Goal: Task Accomplishment & Management: Use online tool/utility

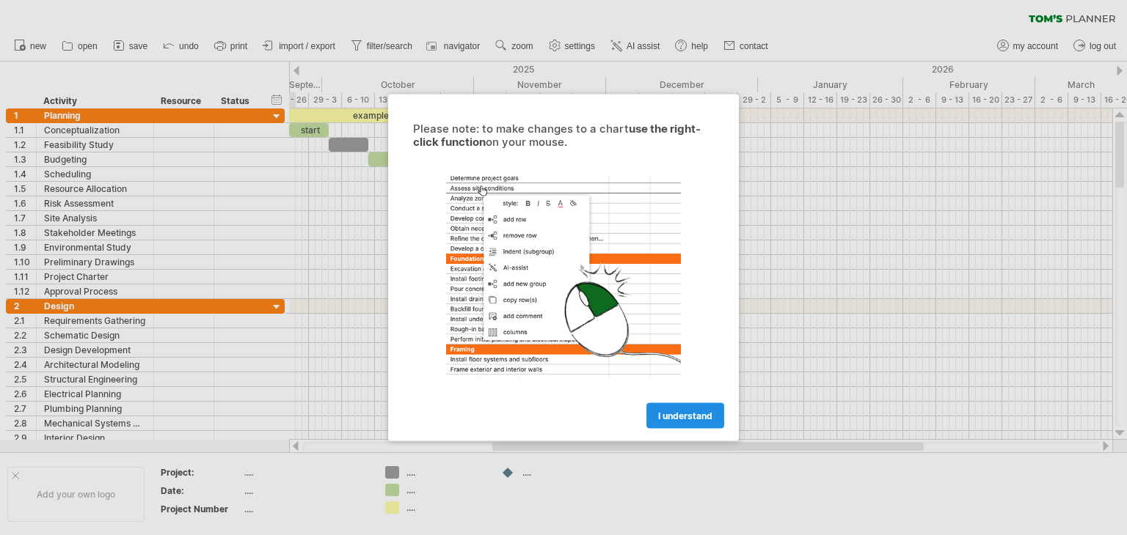
click at [674, 418] on span "I understand" at bounding box center [685, 416] width 54 height 11
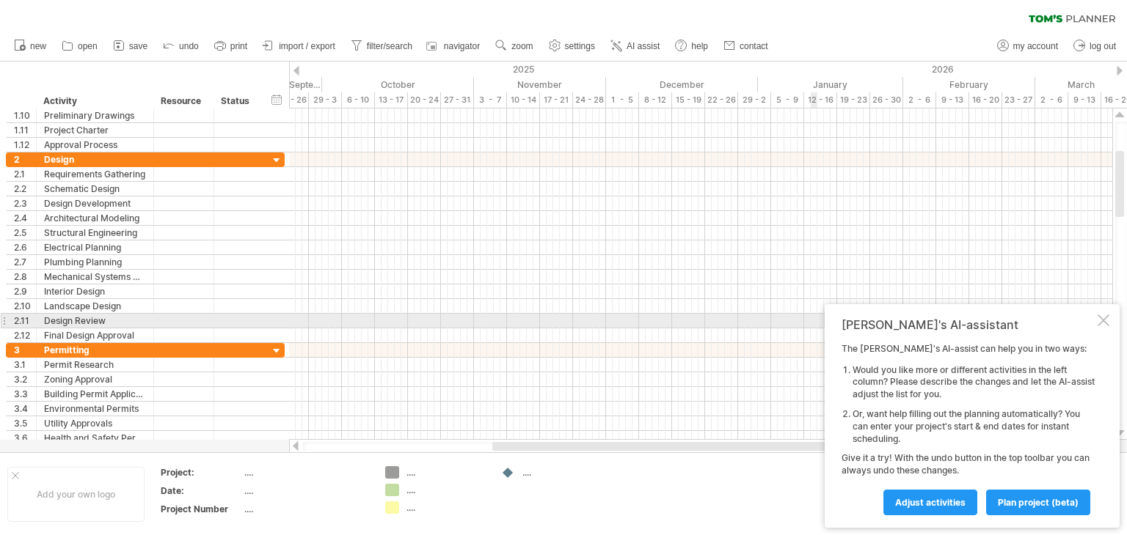
click at [1105, 321] on div at bounding box center [1103, 321] width 12 height 12
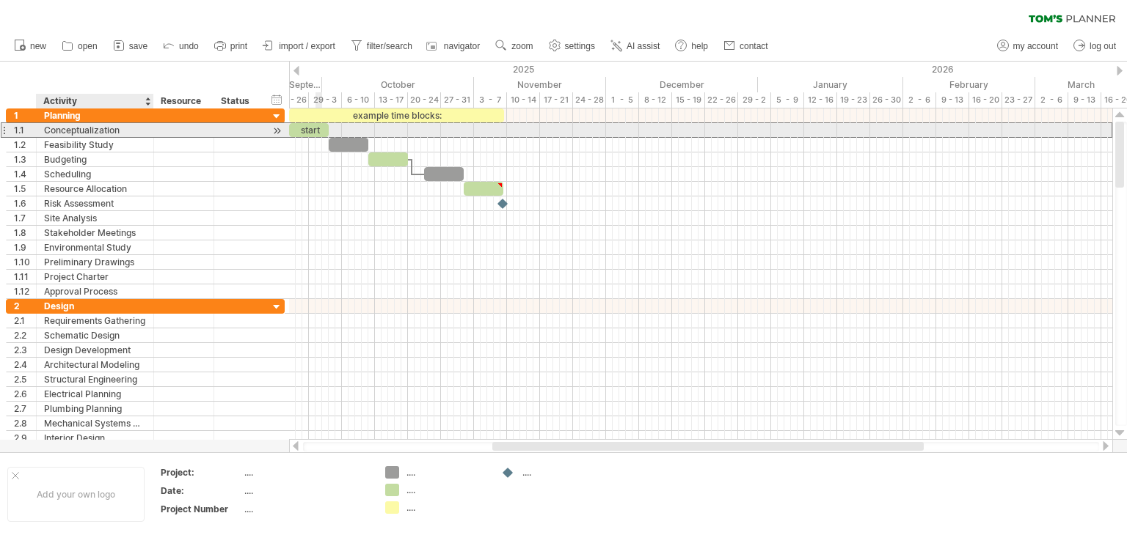
click at [80, 136] on div "Conceptualization" at bounding box center [95, 130] width 102 height 14
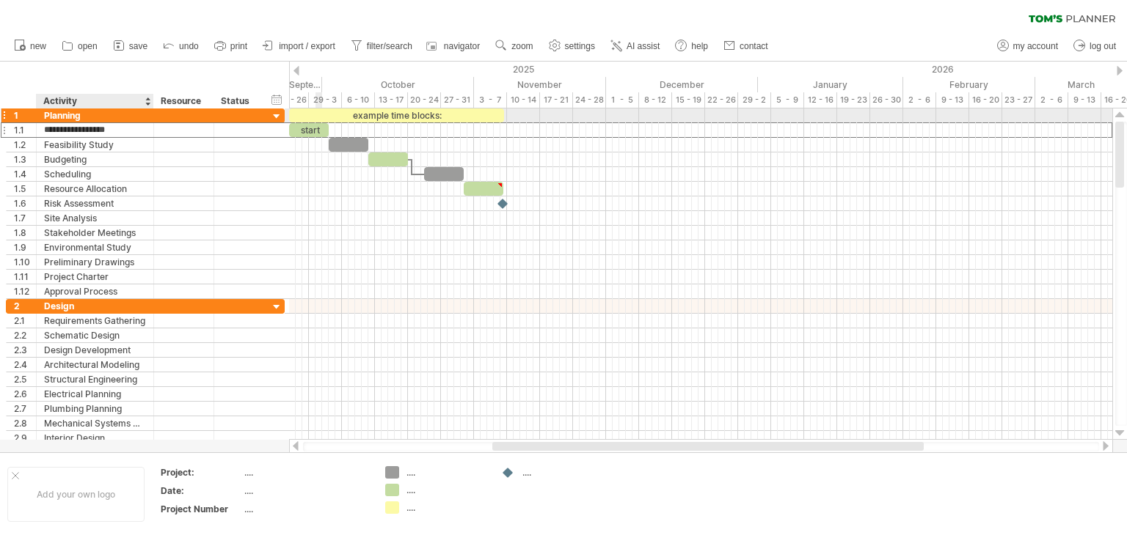
click at [80, 112] on div "Planning" at bounding box center [95, 116] width 102 height 14
click at [275, 114] on div at bounding box center [277, 117] width 14 height 14
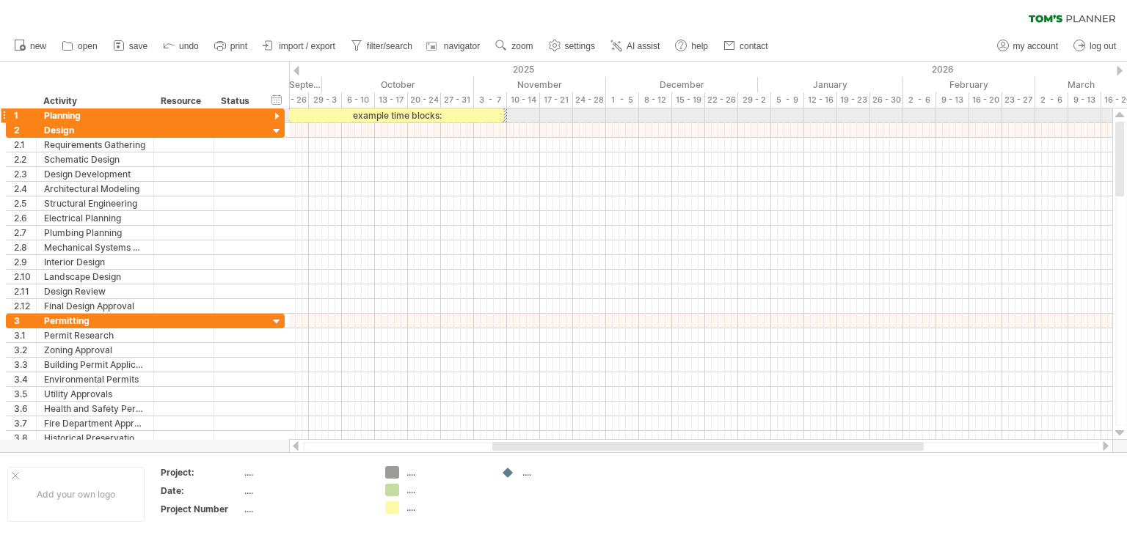
click at [275, 114] on div at bounding box center [277, 117] width 14 height 14
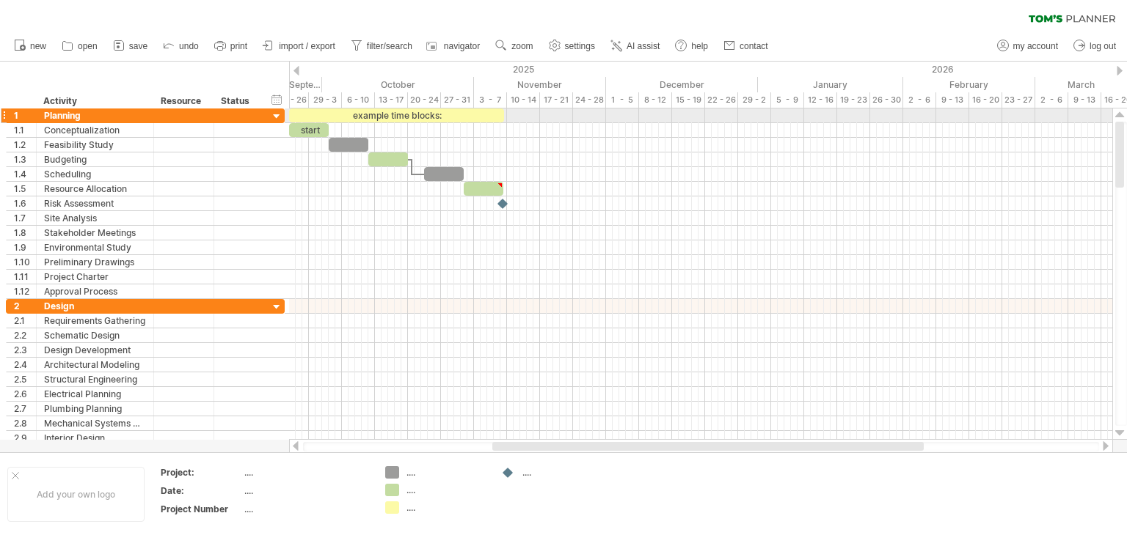
click at [275, 114] on div at bounding box center [277, 117] width 14 height 14
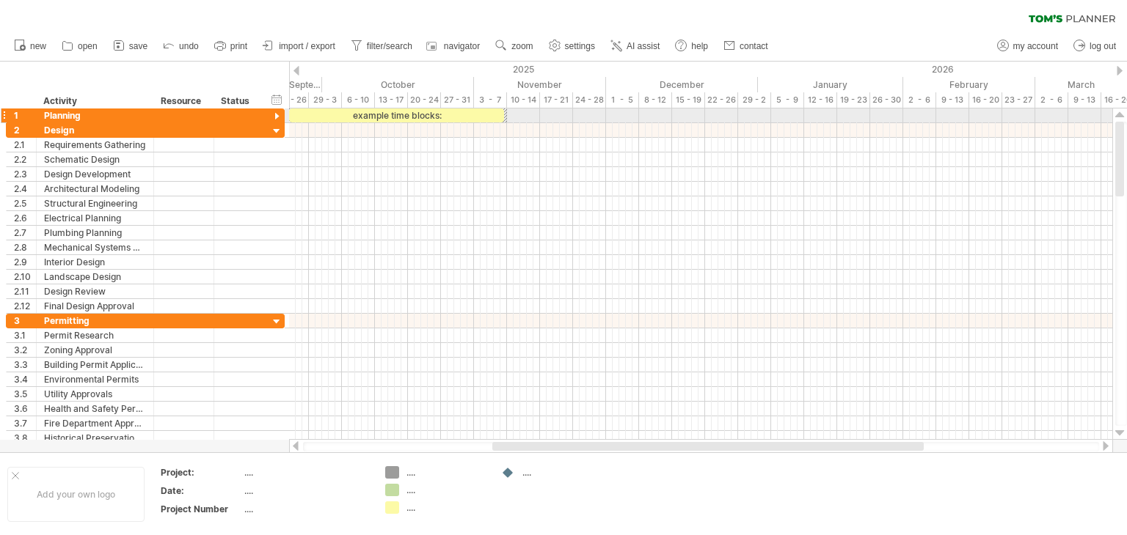
click at [275, 114] on div at bounding box center [277, 117] width 14 height 14
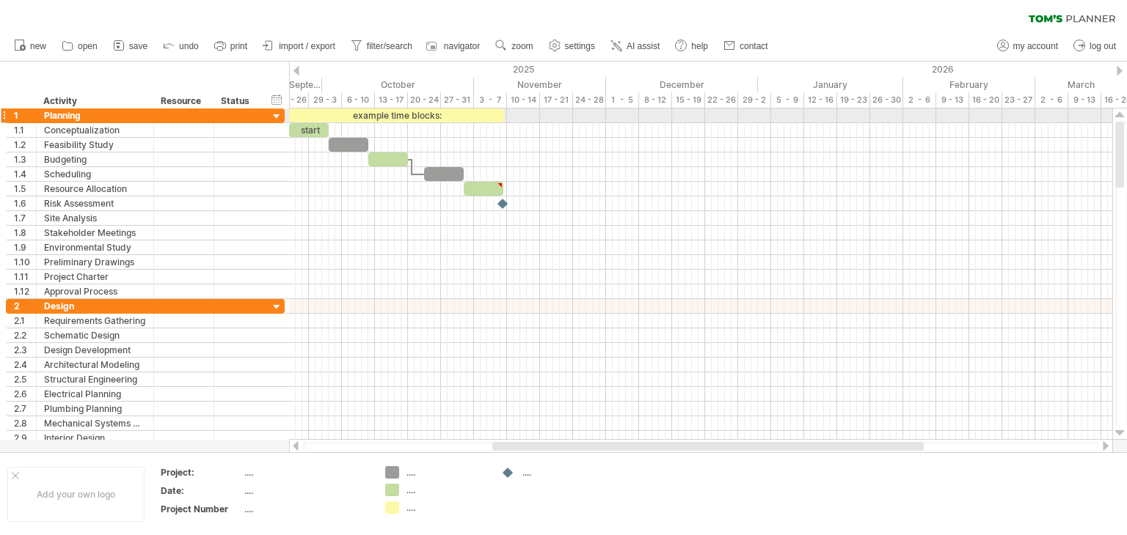
click at [275, 114] on div at bounding box center [277, 117] width 14 height 14
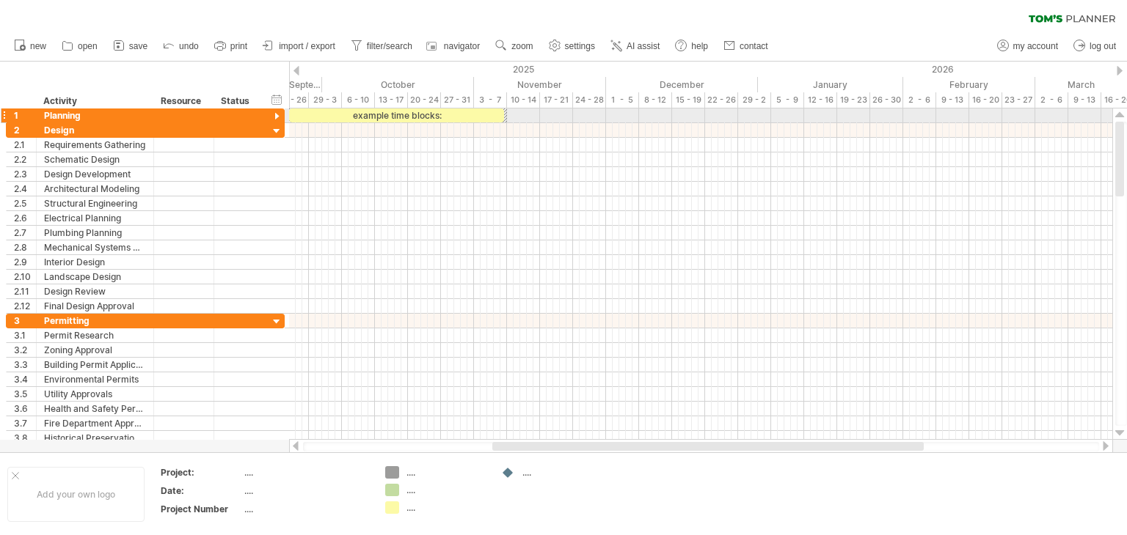
click at [275, 114] on div at bounding box center [277, 117] width 14 height 14
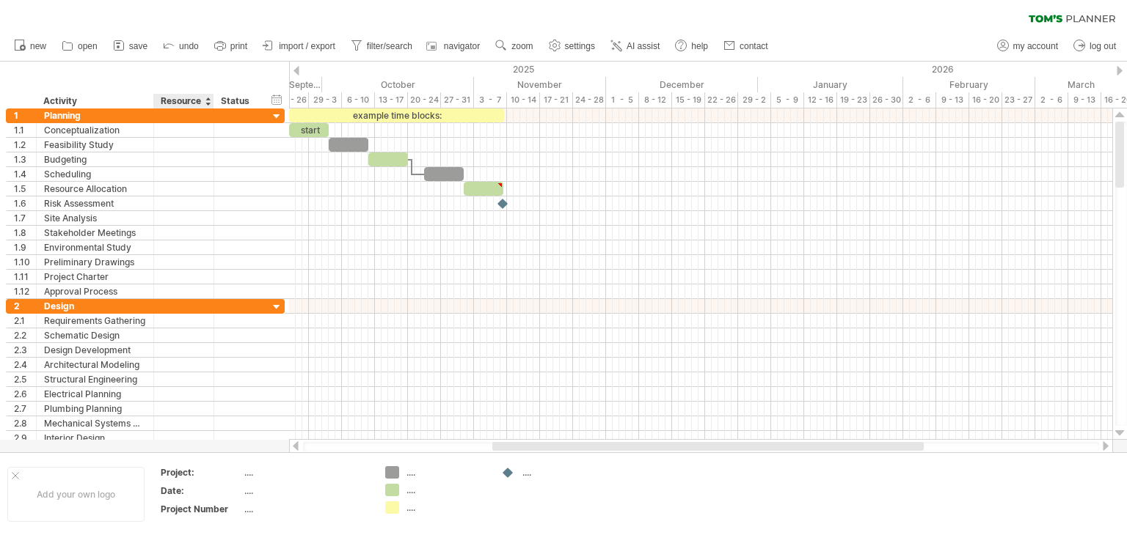
click at [205, 103] on div at bounding box center [208, 101] width 6 height 15
click at [230, 104] on div "Status" at bounding box center [237, 101] width 32 height 15
click at [280, 104] on div "hide start/end/duration show start/end/duration" at bounding box center [277, 99] width 14 height 15
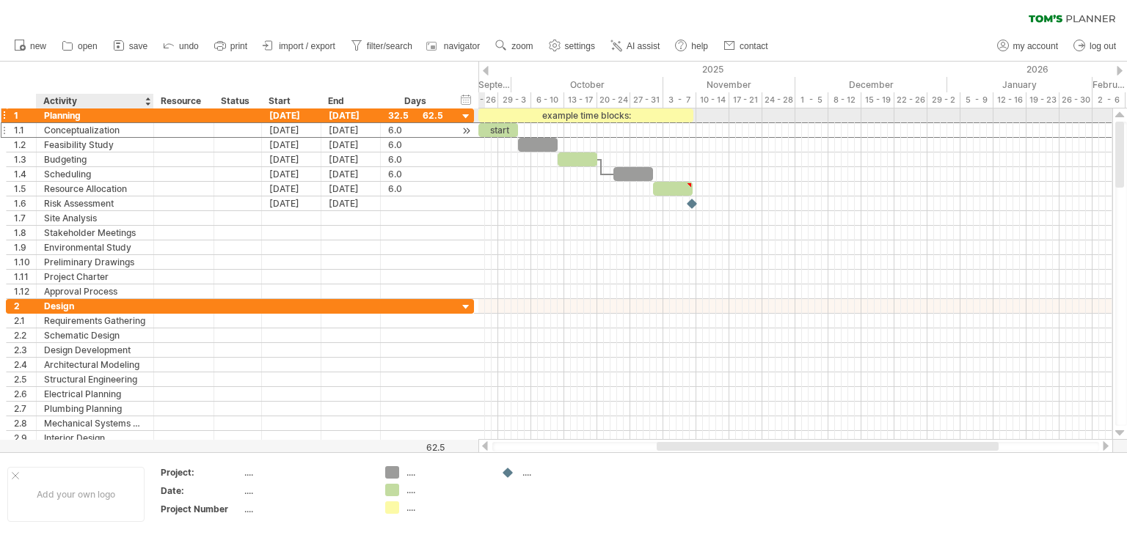
click at [84, 123] on div "Conceptualization" at bounding box center [95, 130] width 102 height 14
click at [83, 114] on div "Planning" at bounding box center [95, 116] width 102 height 14
drag, startPoint x: 81, startPoint y: 114, endPoint x: 44, endPoint y: 117, distance: 37.5
click at [44, 117] on input "********" at bounding box center [95, 116] width 102 height 14
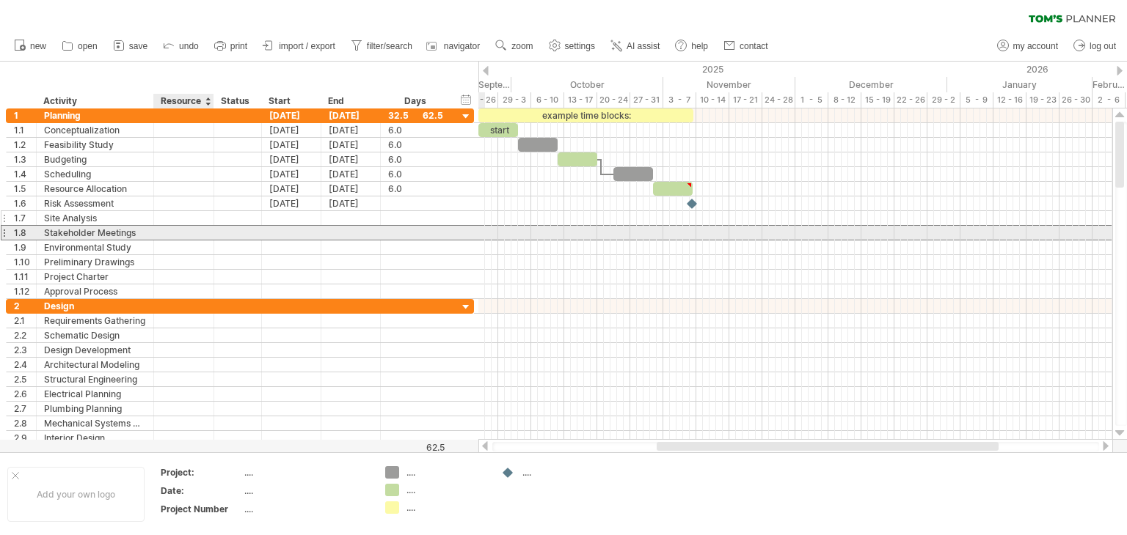
drag, startPoint x: 179, startPoint y: 227, endPoint x: 168, endPoint y: 213, distance: 18.3
click at [179, 226] on div at bounding box center [183, 233] width 45 height 14
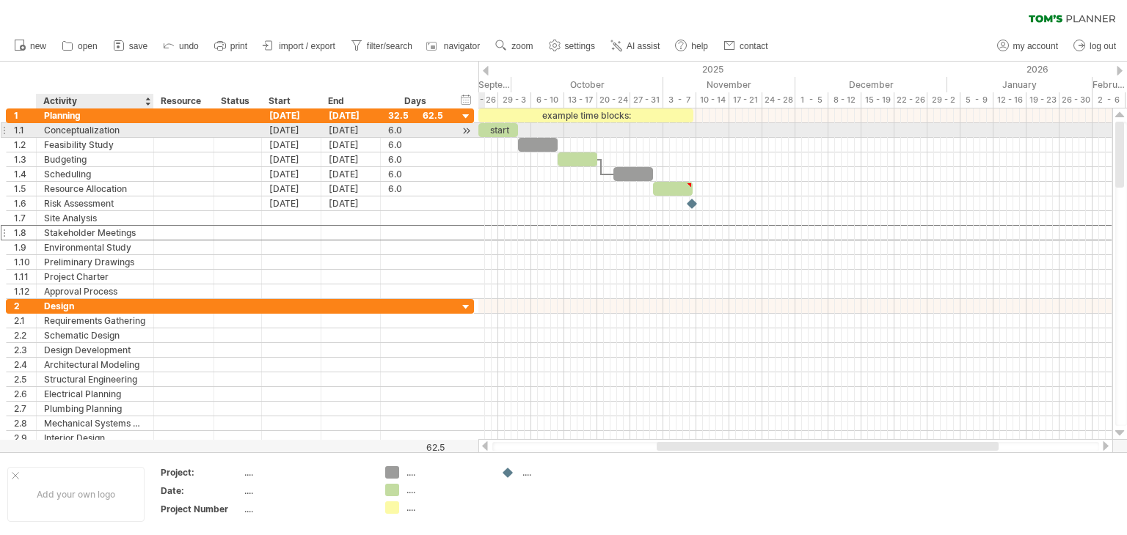
click at [62, 128] on div "Conceptualization" at bounding box center [95, 130] width 102 height 14
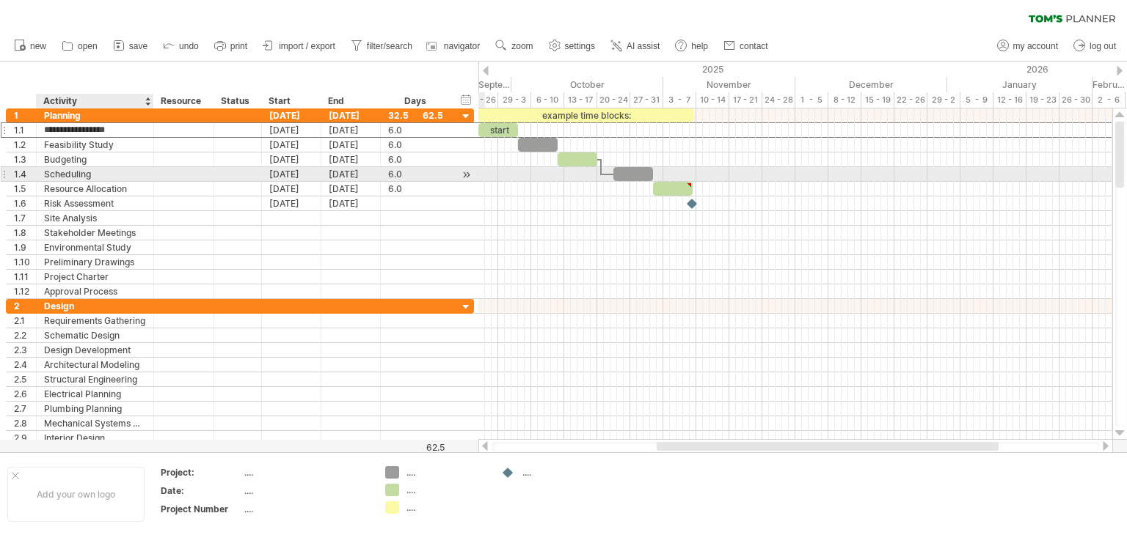
drag, startPoint x: 92, startPoint y: 129, endPoint x: 92, endPoint y: 172, distance: 43.3
click at [92, 172] on div "**********" at bounding box center [240, 204] width 468 height 191
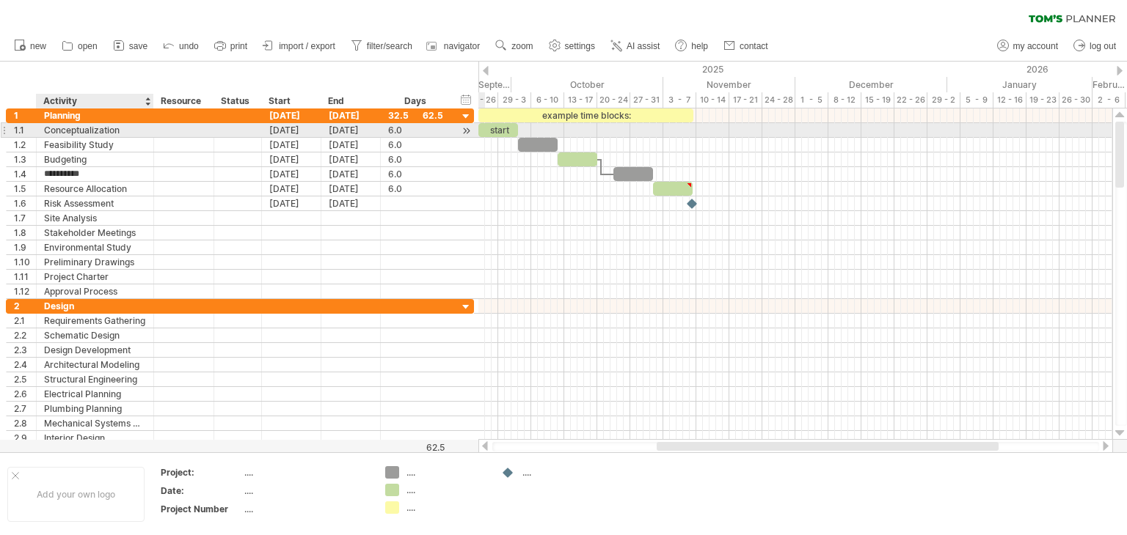
click at [80, 133] on div "Conceptualization" at bounding box center [95, 130] width 102 height 14
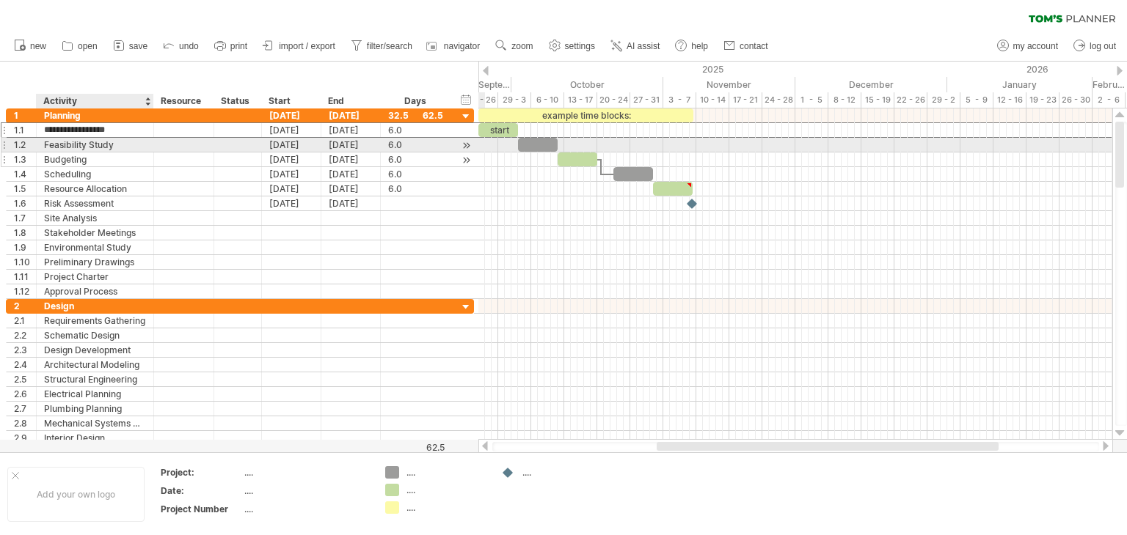
click at [81, 153] on div "Budgeting" at bounding box center [95, 160] width 102 height 14
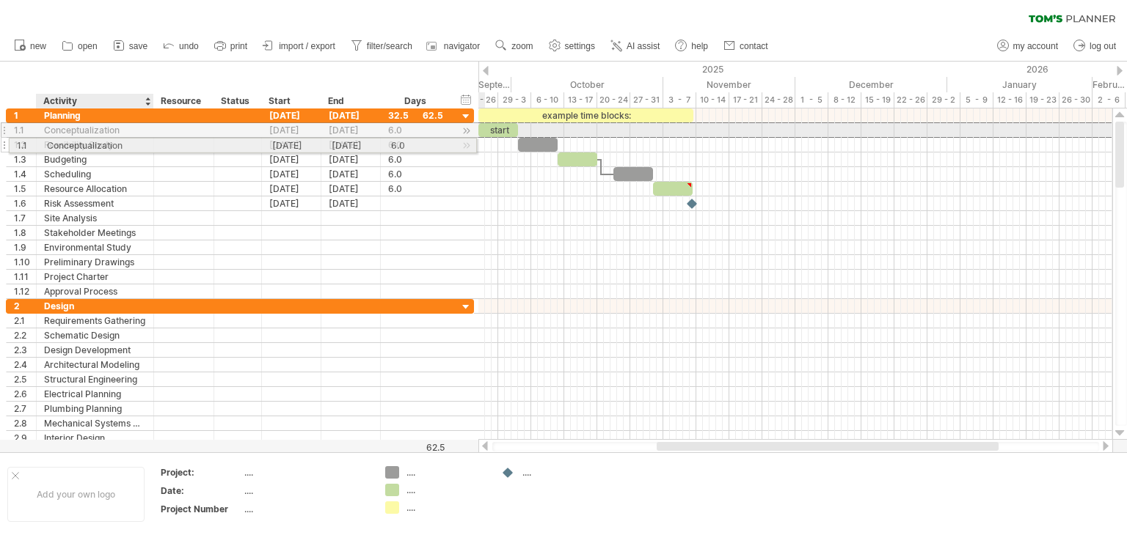
drag, startPoint x: 84, startPoint y: 133, endPoint x: 84, endPoint y: 143, distance: 10.3
click at [84, 143] on div "**********" at bounding box center [240, 204] width 468 height 191
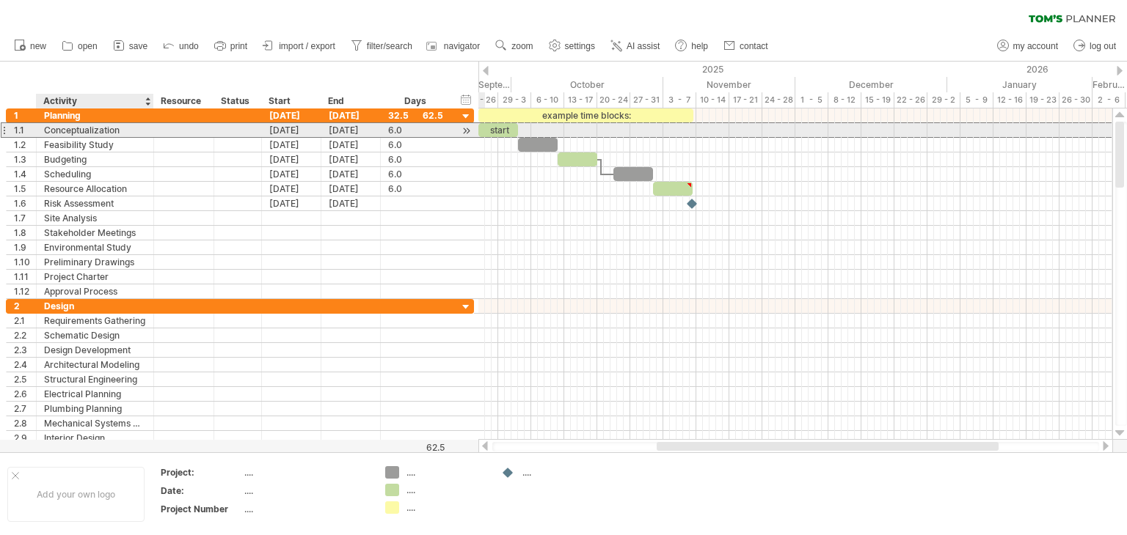
click at [111, 128] on div "Conceptualization" at bounding box center [95, 130] width 102 height 14
click at [117, 127] on input "**********" at bounding box center [95, 130] width 102 height 14
type input "*"
click at [92, 131] on div at bounding box center [95, 130] width 102 height 14
click at [78, 131] on input "text" at bounding box center [95, 130] width 102 height 14
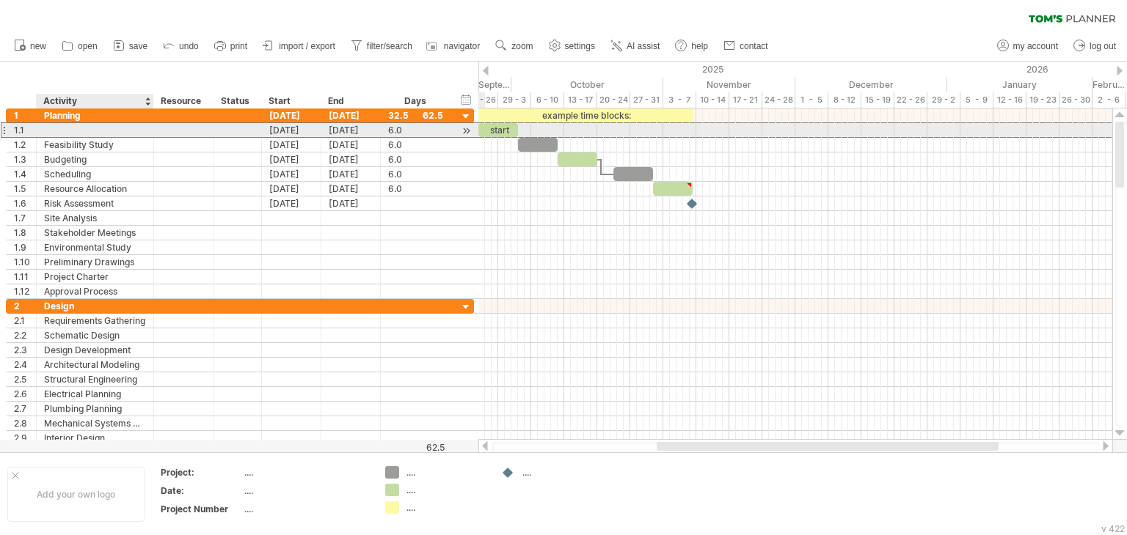
paste input "**********"
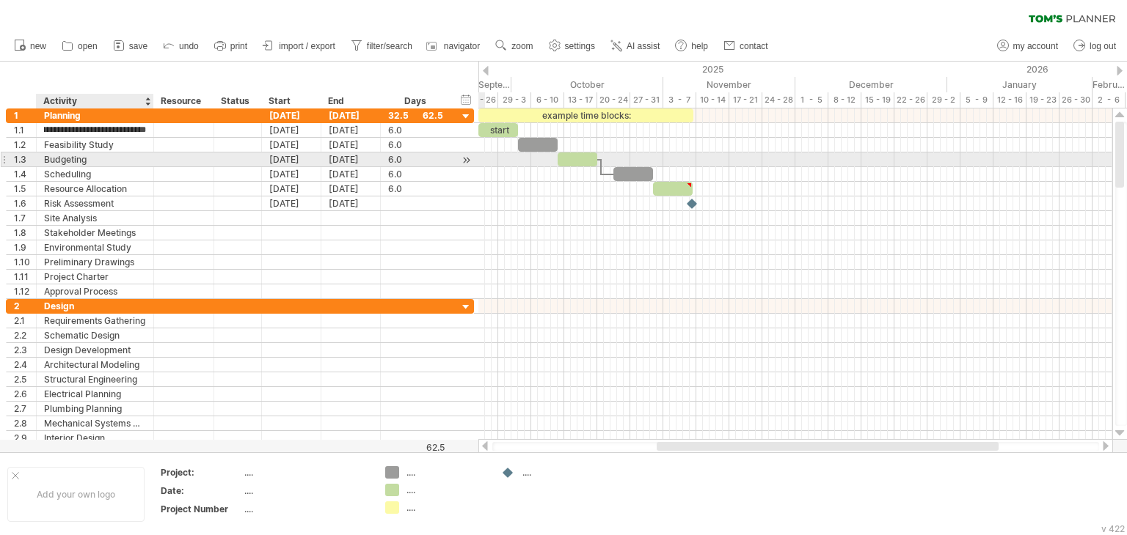
type input "**********"
drag, startPoint x: 78, startPoint y: 160, endPoint x: 70, endPoint y: 132, distance: 29.0
click at [78, 161] on div "Budgeting" at bounding box center [95, 160] width 102 height 14
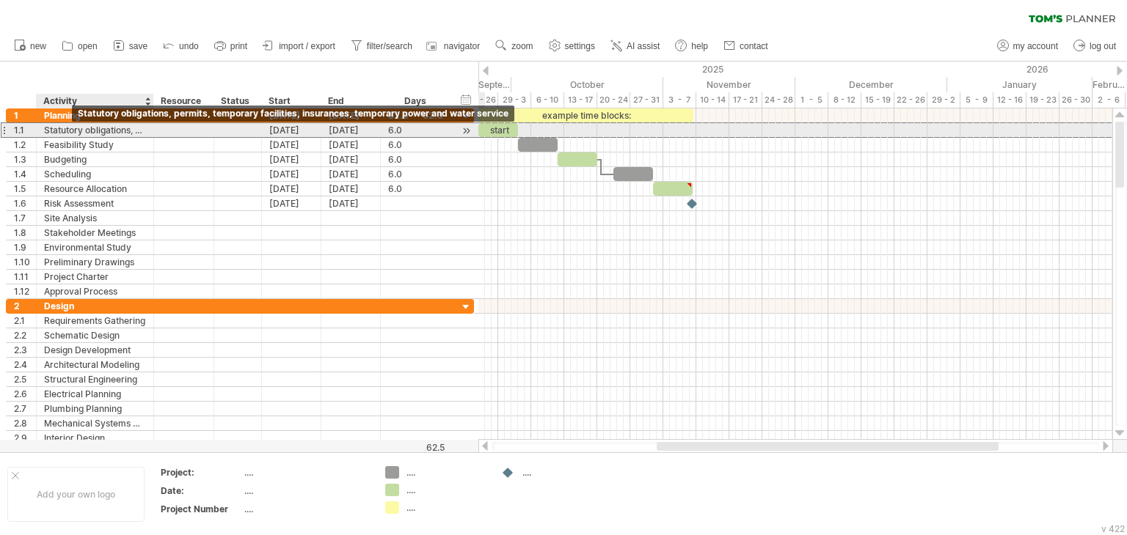
click at [97, 130] on div "Statutory obligations, permits, temporary facilities, insurances, temporary pow…" at bounding box center [95, 130] width 102 height 14
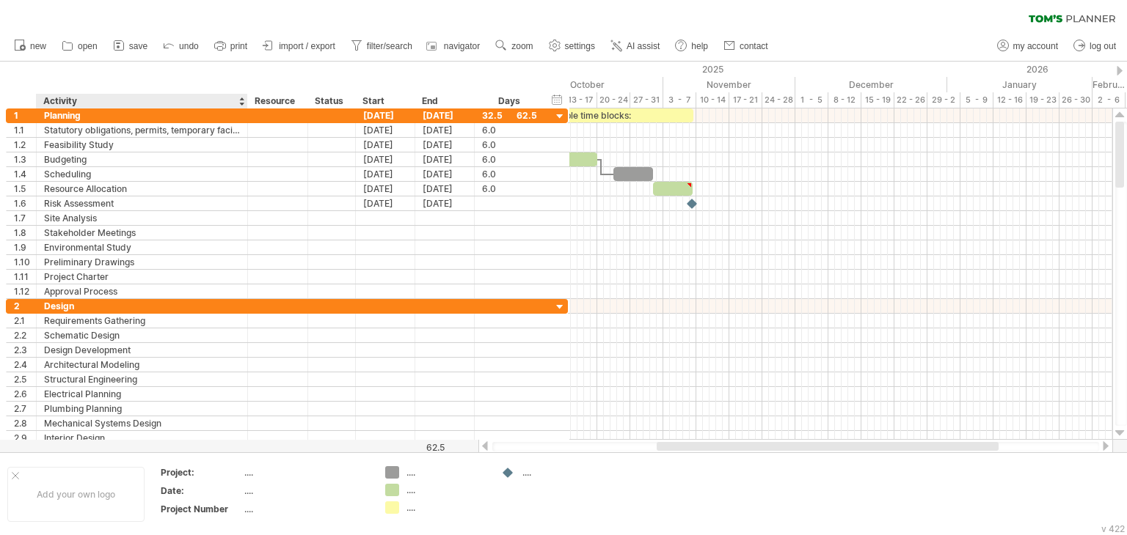
drag, startPoint x: 151, startPoint y: 106, endPoint x: 245, endPoint y: 108, distance: 93.9
click at [245, 108] on div at bounding box center [246, 101] width 5 height 15
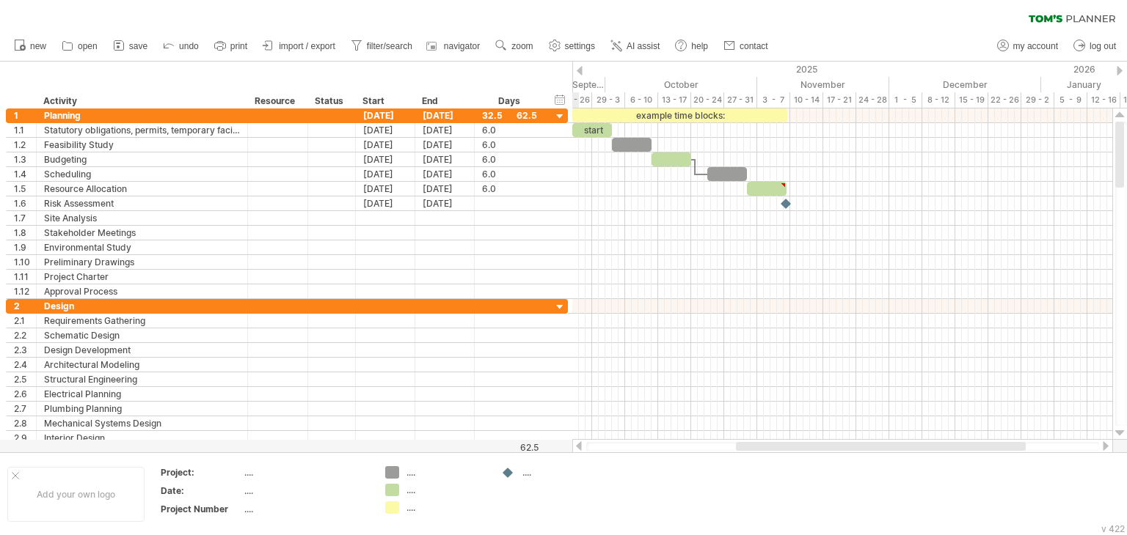
click at [244, 100] on div at bounding box center [246, 101] width 5 height 15
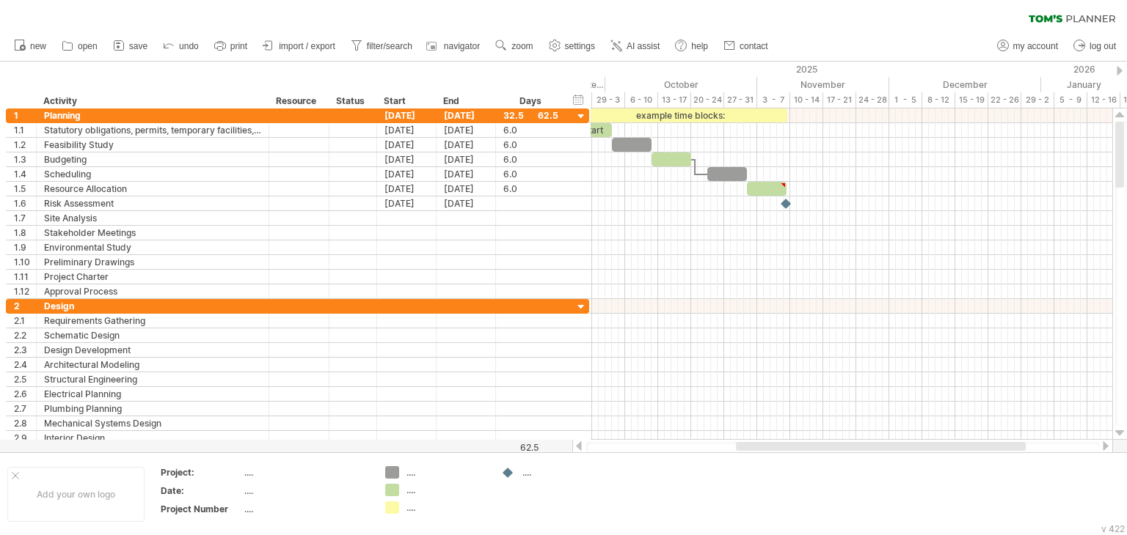
drag, startPoint x: 244, startPoint y: 100, endPoint x: 266, endPoint y: 99, distance: 21.3
click at [266, 99] on div at bounding box center [268, 101] width 5 height 15
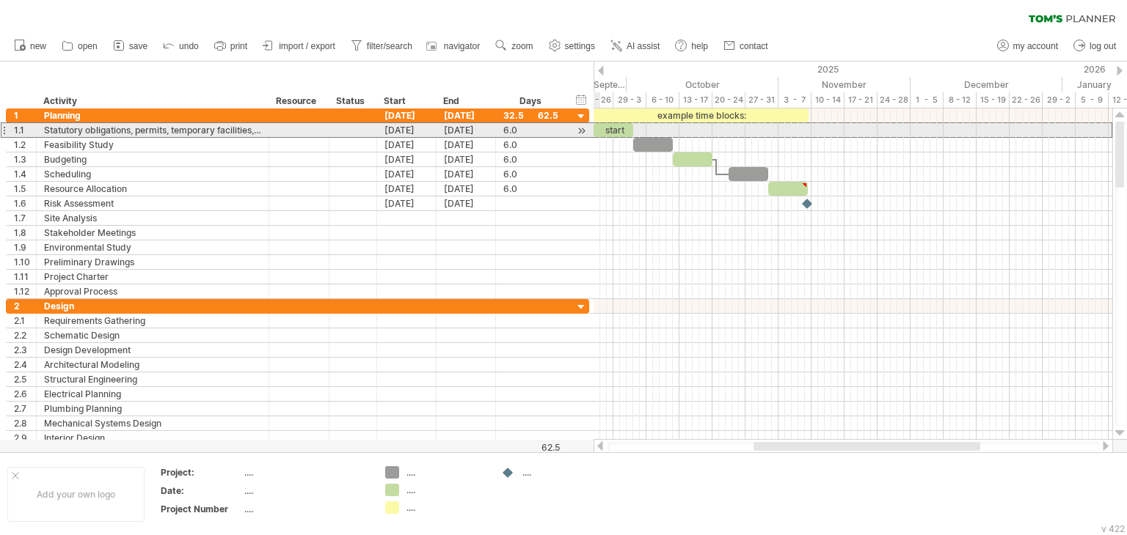
click at [277, 127] on div at bounding box center [299, 130] width 45 height 14
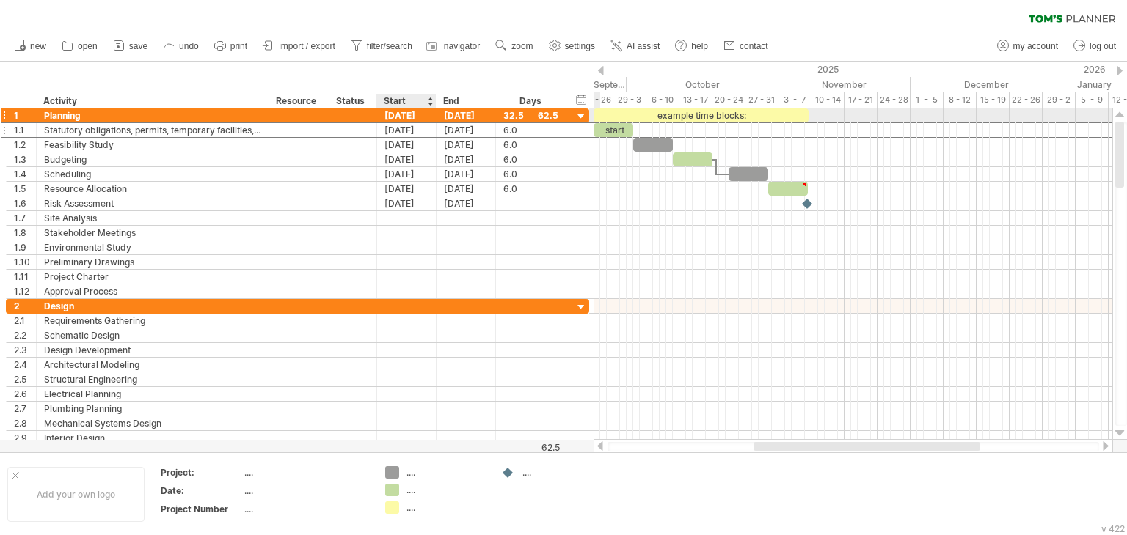
click at [407, 109] on div "[DATE]" at bounding box center [406, 116] width 59 height 14
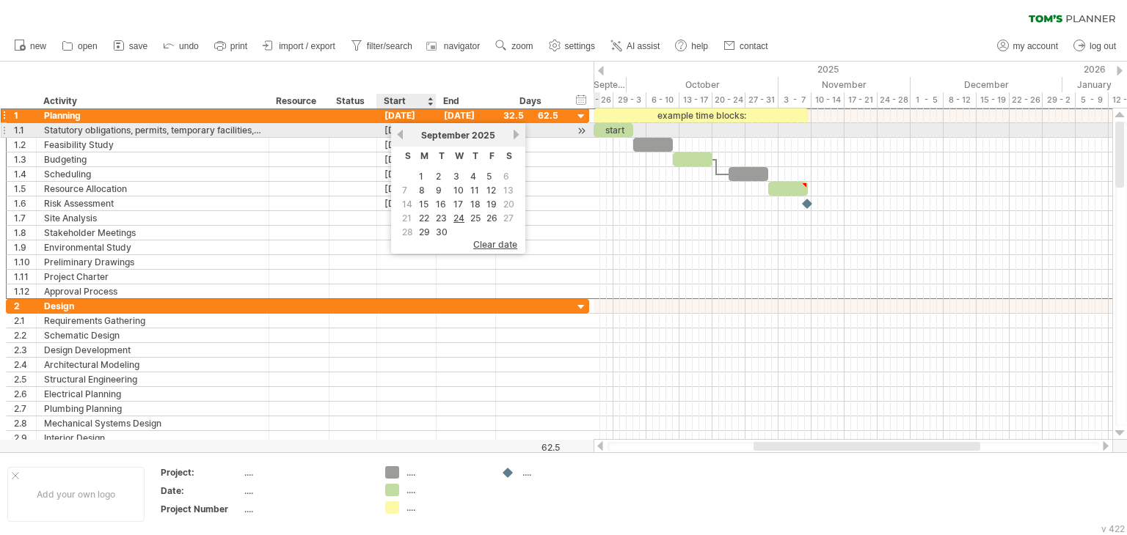
click at [399, 136] on link "previous" at bounding box center [400, 134] width 11 height 11
click at [510, 135] on div "previous next [DATE]" at bounding box center [458, 134] width 134 height 23
click at [511, 135] on link "next" at bounding box center [516, 134] width 11 height 11
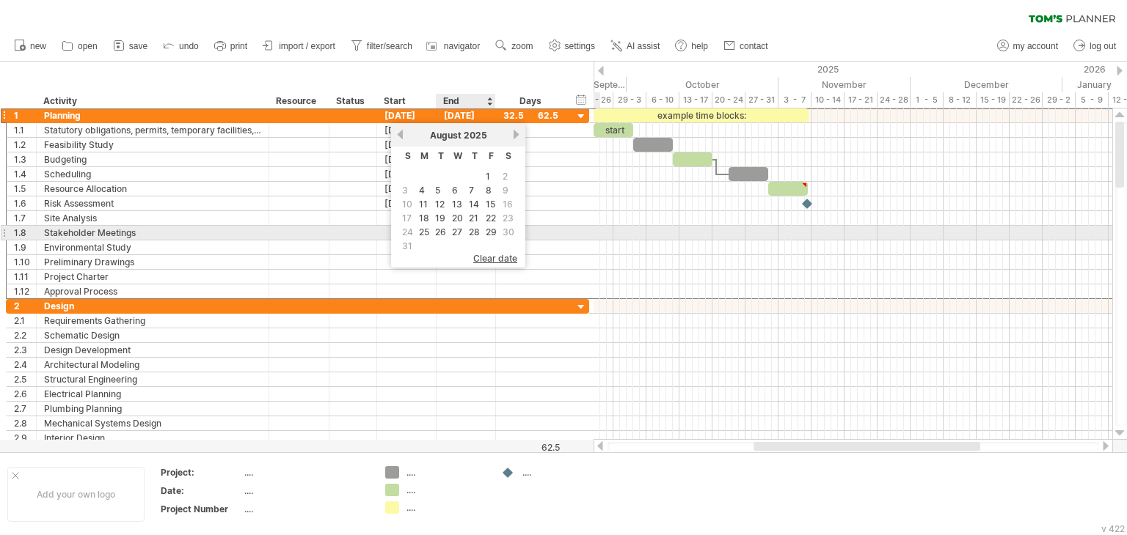
click at [472, 229] on link "28" at bounding box center [474, 232] width 14 height 14
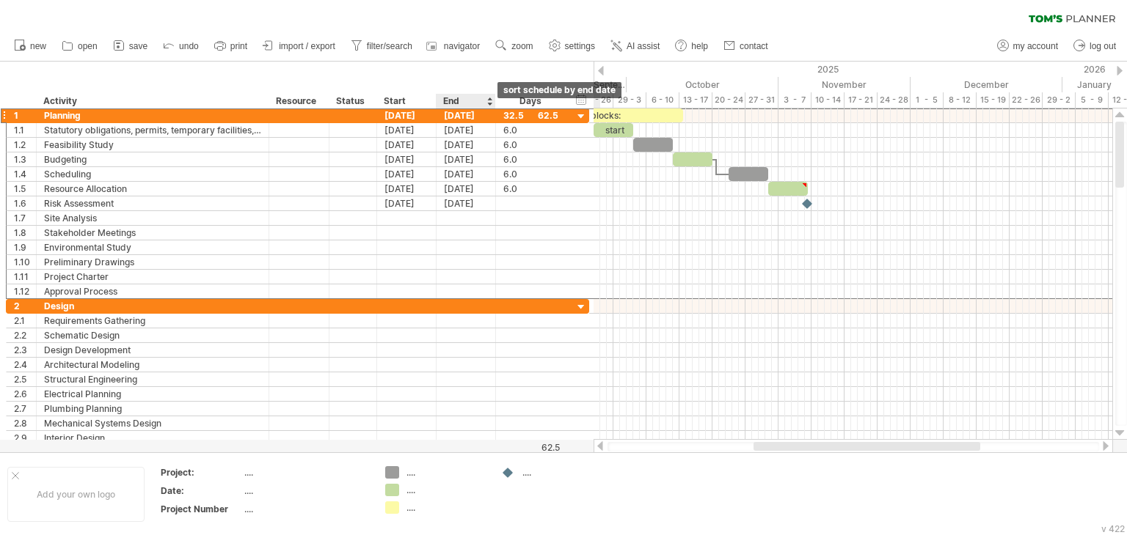
click at [487, 103] on div at bounding box center [489, 101] width 6 height 15
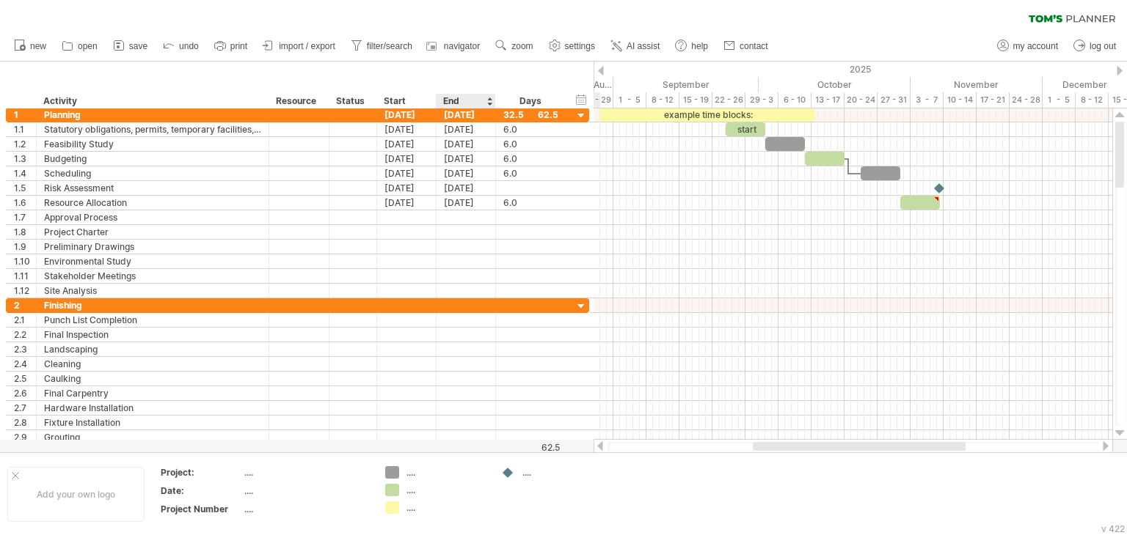
click at [486, 98] on div "End" at bounding box center [465, 101] width 44 height 15
click at [488, 98] on div at bounding box center [489, 101] width 6 height 15
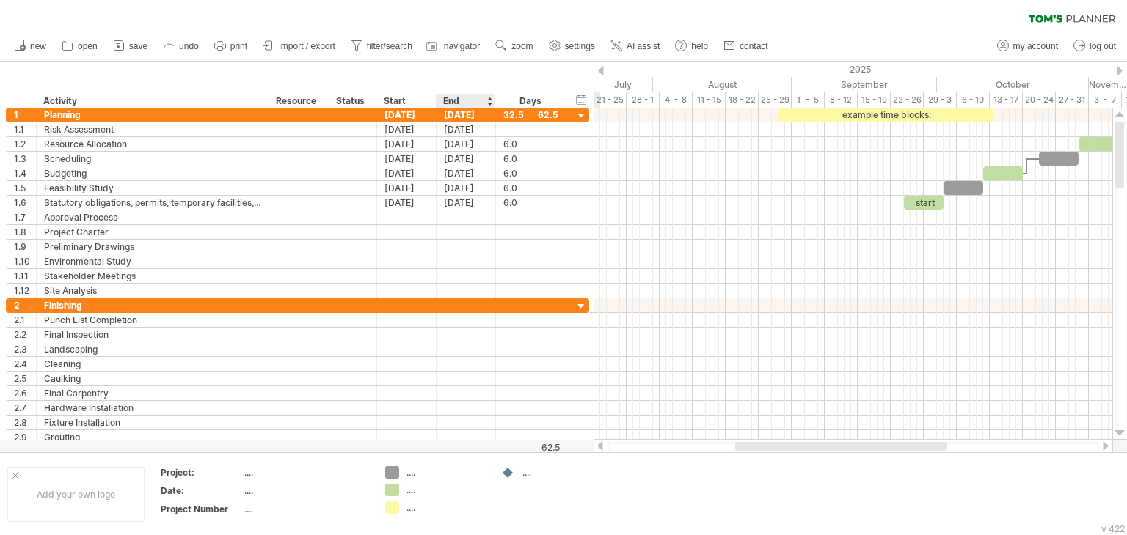
click at [489, 104] on div at bounding box center [489, 101] width 6 height 15
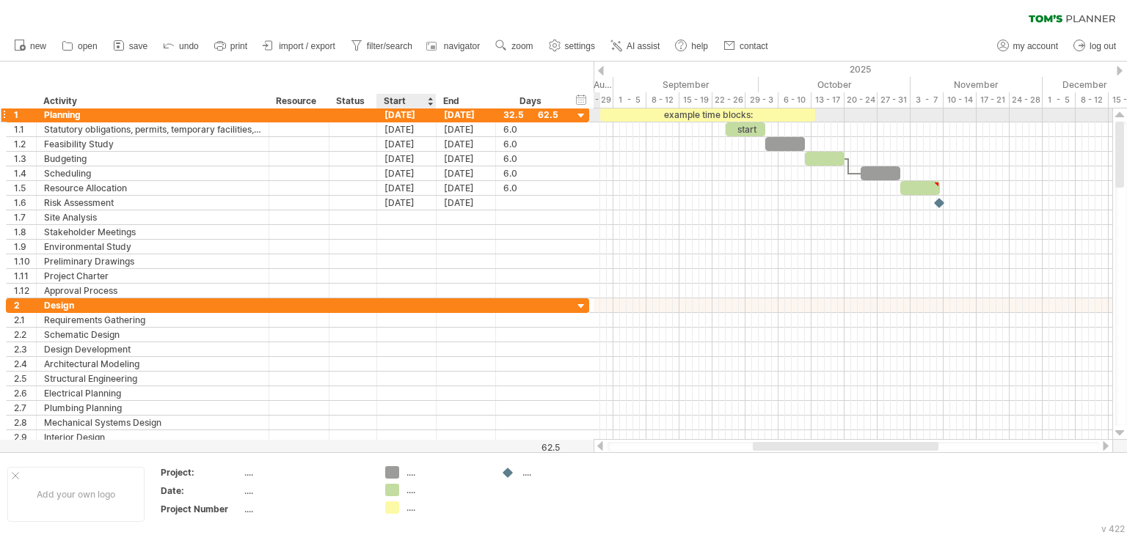
click at [403, 114] on div "[DATE]" at bounding box center [406, 115] width 59 height 14
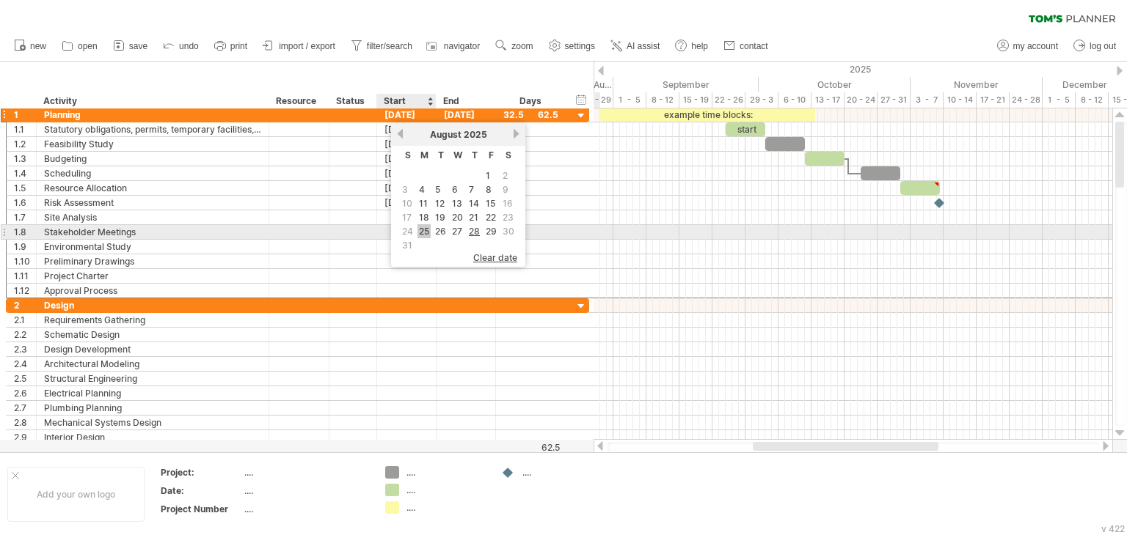
click at [428, 228] on link "25" at bounding box center [423, 231] width 13 height 14
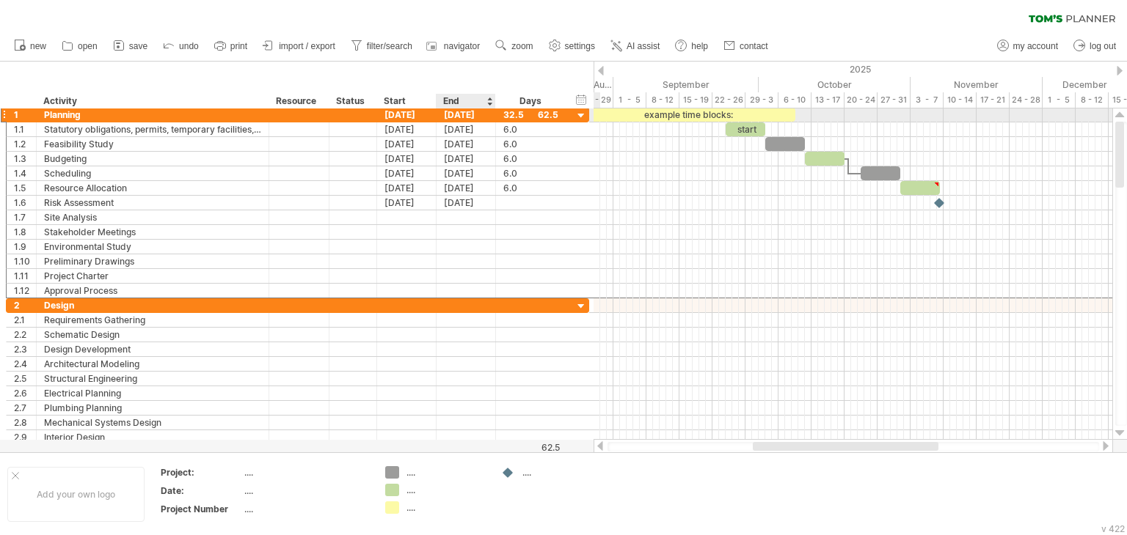
click at [455, 116] on div "[DATE]" at bounding box center [465, 115] width 59 height 14
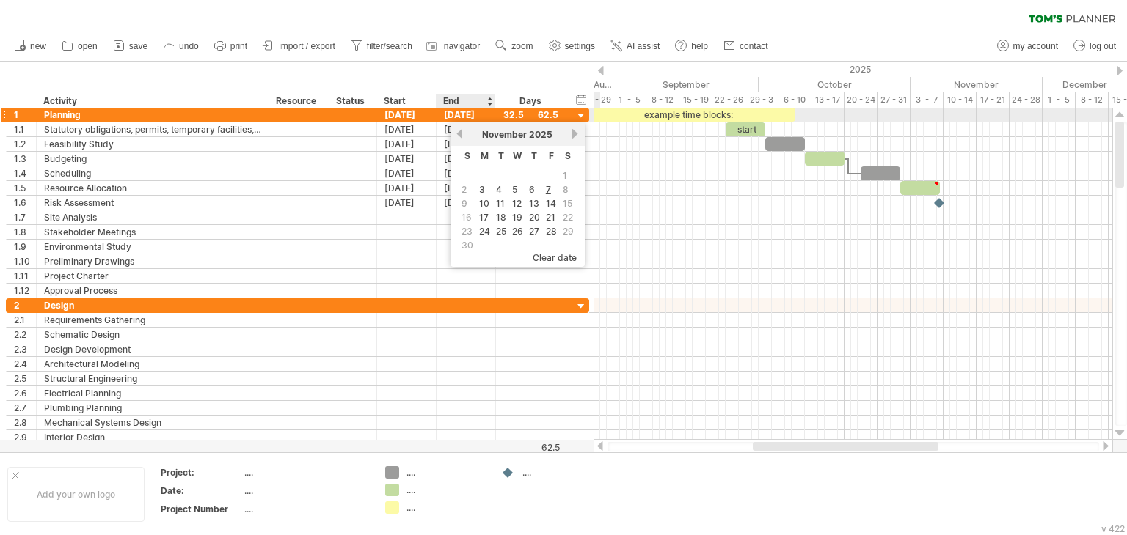
click at [461, 115] on div "[DATE]" at bounding box center [465, 115] width 59 height 14
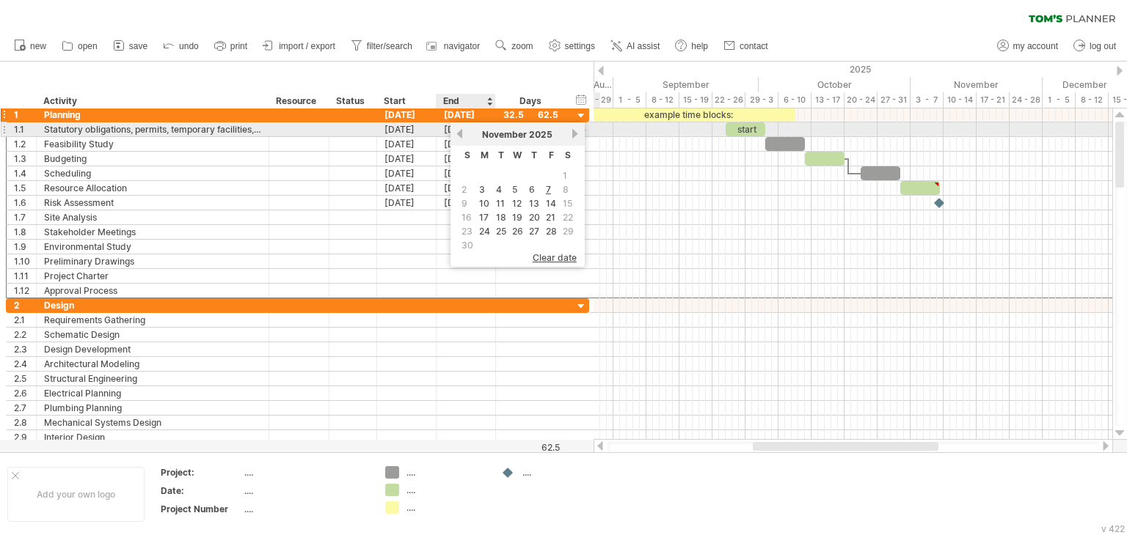
click at [461, 136] on link "previous" at bounding box center [459, 133] width 11 height 11
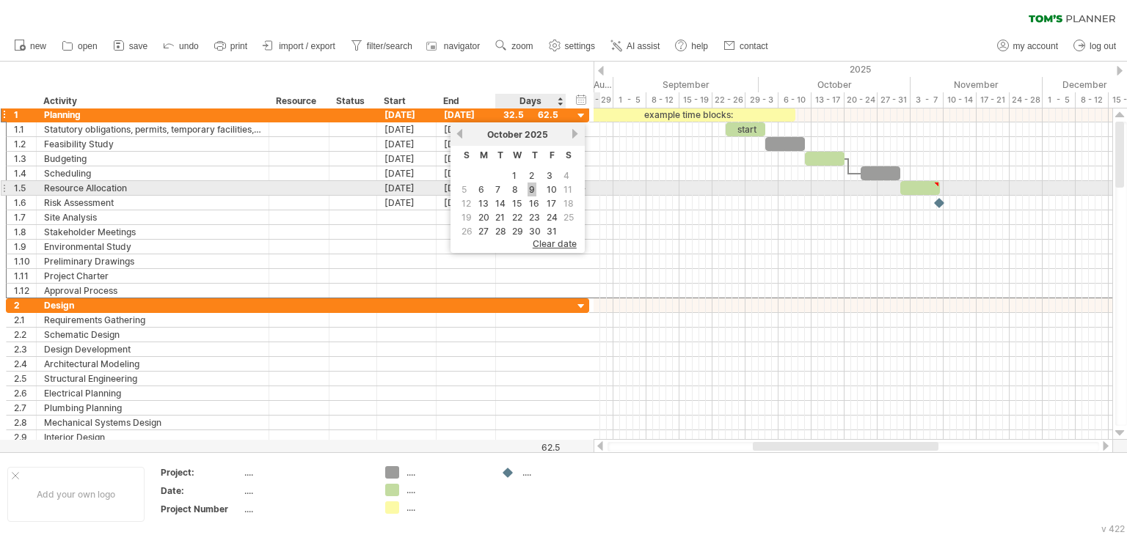
click at [534, 191] on link "9" at bounding box center [531, 190] width 9 height 14
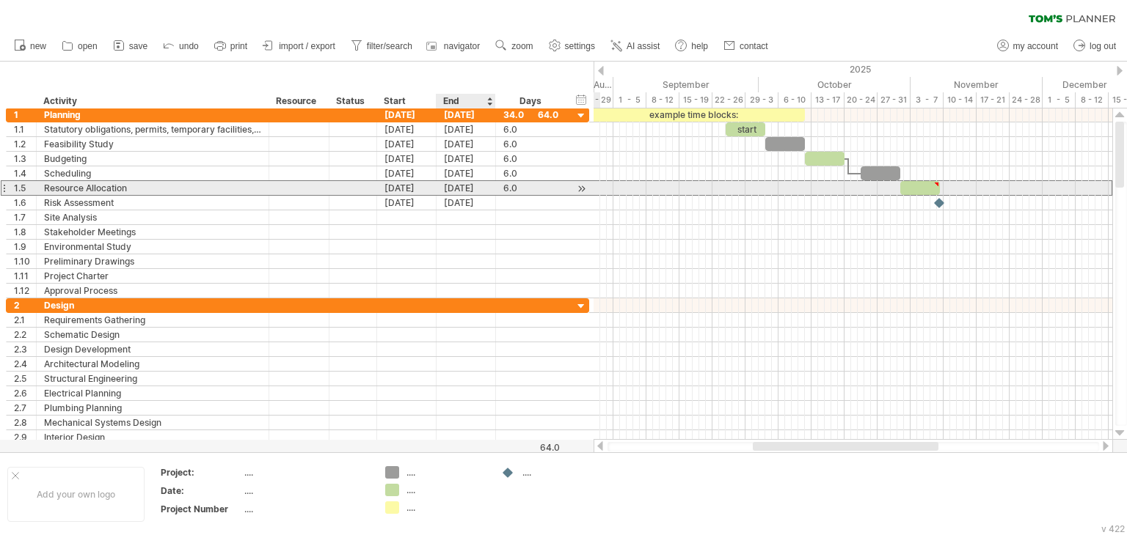
click at [461, 186] on div "[DATE]" at bounding box center [465, 188] width 59 height 14
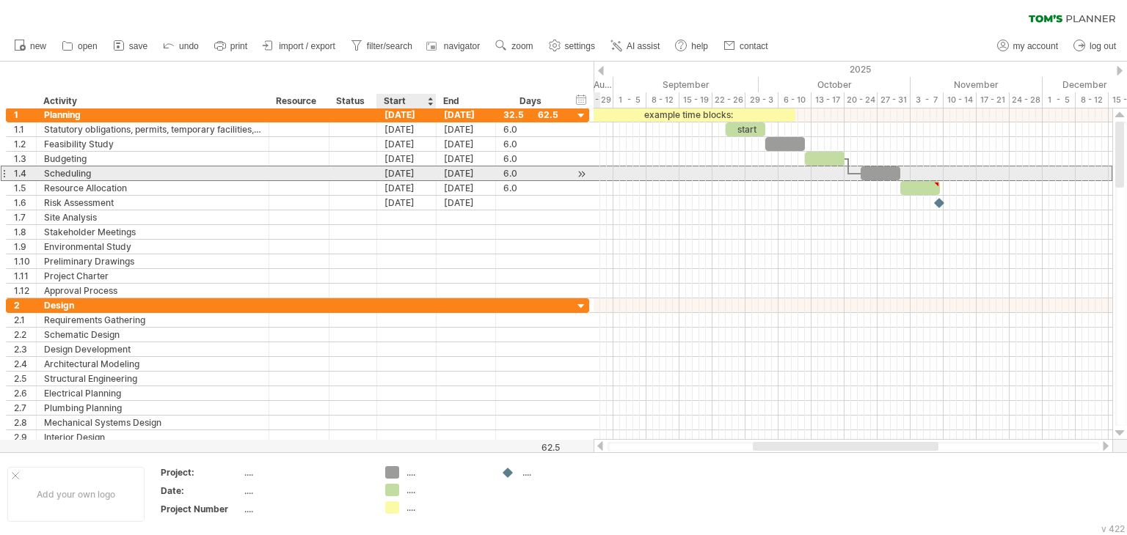
drag, startPoint x: 425, startPoint y: 171, endPoint x: 409, endPoint y: 163, distance: 18.0
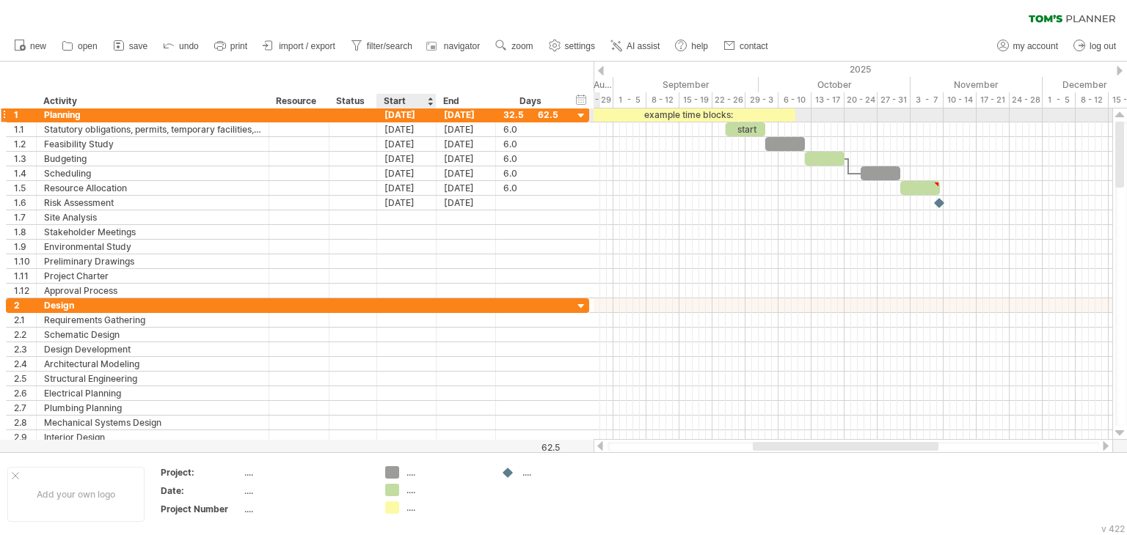
drag, startPoint x: 400, startPoint y: 119, endPoint x: 443, endPoint y: 116, distance: 43.4
click at [400, 117] on div "[DATE]" at bounding box center [406, 115] width 59 height 14
click at [474, 112] on div "[DATE]" at bounding box center [465, 115] width 59 height 14
click at [465, 112] on div "[DATE]" at bounding box center [465, 115] width 59 height 14
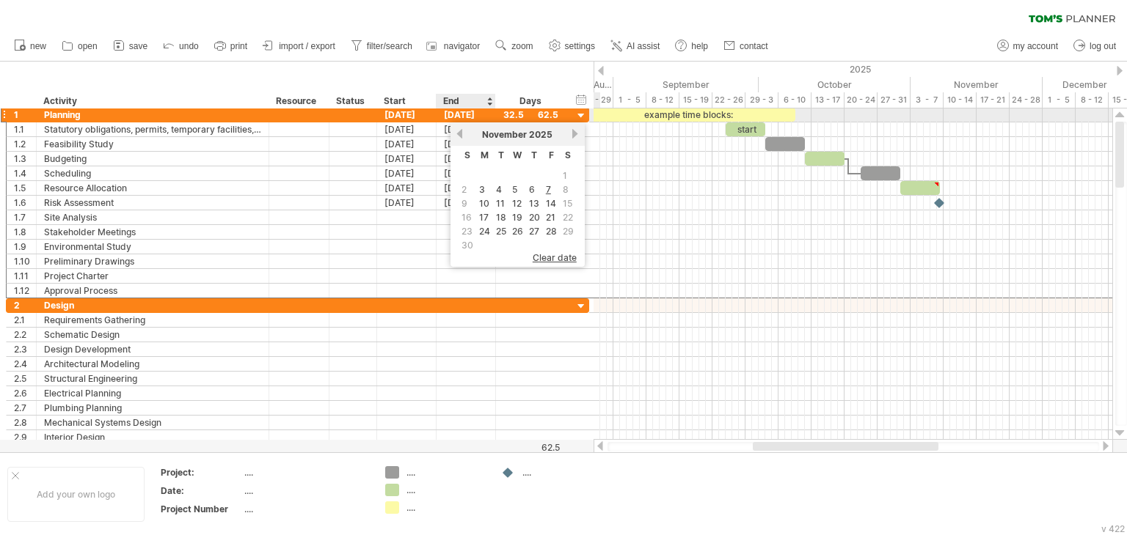
click at [465, 114] on div "[DATE]" at bounding box center [465, 115] width 59 height 14
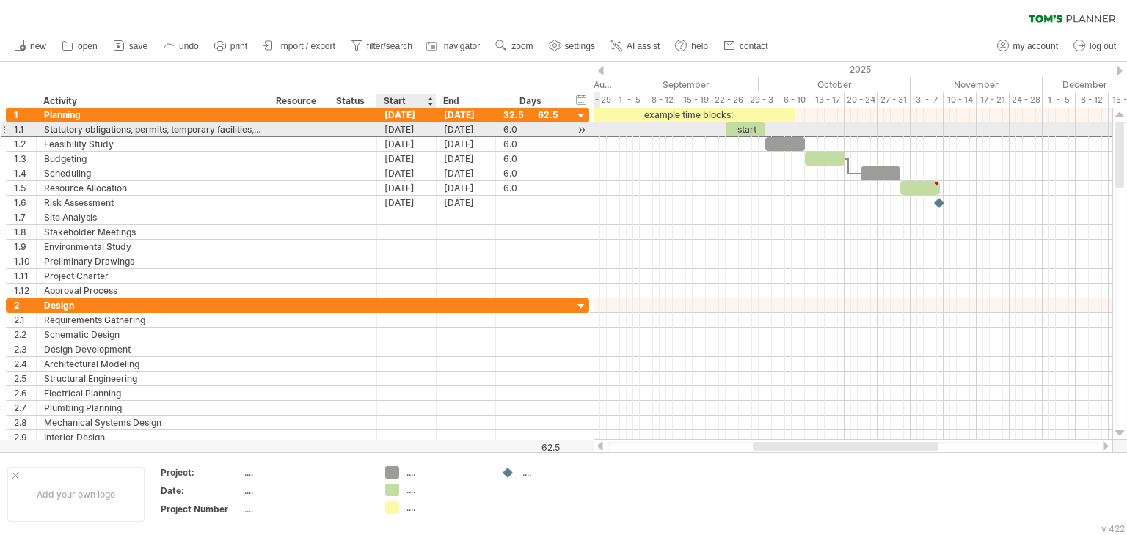
click at [404, 128] on div "[DATE]" at bounding box center [406, 129] width 59 height 14
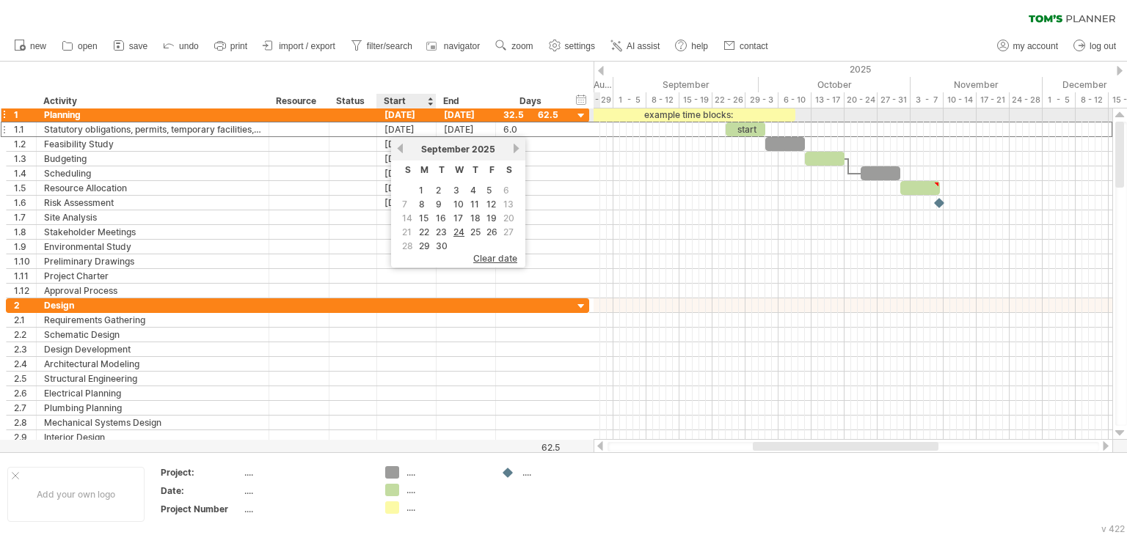
click at [408, 116] on div "[DATE]" at bounding box center [406, 115] width 59 height 14
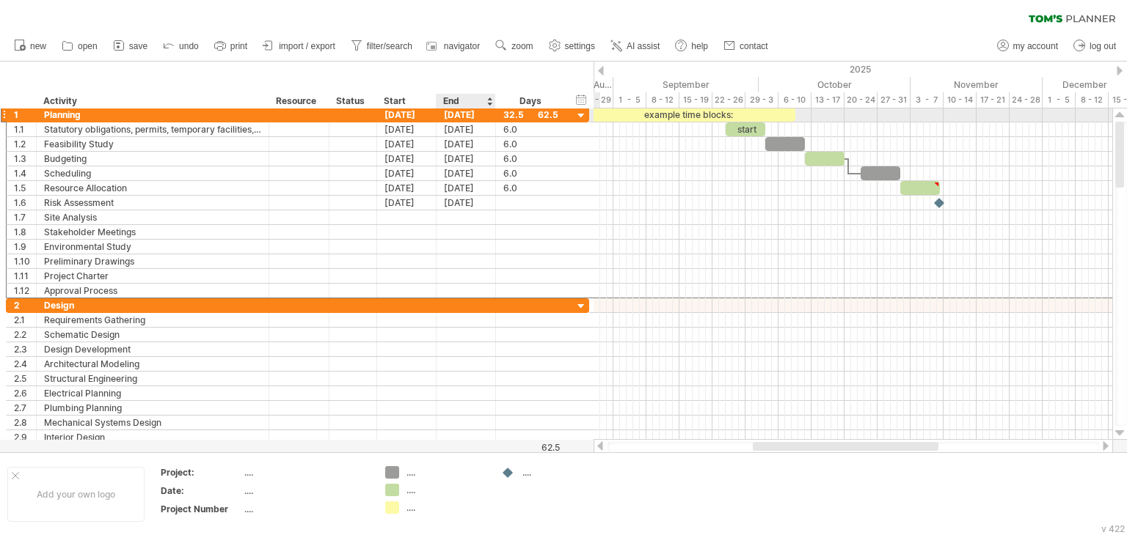
click at [458, 112] on div "[DATE]" at bounding box center [465, 115] width 59 height 14
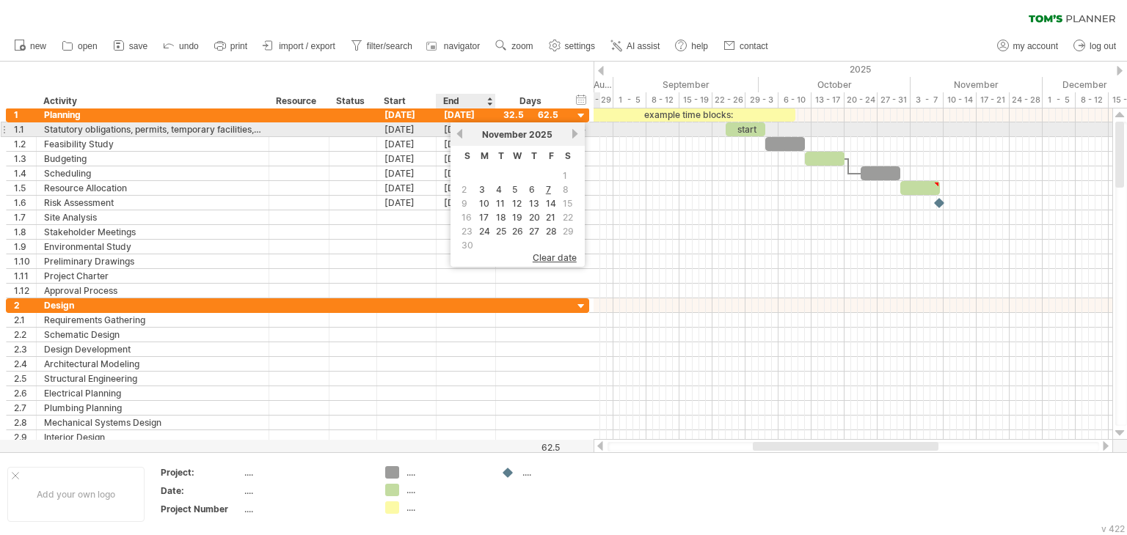
click at [459, 133] on link "previous" at bounding box center [459, 133] width 11 height 11
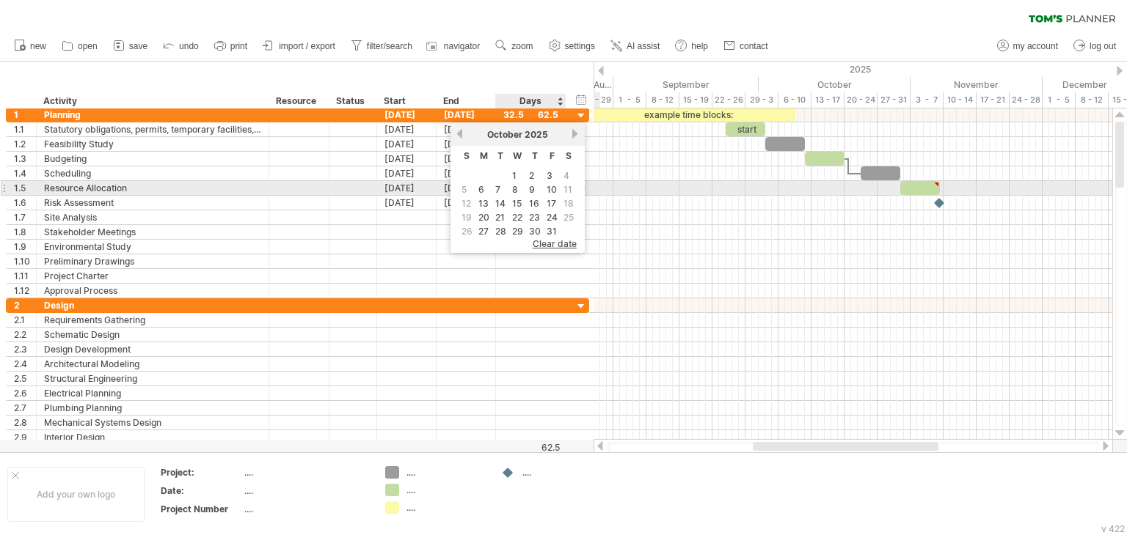
click at [528, 189] on link "9" at bounding box center [531, 190] width 9 height 14
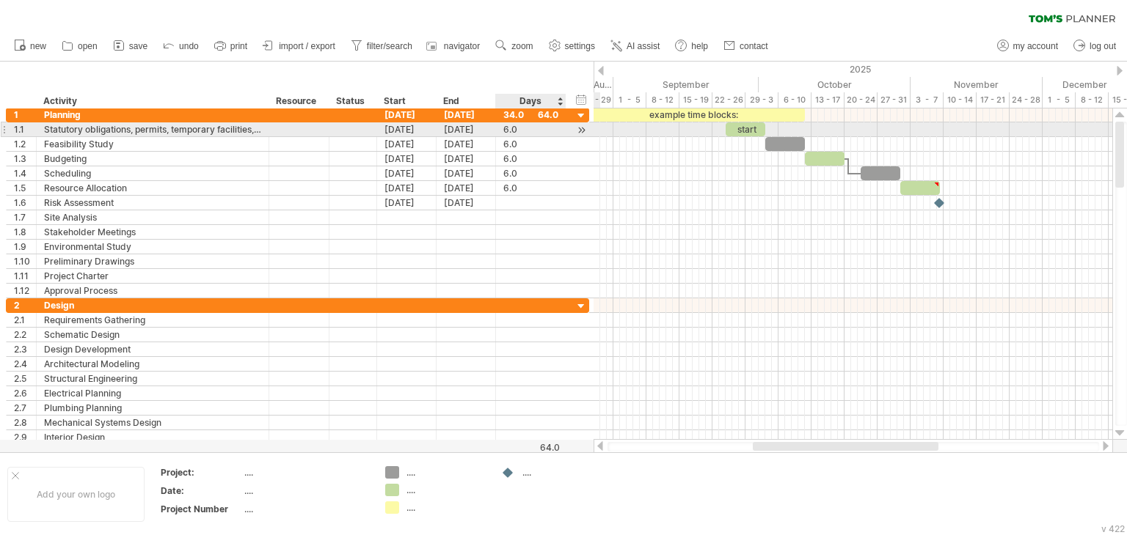
click at [516, 128] on div "6.0" at bounding box center [530, 129] width 55 height 14
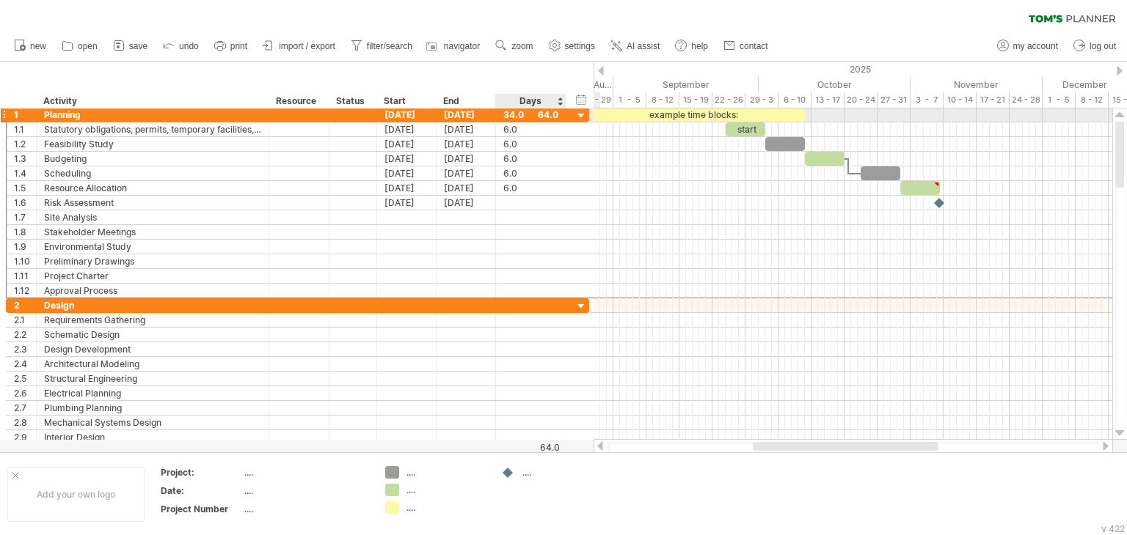
click at [511, 115] on div "34.0" at bounding box center [530, 115] width 55 height 14
click at [487, 103] on div at bounding box center [489, 101] width 6 height 15
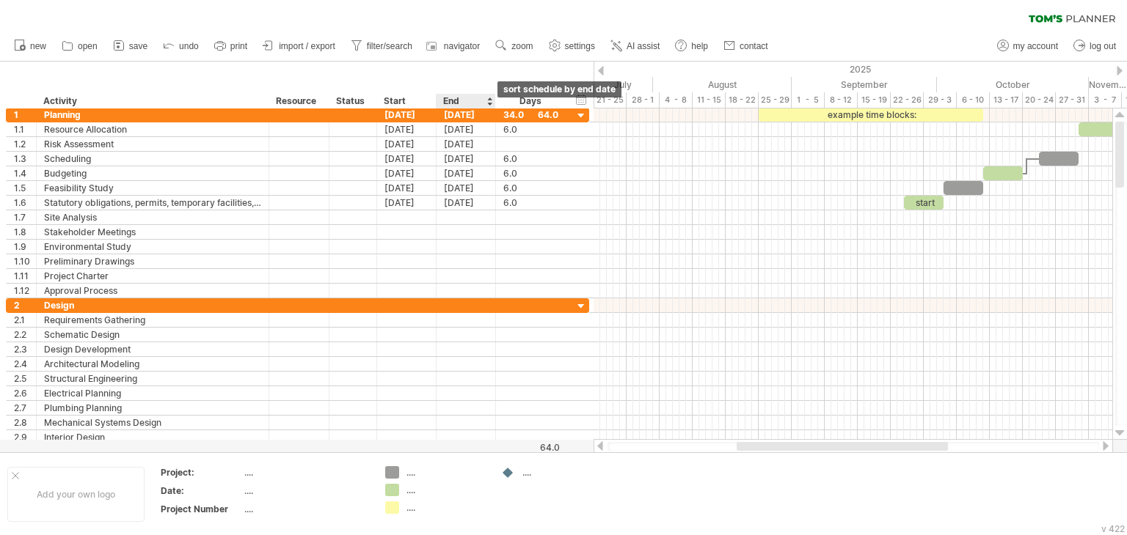
click at [487, 103] on div at bounding box center [489, 101] width 6 height 15
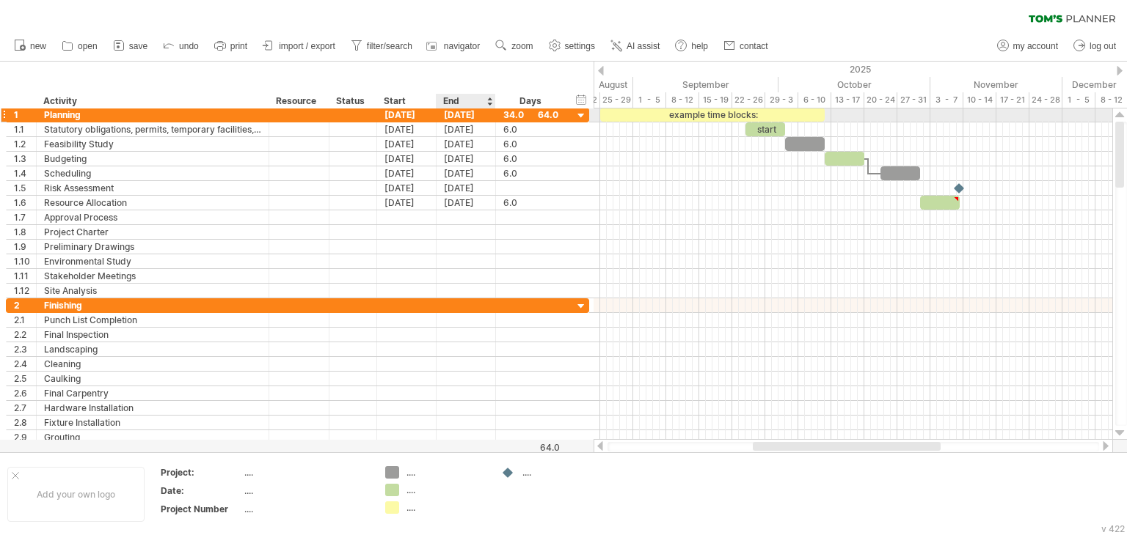
click at [466, 113] on div "[DATE]" at bounding box center [465, 115] width 59 height 14
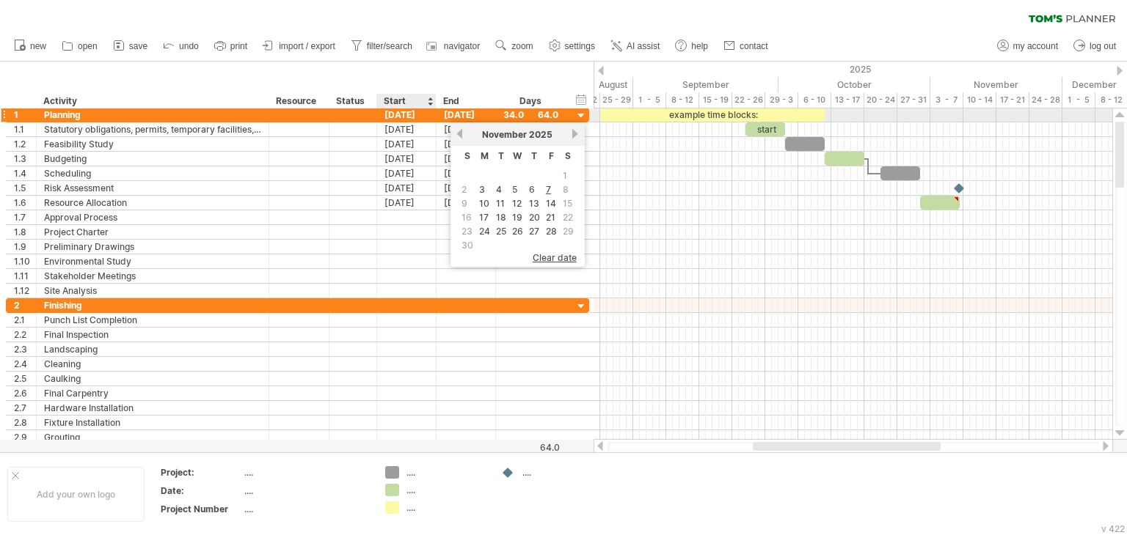
click at [426, 115] on div "[DATE]" at bounding box center [406, 115] width 59 height 14
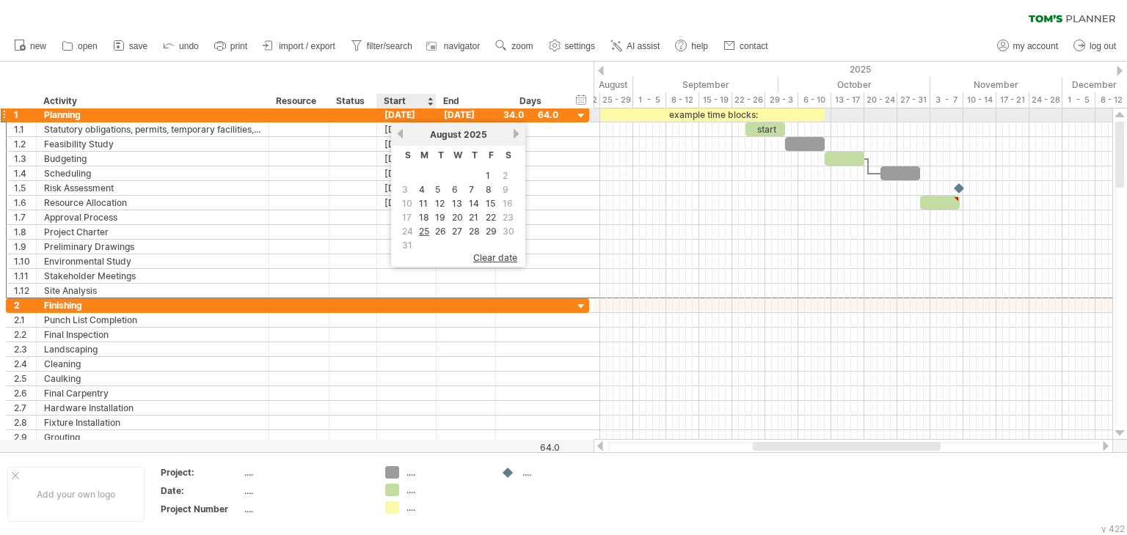
click at [400, 115] on div "[DATE]" at bounding box center [406, 115] width 59 height 14
click at [390, 115] on div "[DATE]" at bounding box center [406, 115] width 59 height 14
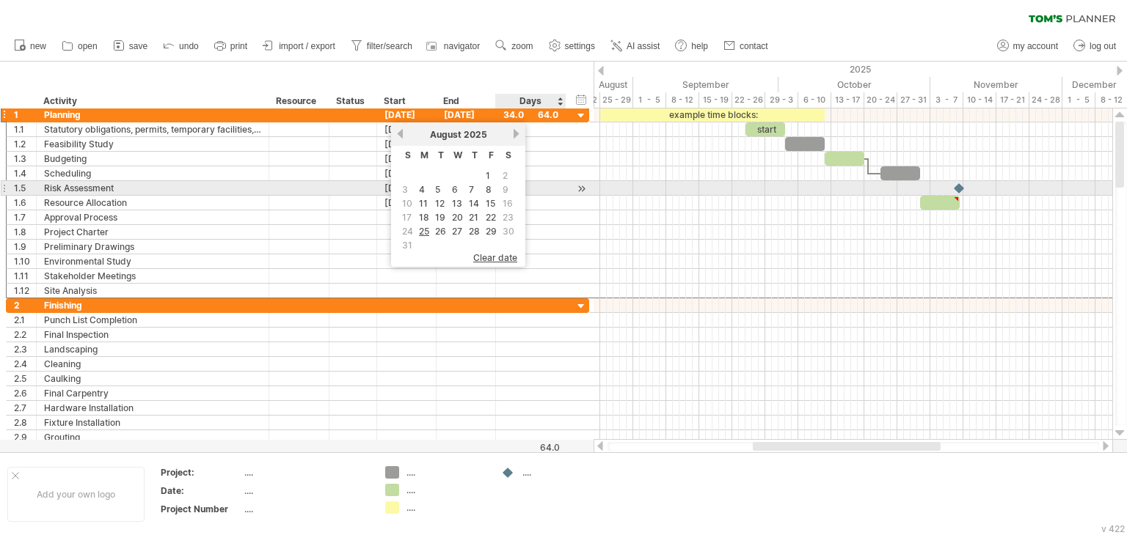
drag, startPoint x: 549, startPoint y: 193, endPoint x: 541, endPoint y: 184, distance: 11.5
click at [549, 193] on div at bounding box center [530, 188] width 55 height 14
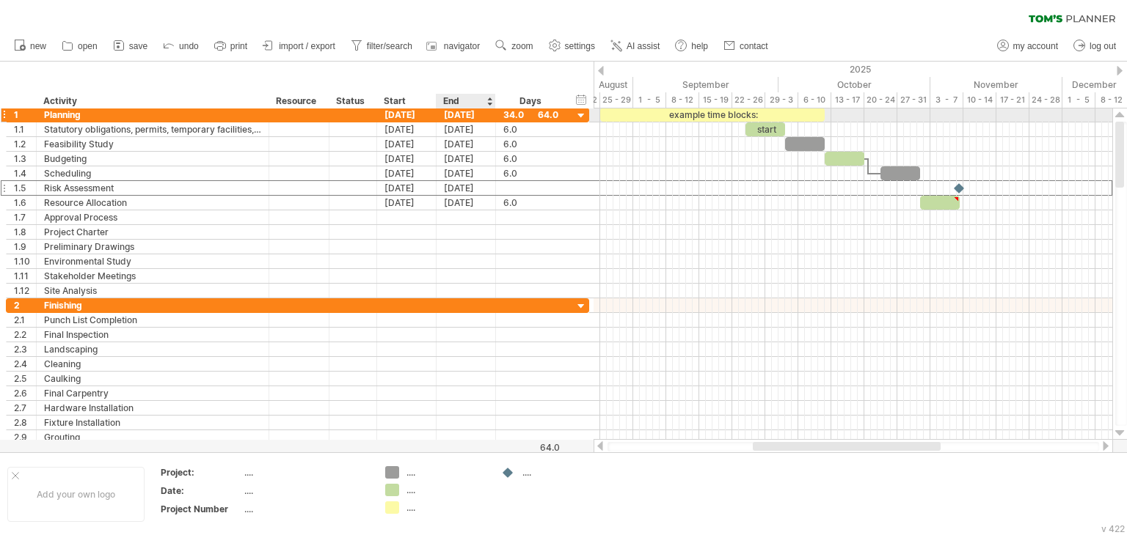
click at [451, 111] on div "[DATE]" at bounding box center [465, 115] width 59 height 14
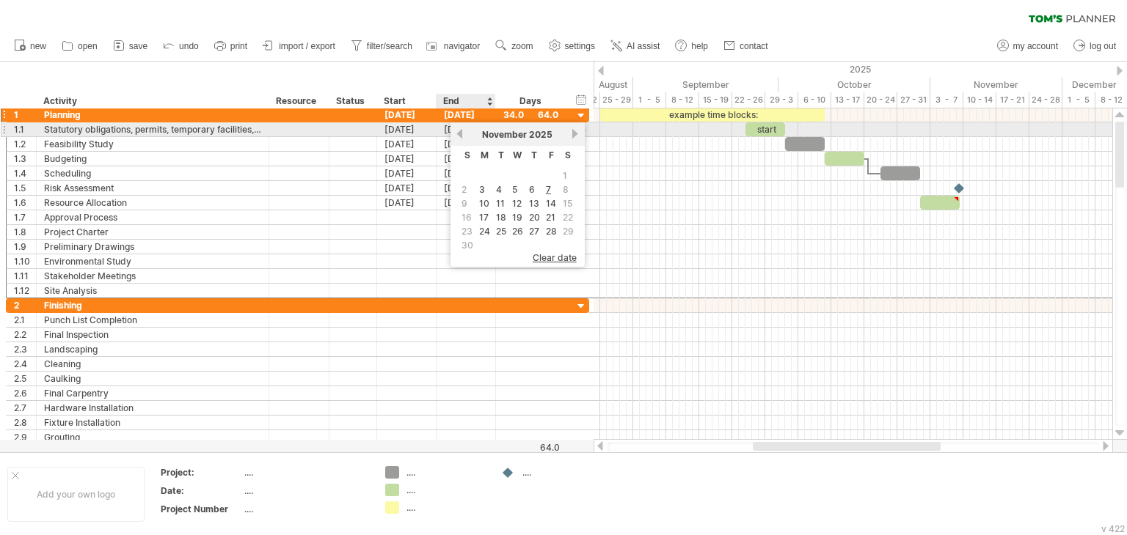
click at [456, 132] on link "previous" at bounding box center [459, 133] width 11 height 11
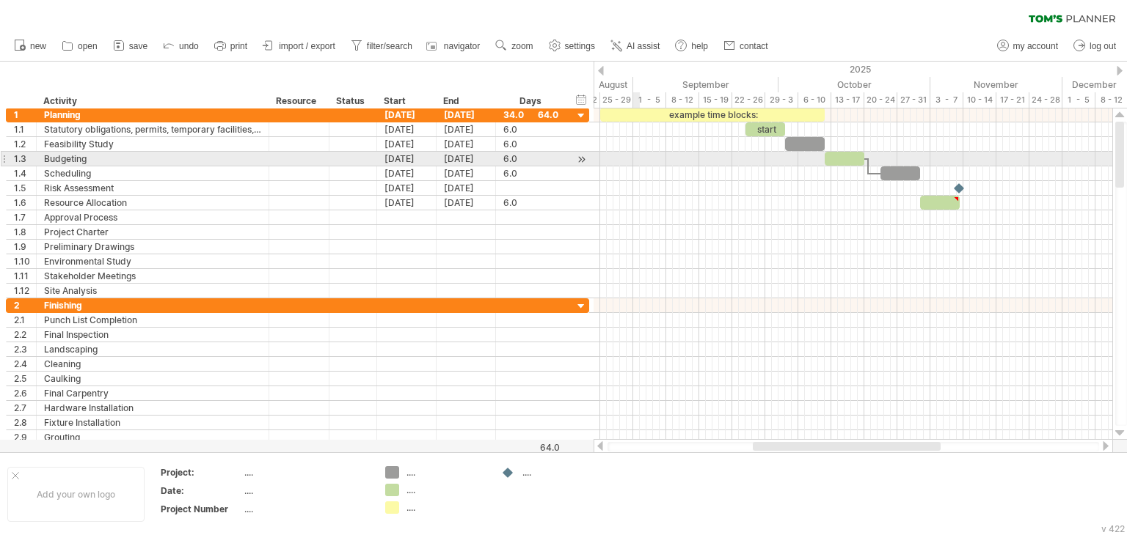
click at [634, 167] on div at bounding box center [852, 174] width 519 height 15
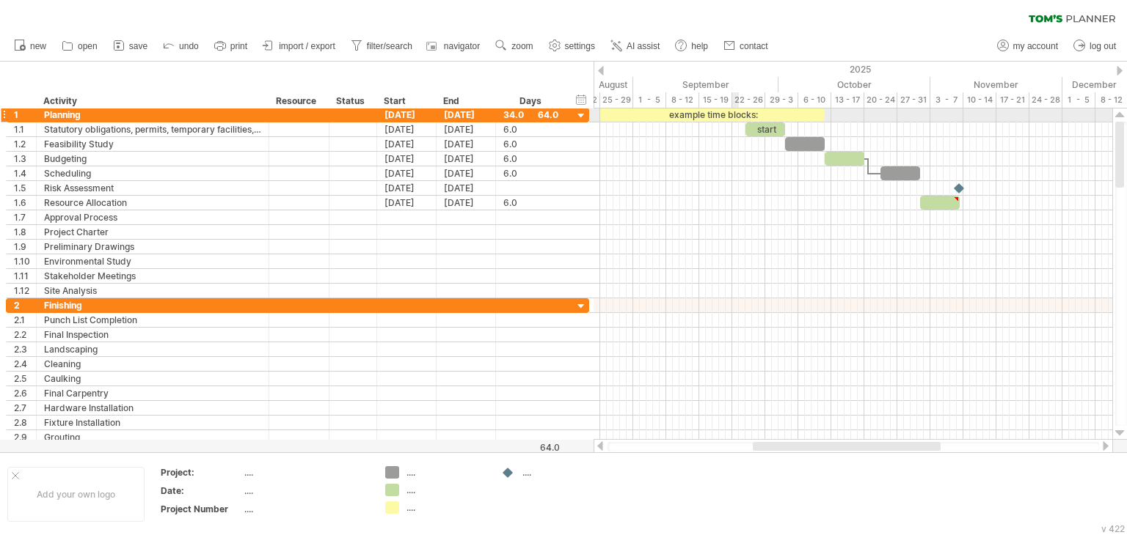
click at [736, 114] on div "example time blocks:" at bounding box center [712, 115] width 224 height 14
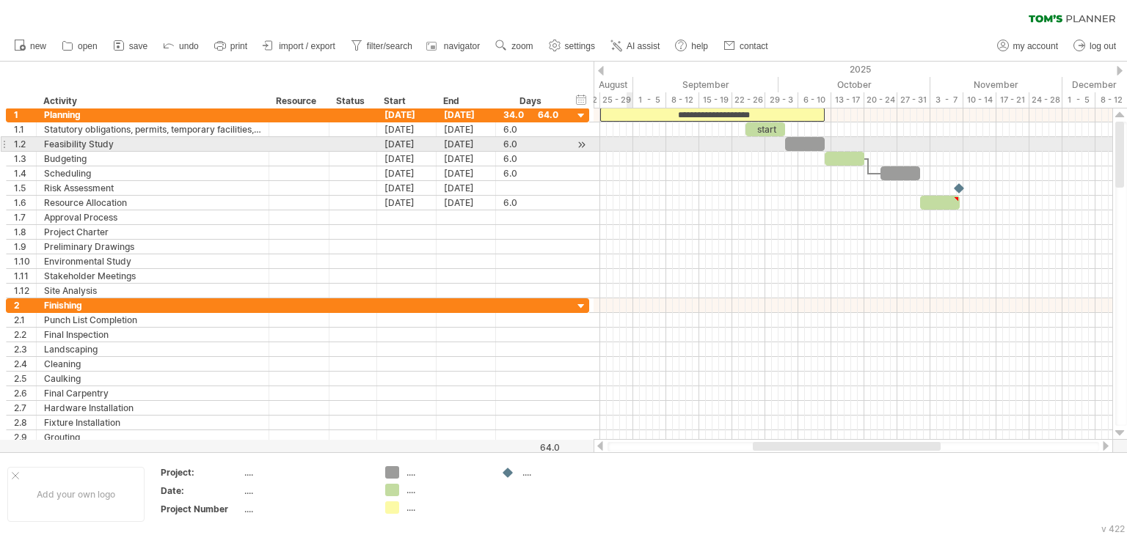
click at [627, 143] on div at bounding box center [852, 144] width 519 height 15
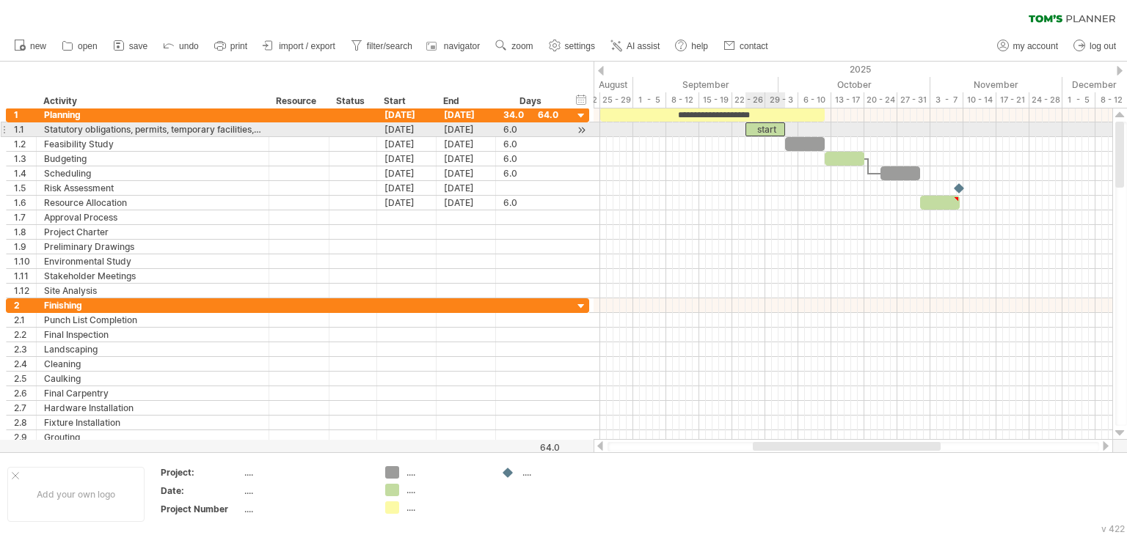
click at [771, 133] on div "start" at bounding box center [765, 129] width 40 height 14
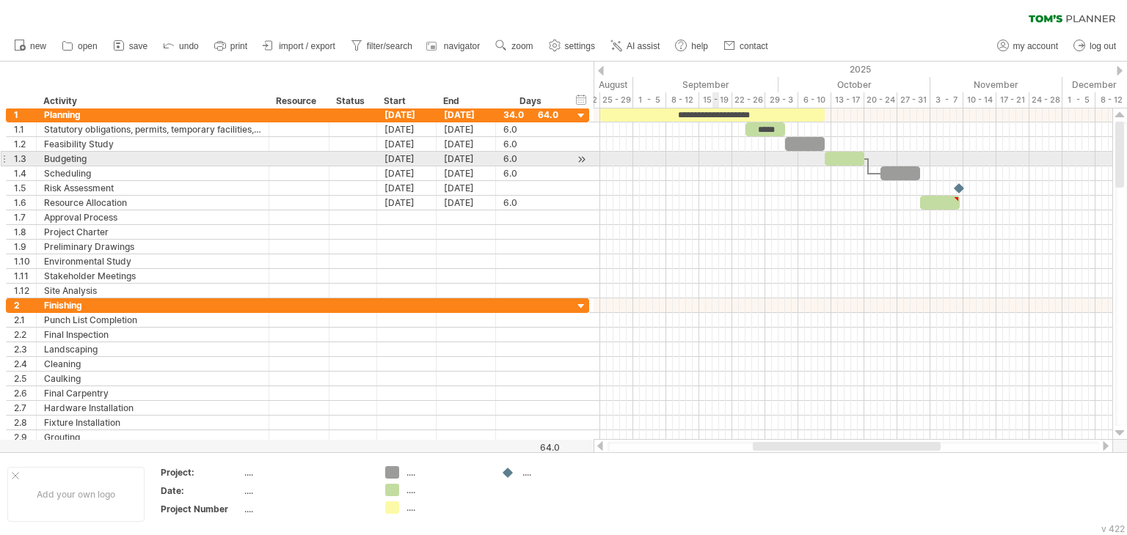
click at [717, 167] on div at bounding box center [852, 174] width 519 height 15
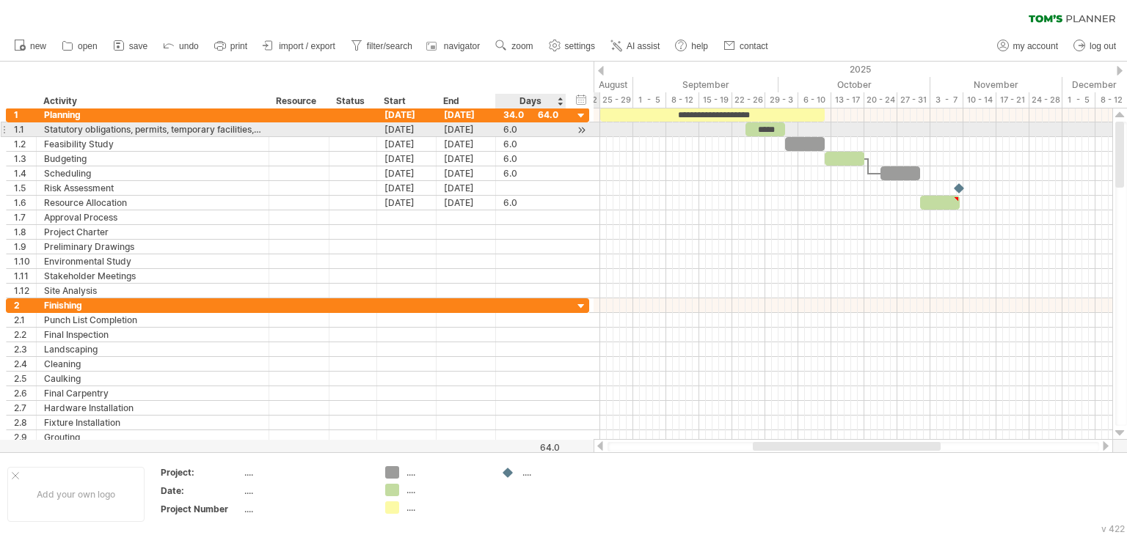
click at [548, 131] on div "6.0" at bounding box center [530, 129] width 55 height 14
click at [460, 129] on div "[DATE]" at bounding box center [465, 129] width 59 height 14
click at [476, 133] on div "[DATE]" at bounding box center [465, 129] width 59 height 14
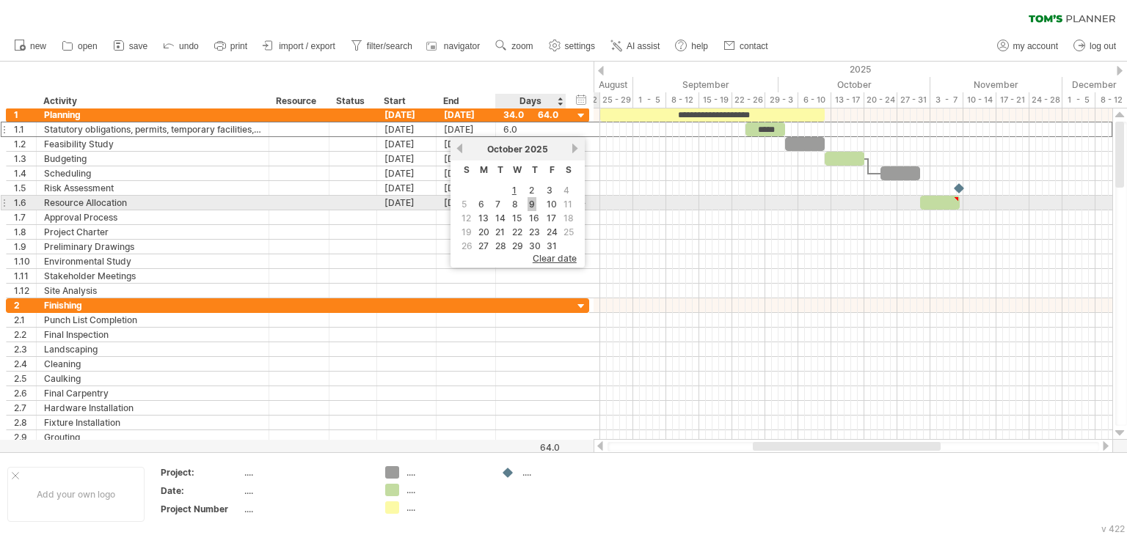
click at [533, 206] on link "9" at bounding box center [531, 204] width 9 height 14
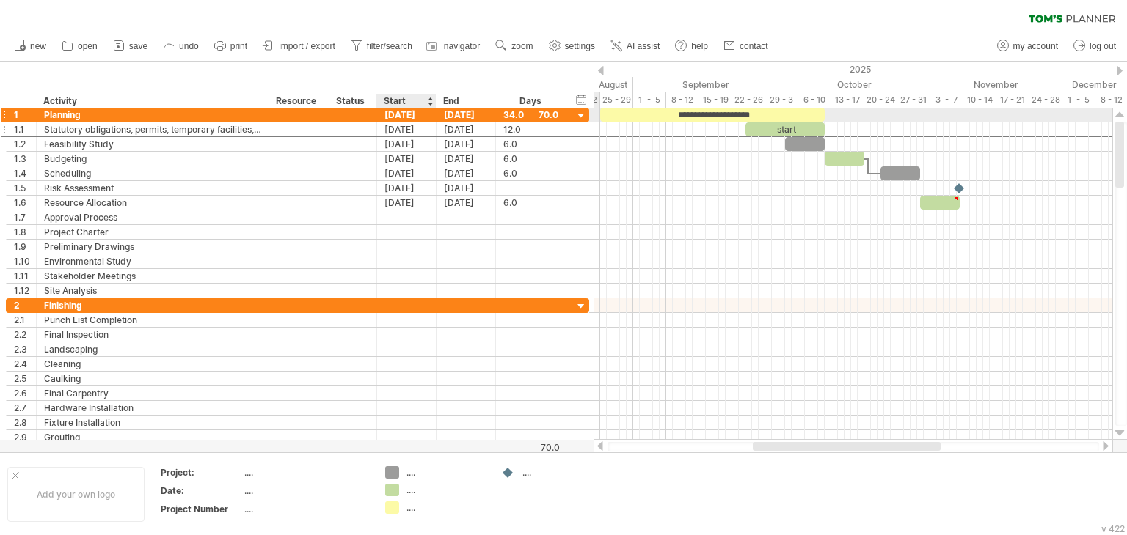
click at [422, 117] on div "[DATE]" at bounding box center [406, 115] width 59 height 14
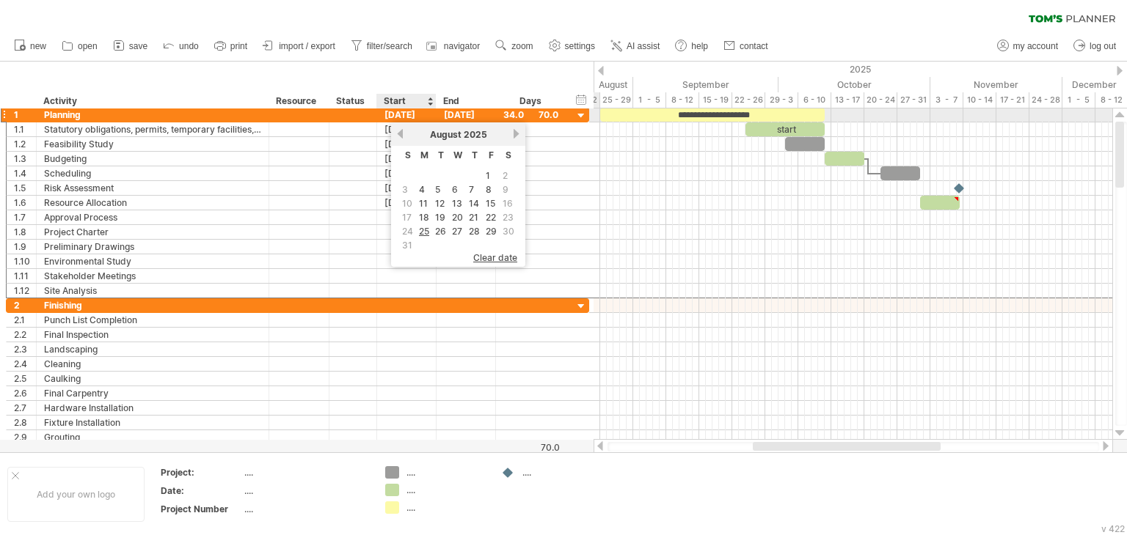
click at [422, 117] on div "[DATE]" at bounding box center [406, 115] width 59 height 14
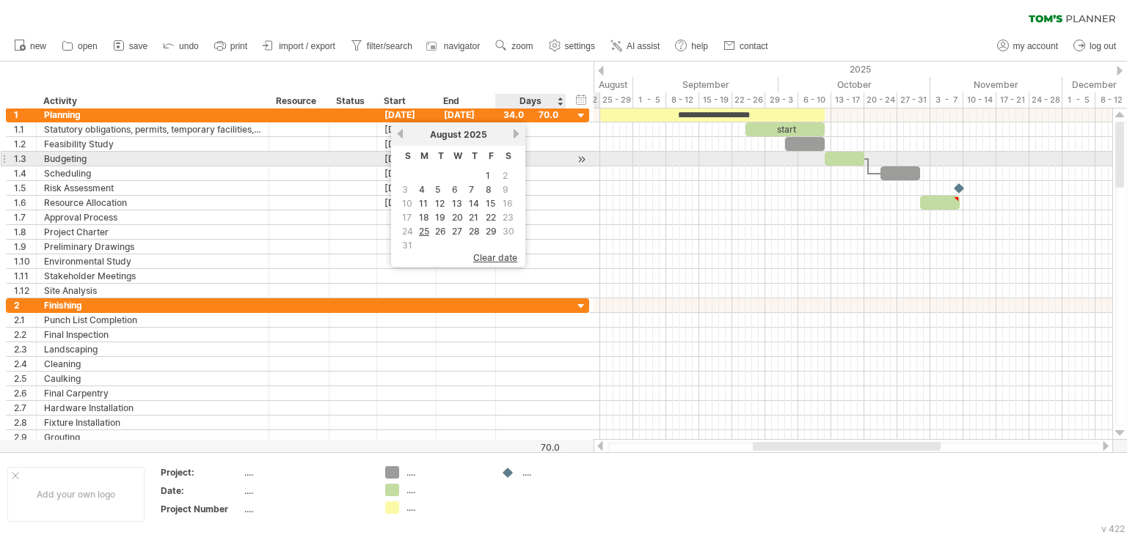
click at [596, 186] on div at bounding box center [852, 188] width 519 height 15
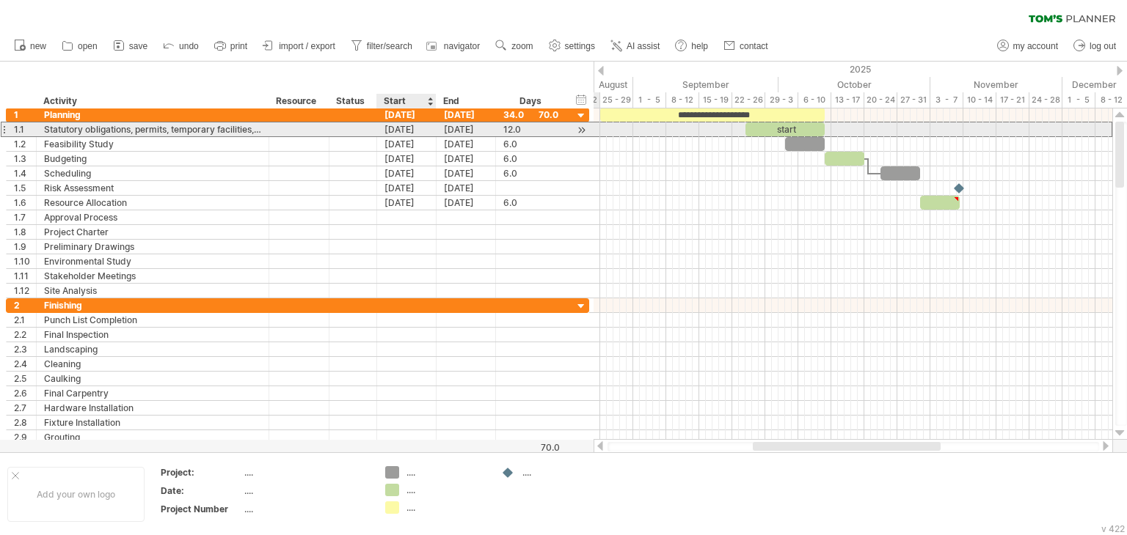
click at [396, 133] on div "[DATE]" at bounding box center [406, 129] width 59 height 14
click at [398, 128] on div "[DATE]" at bounding box center [406, 129] width 59 height 14
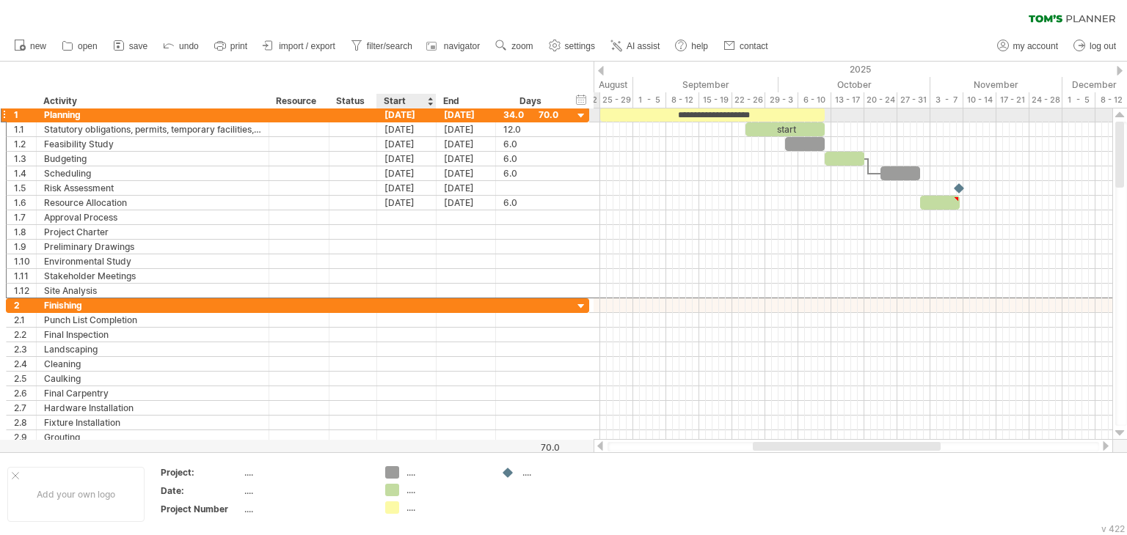
click at [399, 118] on div "[DATE]" at bounding box center [406, 115] width 59 height 14
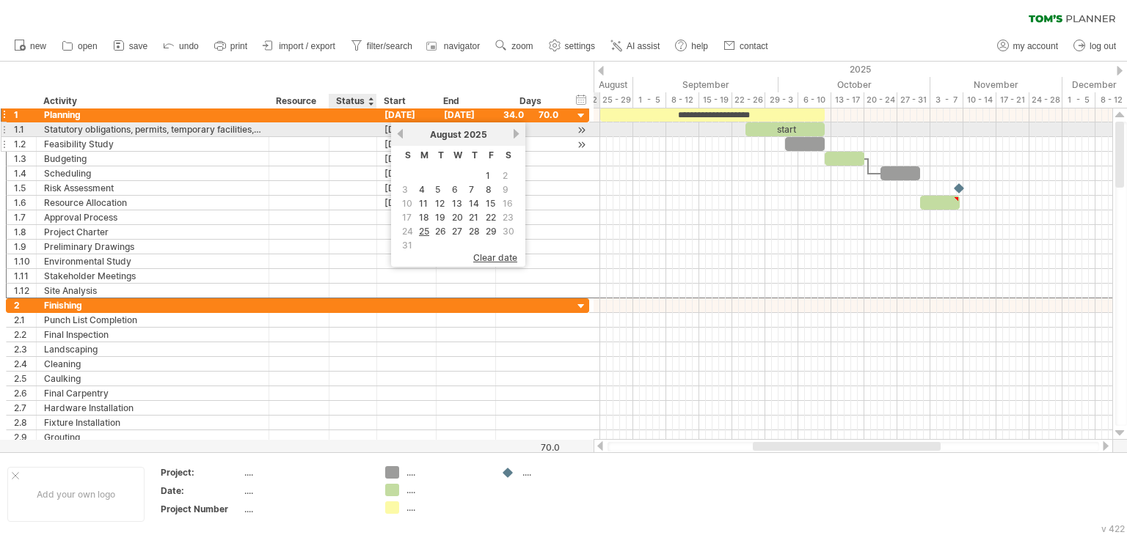
click at [354, 136] on div "**********" at bounding box center [297, 202] width 583 height 191
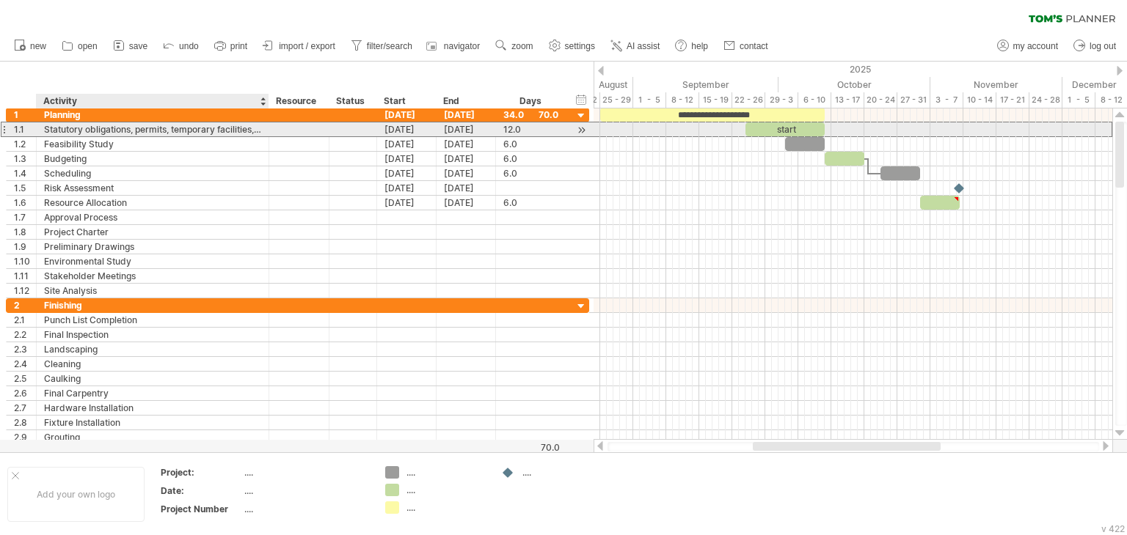
click at [152, 130] on div "Statutory obligations, permits, temporary facilities, insurances, temporary pow…" at bounding box center [152, 129] width 217 height 14
click at [406, 130] on div "[DATE]" at bounding box center [406, 129] width 59 height 14
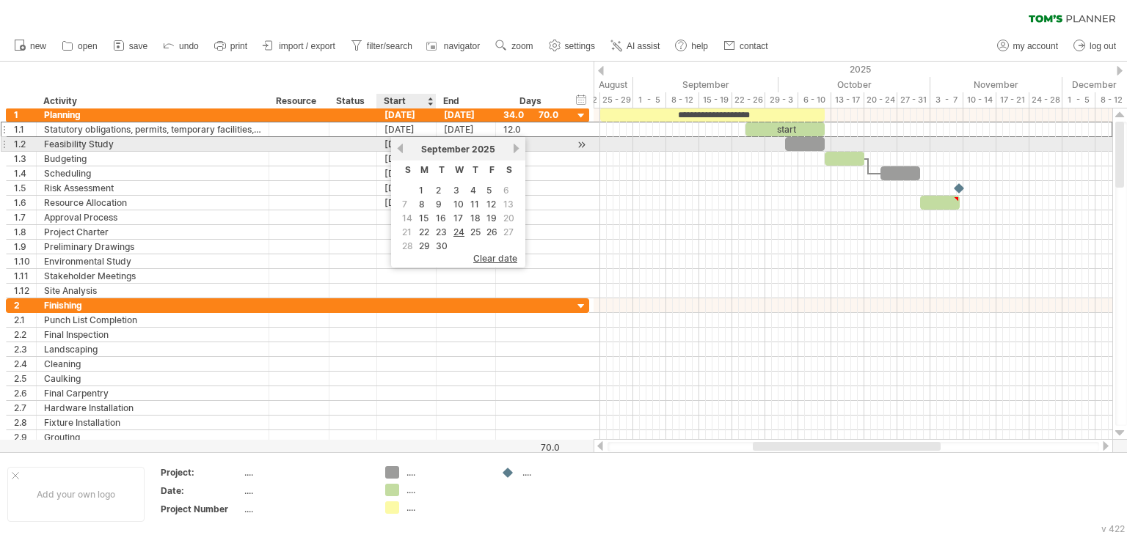
click at [401, 149] on link "previous" at bounding box center [400, 148] width 11 height 11
click at [402, 149] on link "previous" at bounding box center [400, 148] width 11 height 11
click at [505, 150] on div "[DATE]" at bounding box center [458, 149] width 106 height 11
click at [508, 149] on div "[DATE]" at bounding box center [458, 149] width 106 height 11
click at [511, 143] on link "next" at bounding box center [516, 148] width 11 height 11
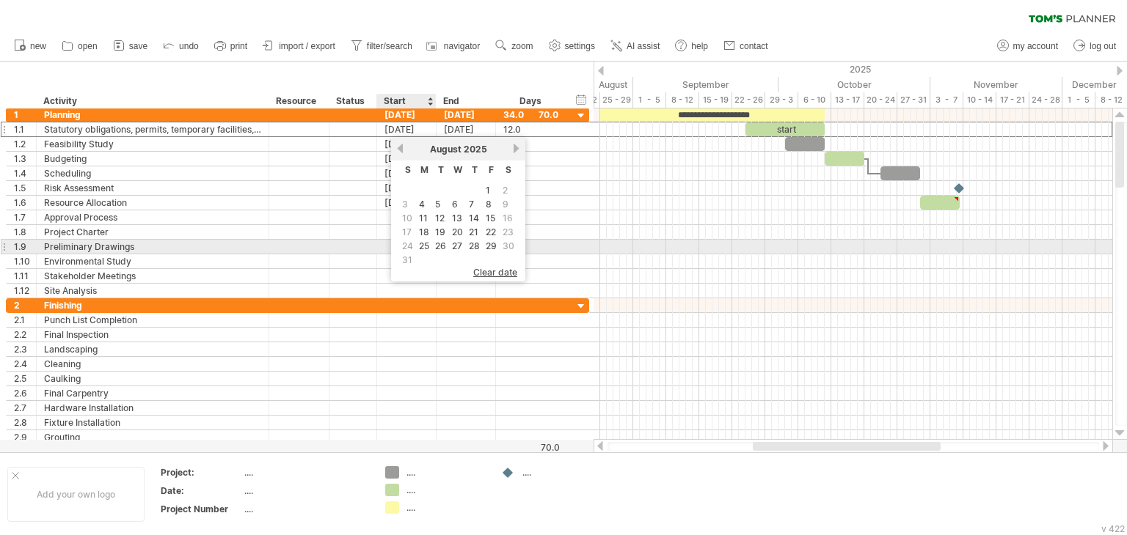
click at [430, 243] on td "25" at bounding box center [424, 246] width 15 height 12
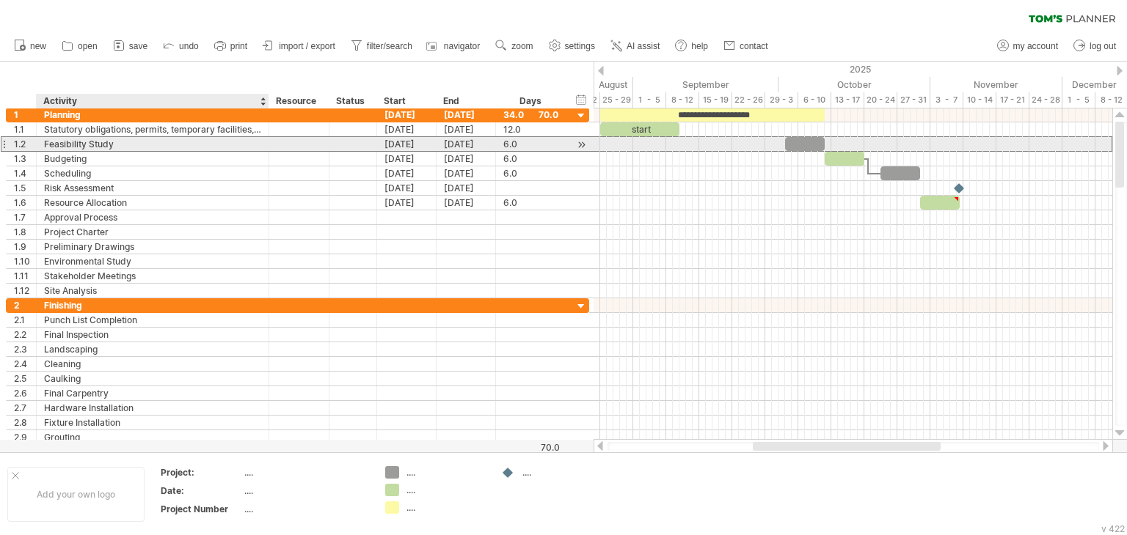
click at [95, 144] on div "Feasibility Study" at bounding box center [152, 144] width 217 height 14
drag, startPoint x: 128, startPoint y: 144, endPoint x: 37, endPoint y: 147, distance: 91.7
click at [37, 147] on div "**********" at bounding box center [153, 144] width 233 height 14
paste input "**********"
type input "**********"
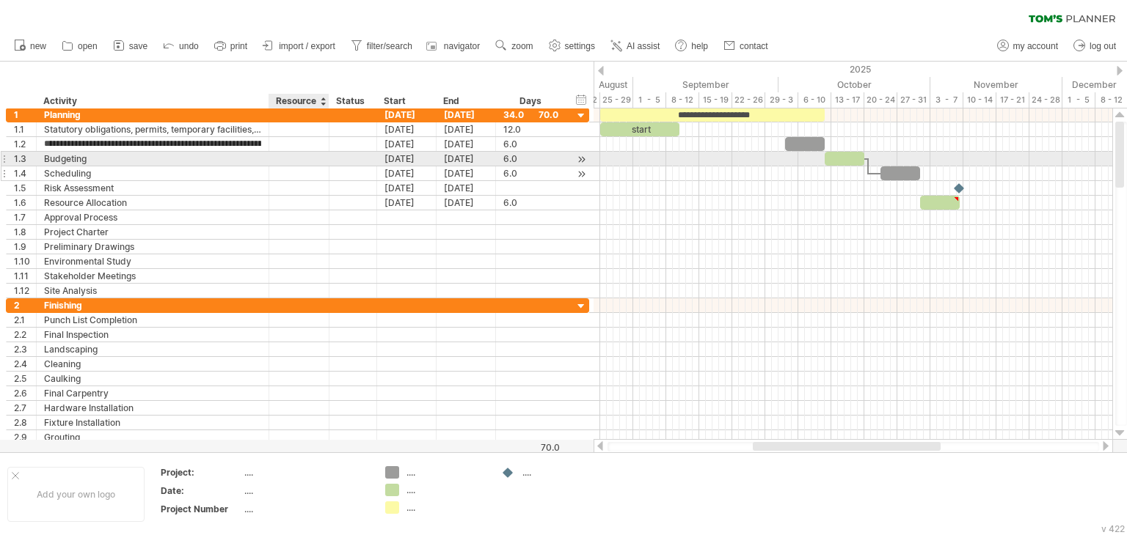
click at [265, 174] on div at bounding box center [266, 174] width 7 height 15
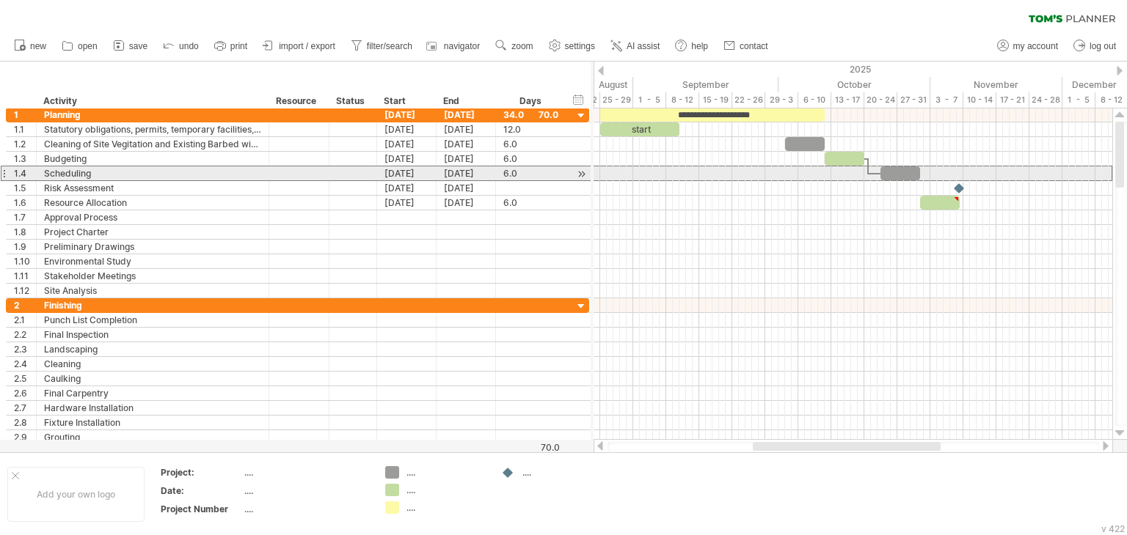
click at [200, 180] on div "**********" at bounding box center [297, 173] width 583 height 15
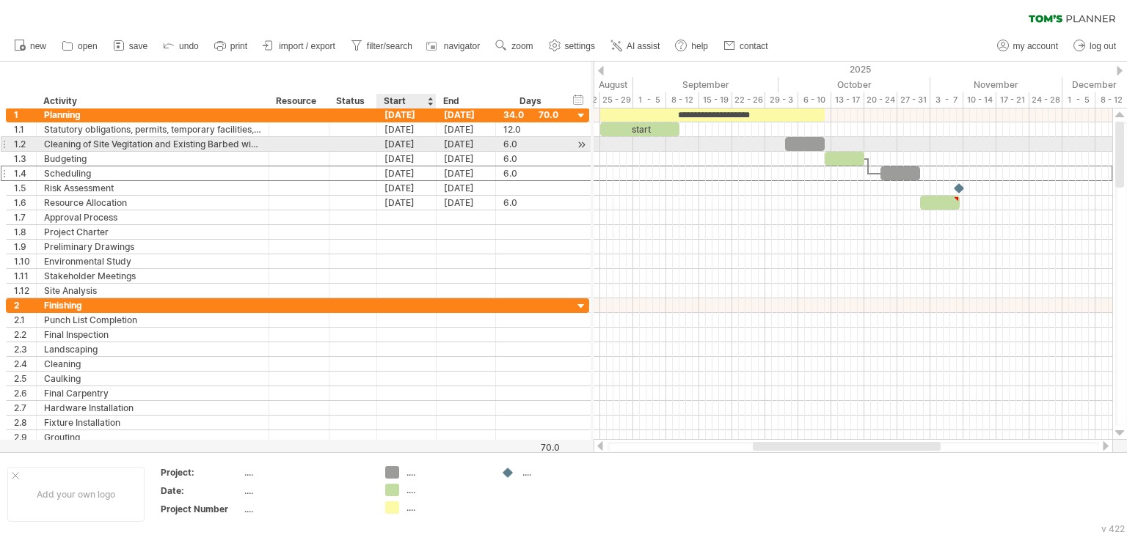
click at [398, 145] on div "[DATE]" at bounding box center [406, 144] width 59 height 14
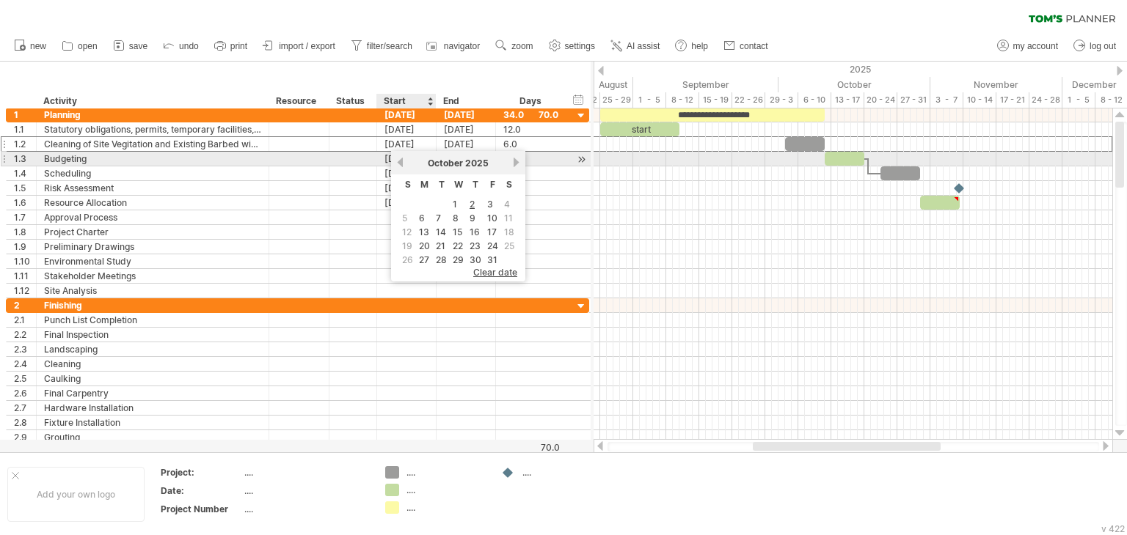
click at [402, 165] on link "previous" at bounding box center [400, 162] width 11 height 11
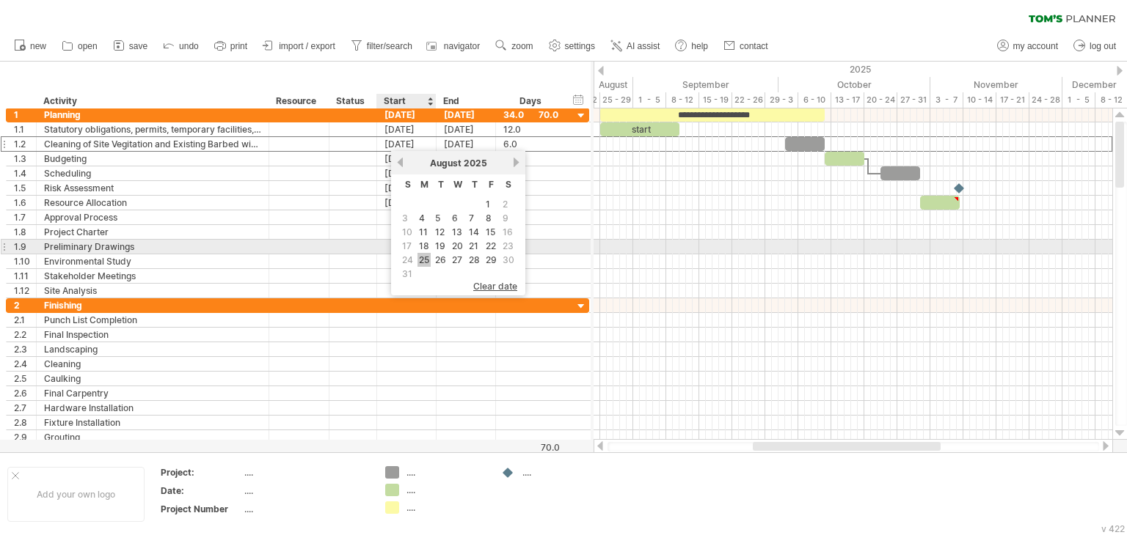
click at [425, 254] on link "25" at bounding box center [423, 260] width 13 height 14
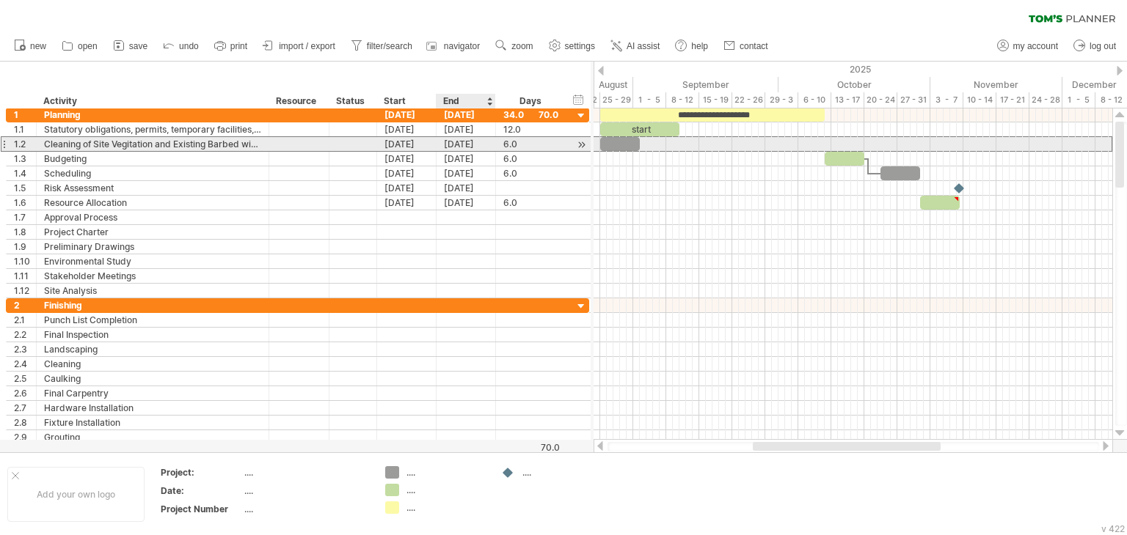
click at [461, 147] on div "[DATE]" at bounding box center [465, 144] width 59 height 14
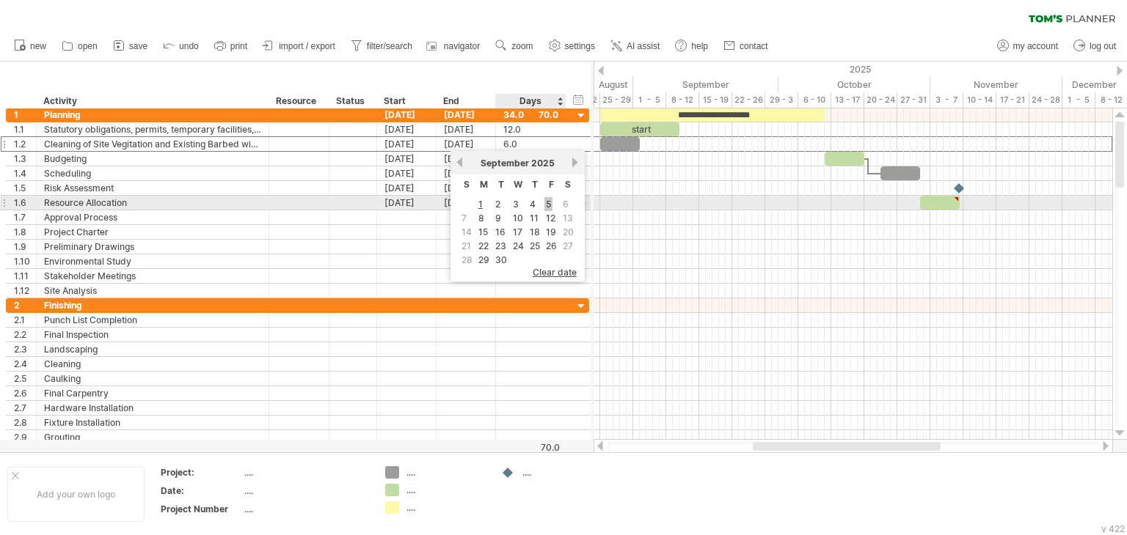
click at [546, 203] on link "5" at bounding box center [548, 204] width 8 height 14
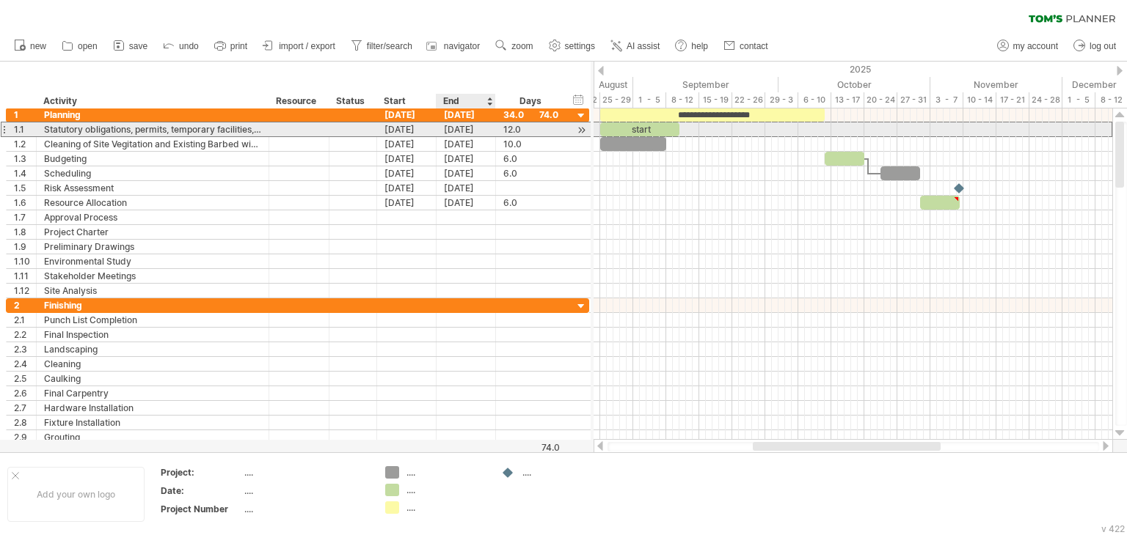
click at [475, 133] on div "[DATE]" at bounding box center [465, 129] width 59 height 14
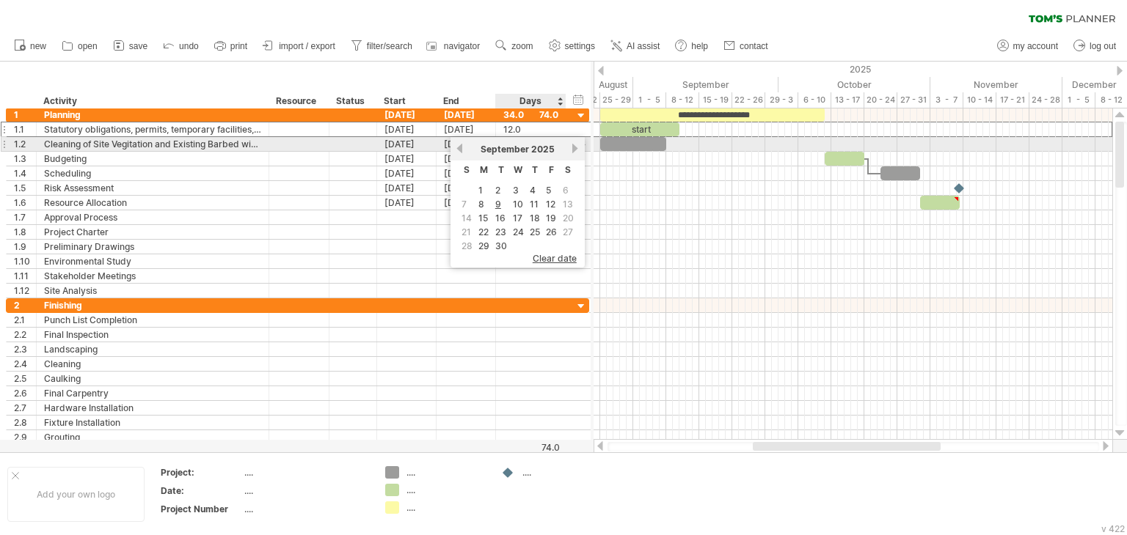
click at [567, 150] on div "[DATE]" at bounding box center [517, 149] width 106 height 11
click at [571, 150] on link "next" at bounding box center [575, 148] width 11 height 11
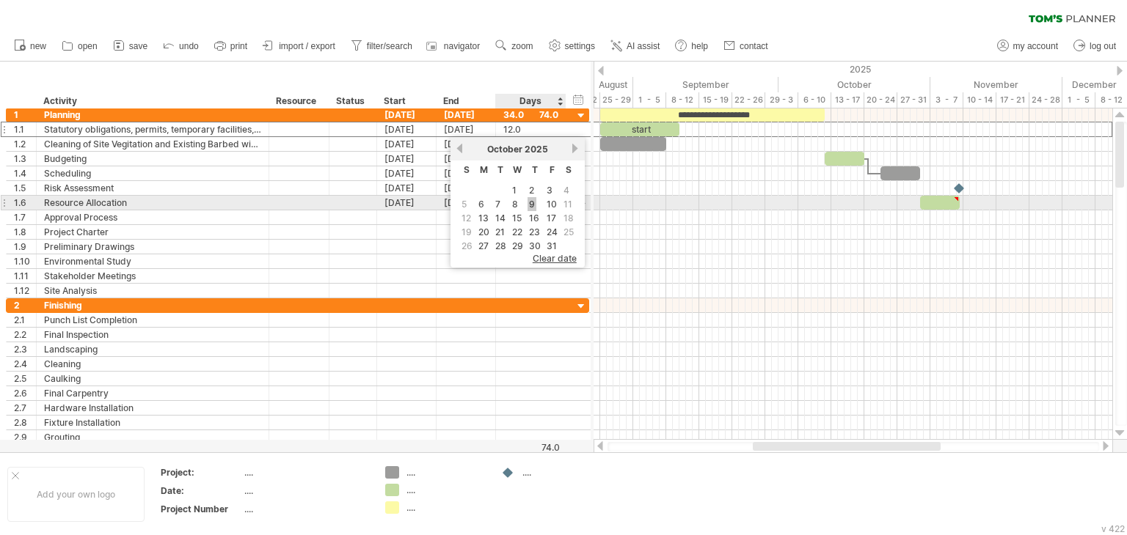
click at [533, 204] on link "9" at bounding box center [531, 204] width 9 height 14
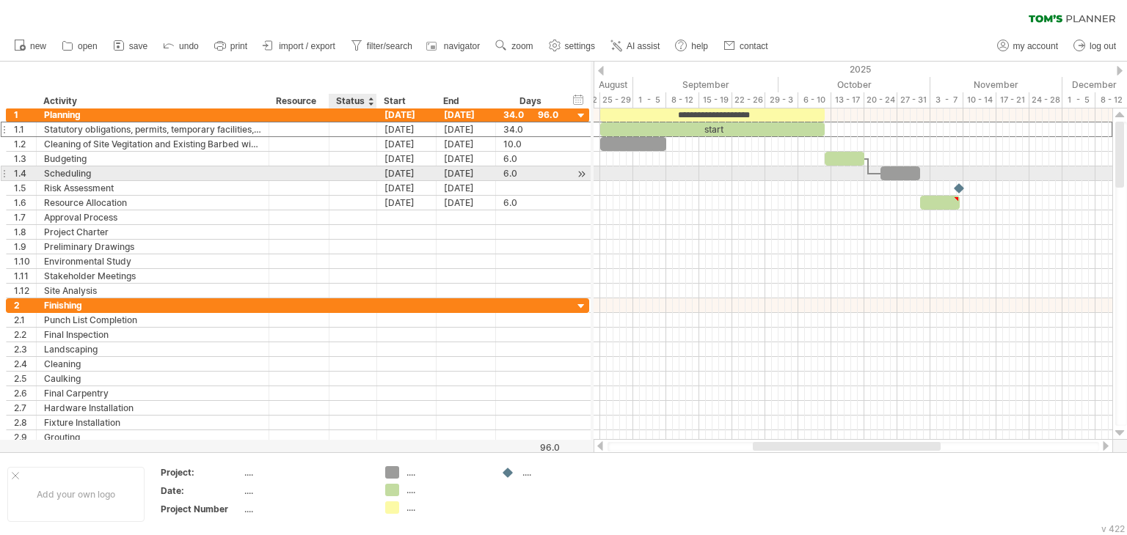
click at [351, 175] on div at bounding box center [353, 174] width 32 height 14
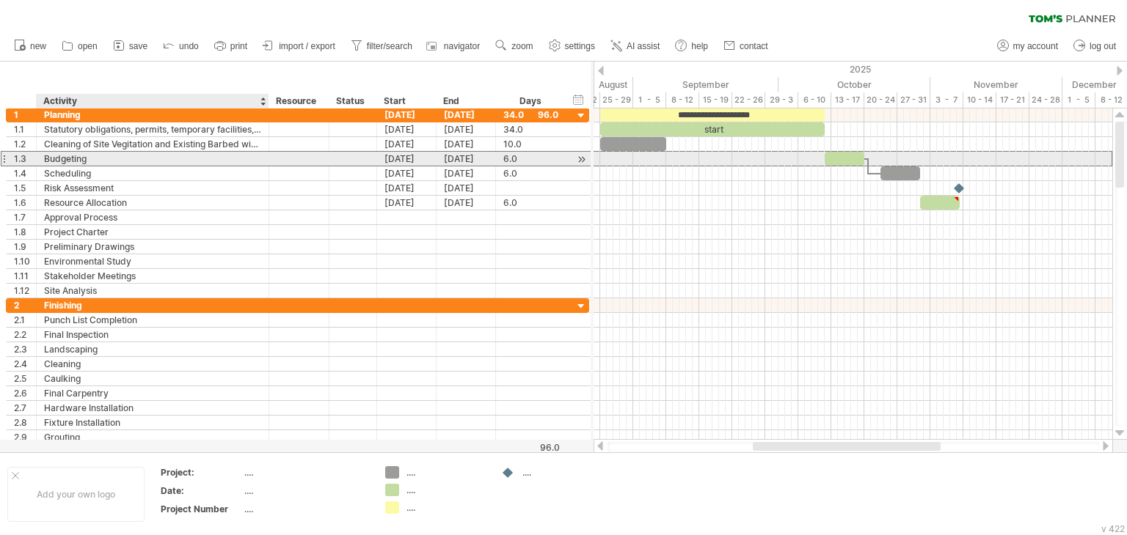
click at [158, 158] on div "Budgeting" at bounding box center [152, 159] width 217 height 14
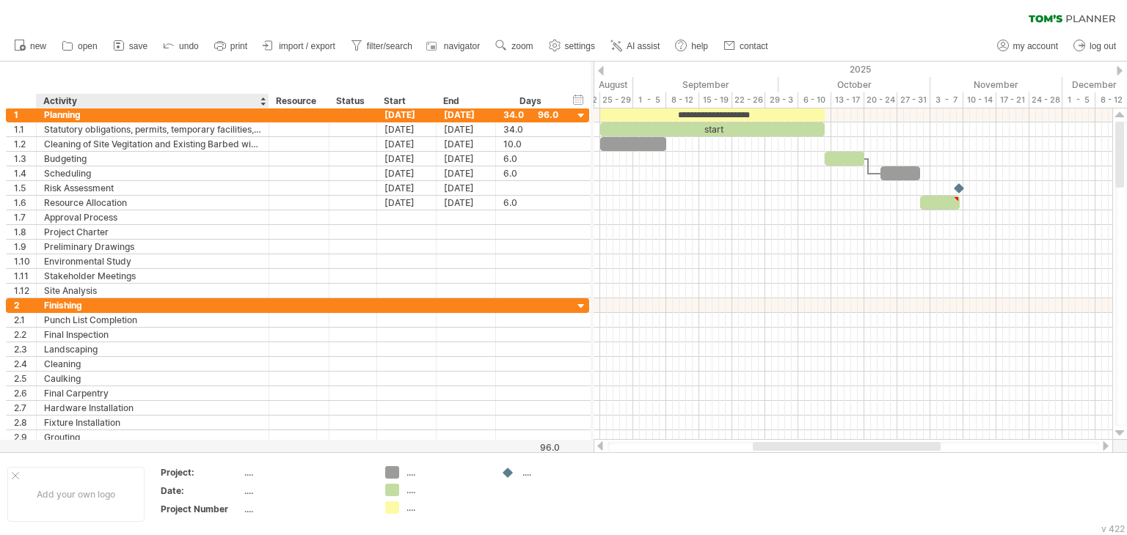
click at [100, 96] on div "Activity" at bounding box center [151, 101] width 217 height 15
drag, startPoint x: 68, startPoint y: 100, endPoint x: 37, endPoint y: 103, distance: 30.9
click at [37, 103] on div "******** Activity" at bounding box center [152, 101] width 233 height 15
type input "**********"
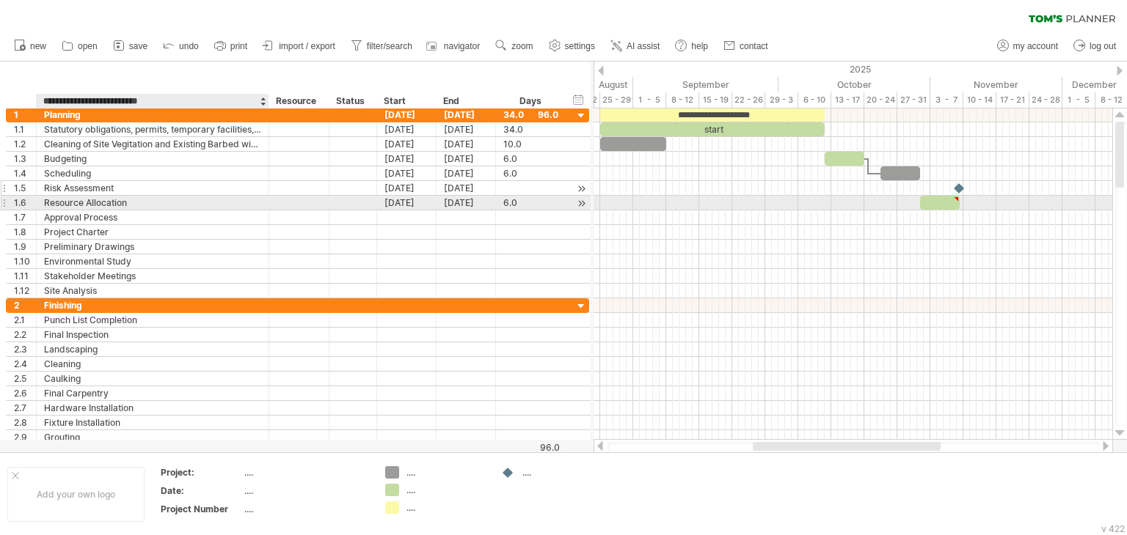
drag, startPoint x: 171, startPoint y: 199, endPoint x: 172, endPoint y: 191, distance: 7.5
click at [171, 196] on div "Resource Allocation" at bounding box center [152, 203] width 217 height 14
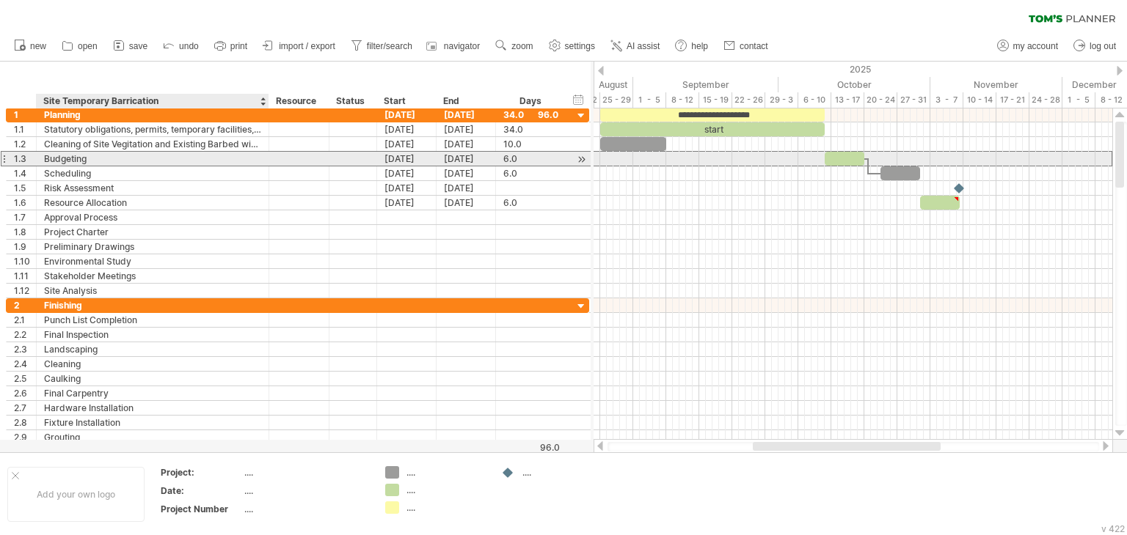
click at [91, 158] on div "Budgeting" at bounding box center [152, 159] width 217 height 14
click at [111, 163] on div "Budgeting" at bounding box center [152, 159] width 217 height 14
drag, startPoint x: 87, startPoint y: 160, endPoint x: 40, endPoint y: 163, distance: 47.8
click at [40, 163] on div "********* Budgeting" at bounding box center [153, 159] width 233 height 14
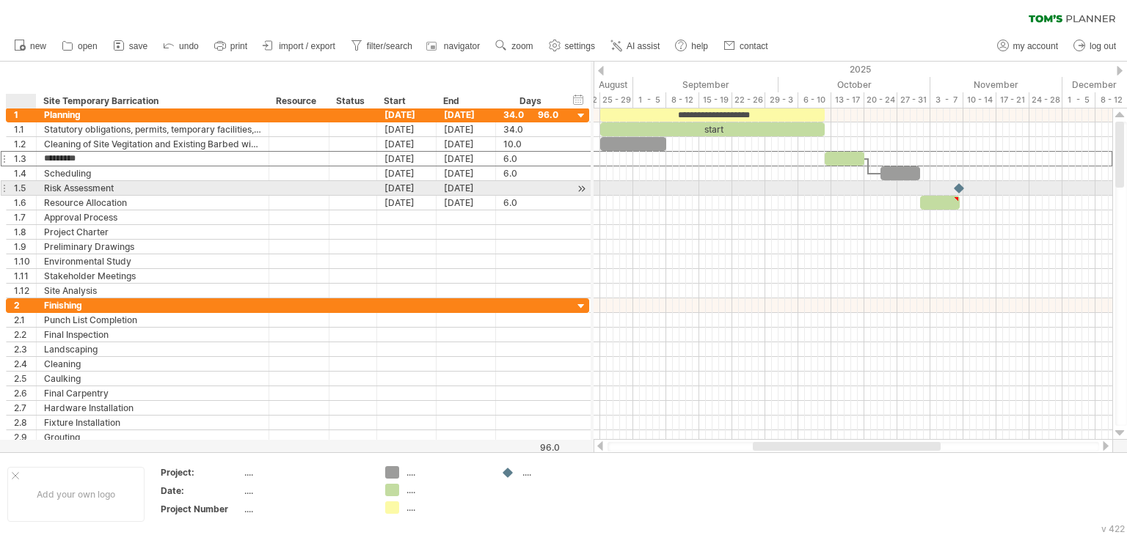
paste input "**********"
type input "**********"
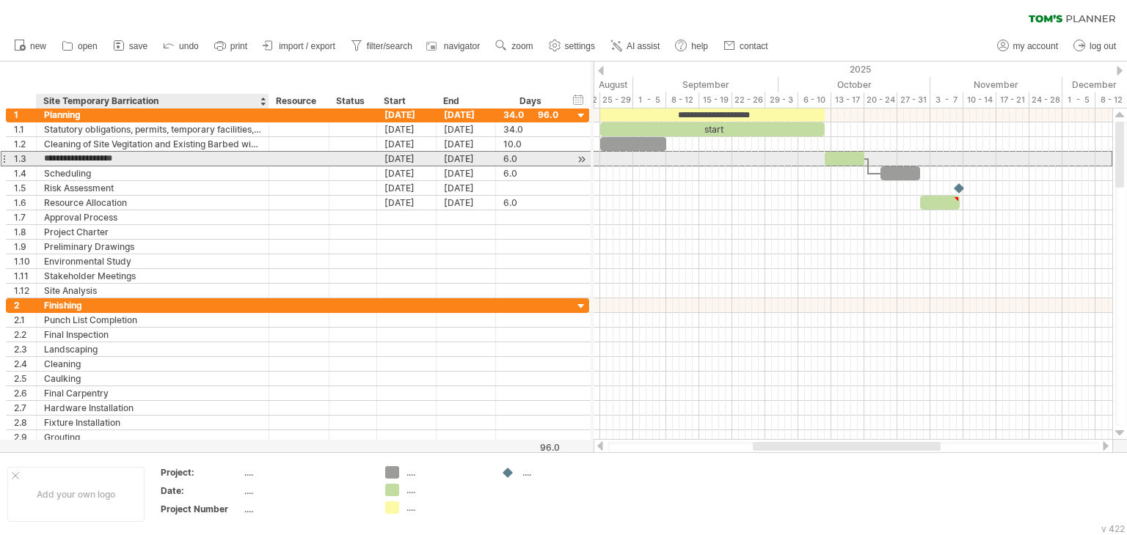
click at [97, 159] on input "**********" at bounding box center [152, 159] width 217 height 14
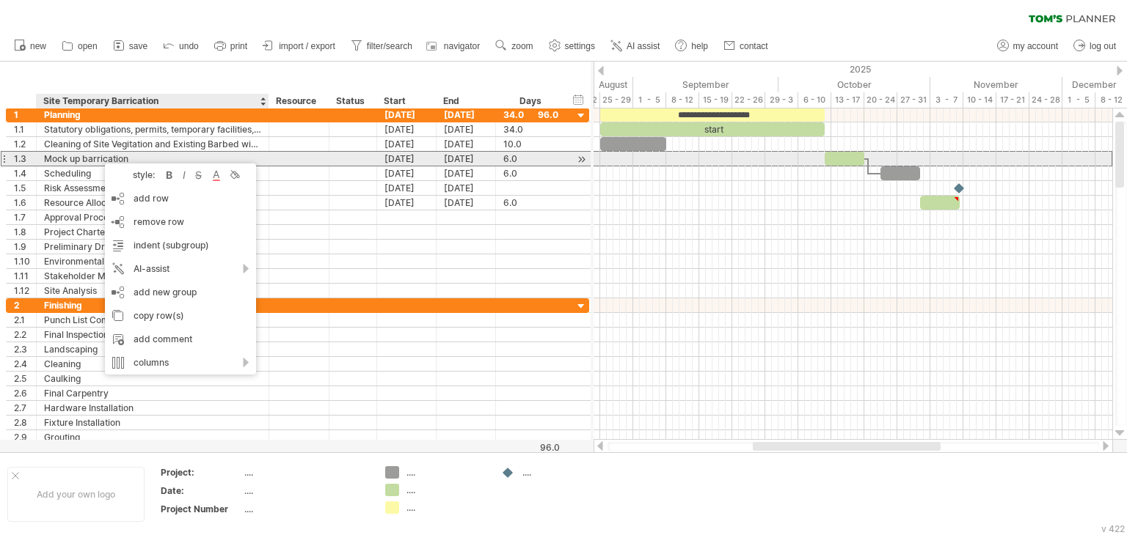
click at [232, 157] on div "Mock up barrication" at bounding box center [152, 159] width 217 height 14
click at [121, 158] on div "Mock up barrication" at bounding box center [152, 159] width 217 height 14
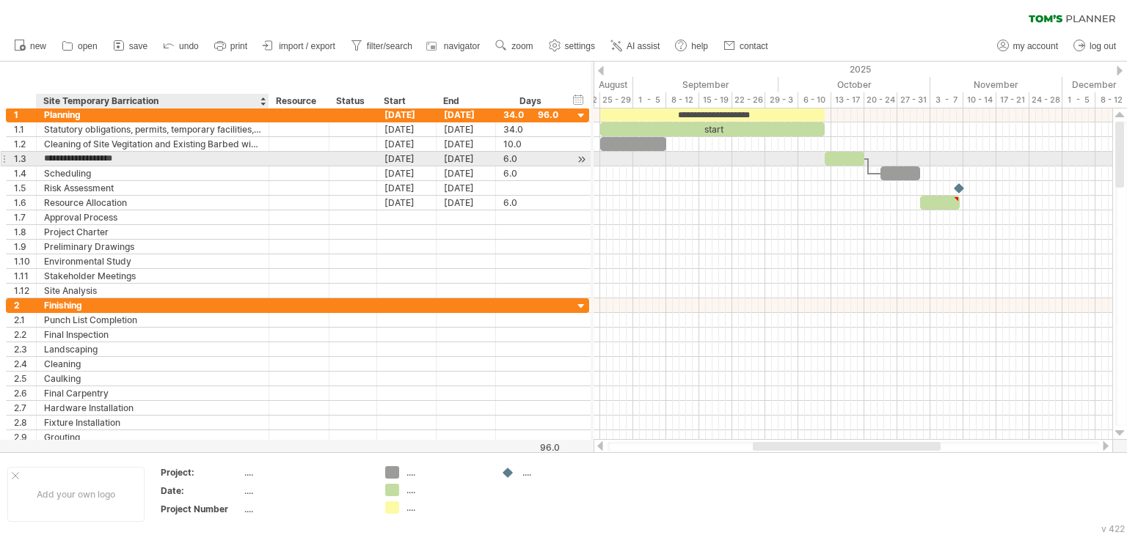
click at [111, 158] on input "**********" at bounding box center [152, 159] width 217 height 14
click at [191, 160] on div "Mock up barrication" at bounding box center [152, 159] width 217 height 14
click at [392, 154] on div "[DATE]" at bounding box center [406, 159] width 59 height 14
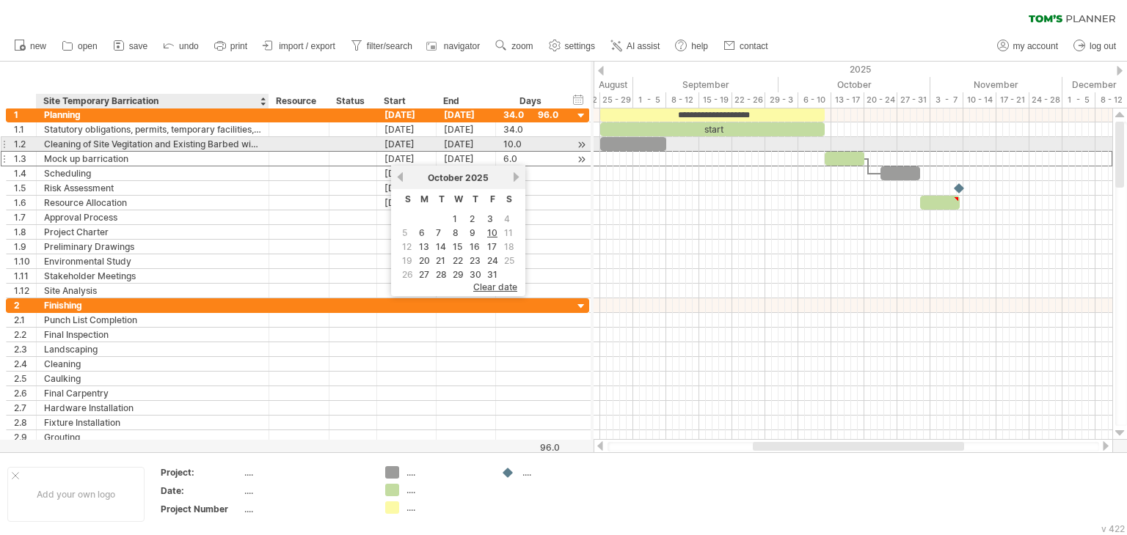
drag, startPoint x: 161, startPoint y: 150, endPoint x: 193, endPoint y: 153, distance: 31.6
click at [171, 152] on div "Mock up barrication" at bounding box center [152, 159] width 217 height 14
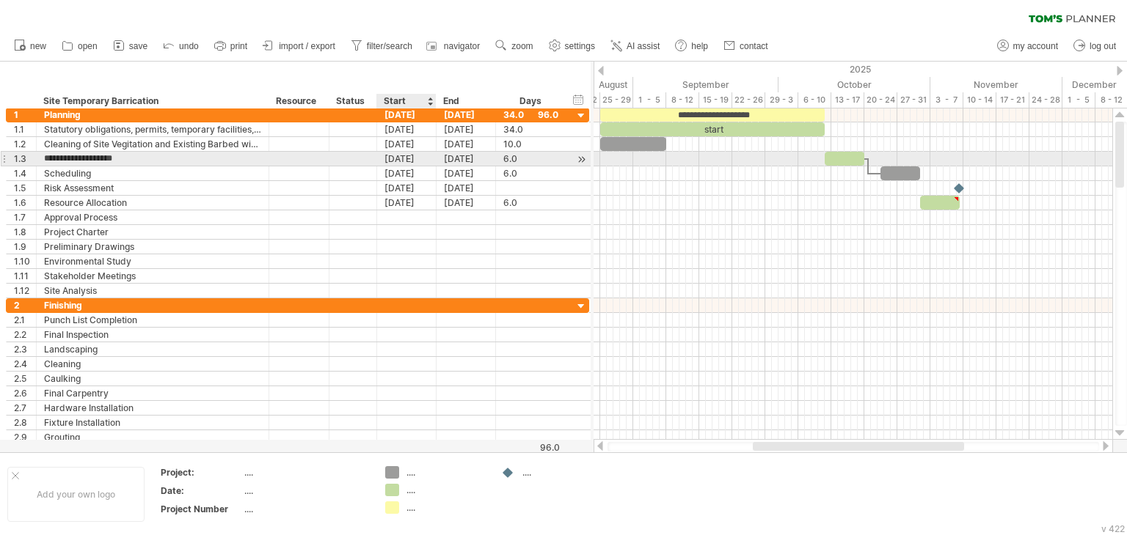
click at [394, 159] on div "[DATE]" at bounding box center [406, 159] width 59 height 14
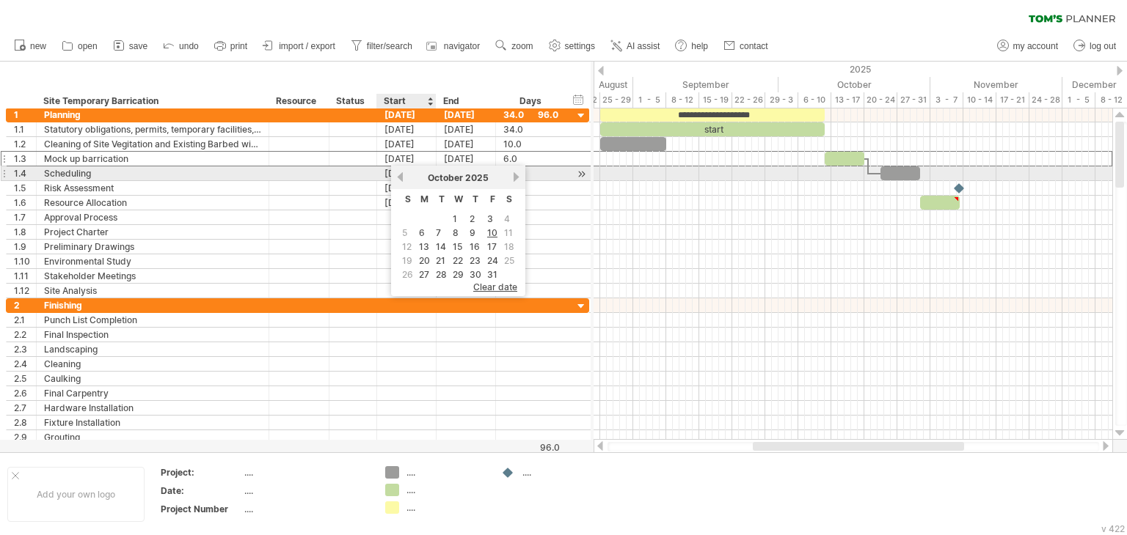
click at [397, 176] on link "previous" at bounding box center [400, 177] width 11 height 11
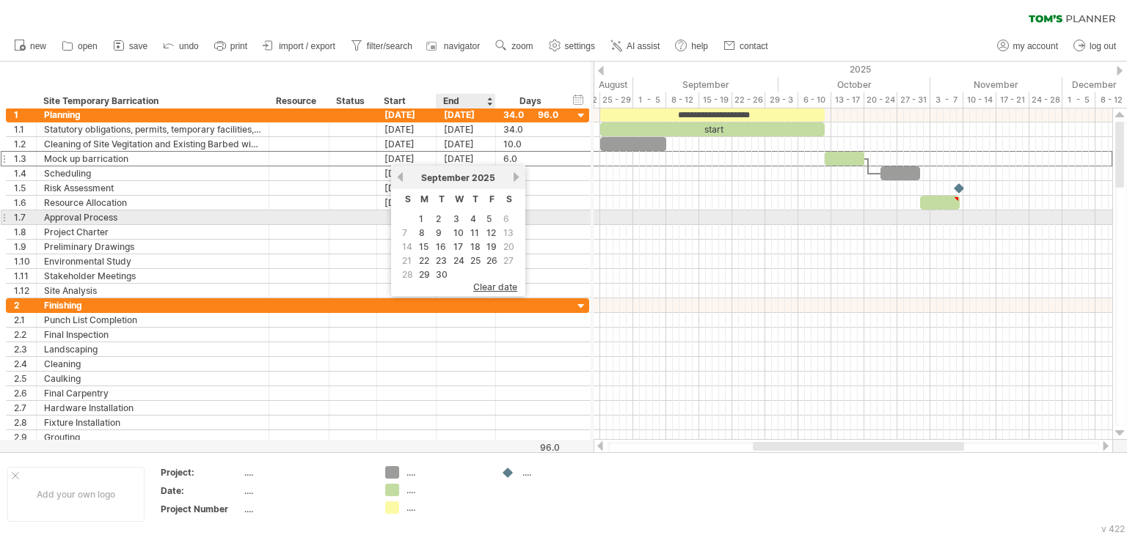
click at [469, 219] on link "4" at bounding box center [473, 219] width 9 height 14
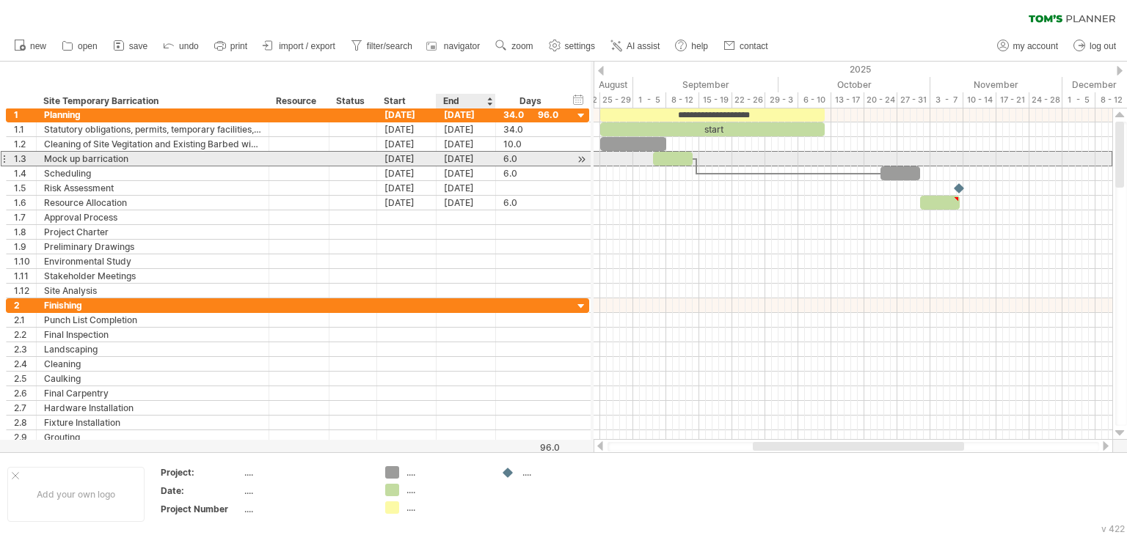
click at [458, 158] on div "[DATE]" at bounding box center [465, 159] width 59 height 14
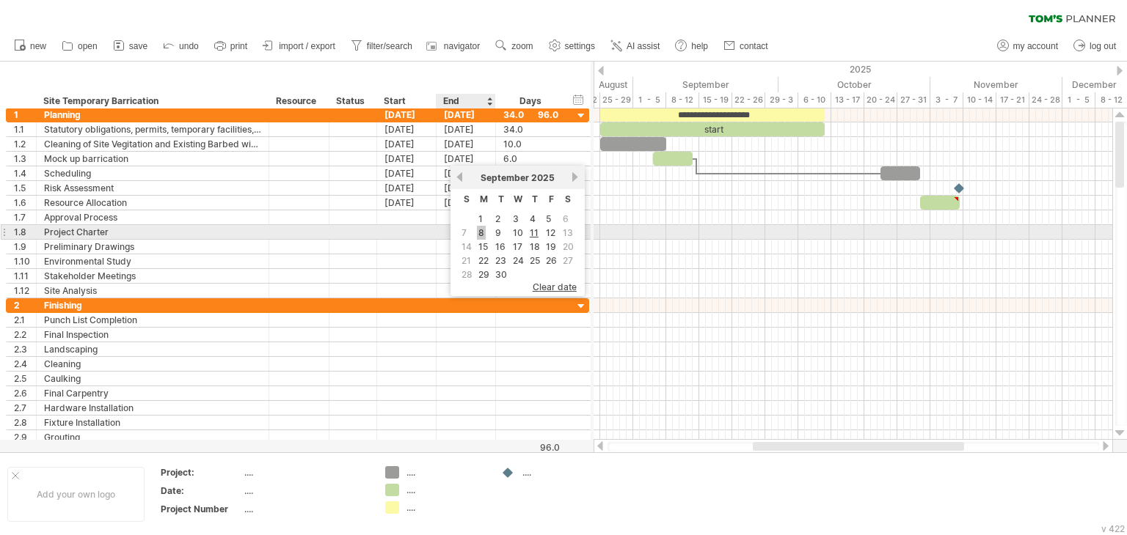
click at [483, 233] on link "8" at bounding box center [481, 233] width 9 height 14
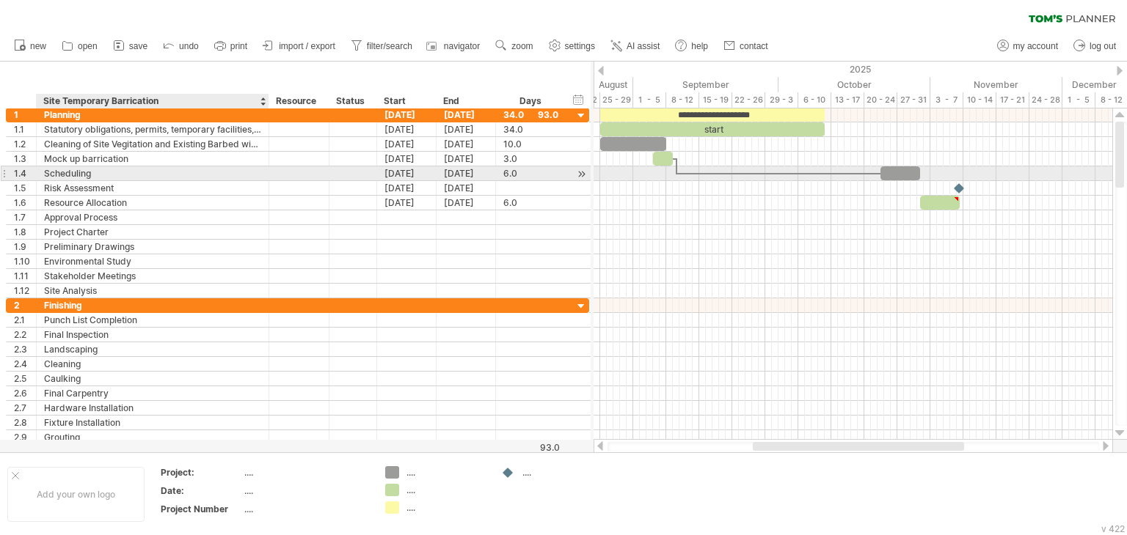
click at [202, 171] on div "Scheduling" at bounding box center [152, 174] width 217 height 14
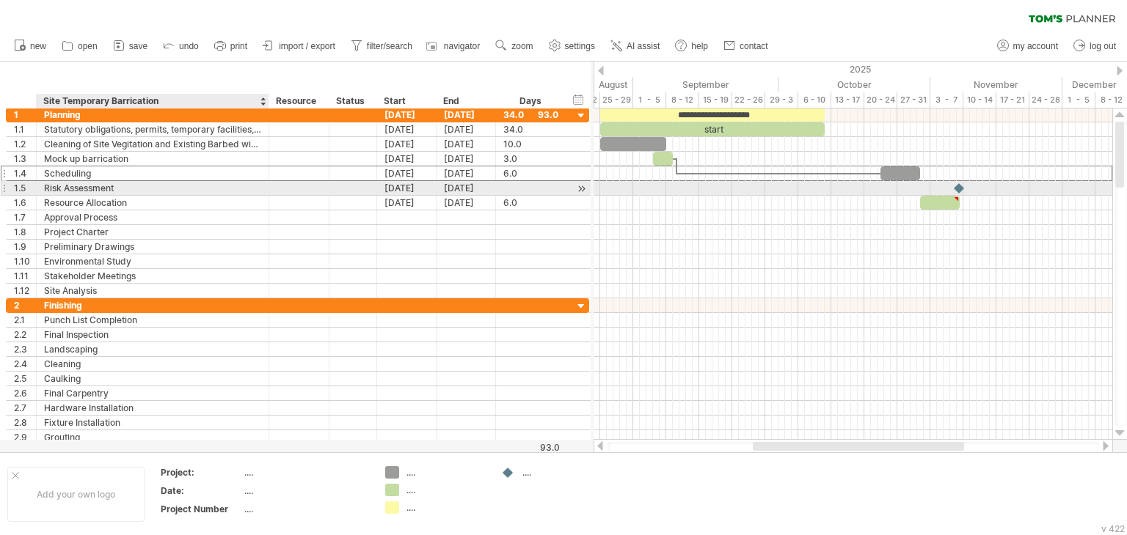
click at [107, 185] on div "Risk Assessment" at bounding box center [152, 188] width 217 height 14
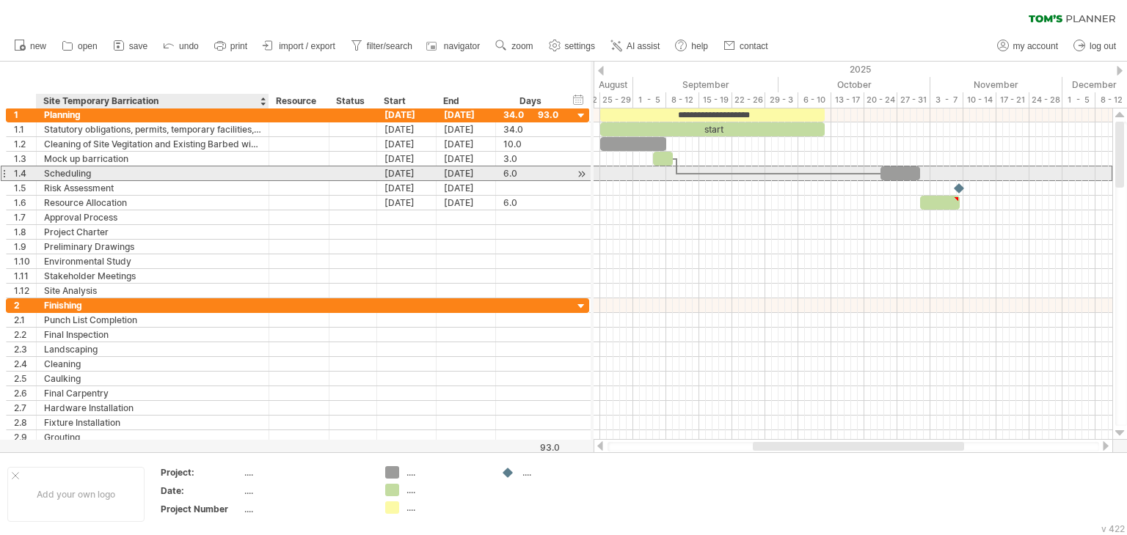
click at [120, 174] on div "Scheduling" at bounding box center [152, 174] width 217 height 14
paste input "**********"
drag, startPoint x: 111, startPoint y: 175, endPoint x: 51, endPoint y: 175, distance: 60.1
click at [51, 175] on input "**********" at bounding box center [152, 174] width 217 height 14
click at [141, 170] on div "Scheduling" at bounding box center [152, 174] width 217 height 14
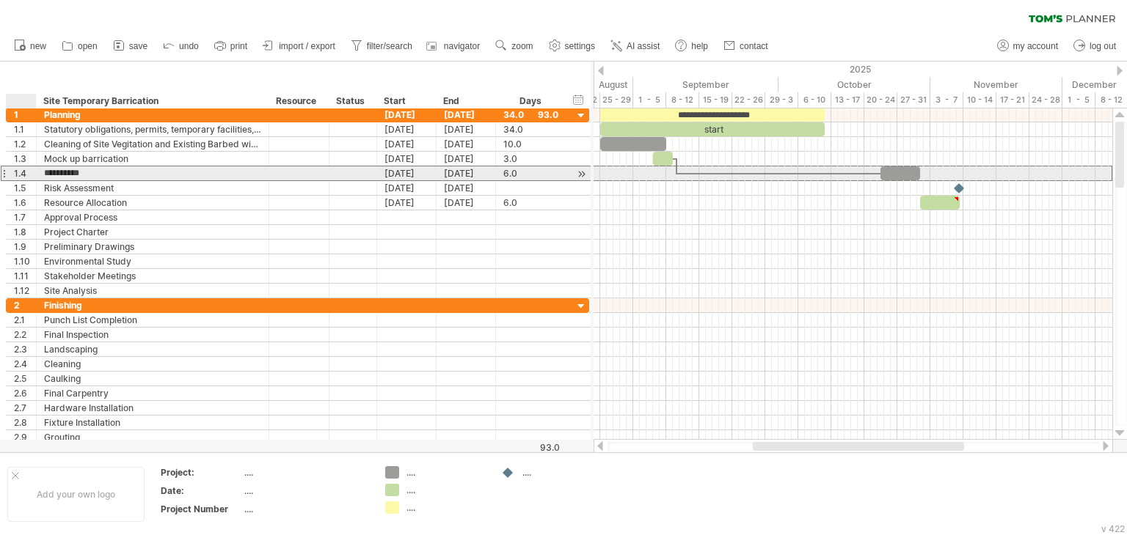
drag, startPoint x: 135, startPoint y: 171, endPoint x: 35, endPoint y: 173, distance: 99.8
click at [35, 173] on div "**********" at bounding box center [297, 173] width 583 height 15
paste input "*********"
type input "**********"
click at [411, 169] on div "[DATE]" at bounding box center [406, 174] width 59 height 14
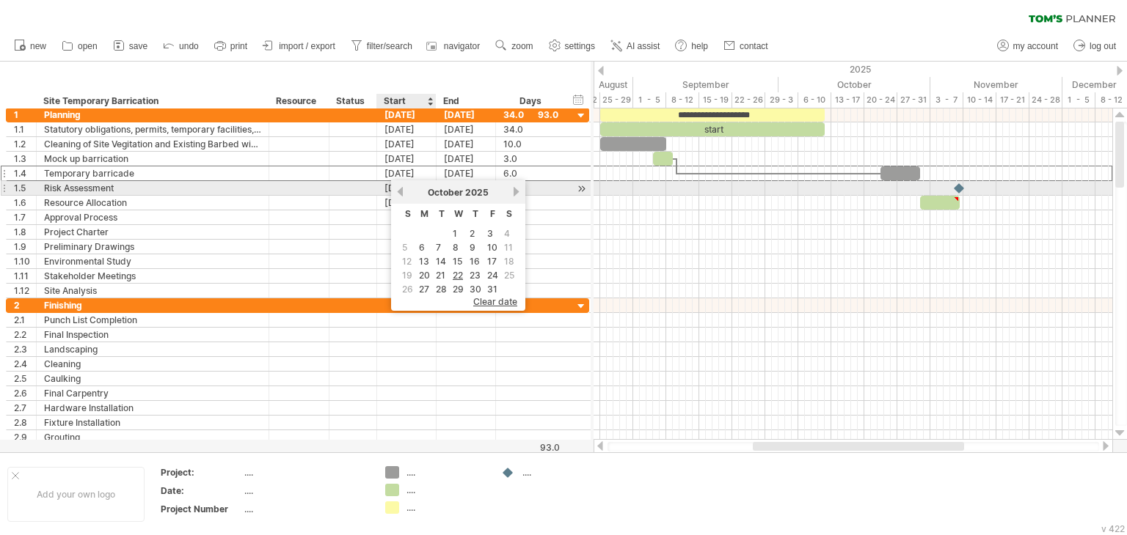
click at [397, 195] on link "previous" at bounding box center [400, 191] width 11 height 11
click at [399, 193] on link "previous" at bounding box center [400, 191] width 11 height 11
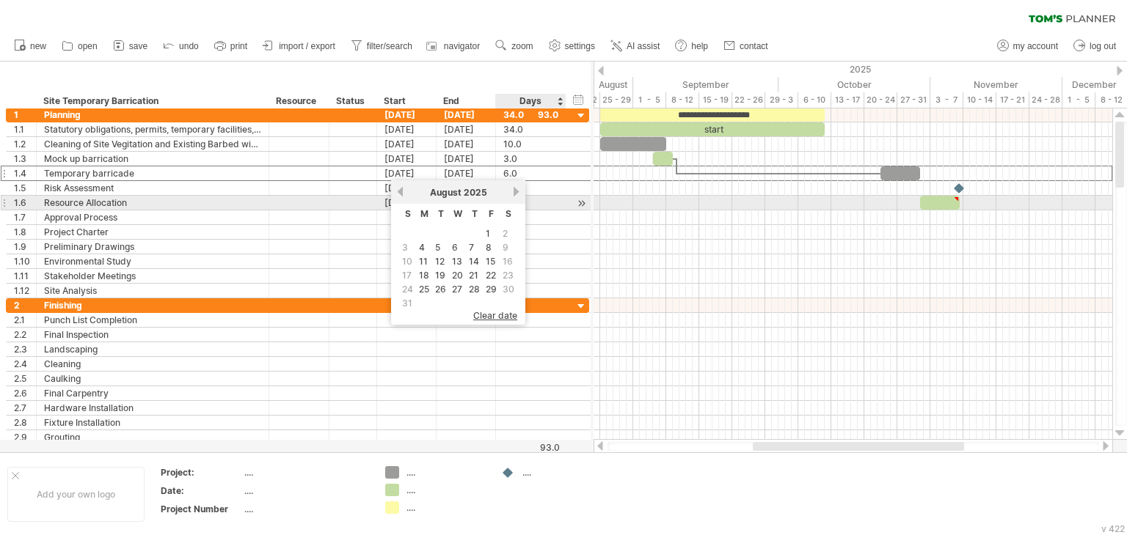
click at [511, 196] on link "next" at bounding box center [516, 191] width 11 height 11
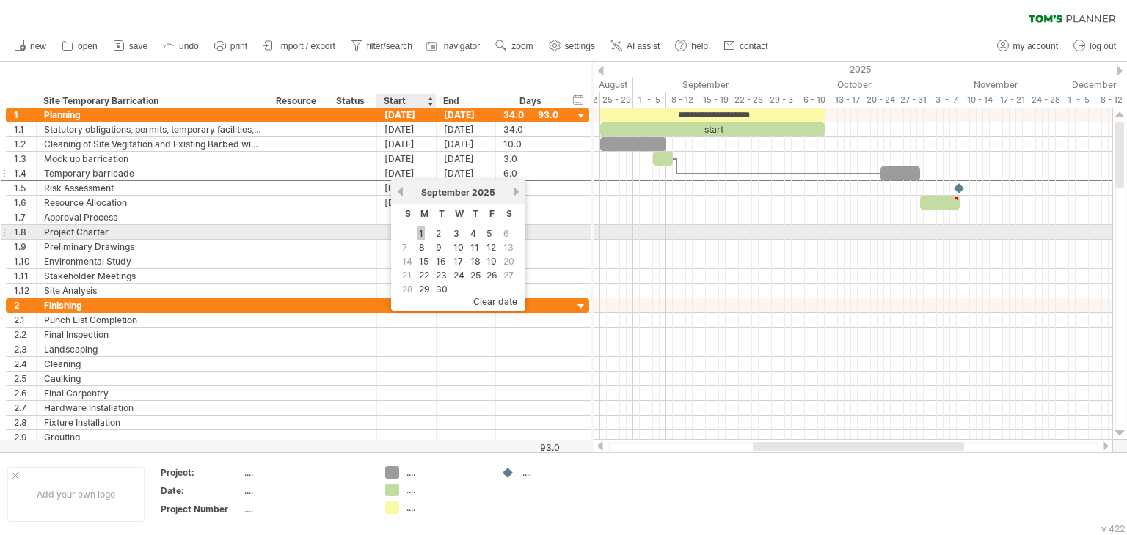
click at [421, 228] on link "1" at bounding box center [420, 234] width 7 height 14
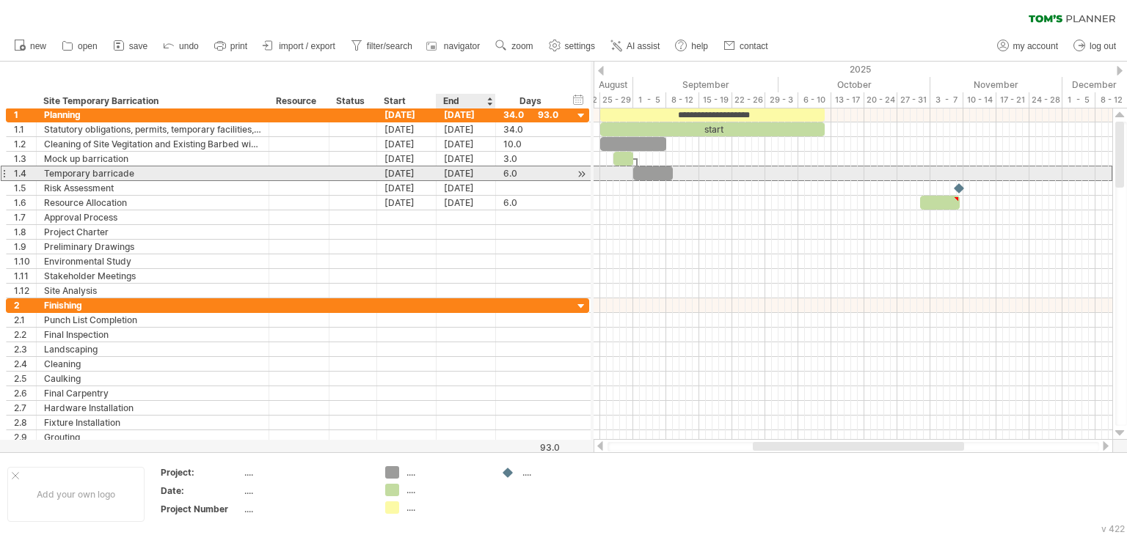
click at [452, 177] on div "[DATE]" at bounding box center [465, 174] width 59 height 14
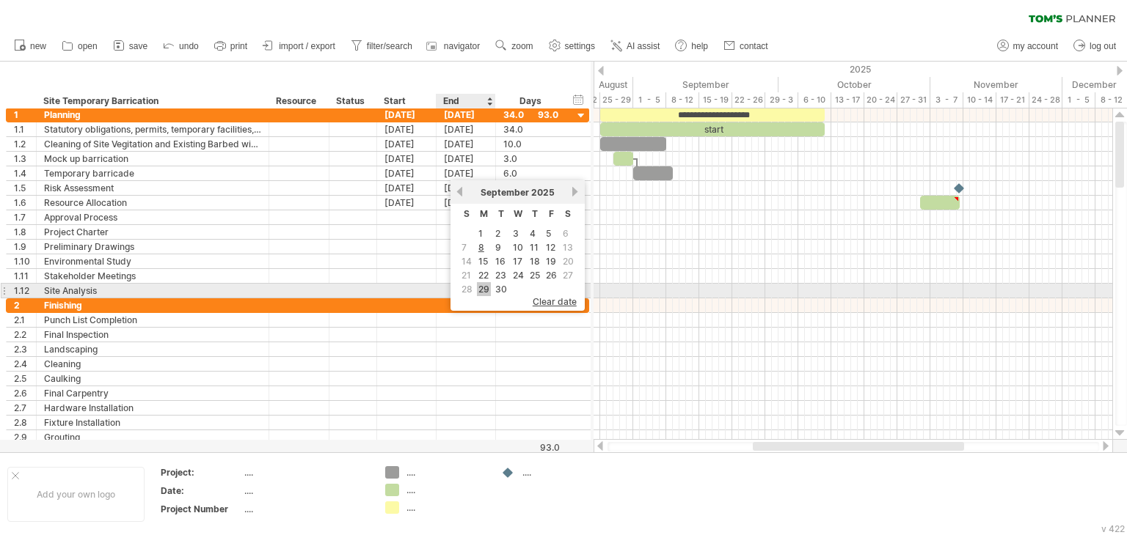
click at [487, 285] on link "29" at bounding box center [484, 289] width 14 height 14
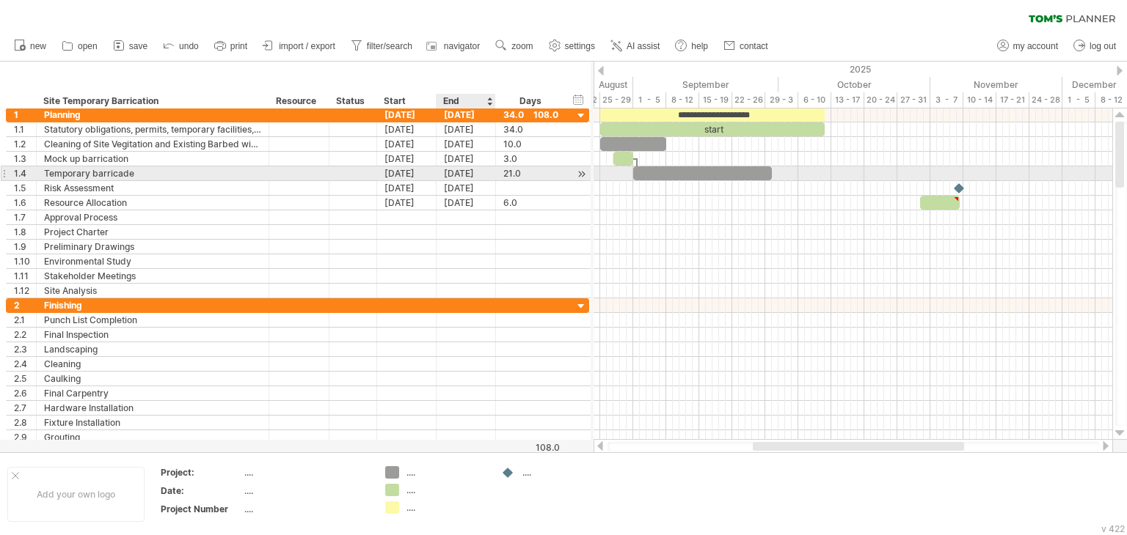
click at [475, 169] on div "[DATE]" at bounding box center [465, 174] width 59 height 14
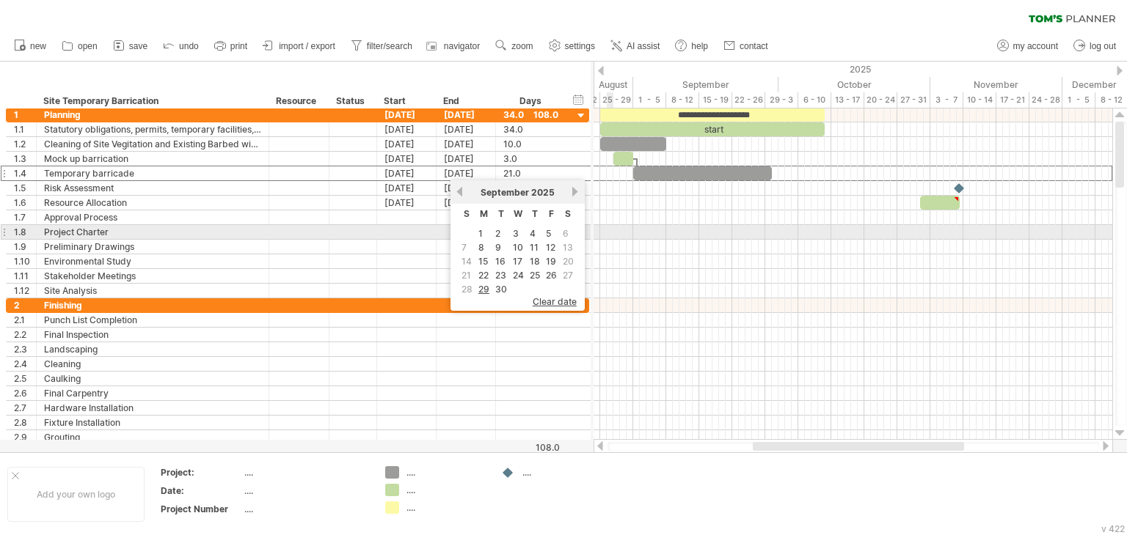
click at [609, 230] on div at bounding box center [852, 232] width 519 height 15
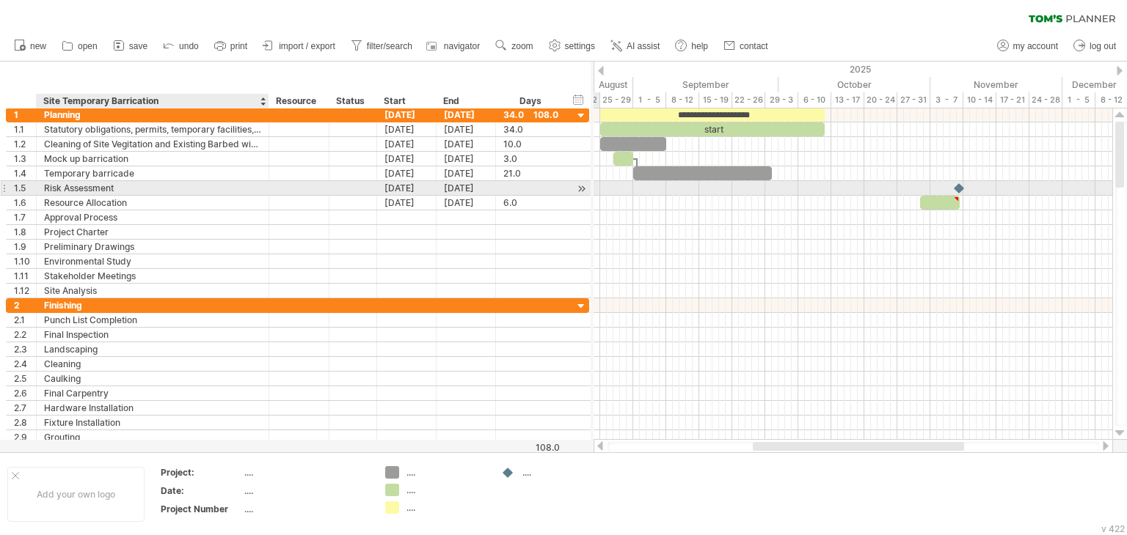
click at [141, 192] on div "Risk Assessment" at bounding box center [152, 188] width 217 height 14
drag, startPoint x: 138, startPoint y: 189, endPoint x: 43, endPoint y: 191, distance: 95.4
click at [43, 189] on div "**********" at bounding box center [153, 188] width 233 height 14
click at [133, 190] on div "Risk Assessment" at bounding box center [152, 188] width 217 height 14
drag, startPoint x: 133, startPoint y: 190, endPoint x: 32, endPoint y: 186, distance: 100.6
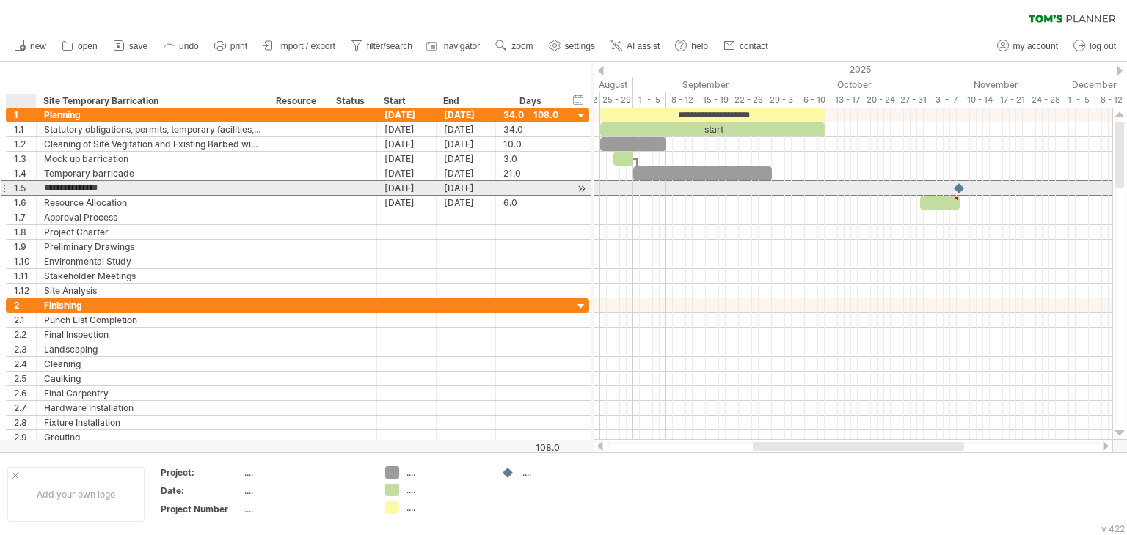
click at [32, 186] on div "**********" at bounding box center [297, 187] width 583 height 15
paste input "text"
type input "**********"
click at [400, 191] on div "[DATE]" at bounding box center [406, 188] width 59 height 14
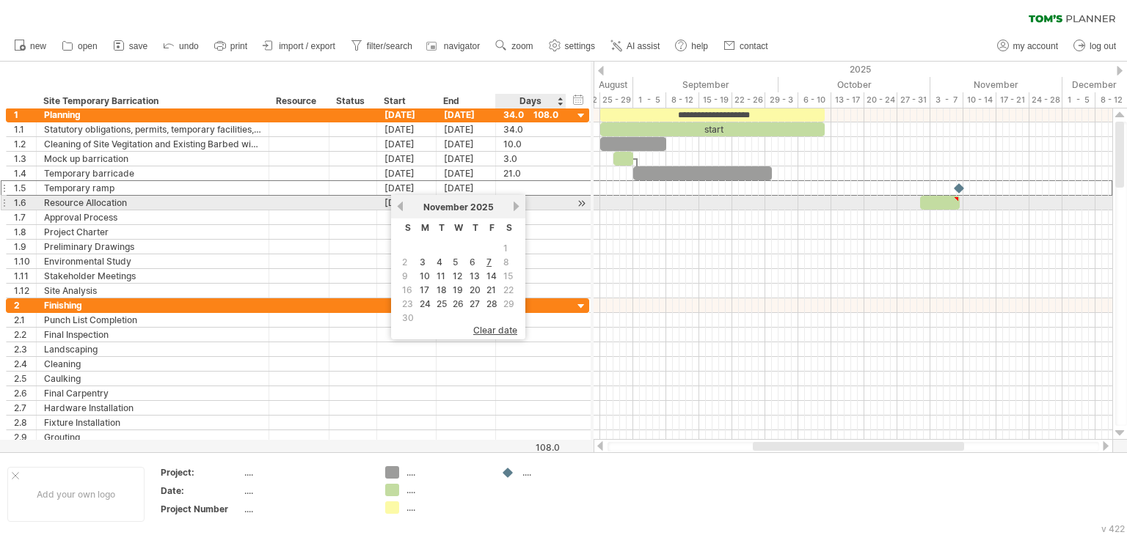
click at [505, 210] on div "[DATE]" at bounding box center [458, 207] width 106 height 11
click at [506, 209] on div "[DATE]" at bounding box center [458, 207] width 106 height 11
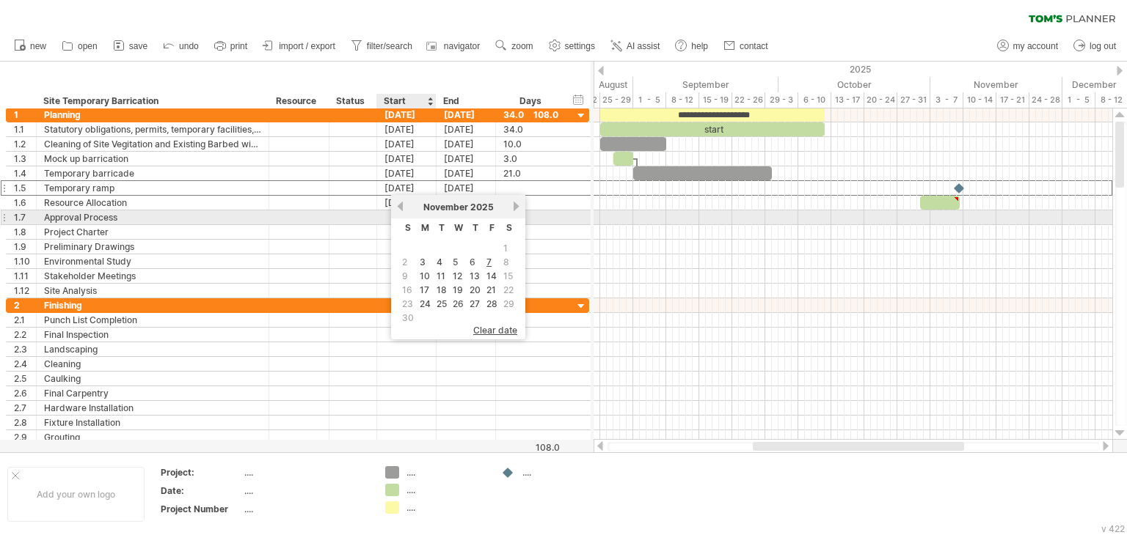
click at [401, 212] on div "previous next [DATE]" at bounding box center [458, 206] width 134 height 23
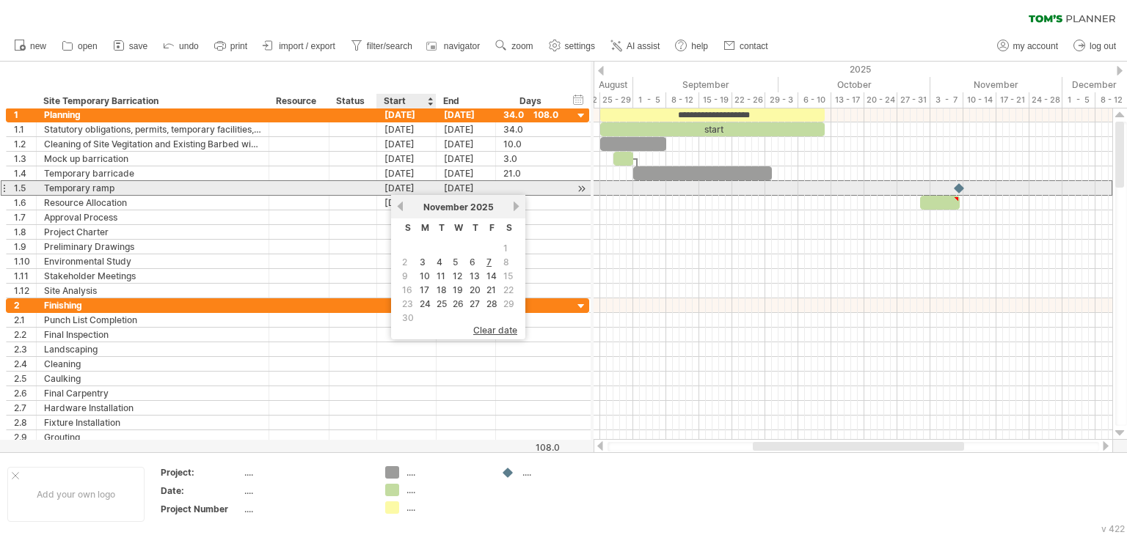
click at [392, 183] on div "[DATE]" at bounding box center [406, 188] width 59 height 14
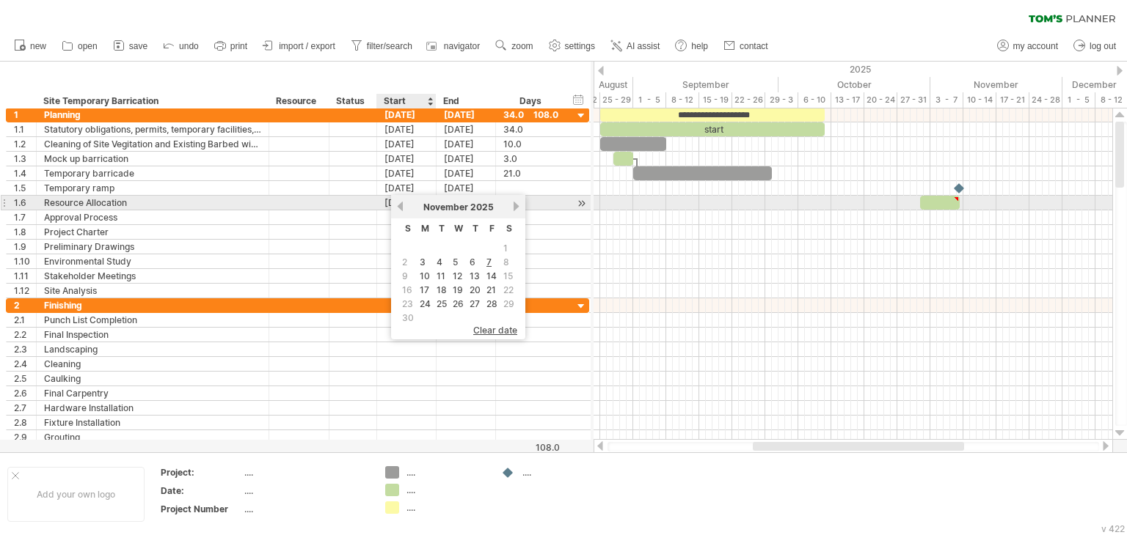
click at [398, 206] on link "previous" at bounding box center [400, 206] width 11 height 11
click at [399, 207] on link "previous" at bounding box center [400, 206] width 11 height 11
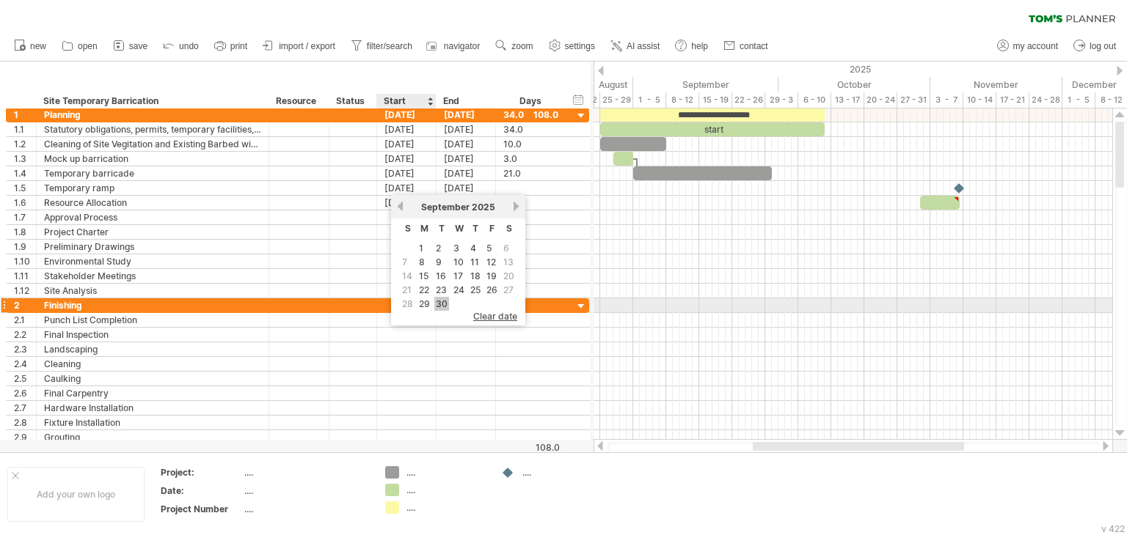
click at [439, 303] on link "30" at bounding box center [441, 304] width 15 height 14
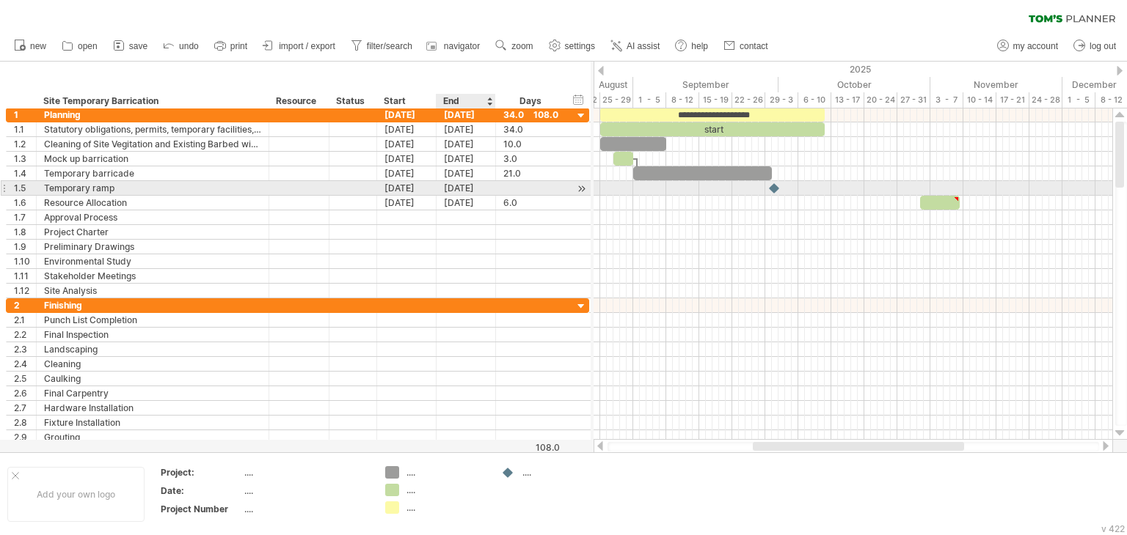
click at [461, 188] on div "[DATE]" at bounding box center [465, 188] width 59 height 14
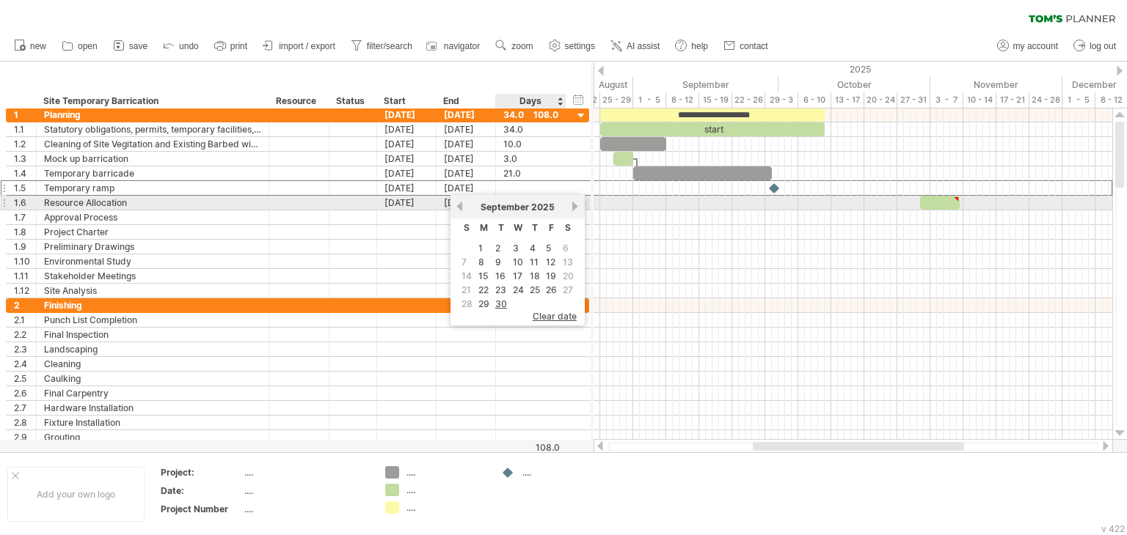
click at [571, 208] on link "next" at bounding box center [575, 206] width 11 height 11
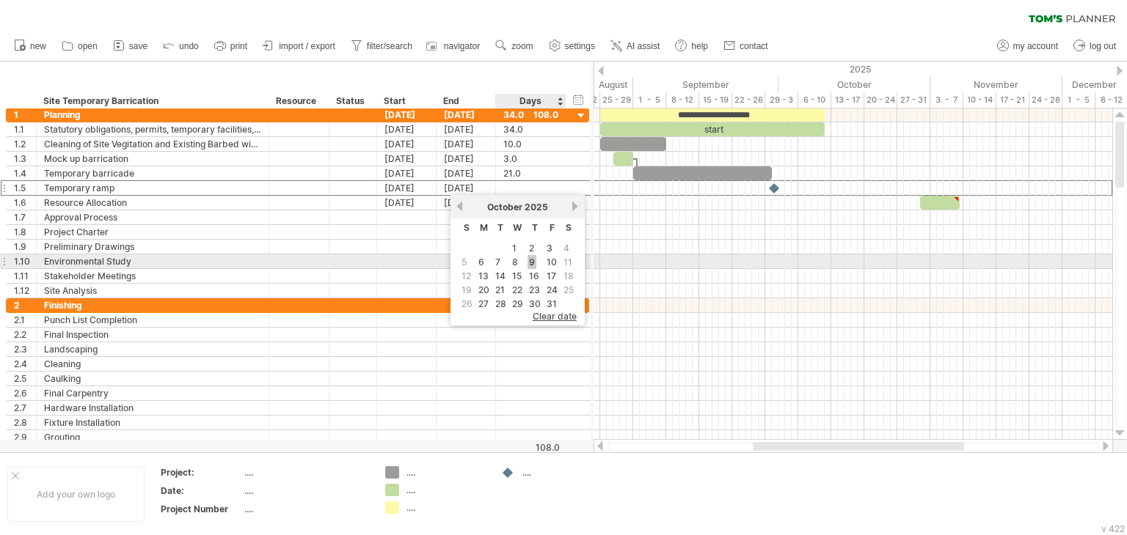
click at [533, 259] on link "9" at bounding box center [531, 262] width 9 height 14
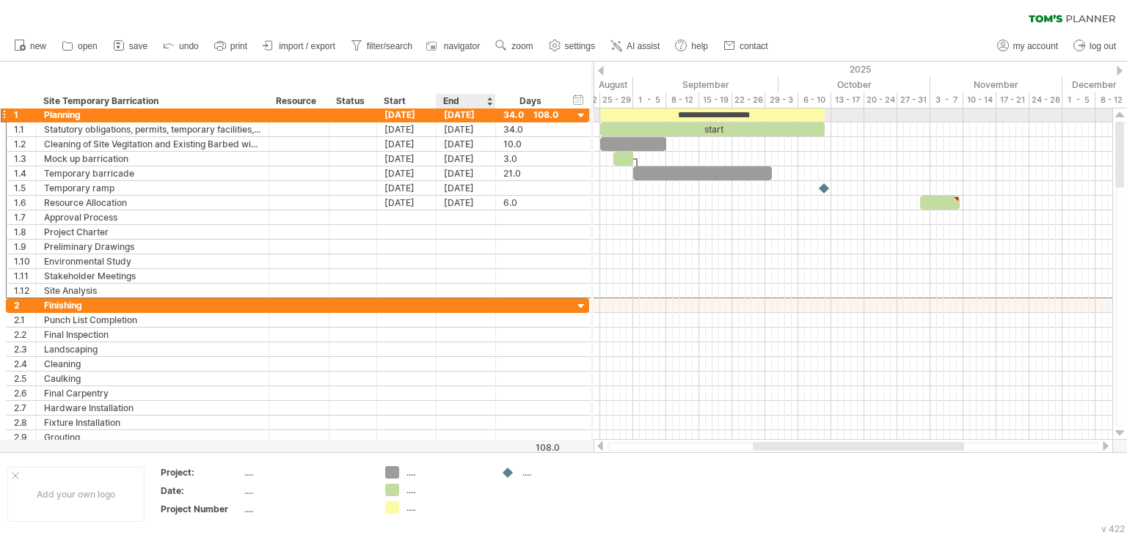
click at [466, 115] on div "[DATE]" at bounding box center [465, 115] width 59 height 14
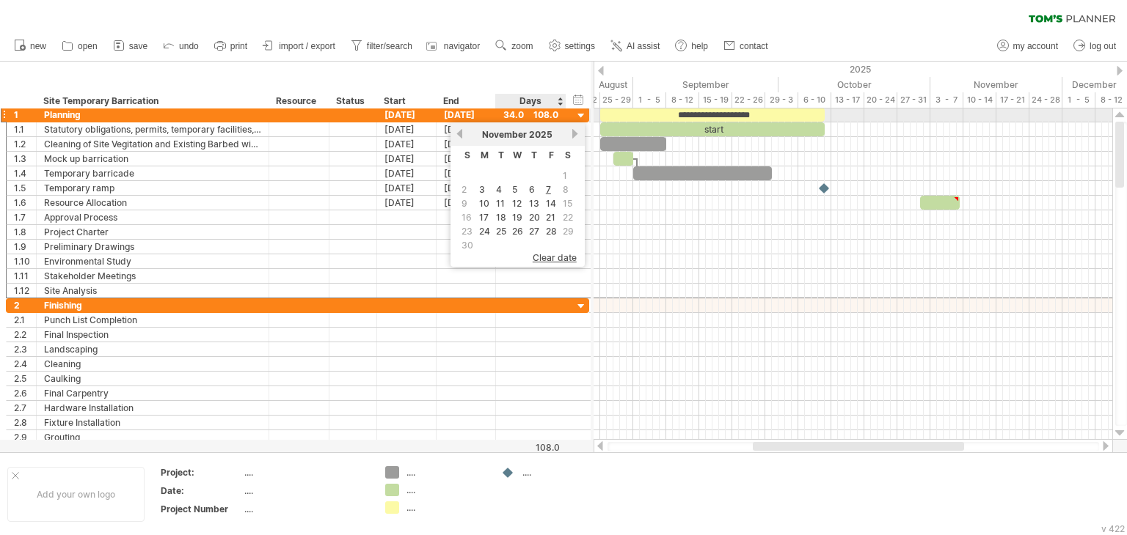
click at [584, 114] on div at bounding box center [581, 116] width 14 height 14
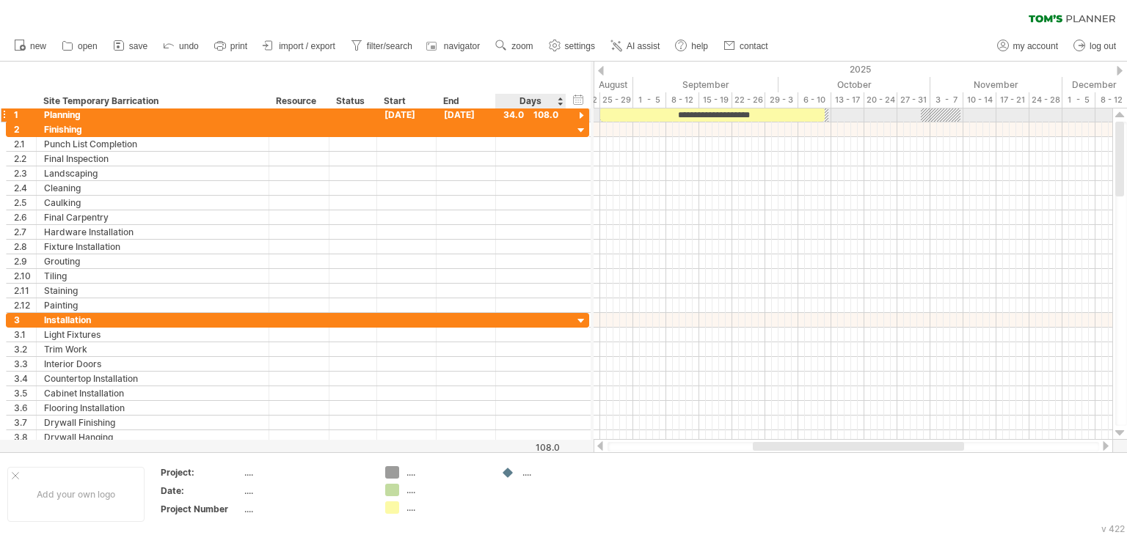
click at [584, 114] on div at bounding box center [581, 116] width 14 height 14
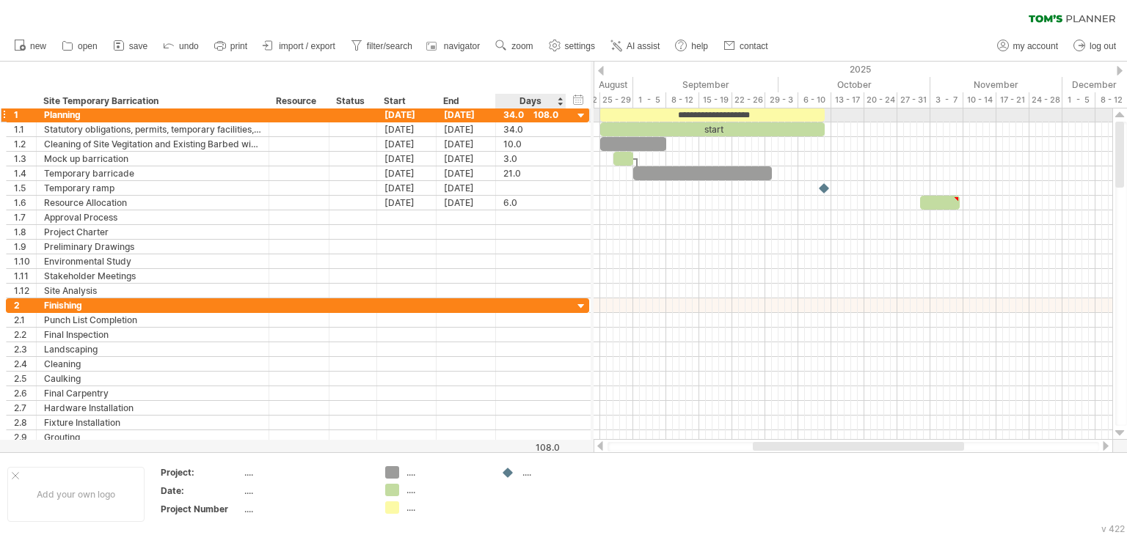
click at [584, 114] on div at bounding box center [581, 116] width 14 height 14
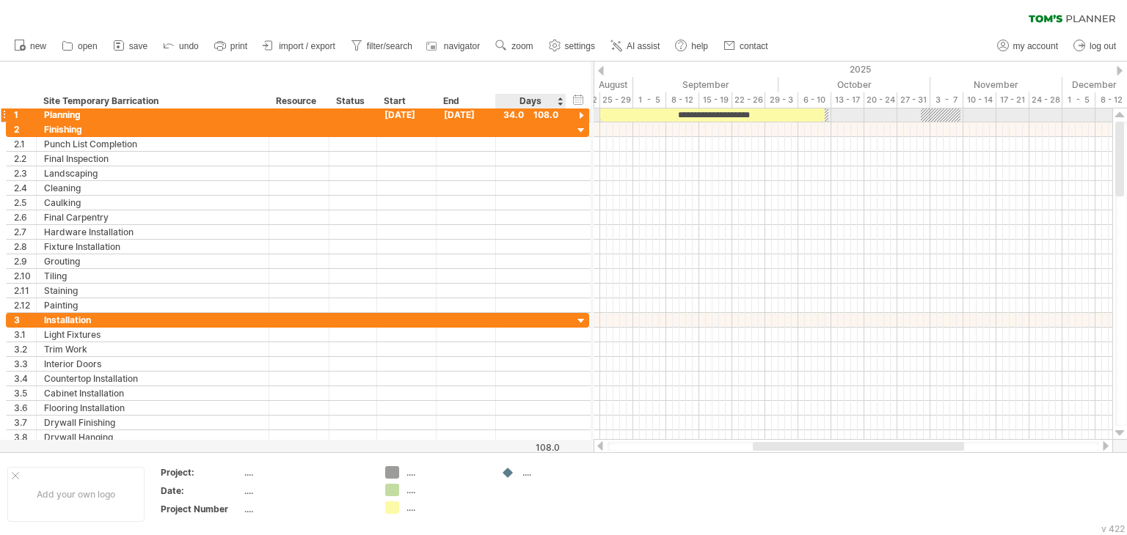
click at [584, 114] on div at bounding box center [581, 116] width 14 height 14
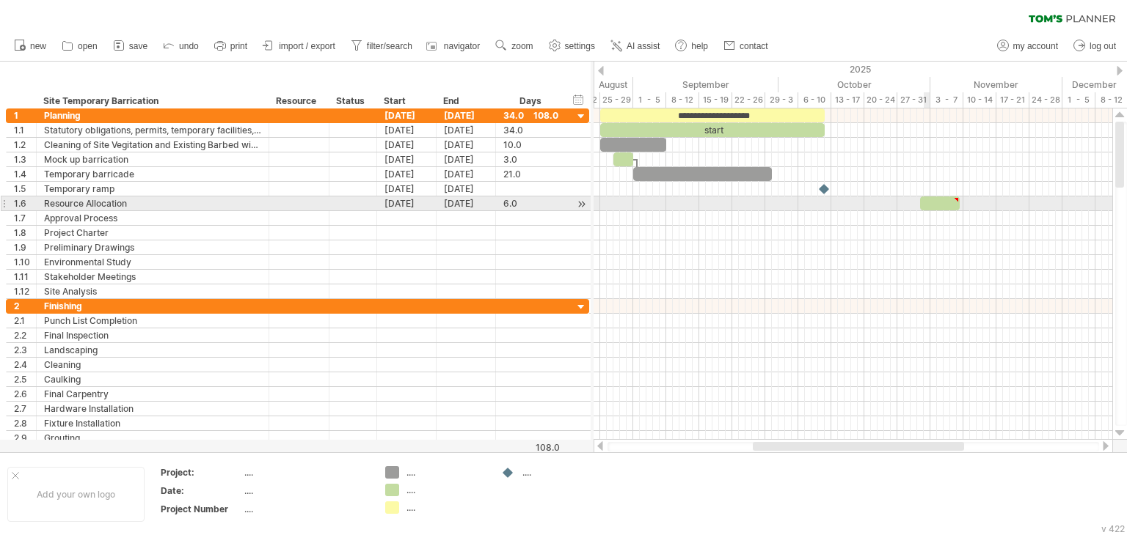
type textarea "**********"
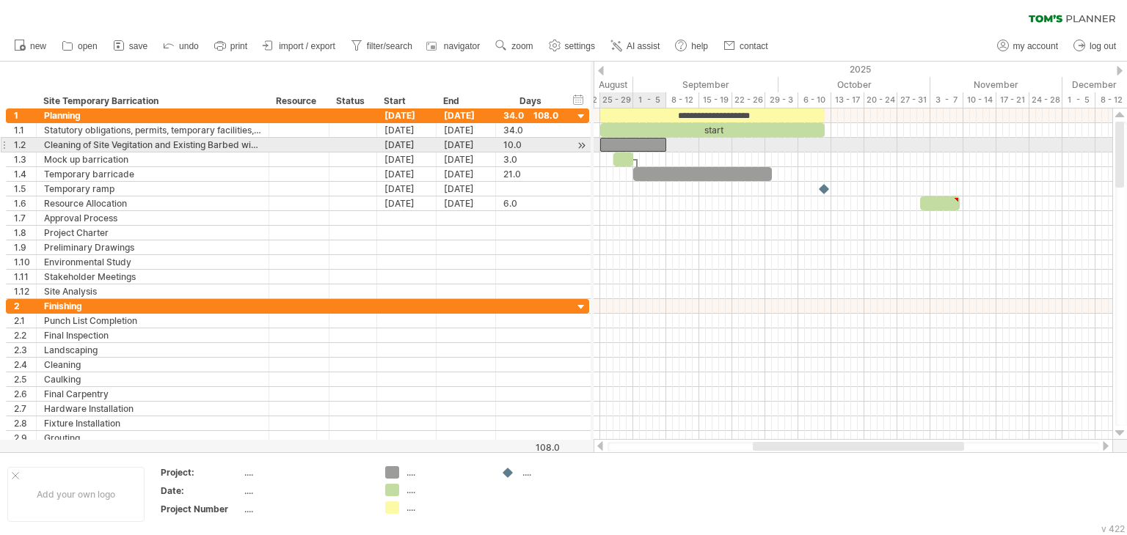
click at [658, 146] on div at bounding box center [633, 145] width 66 height 14
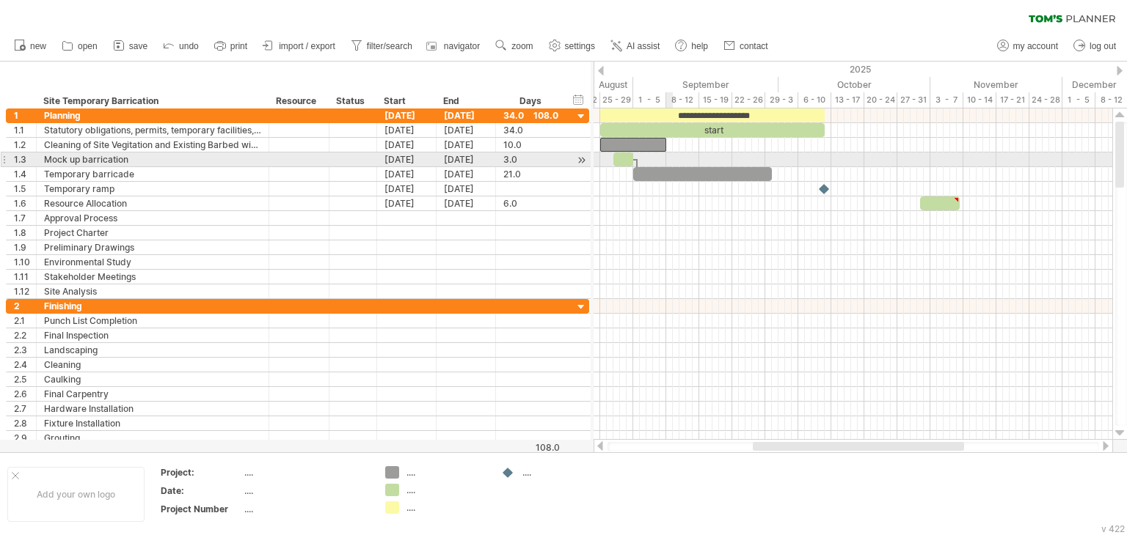
click at [669, 165] on div at bounding box center [852, 160] width 519 height 15
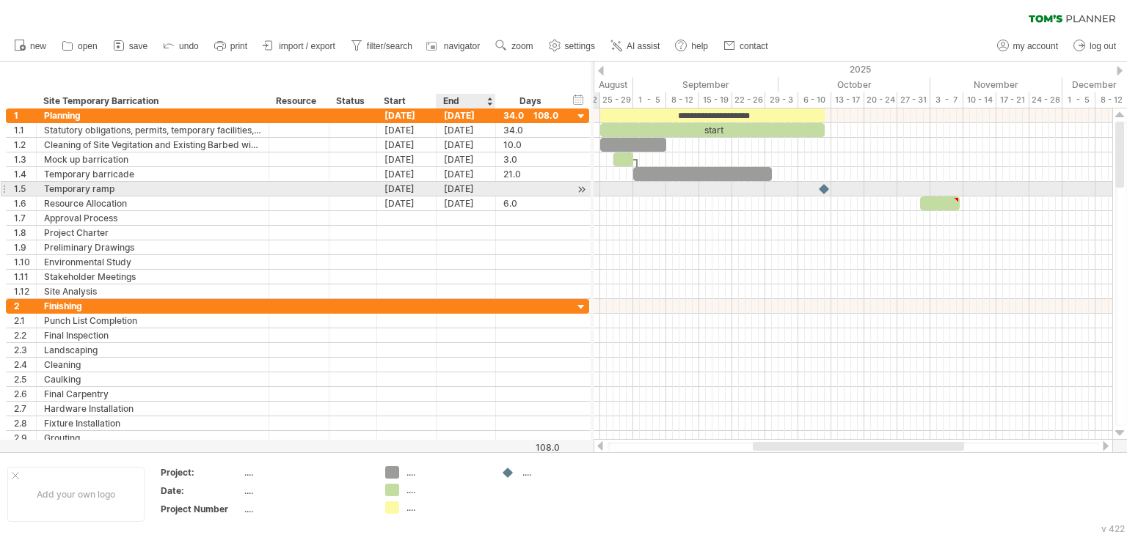
click at [461, 192] on div "[DATE]" at bounding box center [465, 189] width 59 height 14
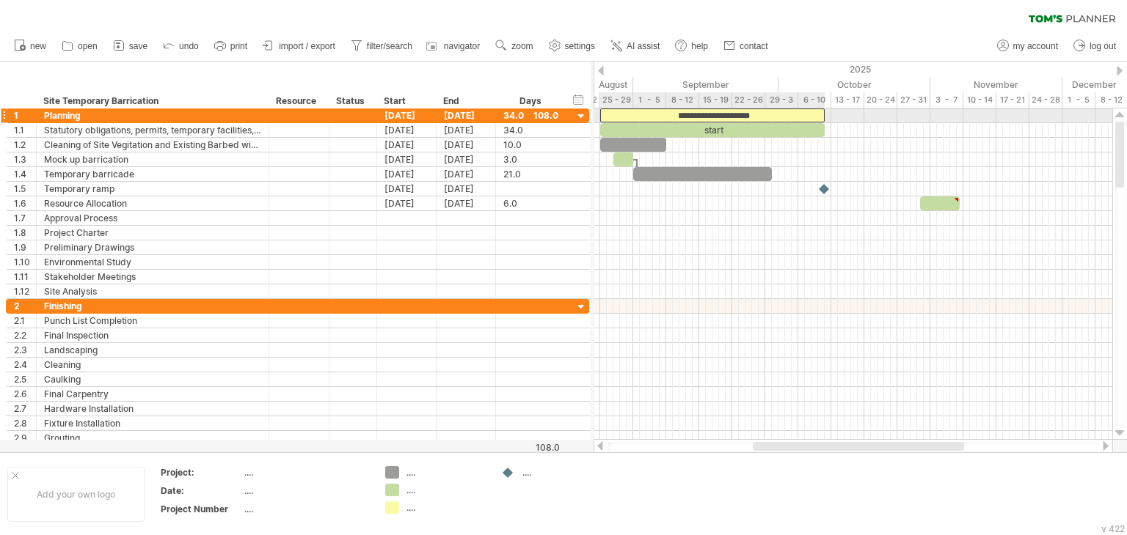
click at [714, 114] on div "**********" at bounding box center [712, 116] width 224 height 14
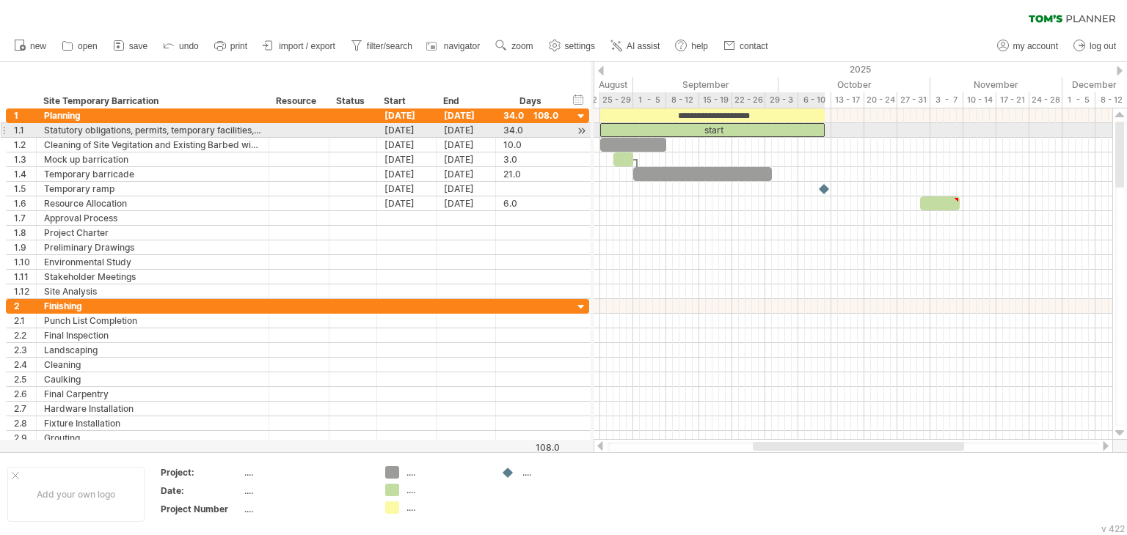
click at [681, 128] on div "start" at bounding box center [712, 130] width 224 height 14
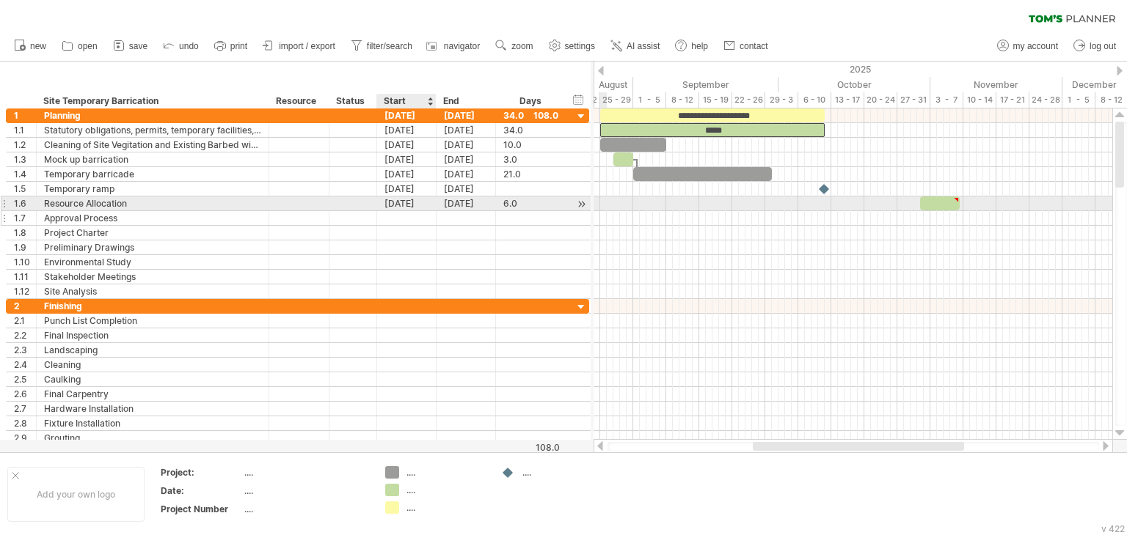
click at [399, 211] on div at bounding box center [406, 218] width 59 height 14
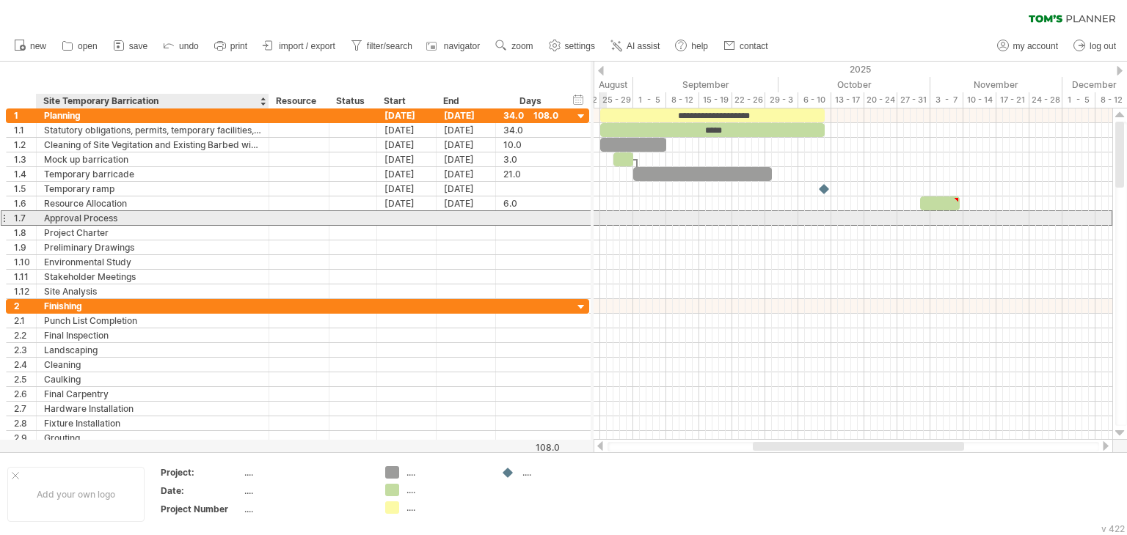
click at [235, 224] on div "Approval Process" at bounding box center [152, 218] width 217 height 14
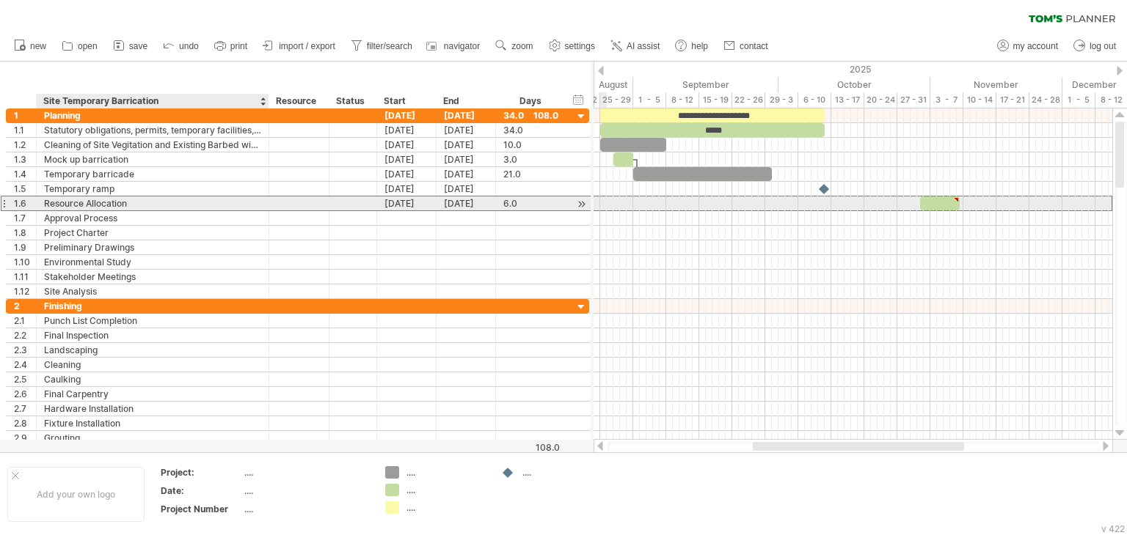
click at [232, 205] on div "Resource Allocation" at bounding box center [152, 204] width 217 height 14
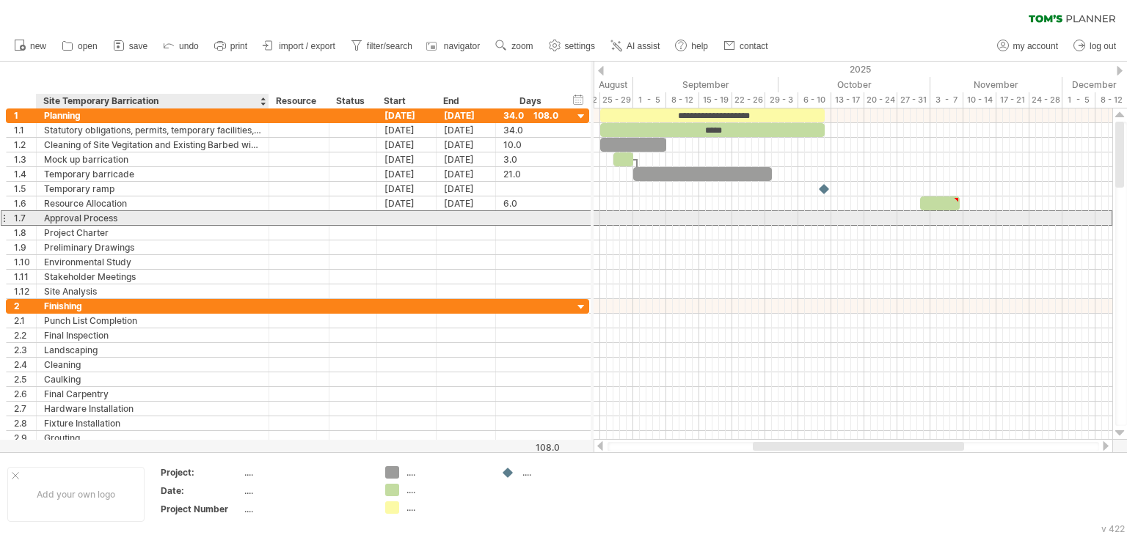
drag, startPoint x: 153, startPoint y: 216, endPoint x: 98, endPoint y: 216, distance: 55.0
click at [98, 216] on div "Approval Process" at bounding box center [152, 218] width 217 height 14
drag, startPoint x: 139, startPoint y: 217, endPoint x: 35, endPoint y: 221, distance: 104.2
click at [35, 221] on div "**********" at bounding box center [297, 218] width 583 height 15
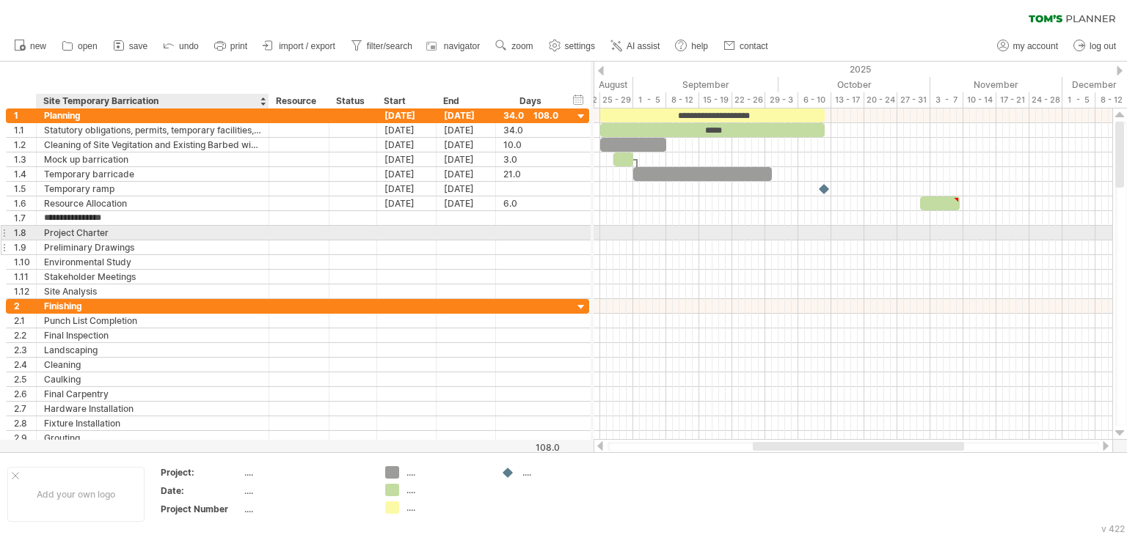
paste input "******"
type input "**********"
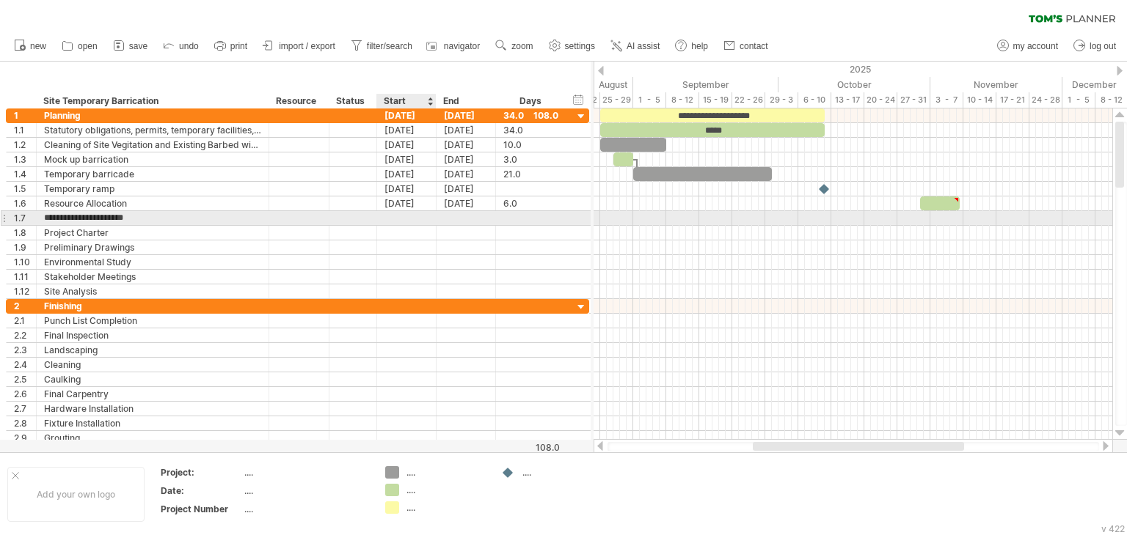
click at [396, 212] on div at bounding box center [406, 218] width 59 height 14
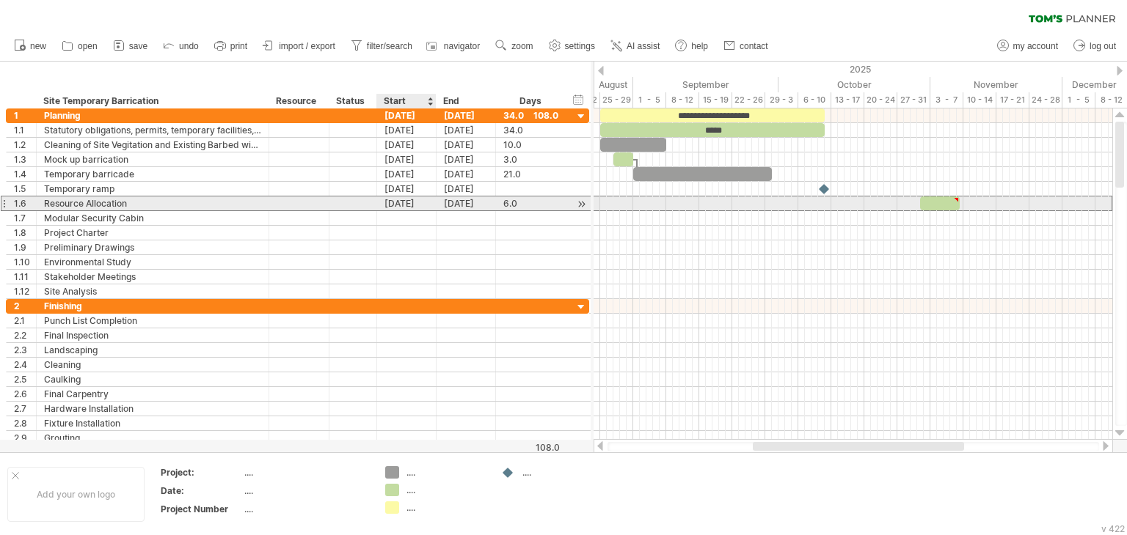
click at [403, 206] on div "[DATE]" at bounding box center [406, 204] width 59 height 14
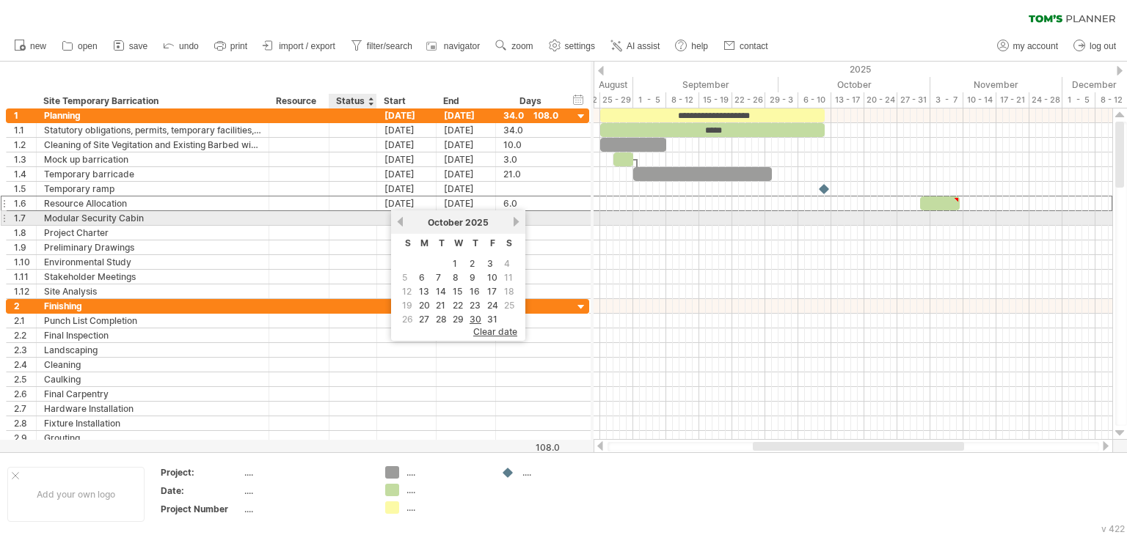
click at [381, 220] on div at bounding box center [406, 218] width 59 height 14
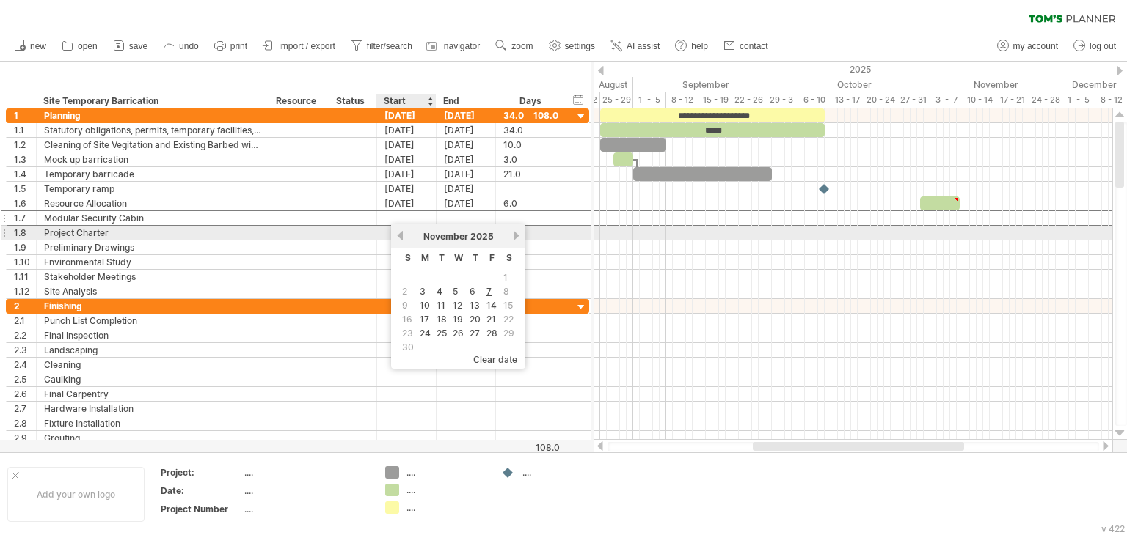
click at [400, 240] on link "previous" at bounding box center [400, 235] width 11 height 11
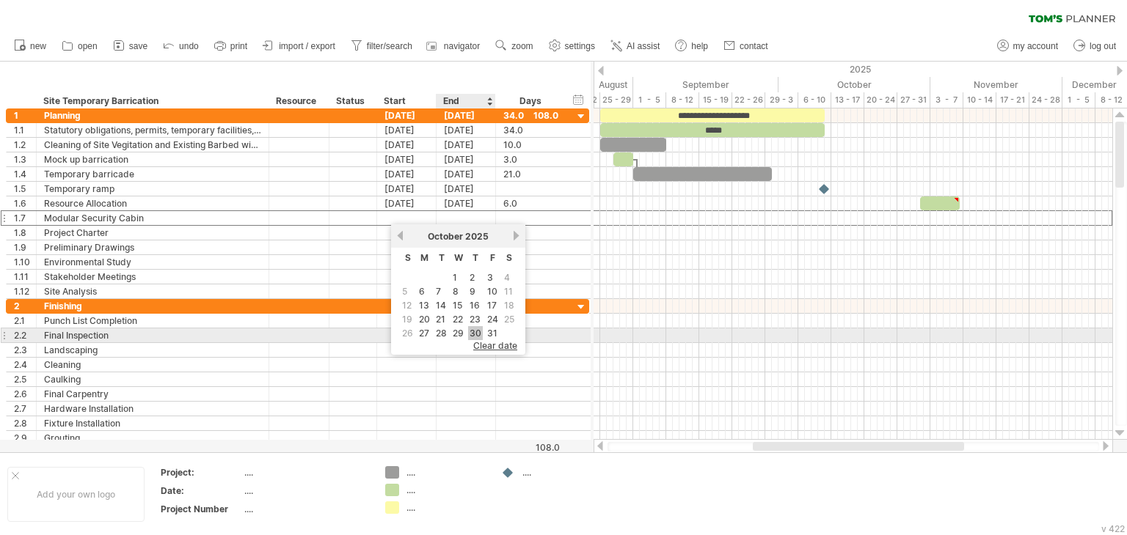
click at [472, 336] on link "30" at bounding box center [475, 333] width 15 height 14
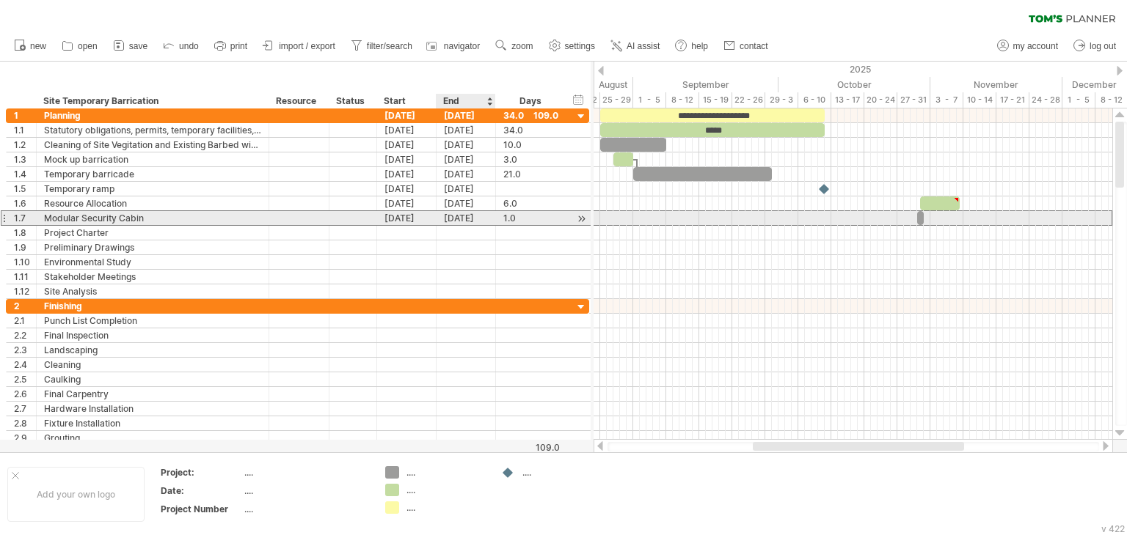
click at [478, 219] on div "[DATE]" at bounding box center [465, 218] width 59 height 14
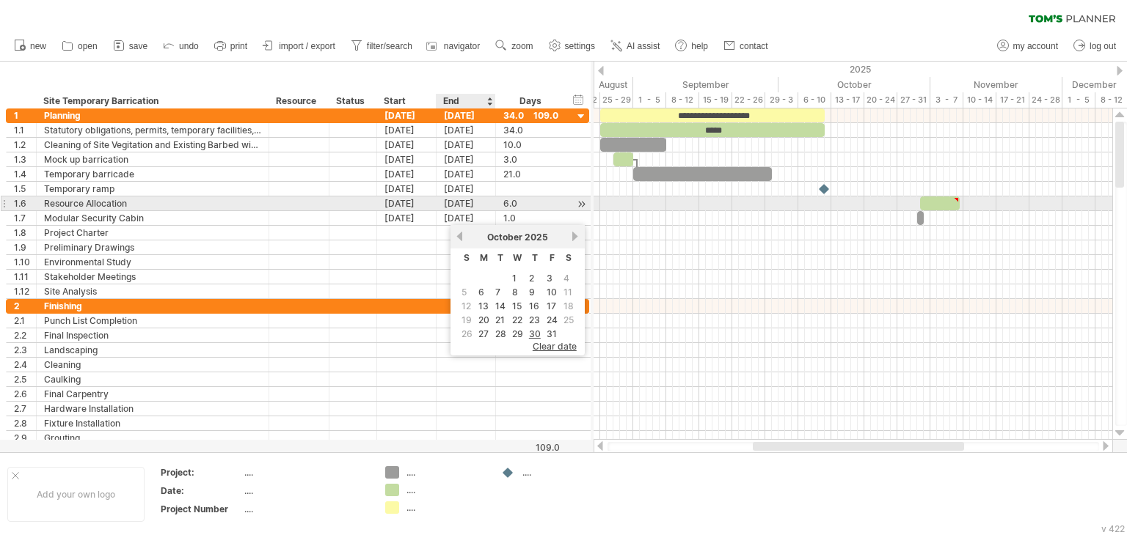
click at [473, 203] on div "[DATE]" at bounding box center [465, 204] width 59 height 14
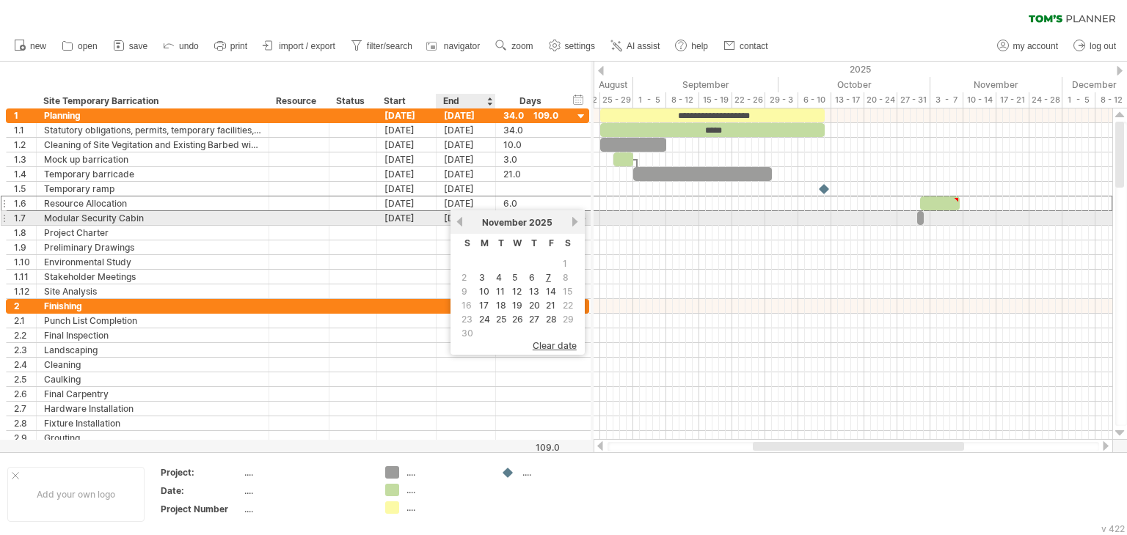
click at [464, 222] on div "previous next [DATE]" at bounding box center [517, 222] width 134 height 23
click at [461, 224] on link "previous" at bounding box center [459, 221] width 11 height 11
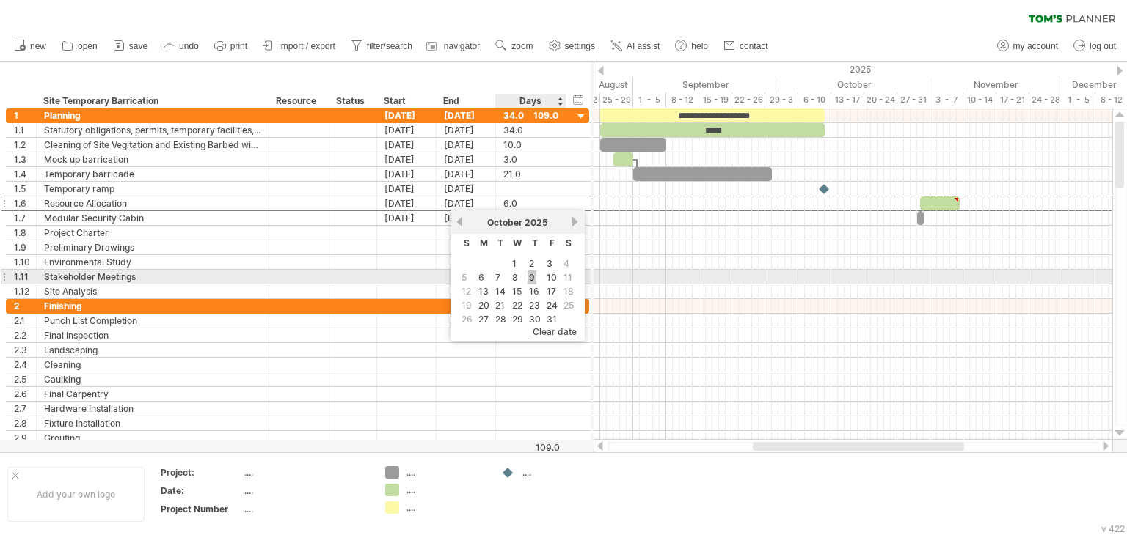
click at [530, 277] on link "9" at bounding box center [531, 278] width 9 height 14
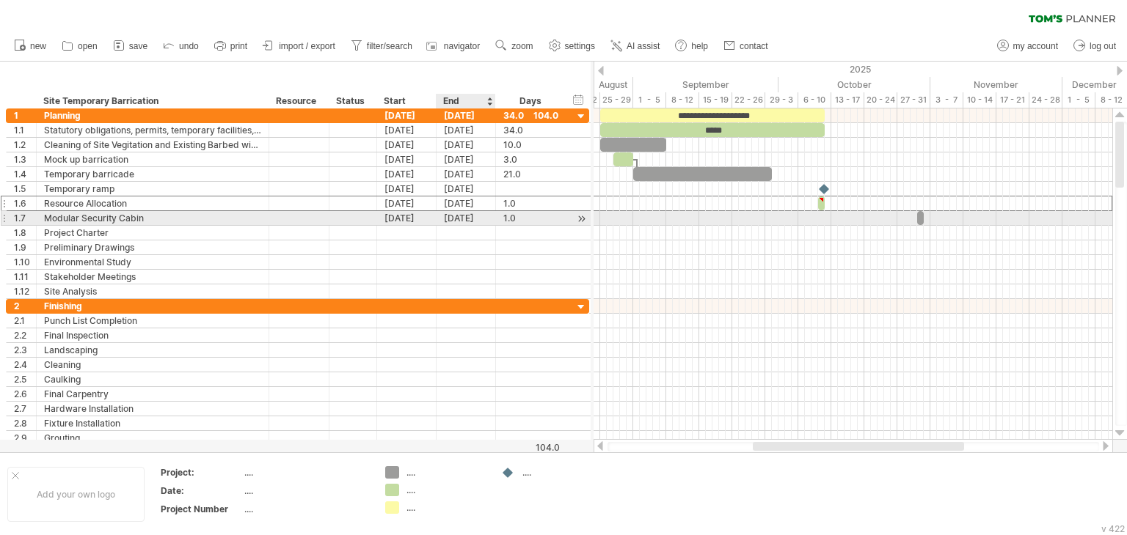
click at [447, 219] on div "[DATE]" at bounding box center [465, 218] width 59 height 14
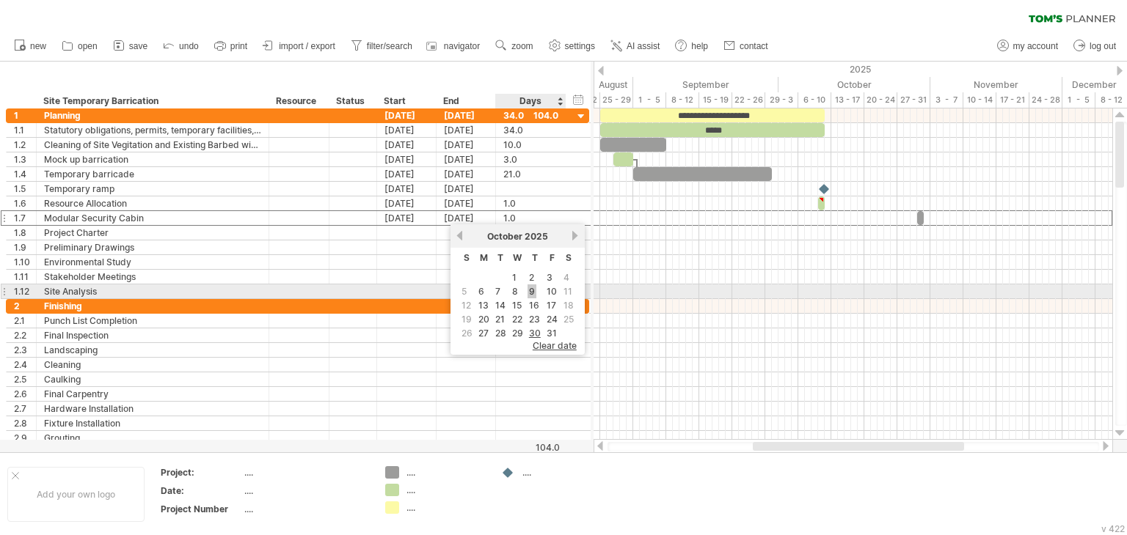
click at [533, 290] on link "9" at bounding box center [531, 292] width 9 height 14
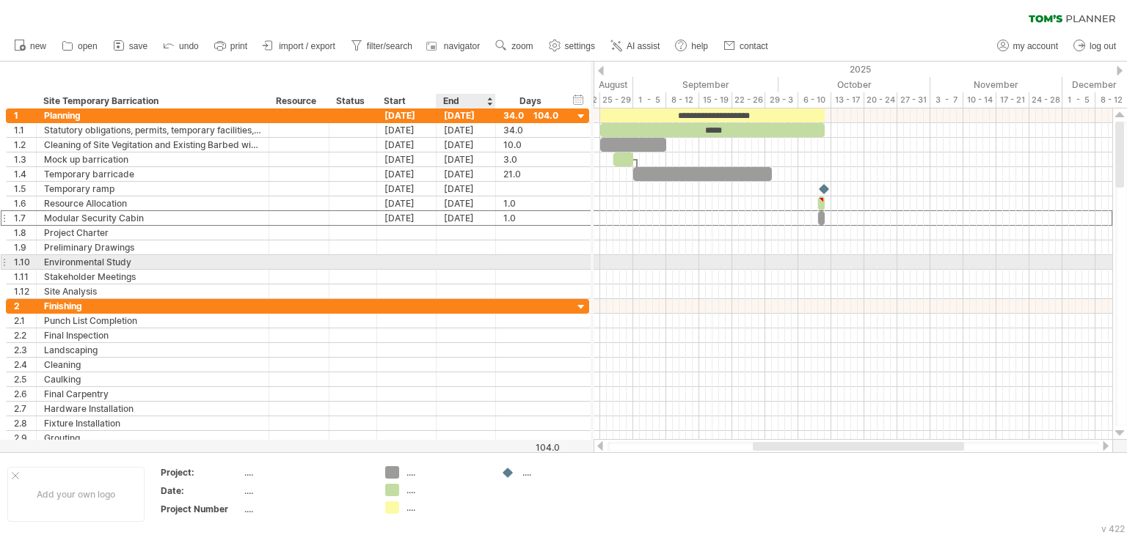
click at [483, 265] on div at bounding box center [465, 262] width 59 height 14
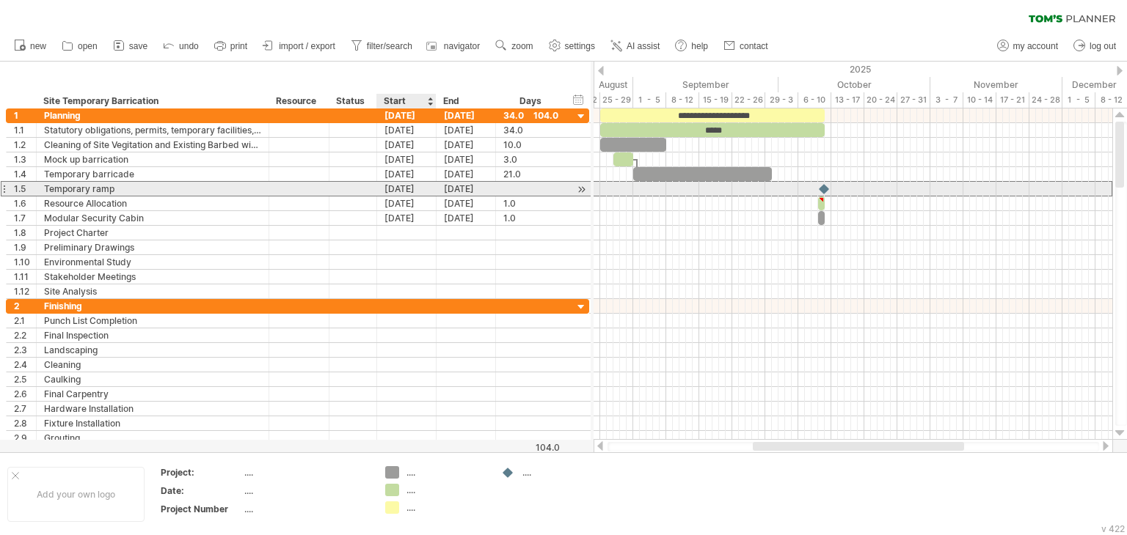
click at [403, 191] on div "[DATE]" at bounding box center [406, 189] width 59 height 14
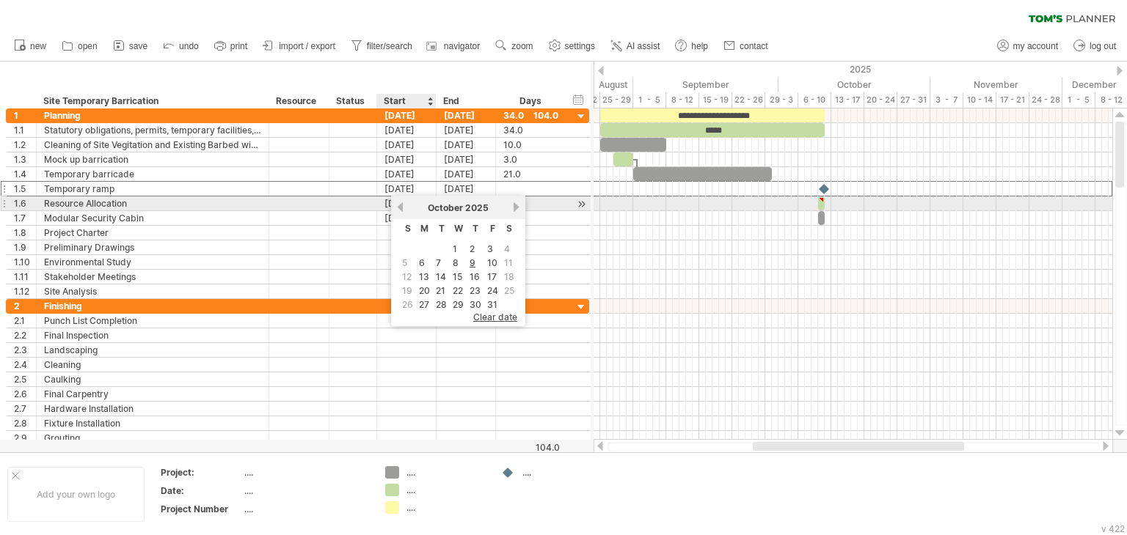
click at [400, 207] on link "previous" at bounding box center [400, 207] width 11 height 11
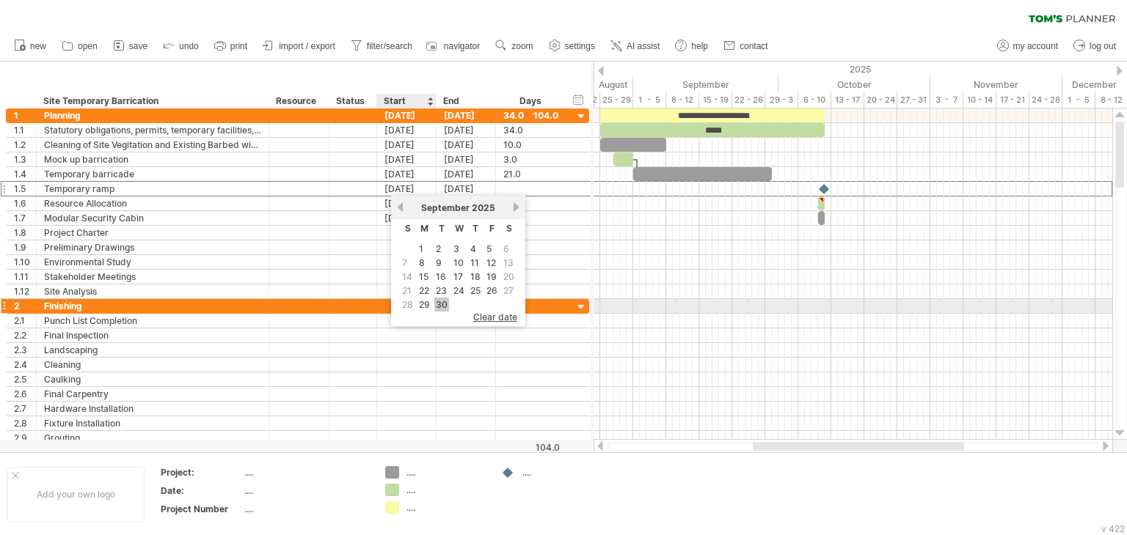
click at [443, 300] on link "30" at bounding box center [441, 305] width 15 height 14
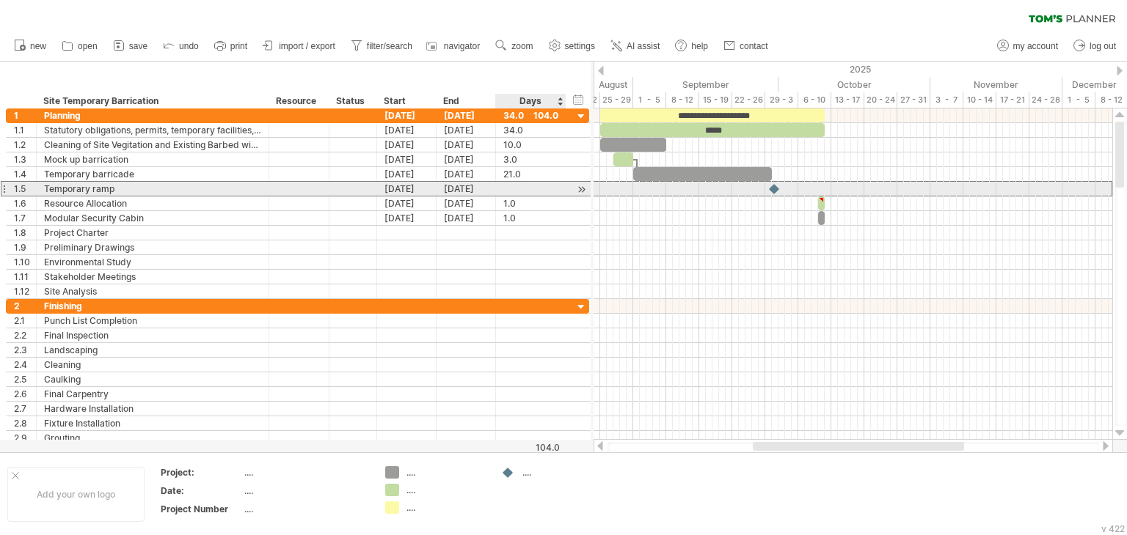
click at [508, 189] on div at bounding box center [530, 189] width 55 height 14
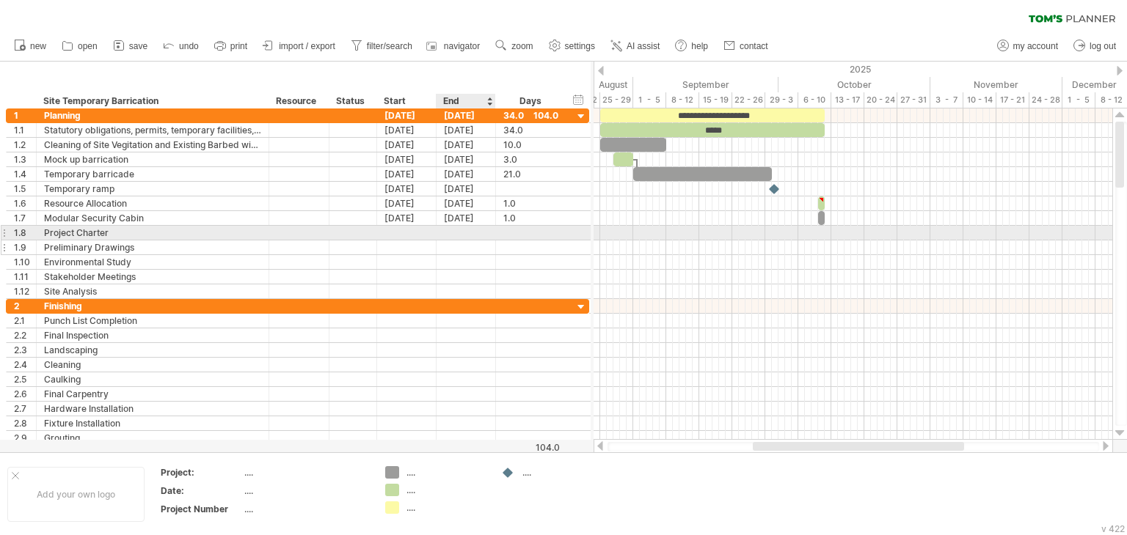
click at [496, 255] on div at bounding box center [531, 262] width 70 height 14
click at [475, 238] on div at bounding box center [465, 233] width 59 height 14
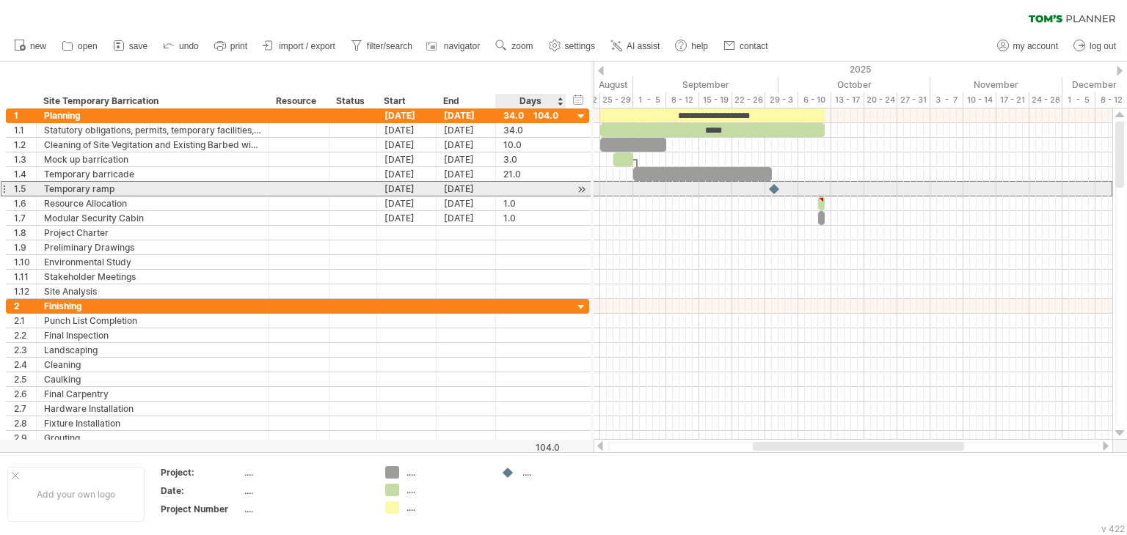
drag, startPoint x: 564, startPoint y: 188, endPoint x: 548, endPoint y: 189, distance: 16.2
click at [563, 188] on div at bounding box center [531, 189] width 70 height 14
click at [545, 189] on div at bounding box center [530, 189] width 55 height 14
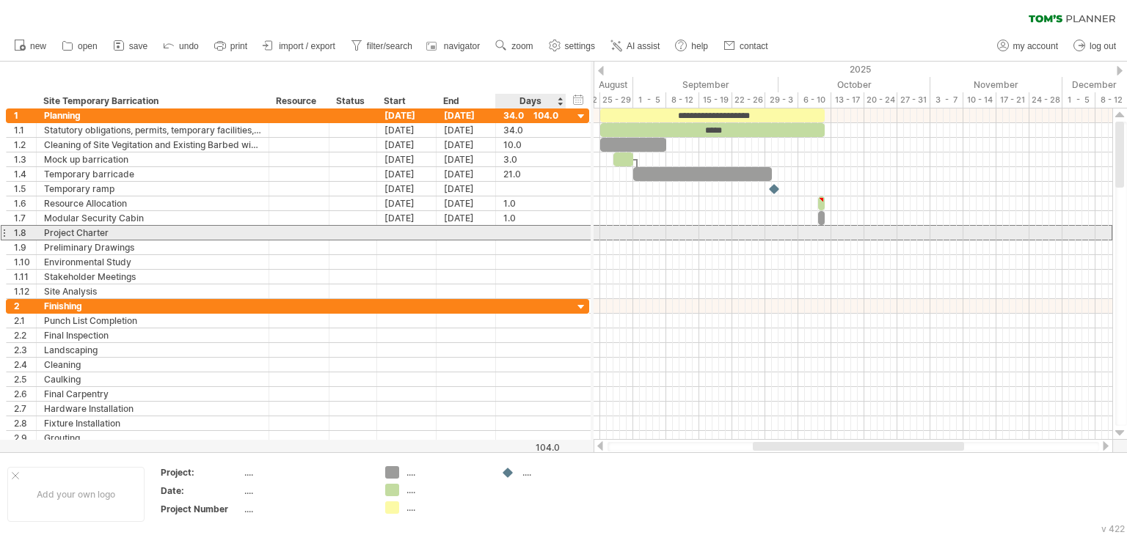
click at [552, 233] on div at bounding box center [530, 233] width 55 height 14
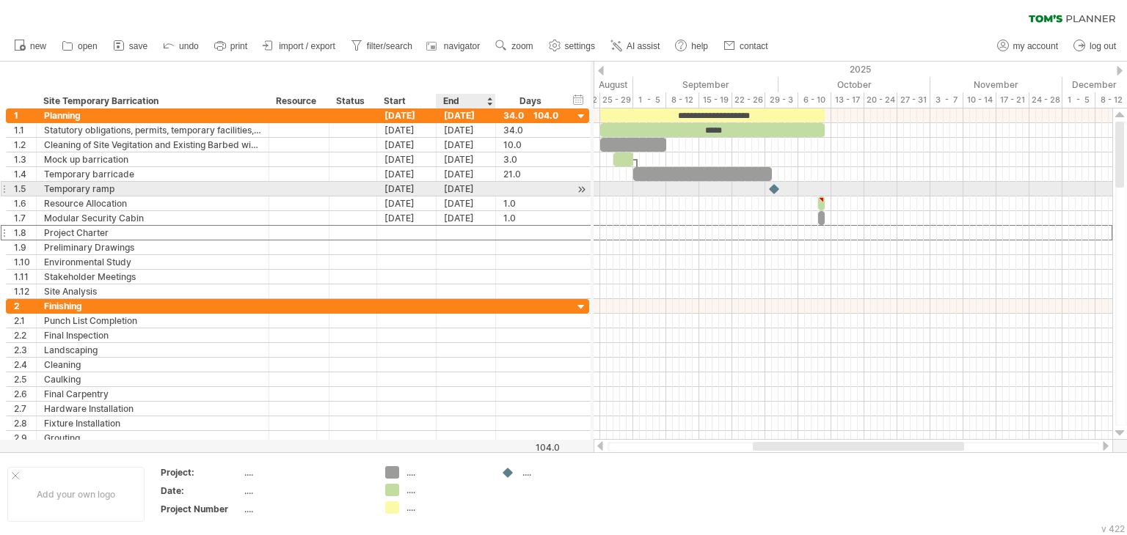
click at [464, 187] on div "[DATE]" at bounding box center [465, 189] width 59 height 14
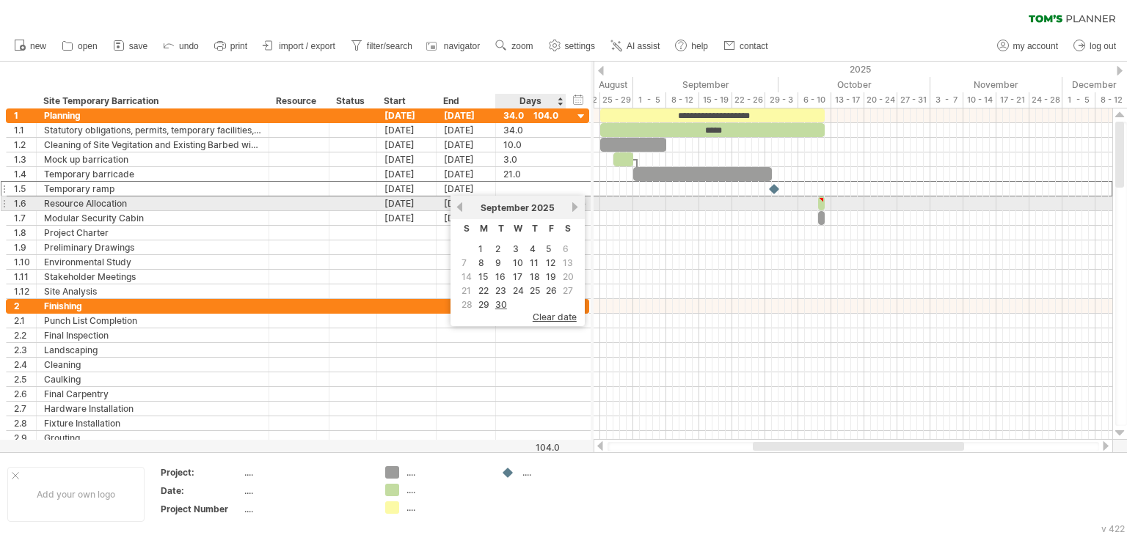
click at [571, 209] on link "next" at bounding box center [575, 207] width 11 height 11
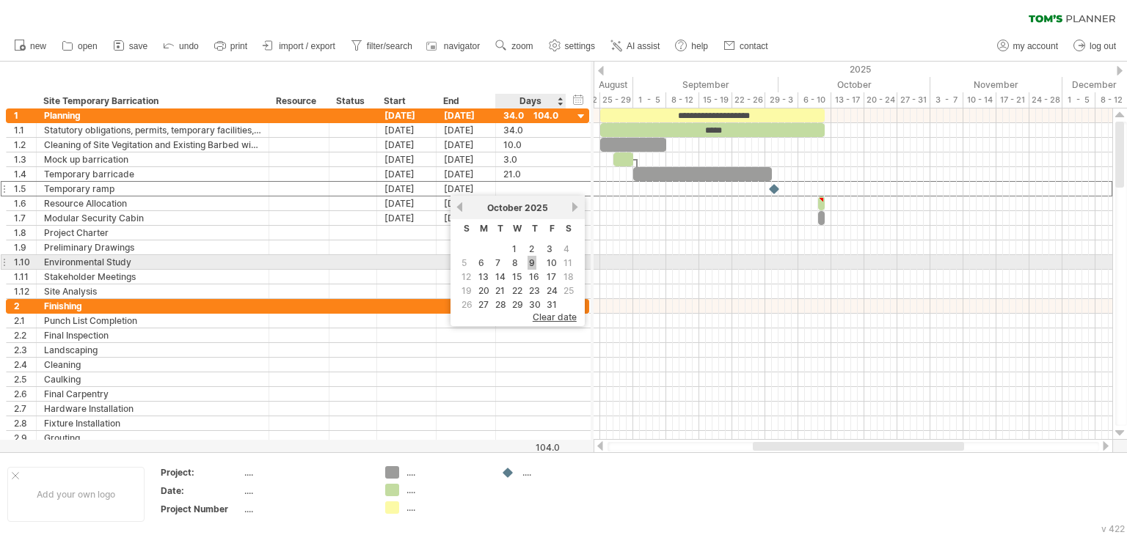
click at [533, 263] on link "9" at bounding box center [531, 263] width 9 height 14
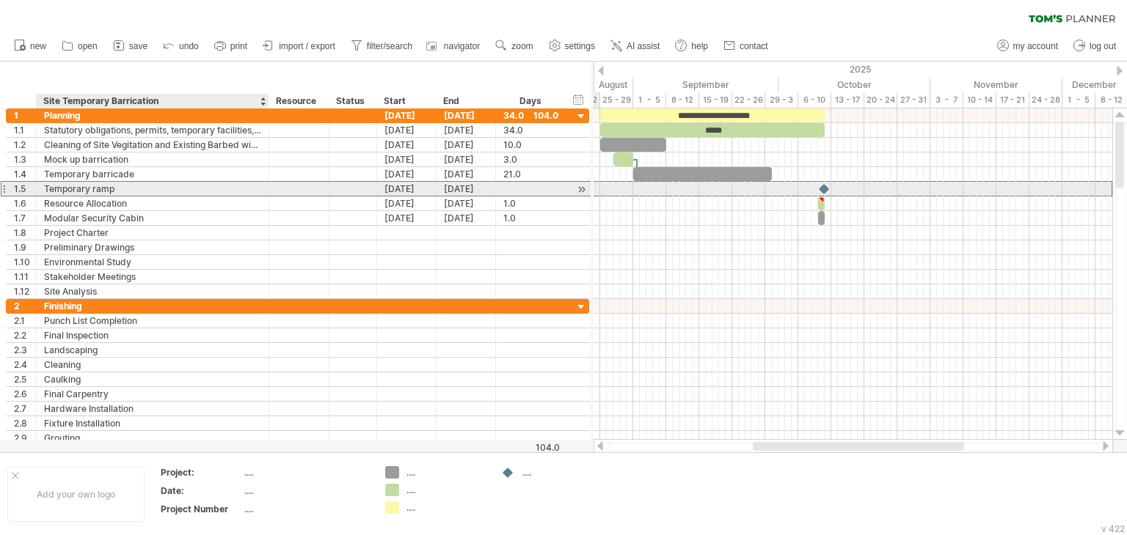
click at [70, 186] on div "Temporary ramp" at bounding box center [152, 189] width 217 height 14
click at [122, 188] on input "**********" at bounding box center [152, 189] width 217 height 14
click at [410, 187] on div "[DATE]" at bounding box center [406, 189] width 59 height 14
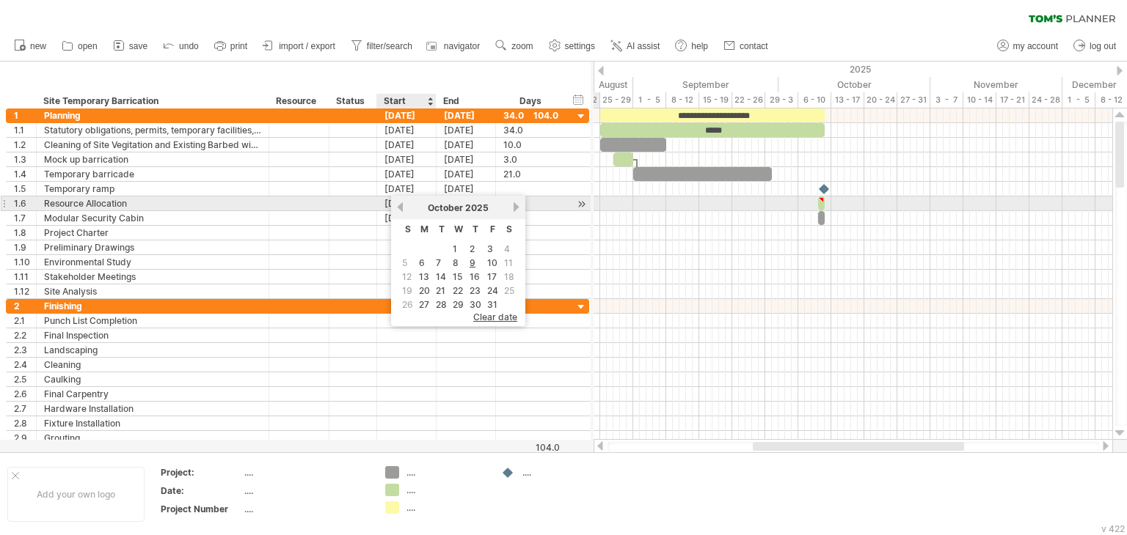
click at [399, 207] on link "previous" at bounding box center [400, 207] width 11 height 11
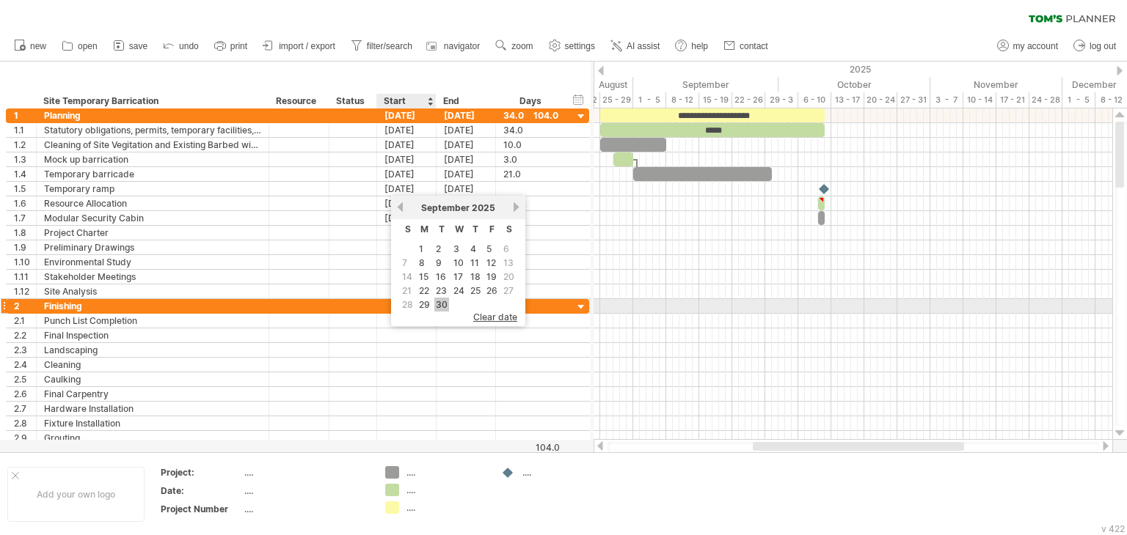
click at [439, 304] on link "30" at bounding box center [441, 305] width 15 height 14
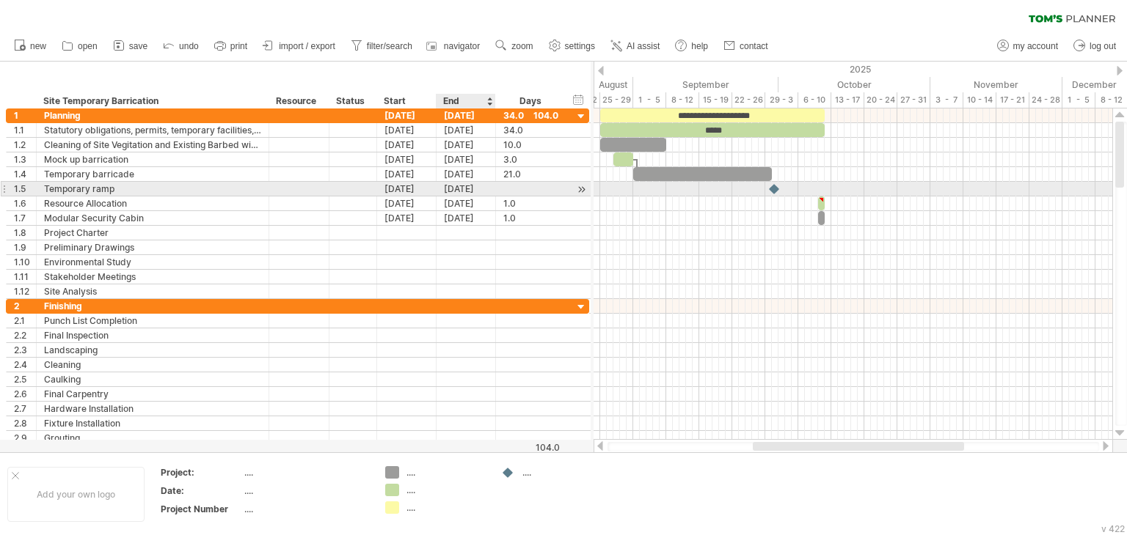
click at [474, 188] on div "[DATE]" at bounding box center [465, 189] width 59 height 14
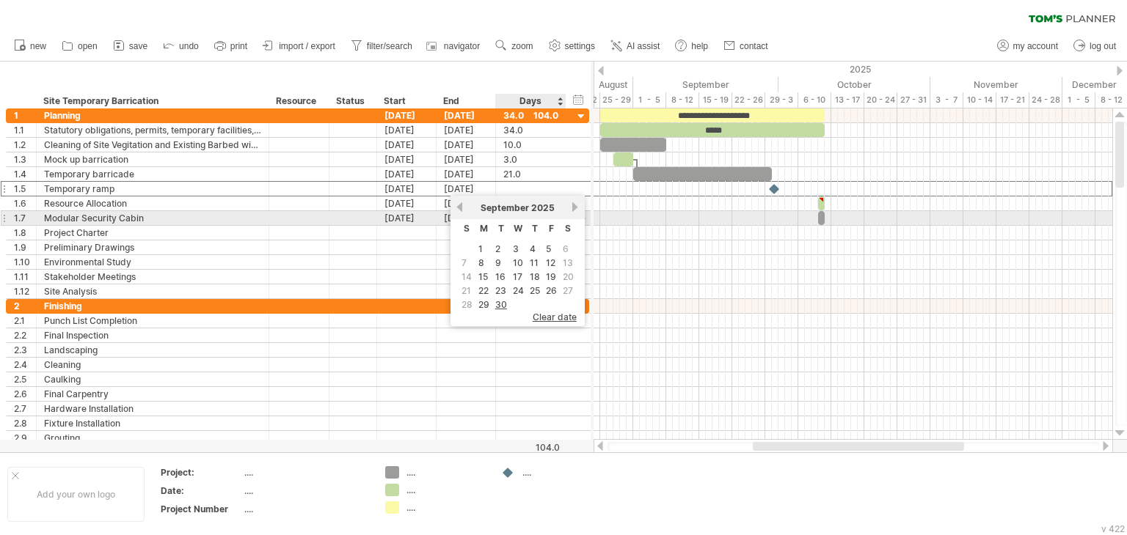
click at [572, 212] on link "next" at bounding box center [575, 207] width 11 height 11
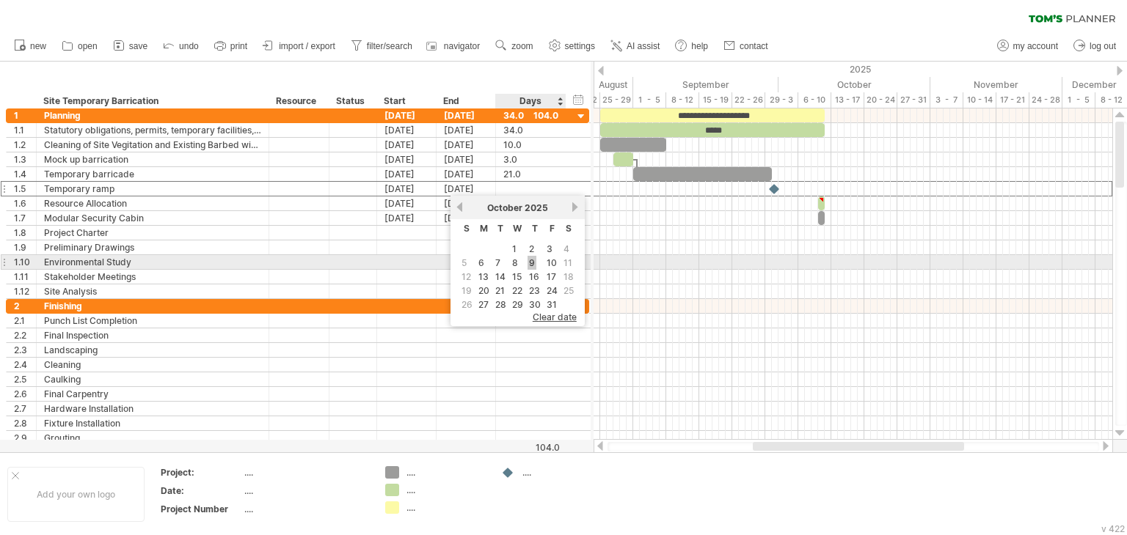
click at [531, 262] on link "9" at bounding box center [531, 263] width 9 height 14
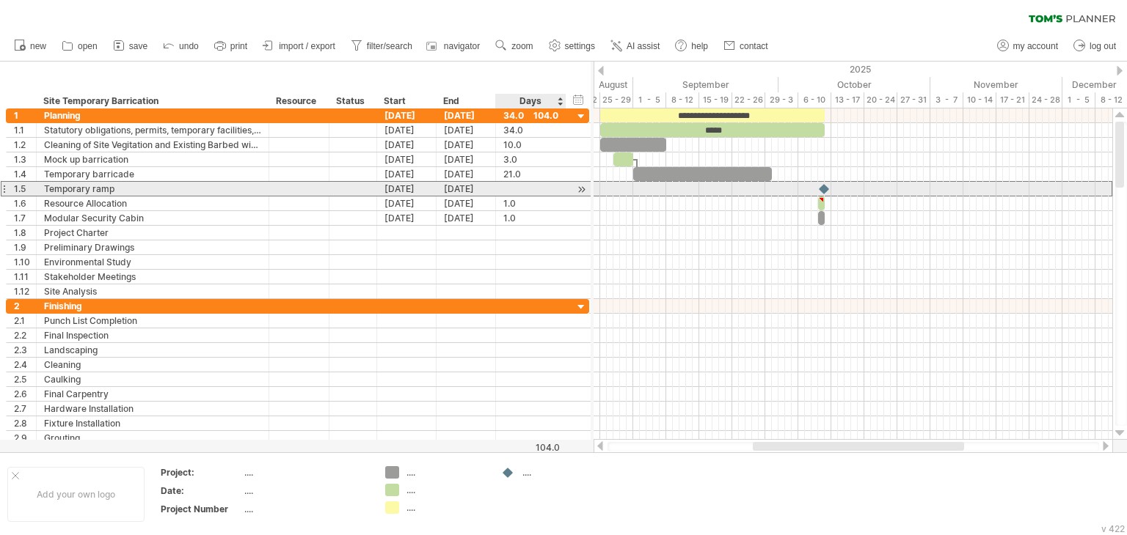
click at [505, 186] on div at bounding box center [530, 189] width 55 height 14
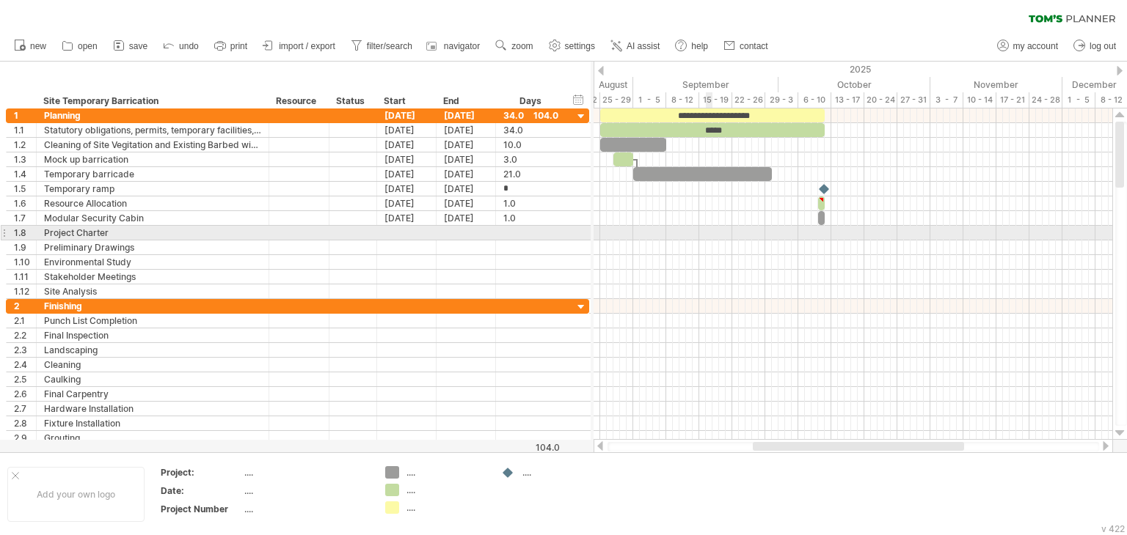
type input "**"
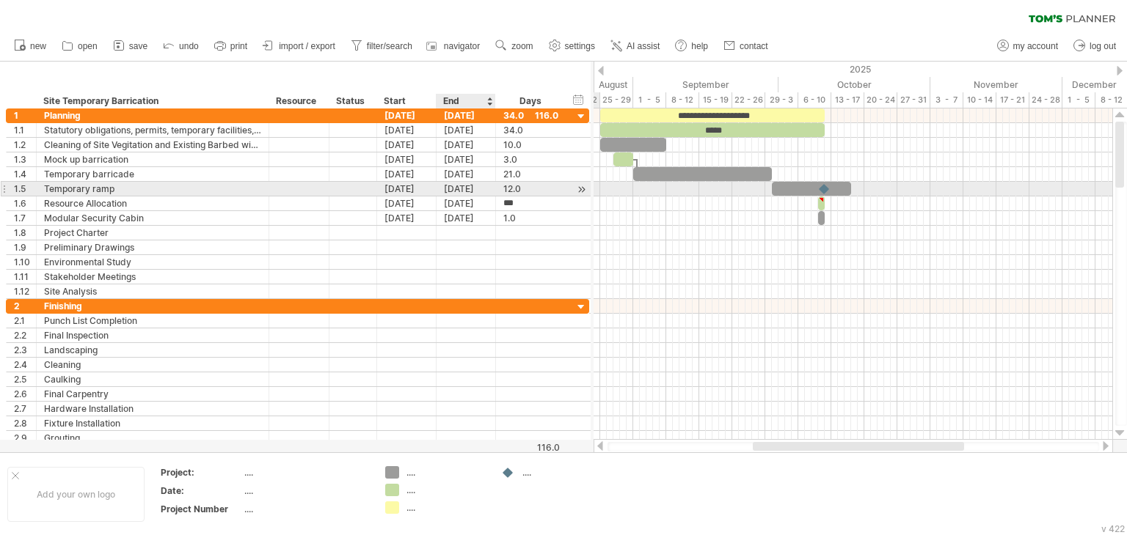
scroll to position [0, 0]
click at [460, 189] on div "[DATE]" at bounding box center [465, 189] width 59 height 14
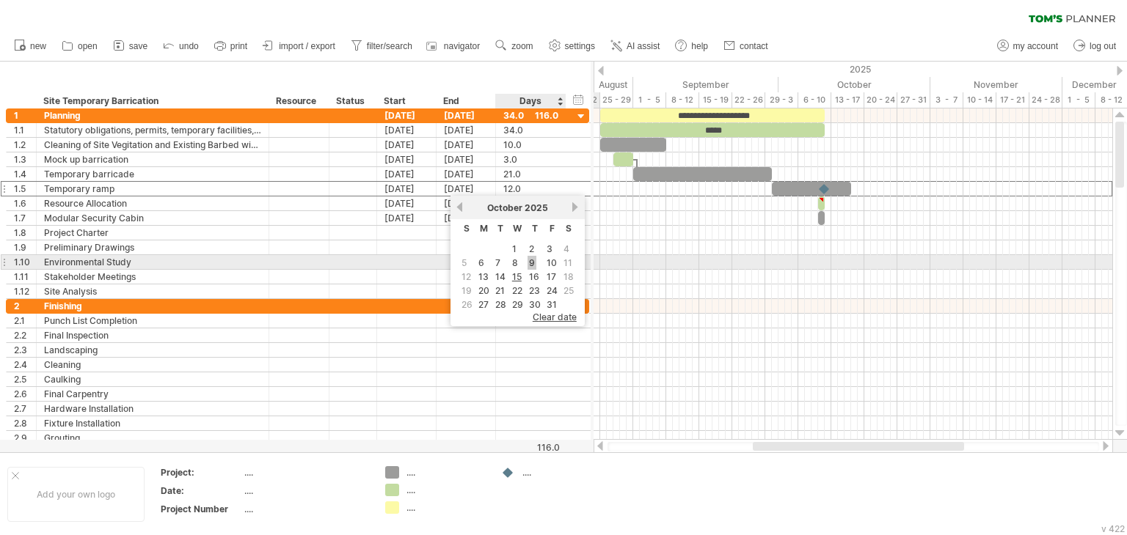
click at [533, 257] on link "9" at bounding box center [531, 263] width 9 height 14
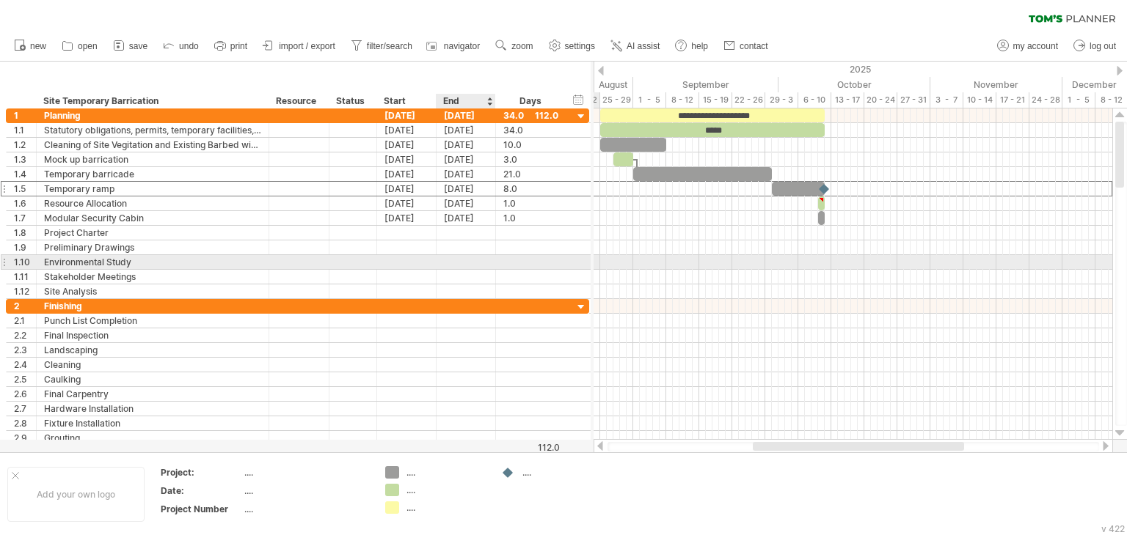
click at [474, 257] on div at bounding box center [465, 262] width 59 height 14
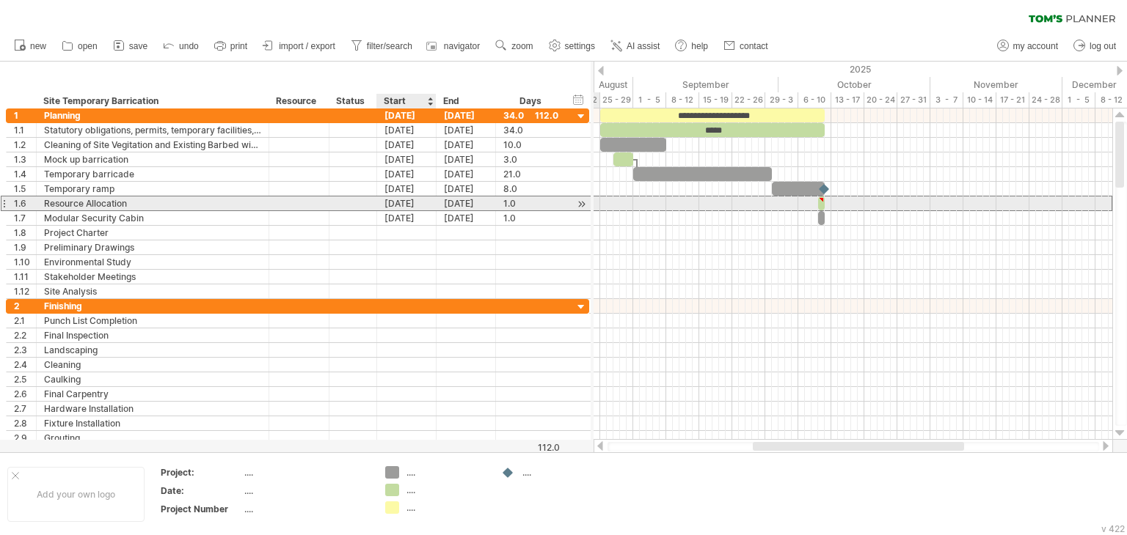
click at [412, 204] on div "[DATE]" at bounding box center [406, 204] width 59 height 14
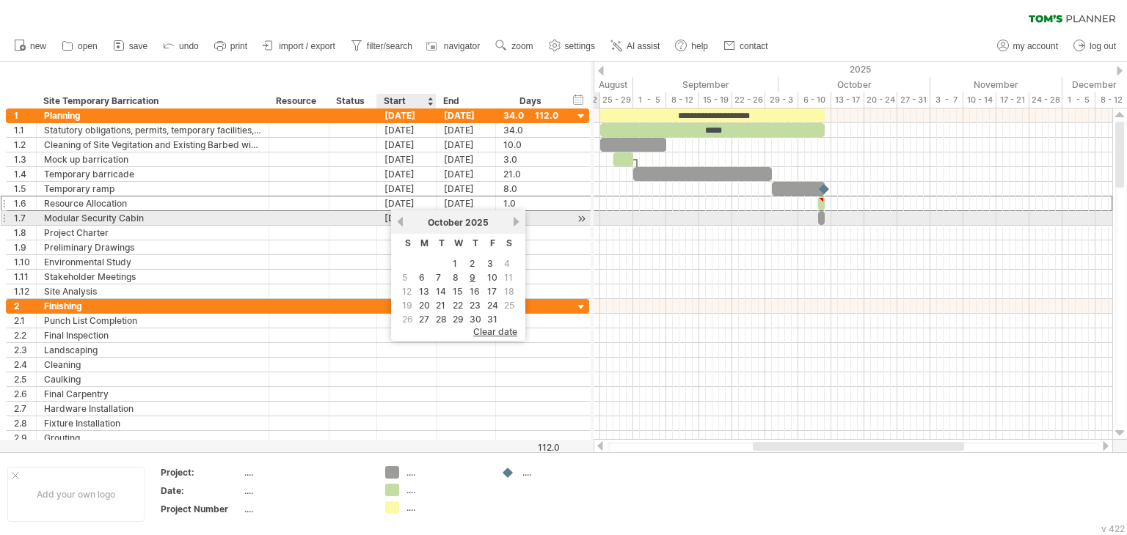
click at [402, 223] on link "previous" at bounding box center [400, 221] width 11 height 11
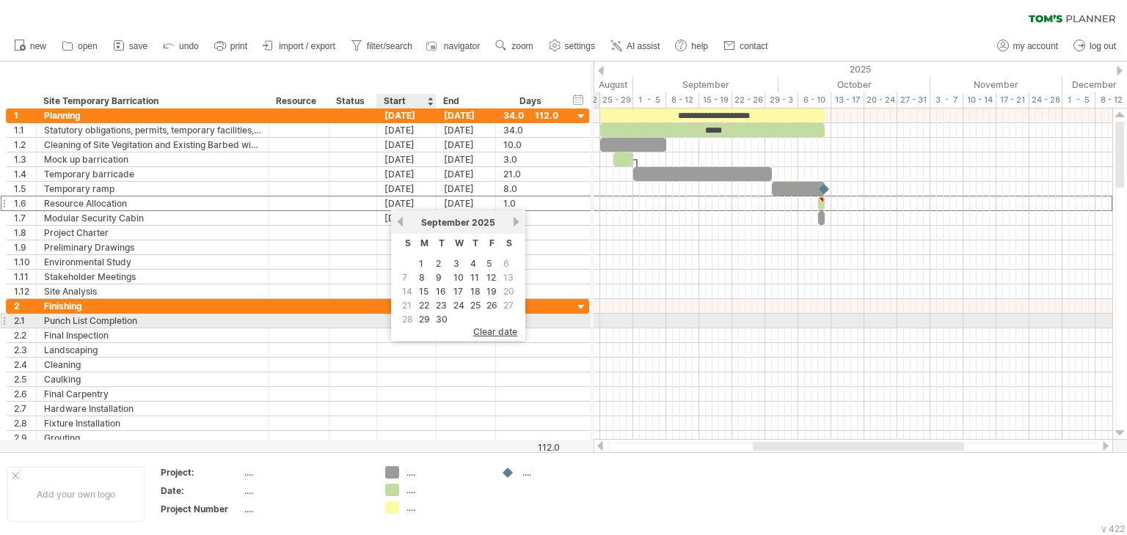
click at [440, 321] on link "30" at bounding box center [441, 319] width 15 height 14
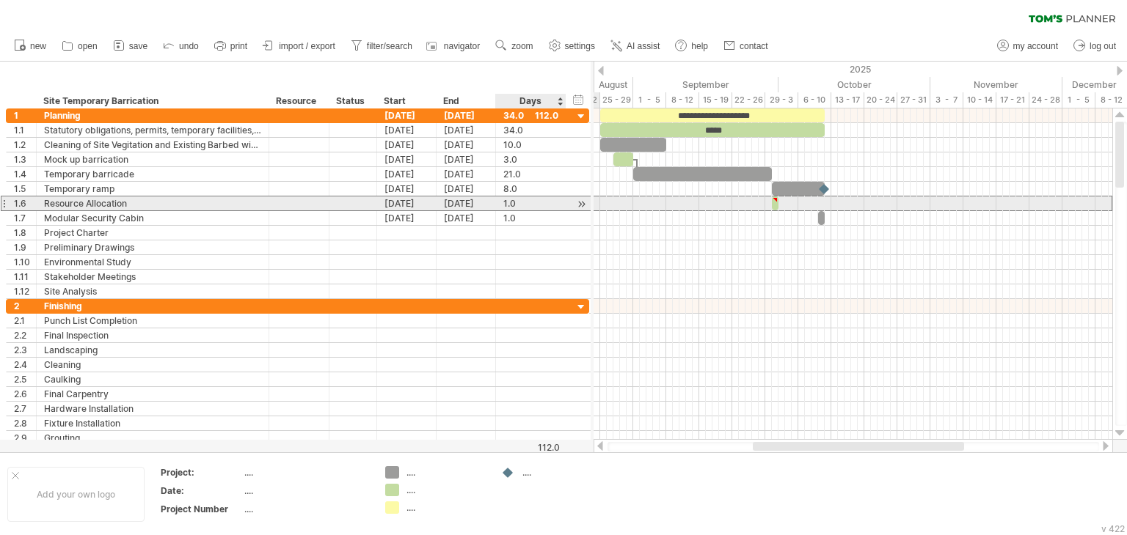
click at [518, 202] on div "1.0" at bounding box center [530, 204] width 55 height 14
type input "*"
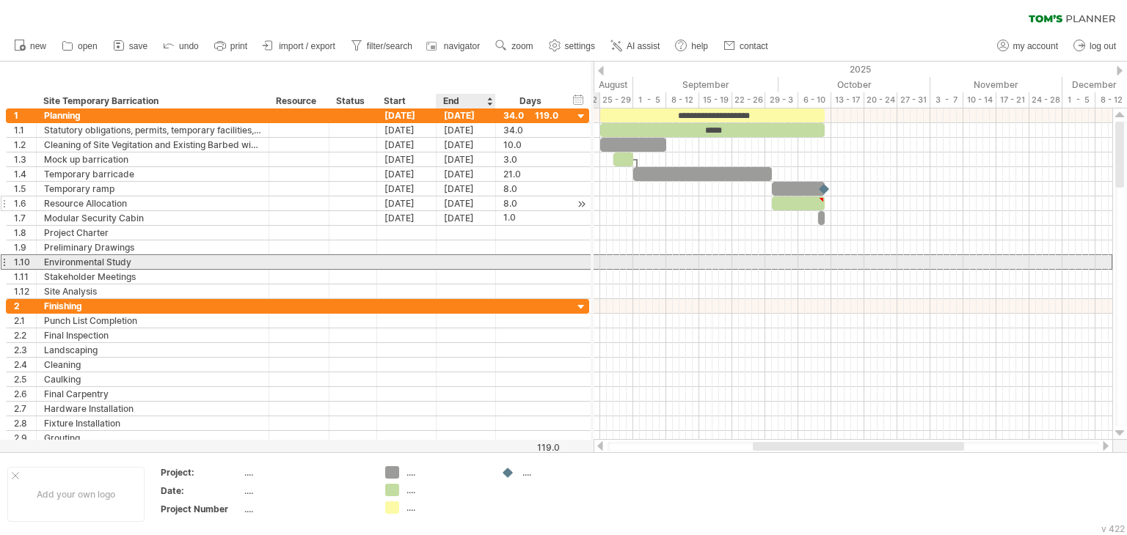
scroll to position [0, 0]
click at [487, 268] on div "**********" at bounding box center [297, 204] width 583 height 191
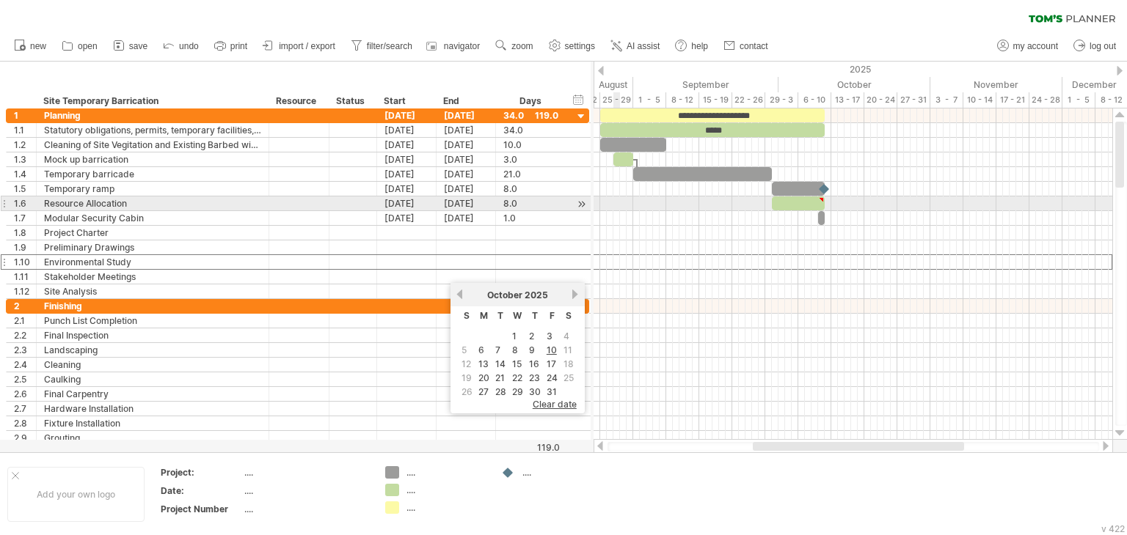
click at [620, 208] on div at bounding box center [852, 204] width 519 height 15
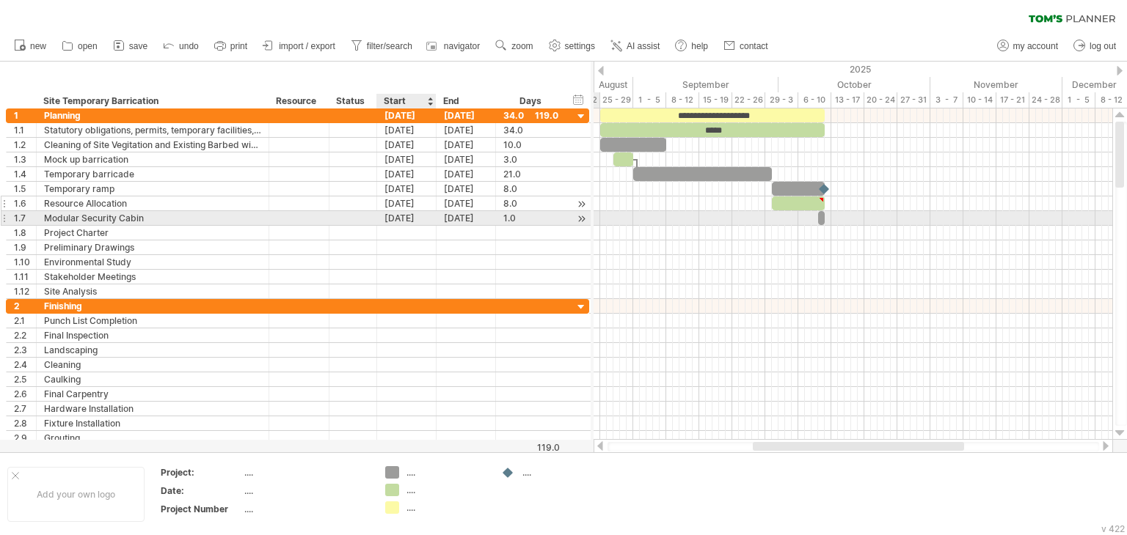
click at [413, 219] on div "[DATE]" at bounding box center [406, 218] width 59 height 14
click at [411, 219] on div "[DATE]" at bounding box center [406, 218] width 59 height 14
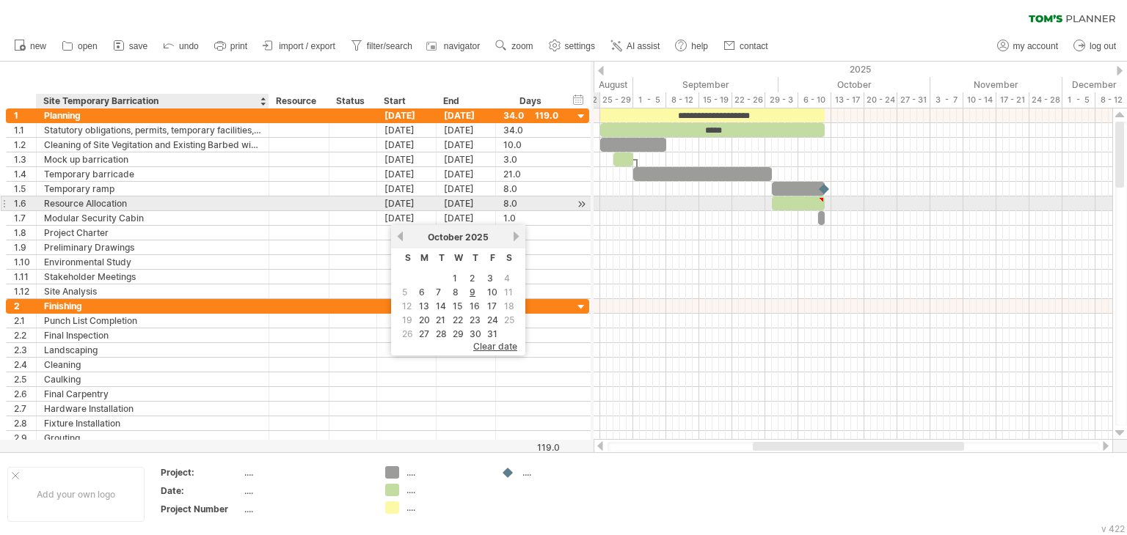
click at [196, 205] on div "Resource Allocation" at bounding box center [152, 204] width 217 height 14
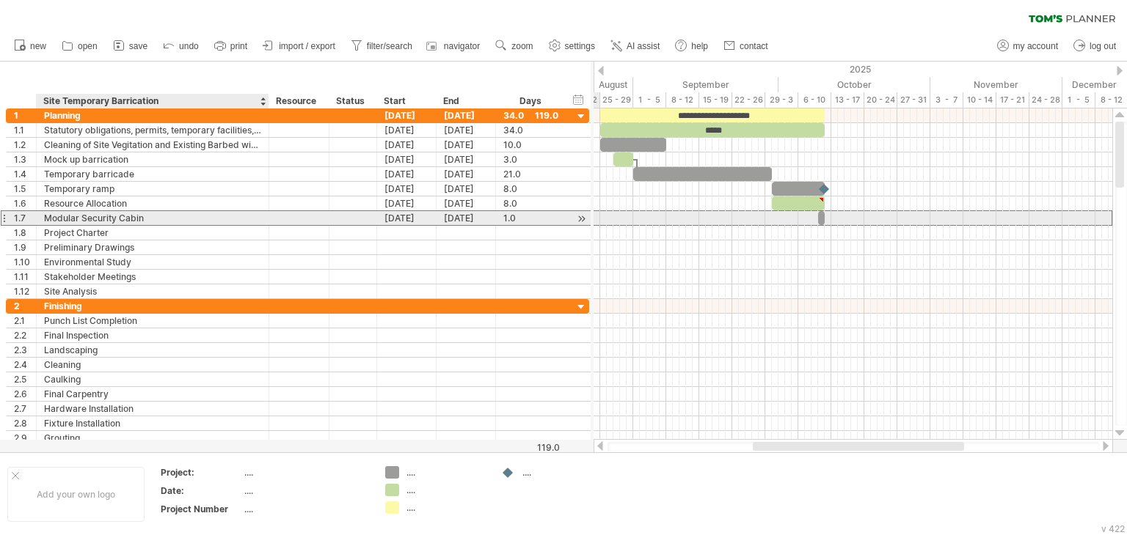
click at [161, 218] on div "Modular Security Cabin" at bounding box center [152, 218] width 217 height 14
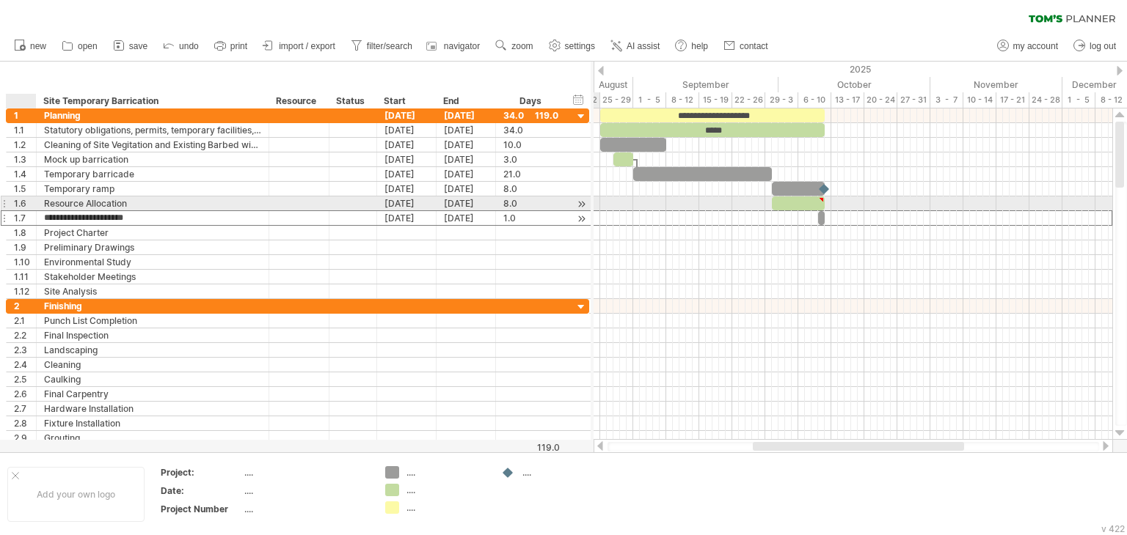
drag, startPoint x: 161, startPoint y: 218, endPoint x: 40, endPoint y: 210, distance: 122.0
click at [40, 211] on div "**********" at bounding box center [153, 218] width 233 height 14
click at [142, 203] on div "Resource Allocation" at bounding box center [152, 204] width 217 height 14
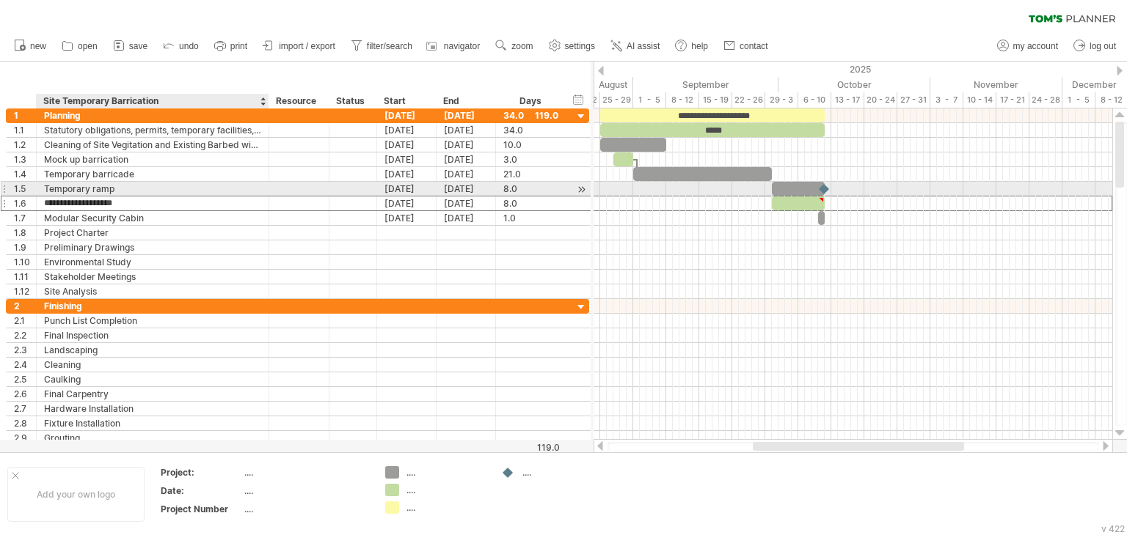
drag, startPoint x: 142, startPoint y: 203, endPoint x: 67, endPoint y: 194, distance: 74.6
click at [56, 194] on div "**********" at bounding box center [297, 204] width 583 height 191
paste input "**********"
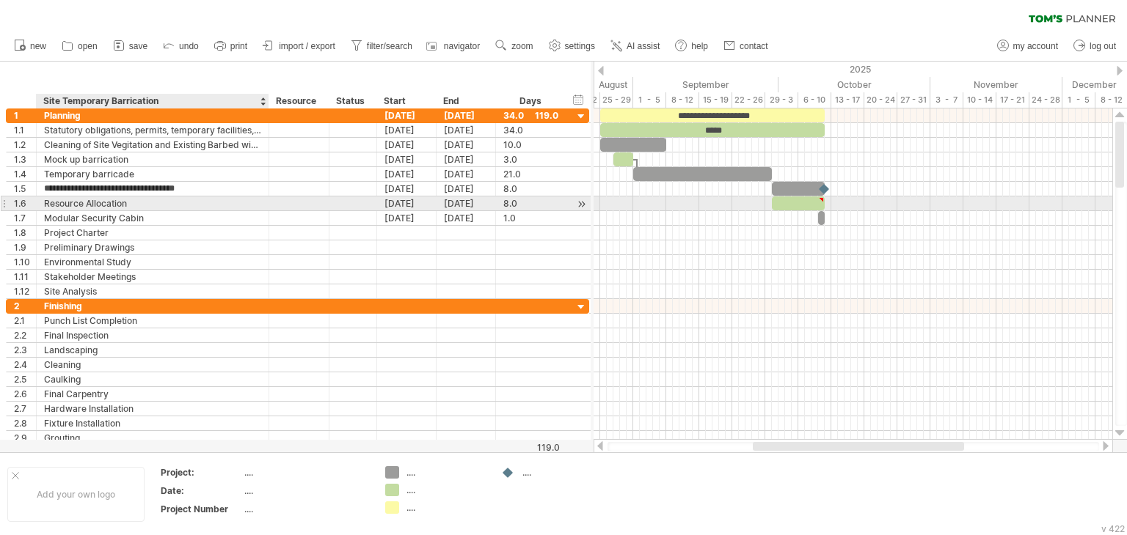
type input "**********"
click at [132, 200] on div "Resource Allocation" at bounding box center [152, 204] width 217 height 14
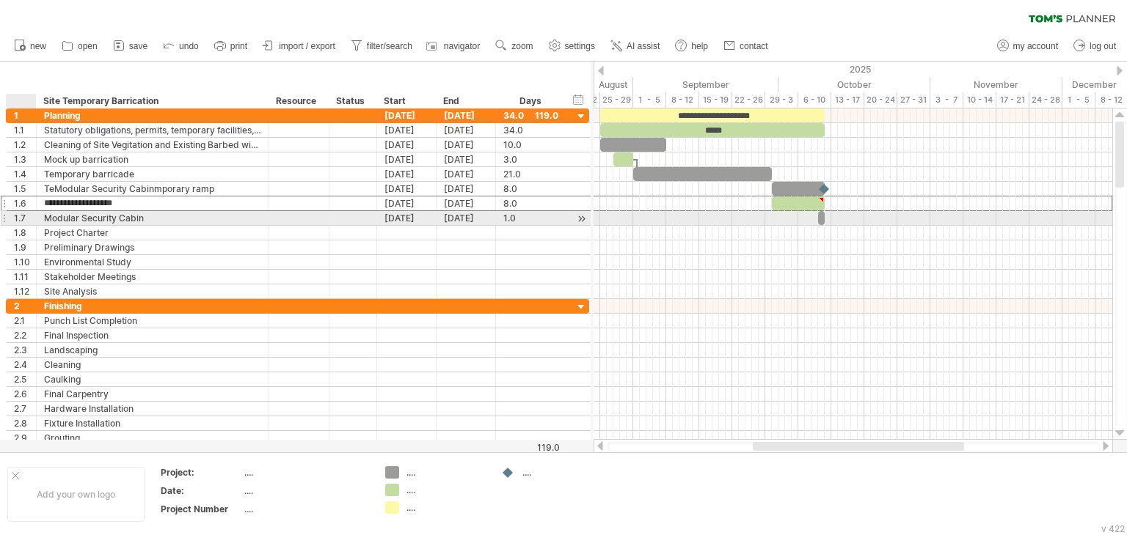
drag, startPoint x: 142, startPoint y: 208, endPoint x: 41, endPoint y: 211, distance: 100.6
click at [34, 216] on div "**********" at bounding box center [297, 204] width 583 height 191
paste input "***"
type input "**********"
click at [73, 216] on div "Modular Security Cabin" at bounding box center [152, 218] width 217 height 14
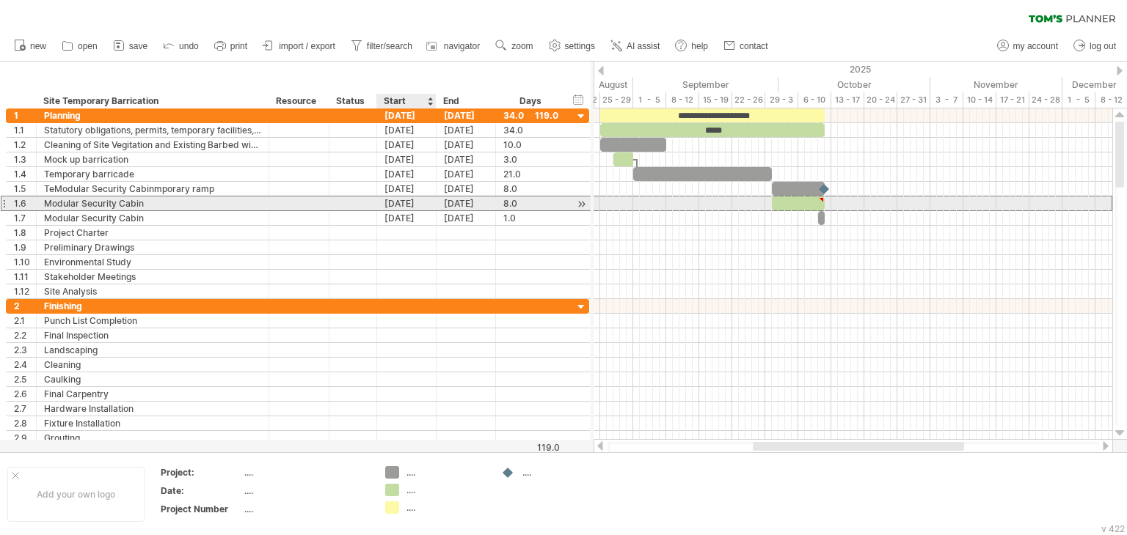
click at [389, 203] on div "[DATE]" at bounding box center [406, 204] width 59 height 14
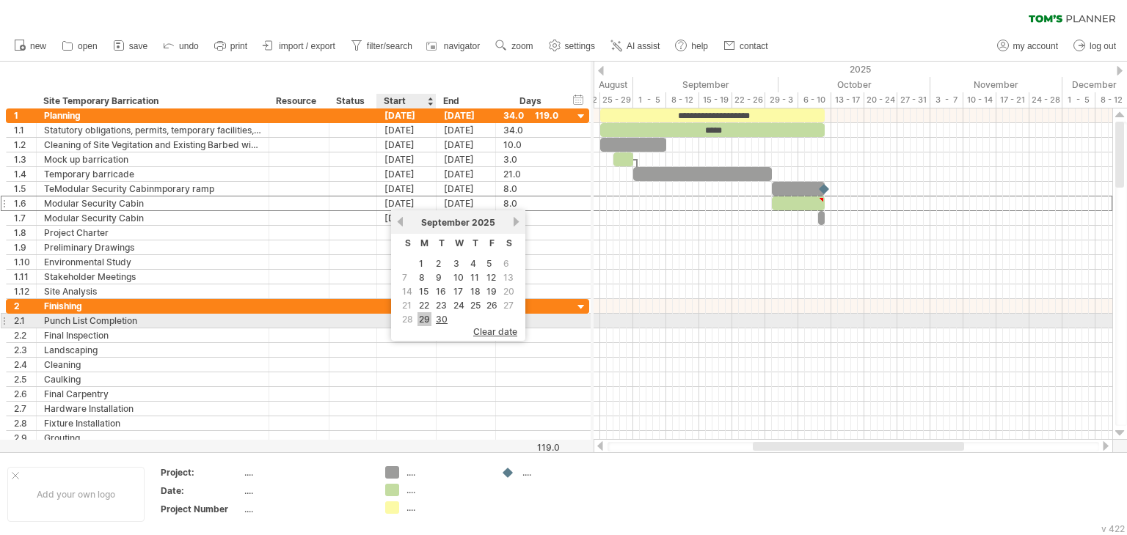
click at [428, 318] on link "29" at bounding box center [424, 319] width 14 height 14
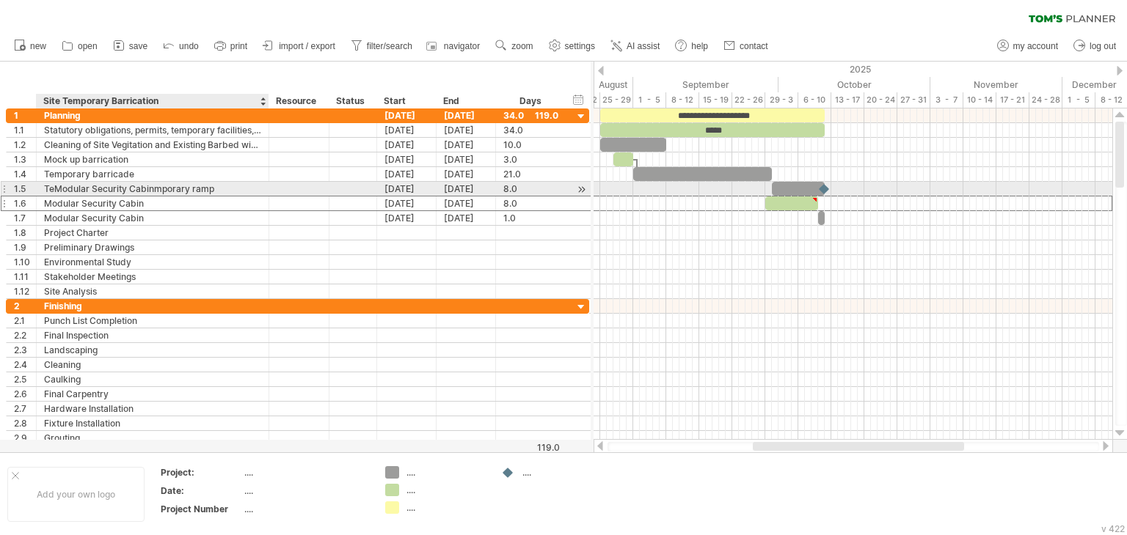
click at [108, 192] on div "TeModular Security Cabinmporary ramp" at bounding box center [152, 189] width 217 height 14
type input "**********"
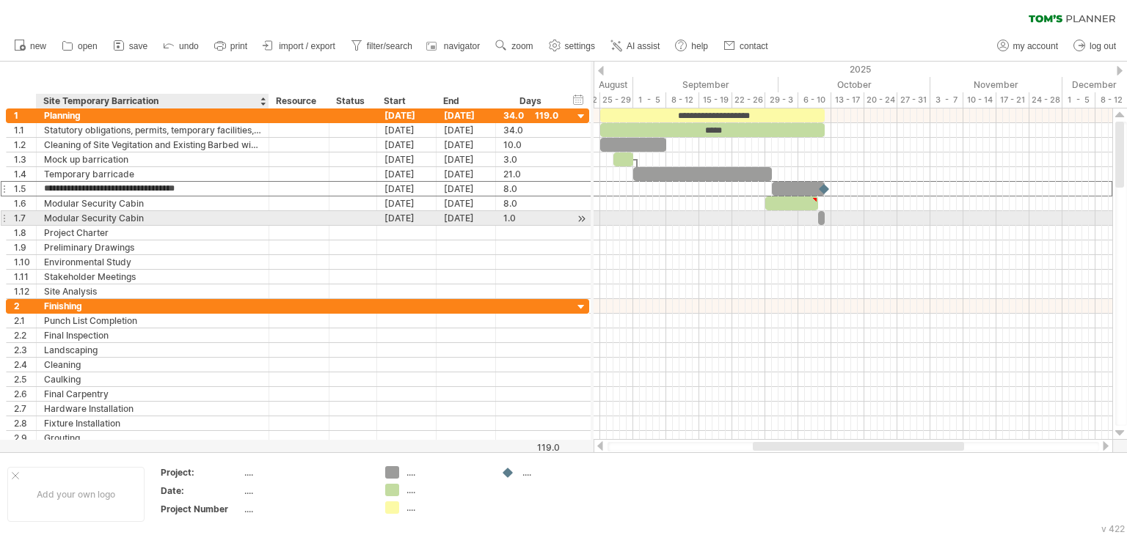
click at [118, 215] on div "Modular Security Cabin" at bounding box center [152, 218] width 217 height 14
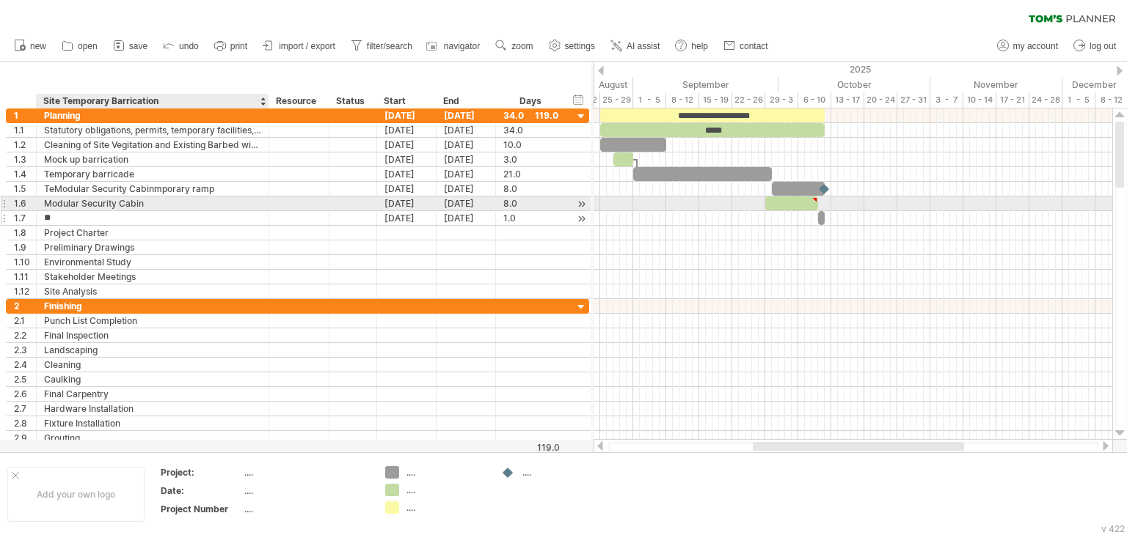
type input "*"
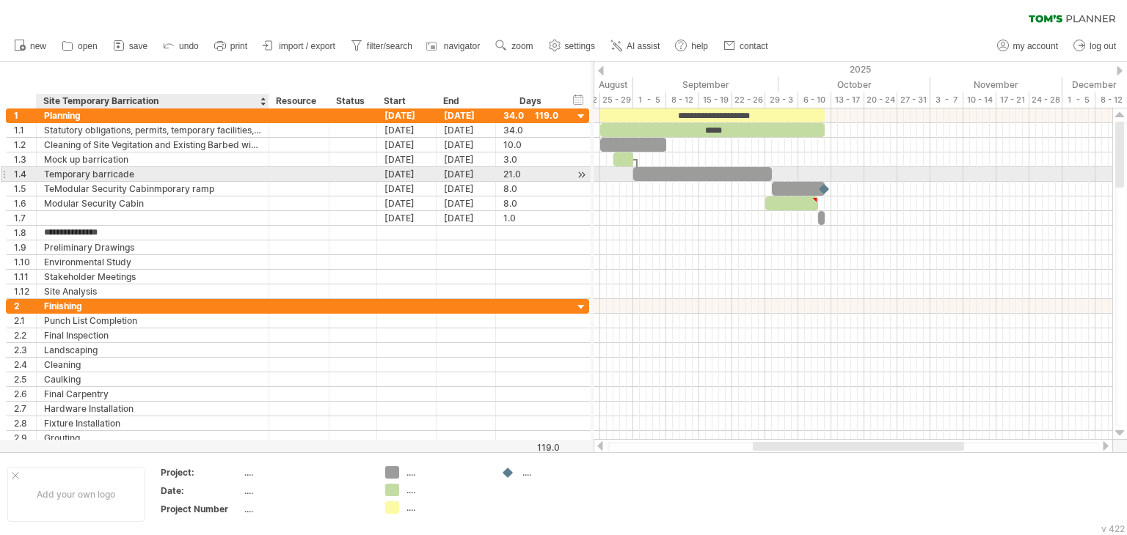
click at [138, 178] on div "Temporary barricade" at bounding box center [152, 174] width 217 height 14
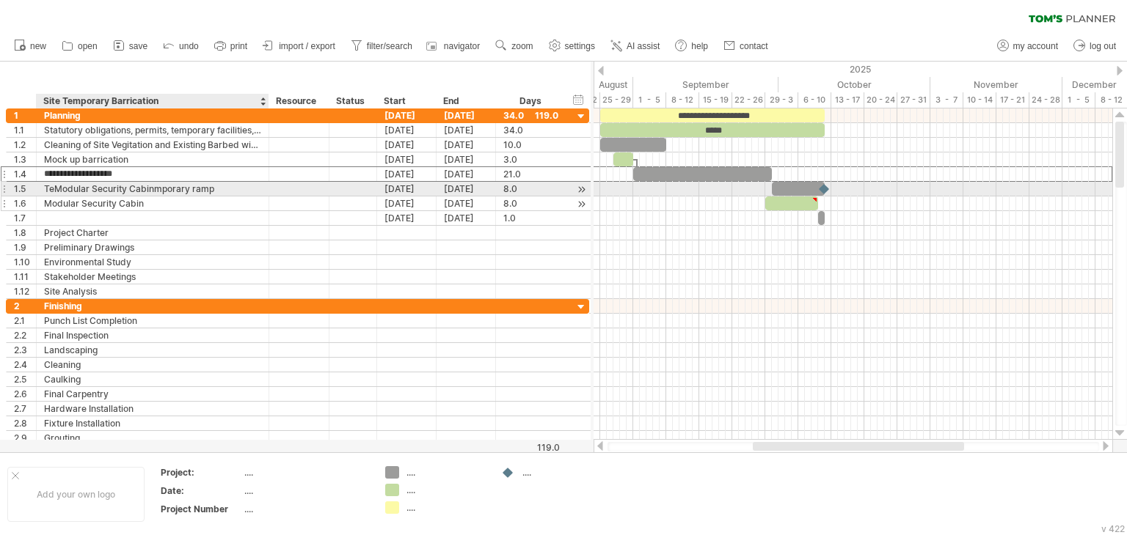
click at [149, 197] on div "Modular Security Cabin" at bounding box center [152, 204] width 217 height 14
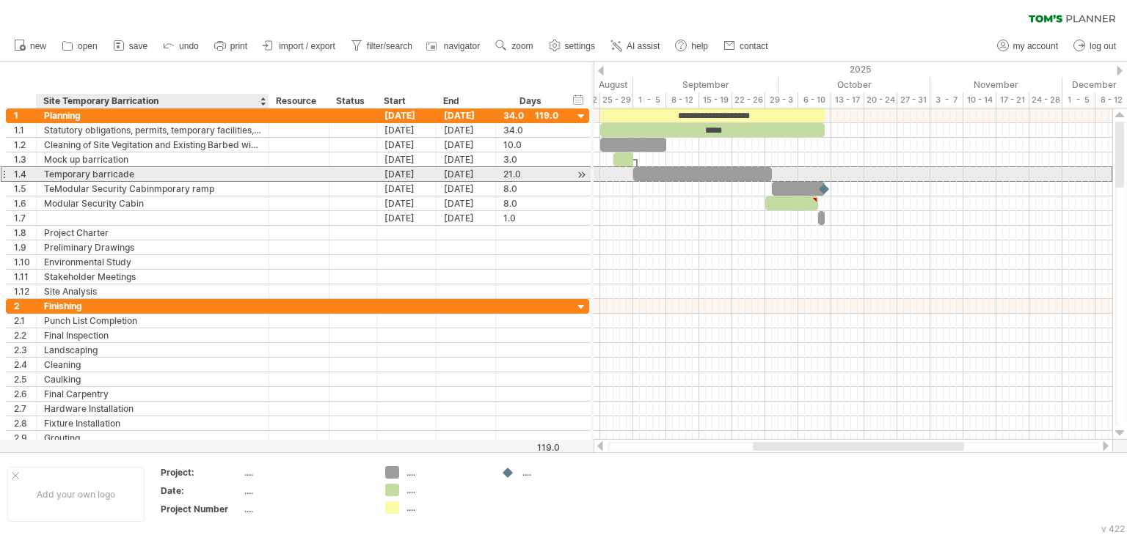
click at [150, 175] on div "Temporary barricade" at bounding box center [152, 174] width 217 height 14
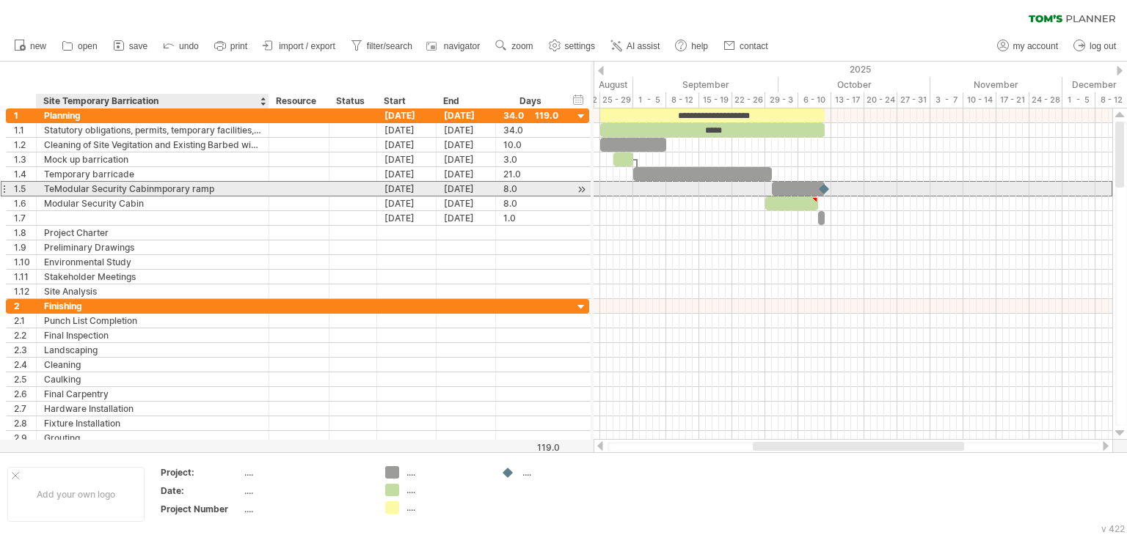
click at [150, 191] on div "TeModular Security Cabinmporary ramp" at bounding box center [152, 189] width 217 height 14
click at [180, 189] on input "**********" at bounding box center [152, 189] width 217 height 14
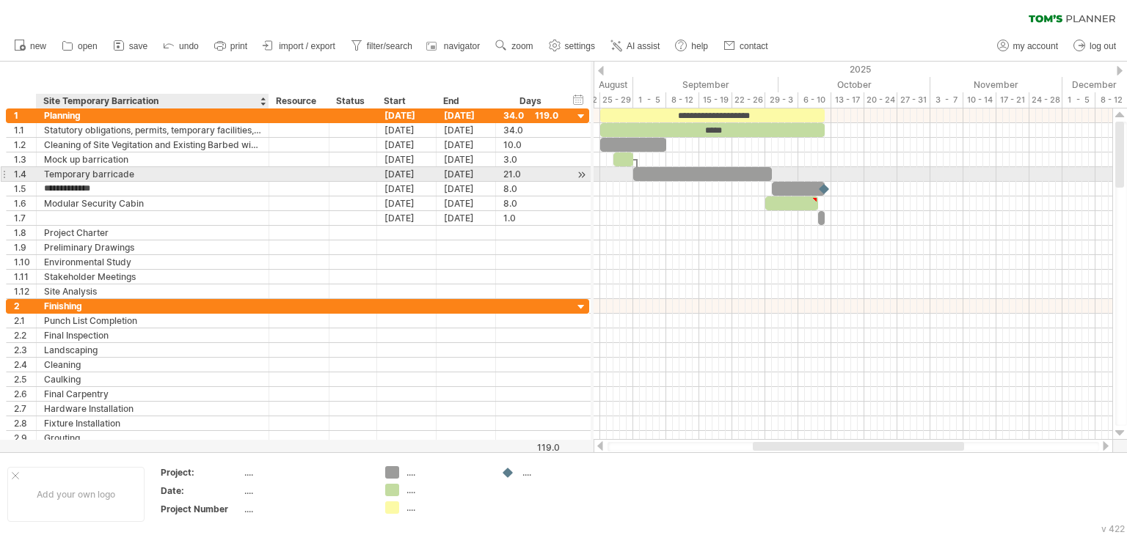
type input "**********"
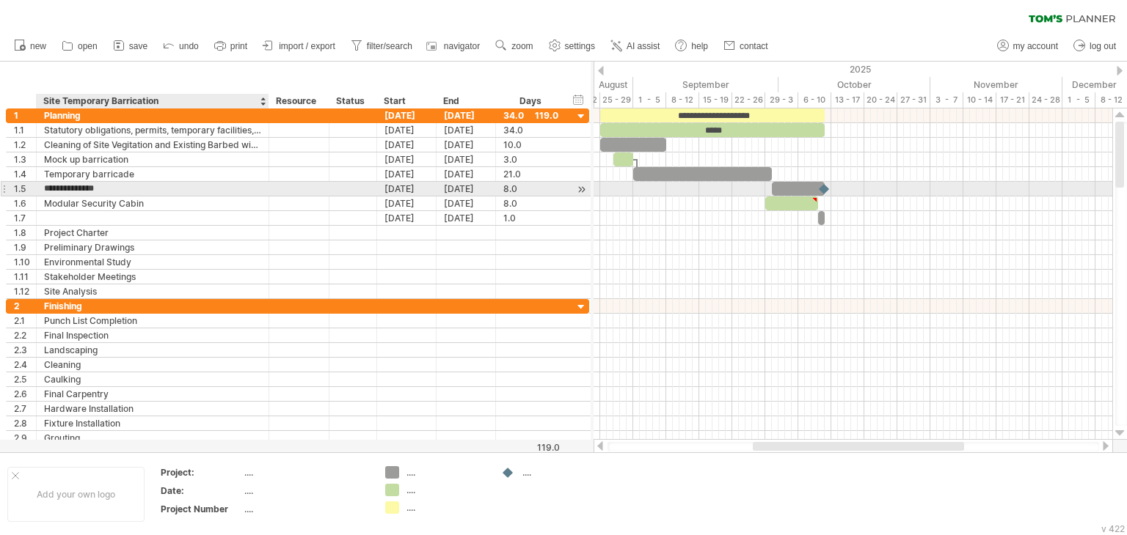
click at [135, 190] on input "**********" at bounding box center [152, 189] width 217 height 14
drag, startPoint x: 106, startPoint y: 190, endPoint x: 40, endPoint y: 192, distance: 65.3
click at [40, 192] on div "**********" at bounding box center [153, 189] width 233 height 14
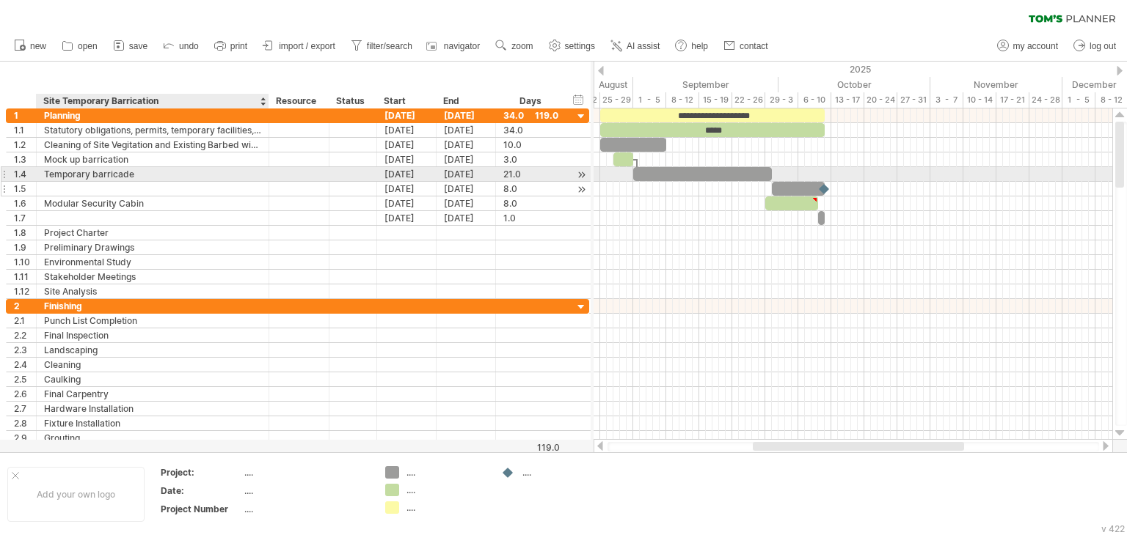
click at [92, 178] on div "Temporary barricade" at bounding box center [152, 174] width 217 height 14
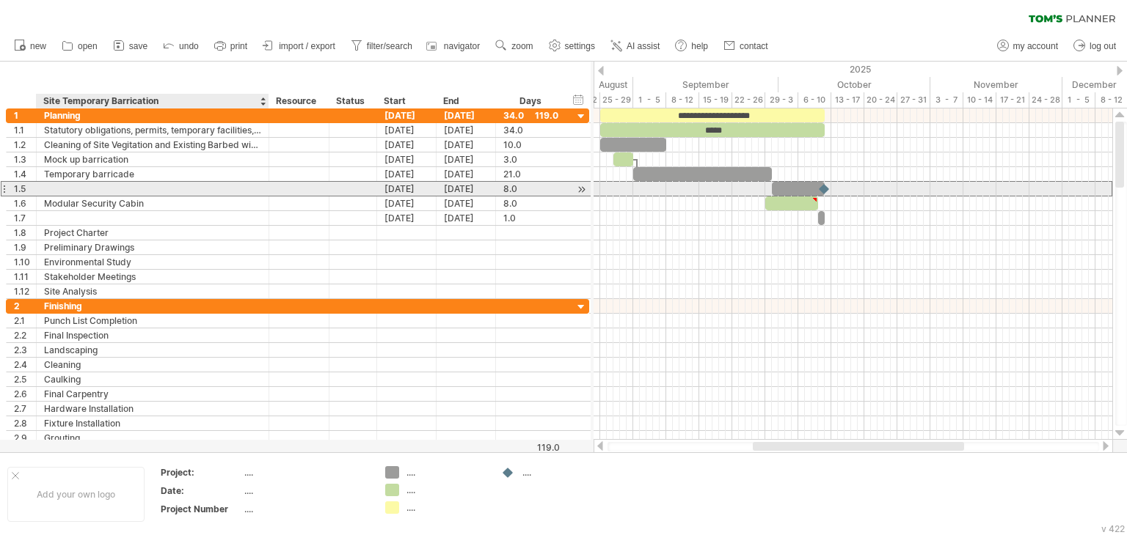
click at [85, 191] on div at bounding box center [152, 189] width 217 height 14
type input "****"
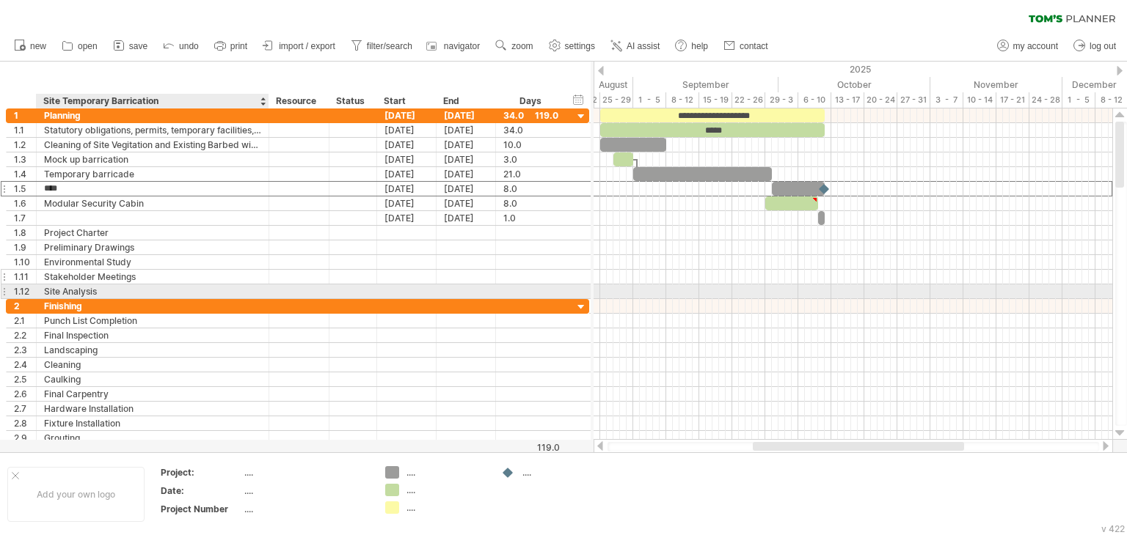
click at [208, 285] on div "Site Analysis" at bounding box center [152, 292] width 217 height 14
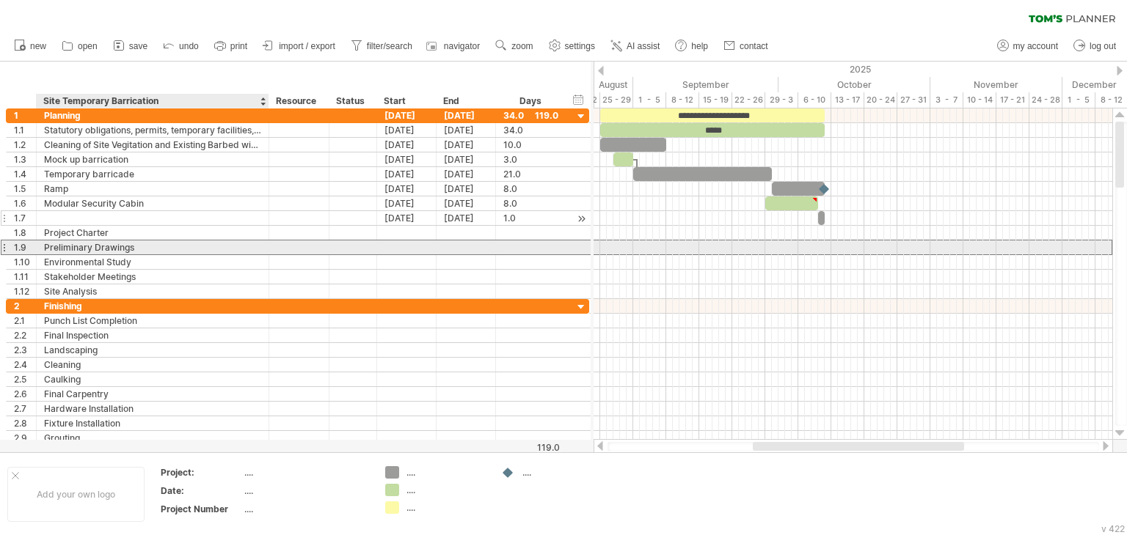
drag, startPoint x: 227, startPoint y: 244, endPoint x: 227, endPoint y: 222, distance: 22.0
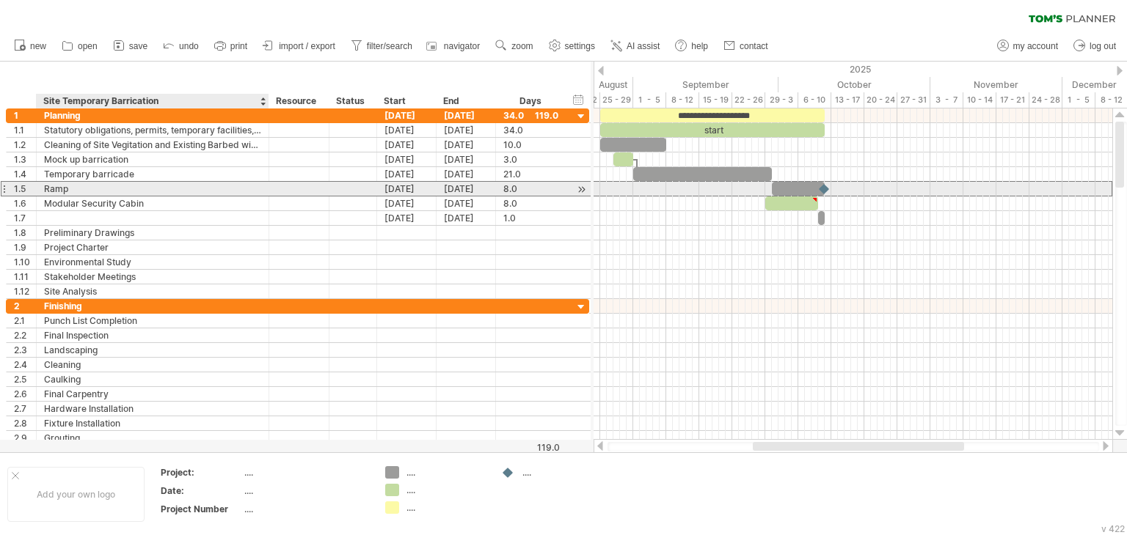
click at [228, 186] on div "Ramp" at bounding box center [152, 189] width 217 height 14
click at [398, 186] on div "[DATE]" at bounding box center [406, 189] width 59 height 14
click at [488, 186] on div "[DATE]" at bounding box center [465, 189] width 59 height 14
click at [452, 186] on div "[DATE]" at bounding box center [465, 189] width 59 height 14
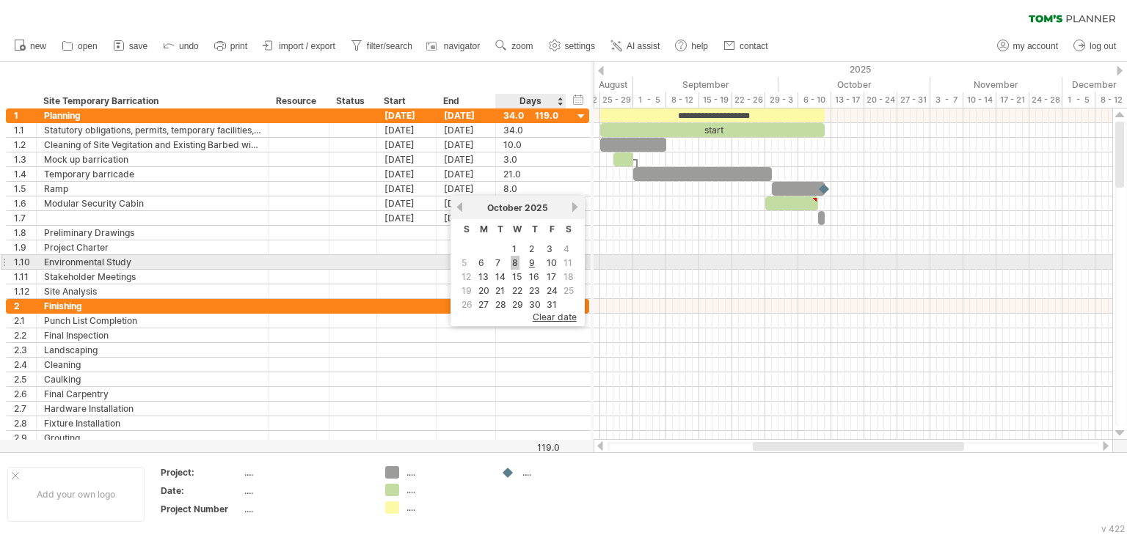
click at [511, 262] on link "8" at bounding box center [515, 263] width 9 height 14
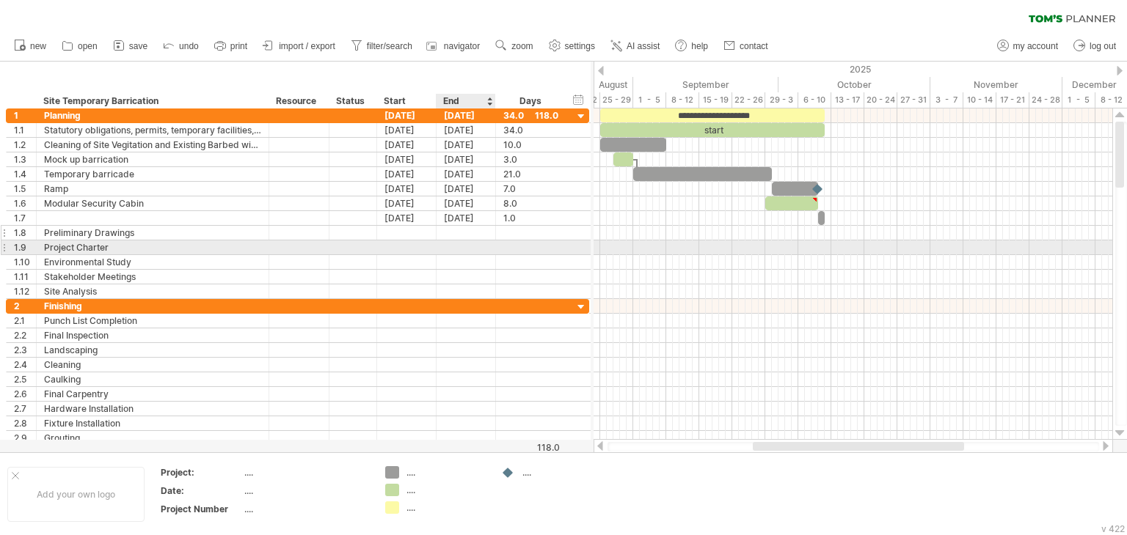
click at [440, 233] on div at bounding box center [465, 233] width 59 height 14
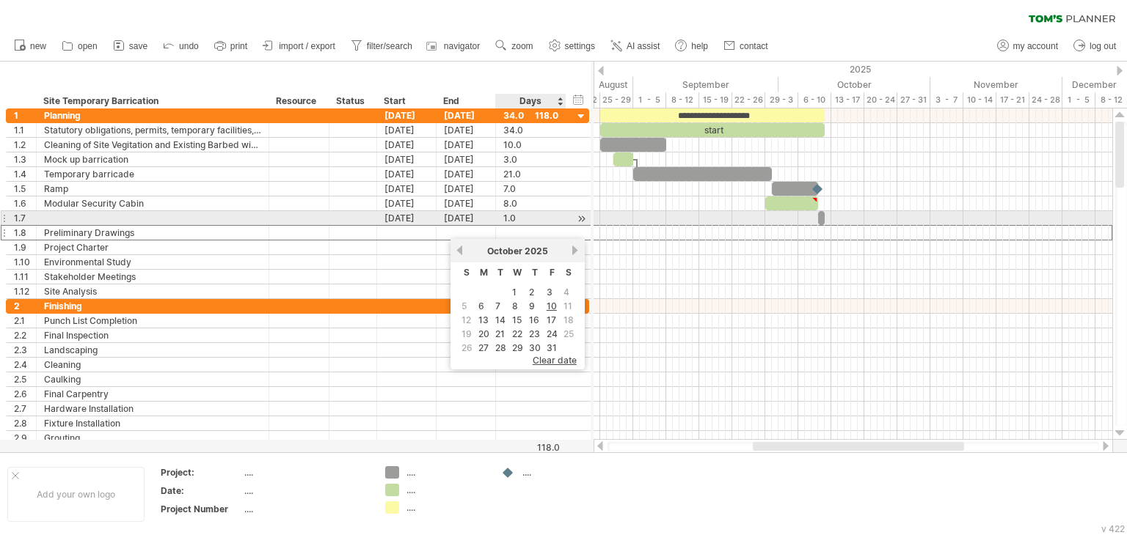
click at [544, 213] on div "1.0" at bounding box center [530, 218] width 55 height 14
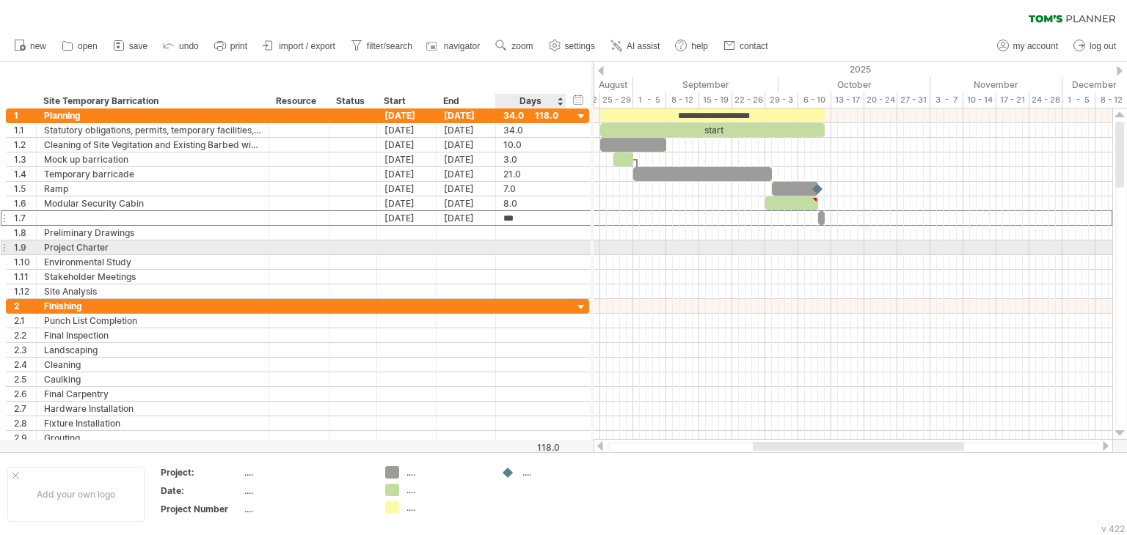
click at [527, 253] on div "**********" at bounding box center [297, 248] width 583 height 15
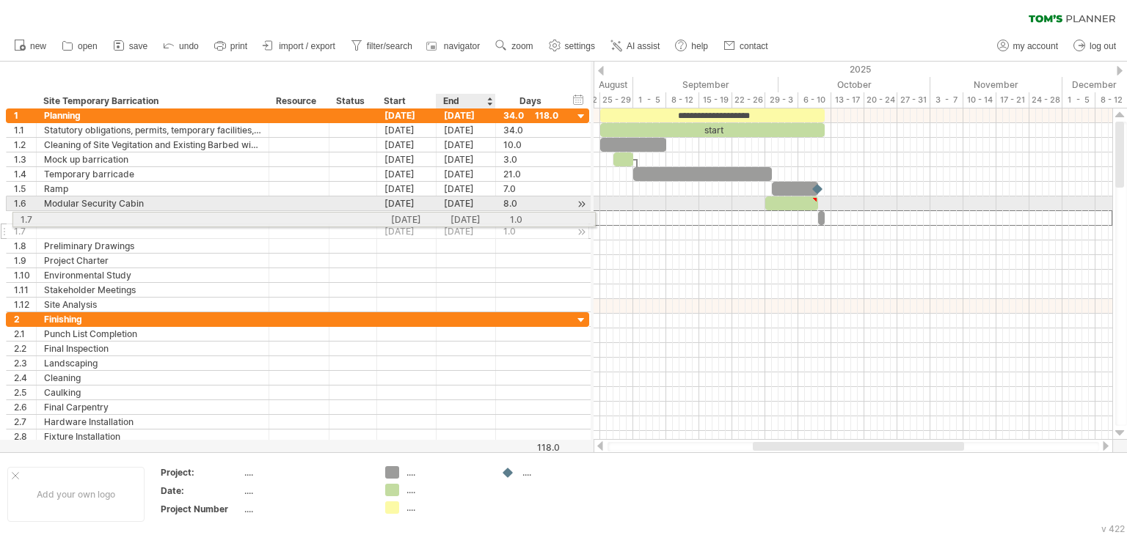
drag, startPoint x: 413, startPoint y: 214, endPoint x: 460, endPoint y: 217, distance: 47.0
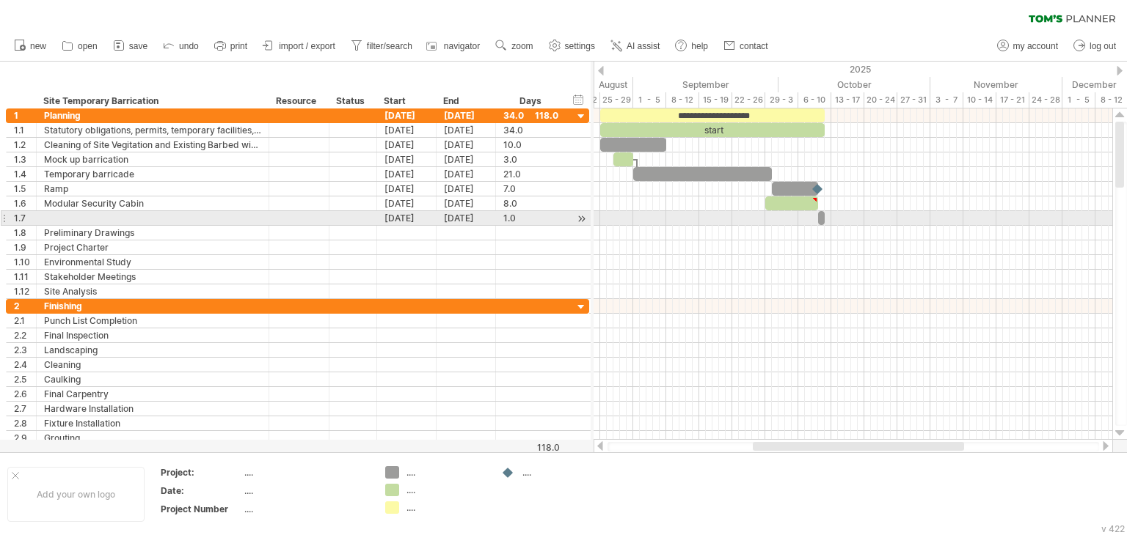
click at [0, 217] on div "**********" at bounding box center [295, 277] width 590 height 337
click at [0, 218] on div "**********" at bounding box center [295, 277] width 590 height 337
click at [392, 214] on div "[DATE]" at bounding box center [406, 218] width 59 height 14
click at [408, 213] on div "[DATE]" at bounding box center [406, 218] width 59 height 14
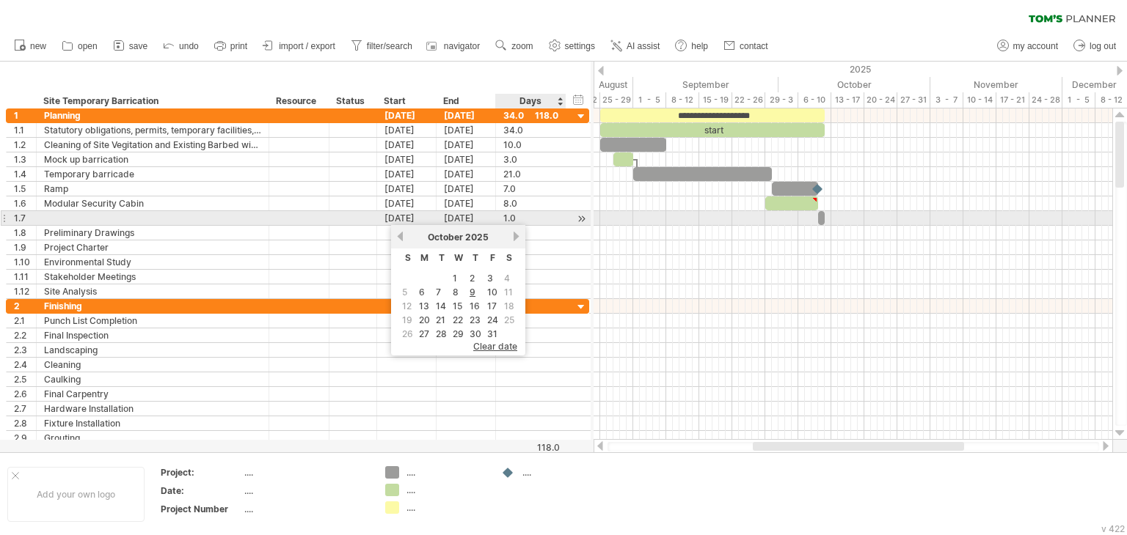
click at [518, 219] on div "1.0" at bounding box center [530, 218] width 55 height 14
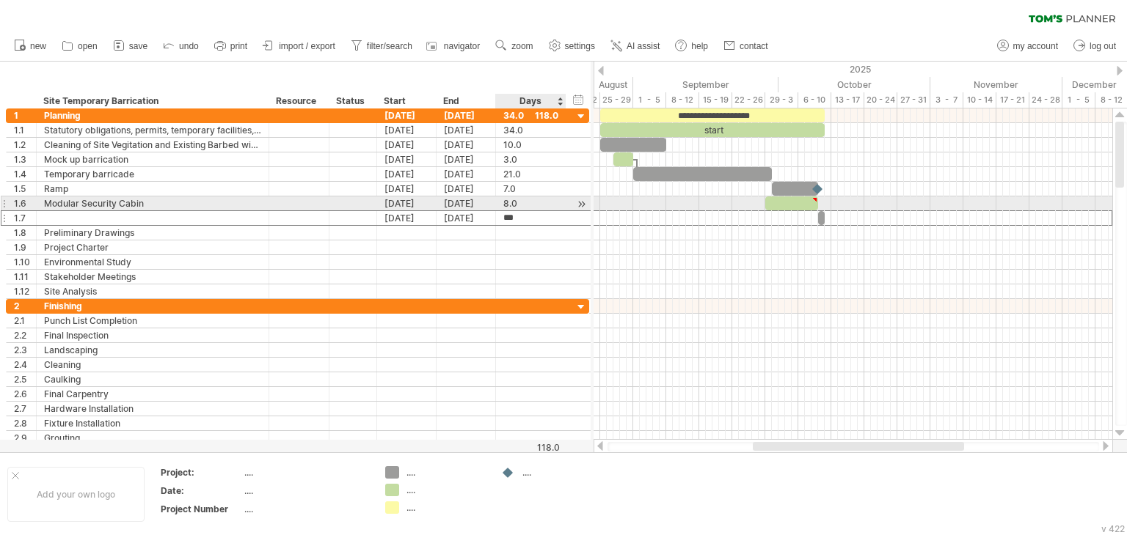
type input "*"
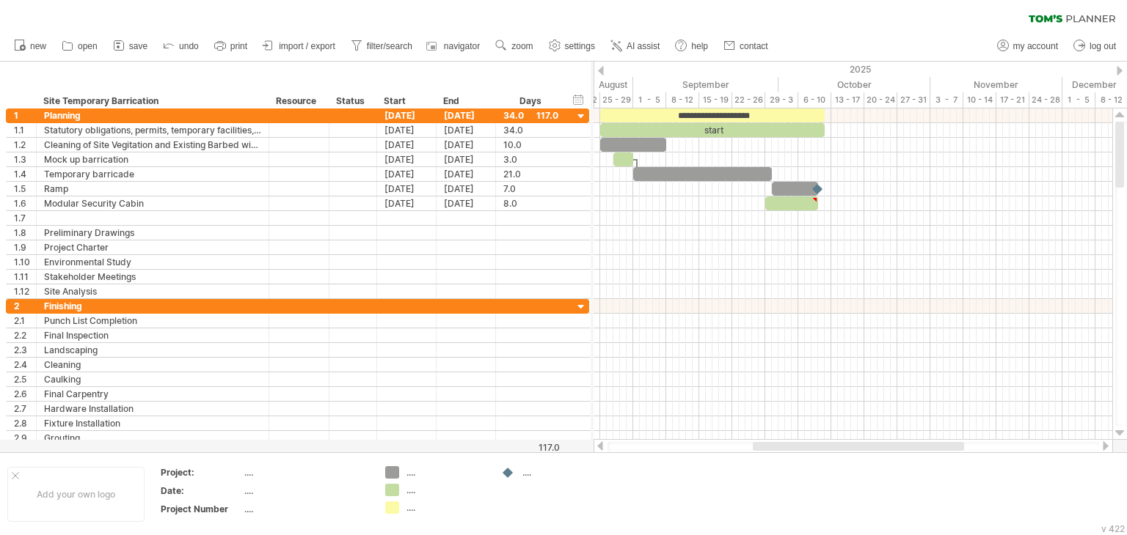
scroll to position [0, 0]
click at [136, 49] on span "save" at bounding box center [138, 46] width 18 height 10
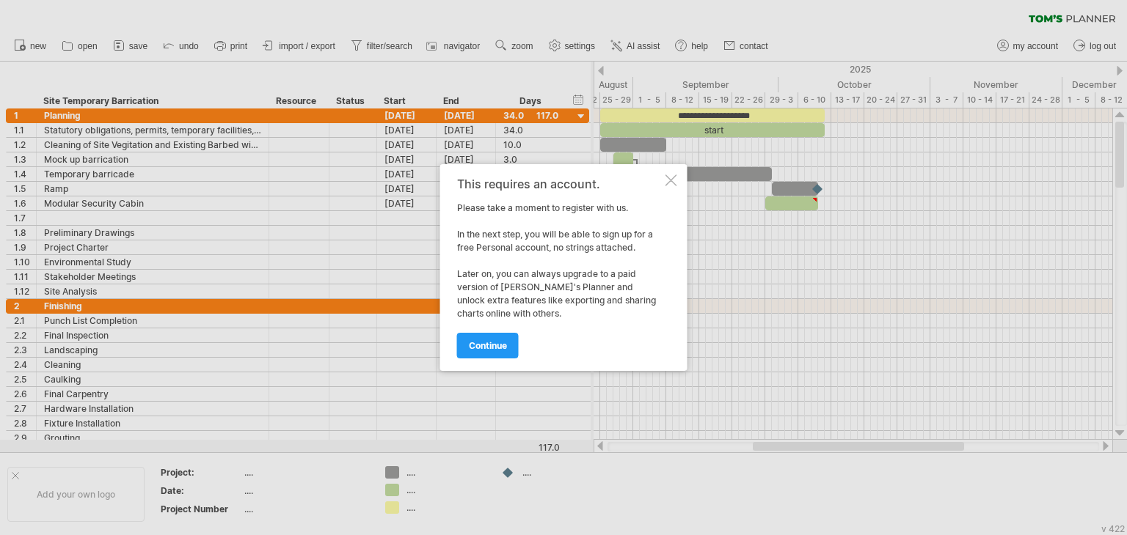
click at [667, 183] on div at bounding box center [671, 181] width 12 height 12
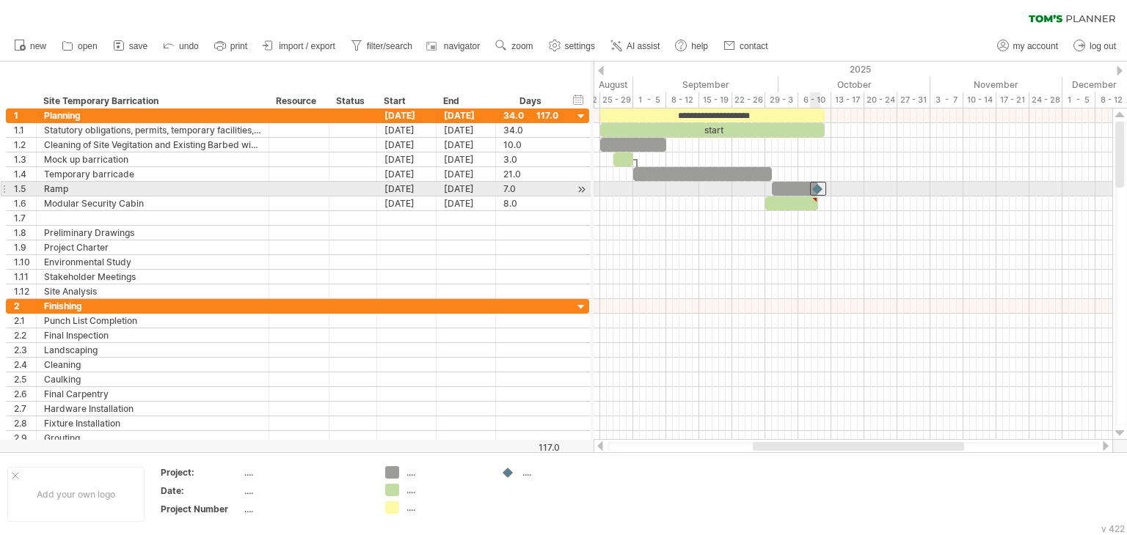
click at [816, 189] on div at bounding box center [818, 189] width 16 height 14
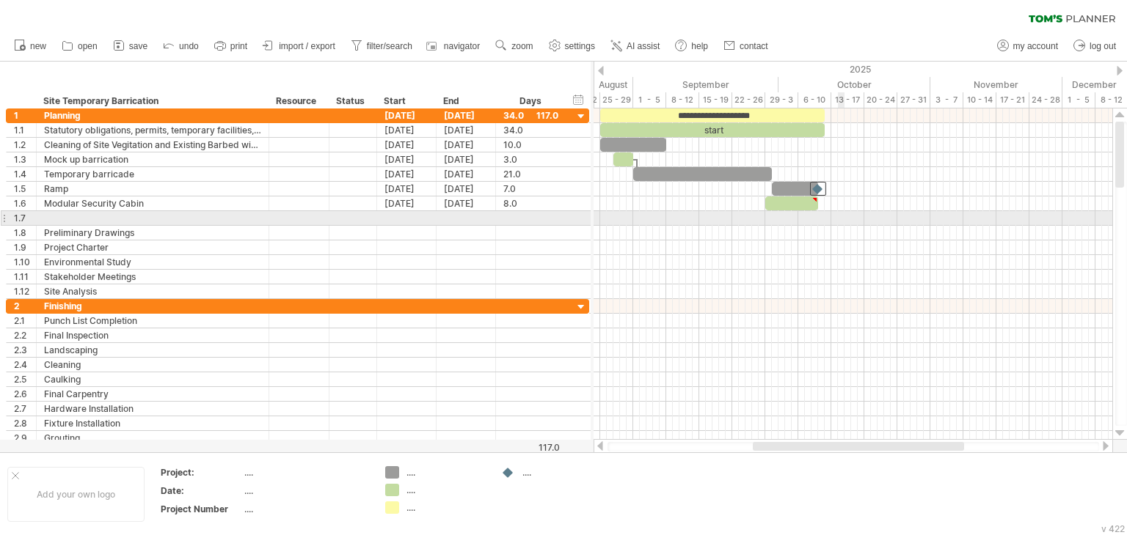
click at [843, 219] on div at bounding box center [852, 218] width 519 height 15
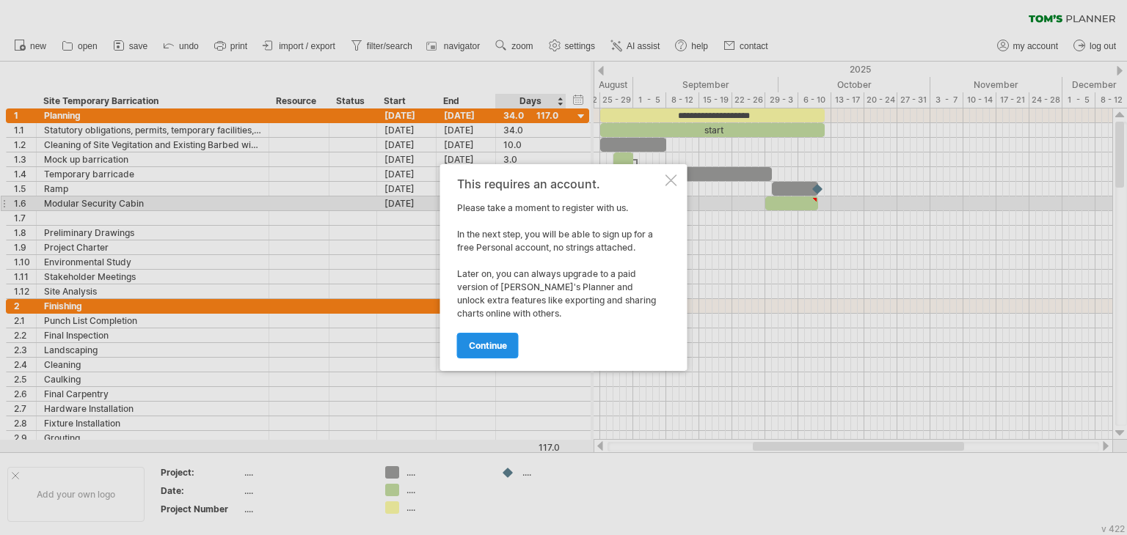
click at [491, 345] on span "continue" at bounding box center [488, 345] width 38 height 11
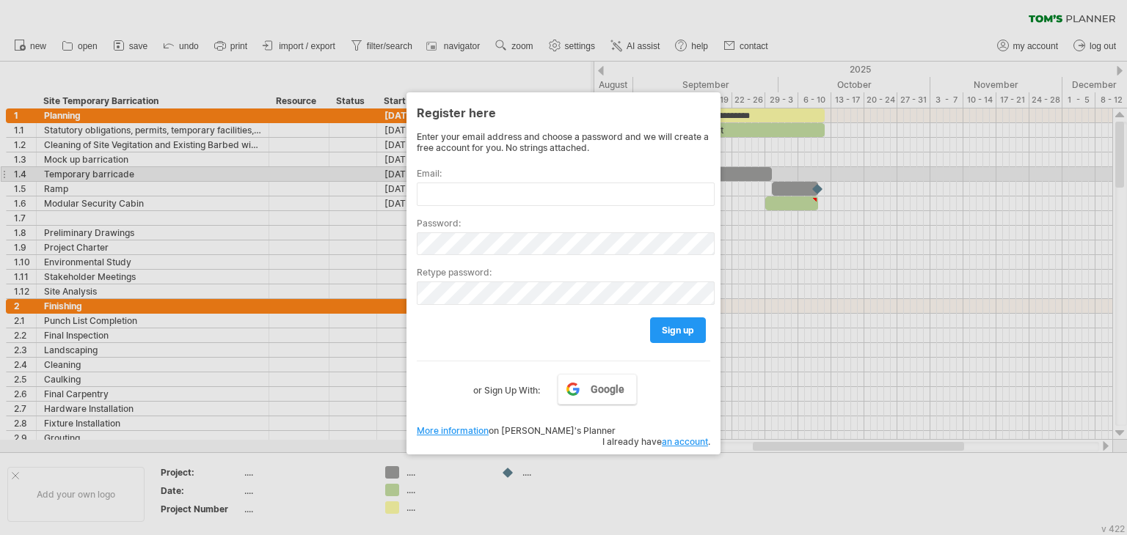
click at [513, 181] on div "Email:" at bounding box center [563, 181] width 293 height 50
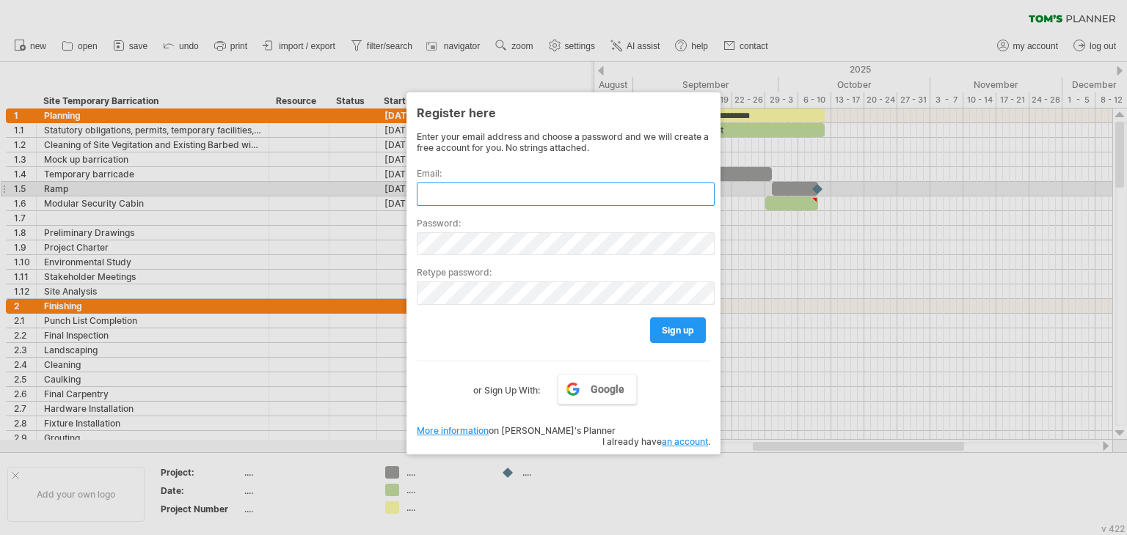
click at [508, 196] on input "text" at bounding box center [566, 194] width 298 height 23
paste input "**********"
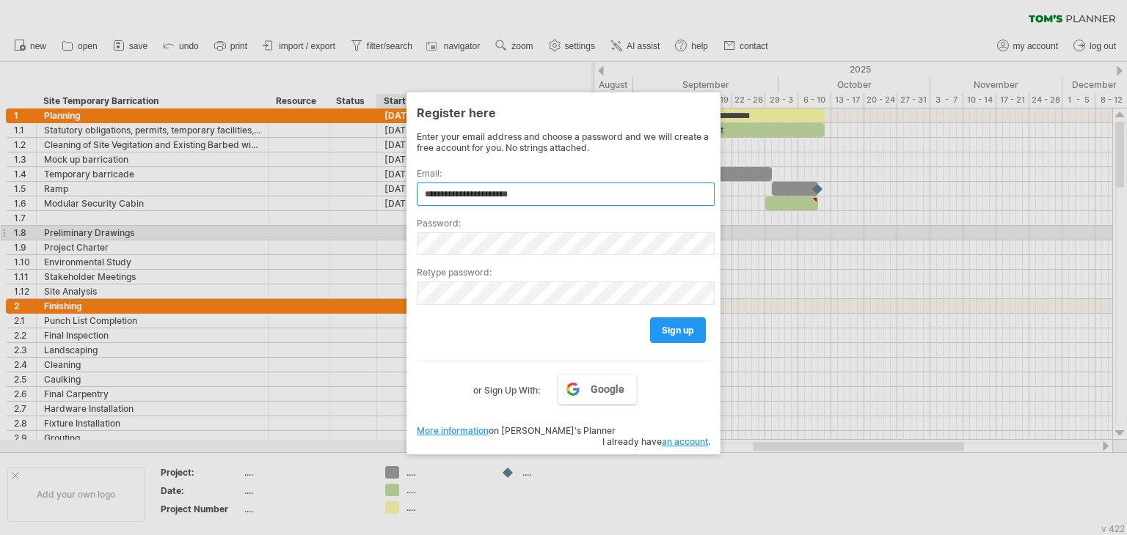
type input "**********"
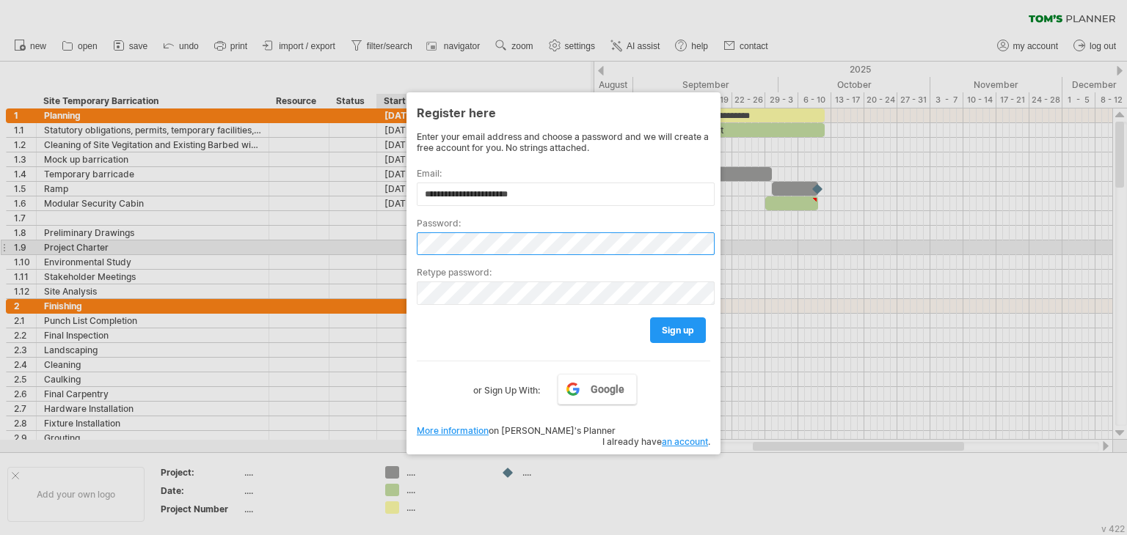
click at [402, 251] on div "Trying to reach [DOMAIN_NAME] Connected again... 0% clear filter new 1" at bounding box center [563, 267] width 1127 height 535
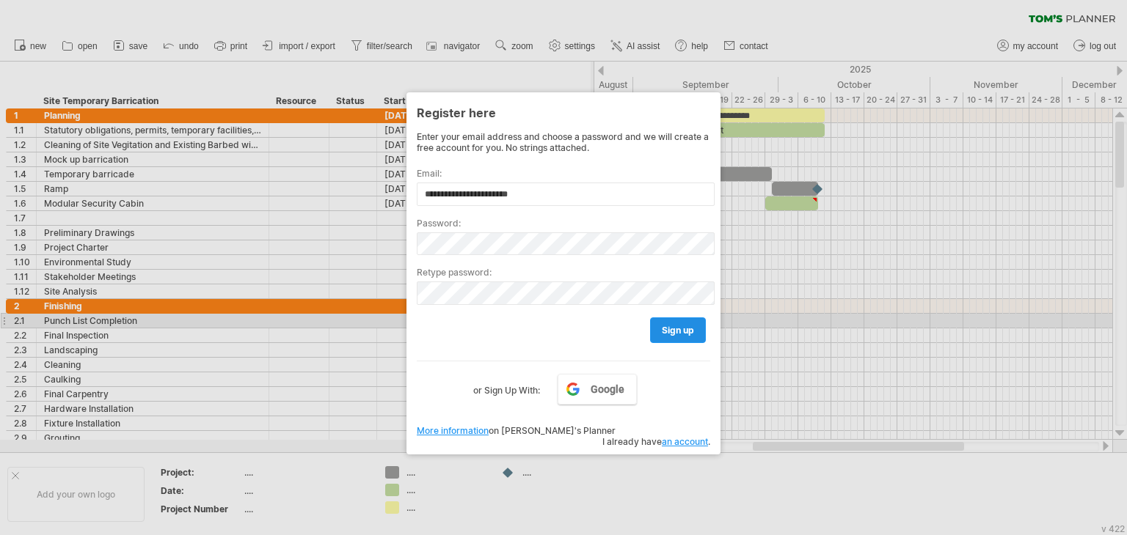
click at [663, 322] on link "sign up" at bounding box center [678, 331] width 56 height 26
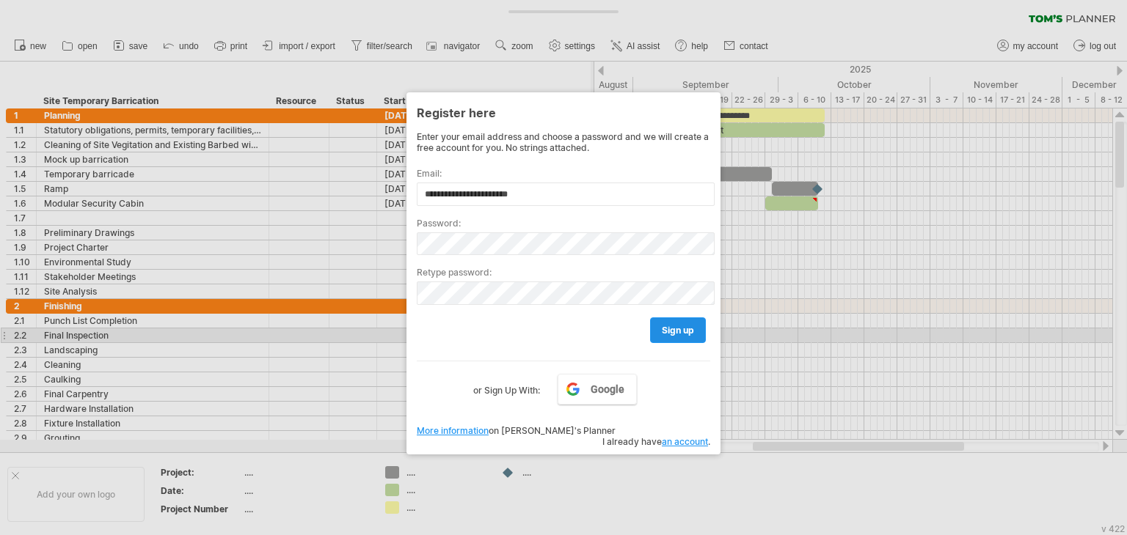
click at [670, 333] on span "sign up" at bounding box center [678, 330] width 32 height 11
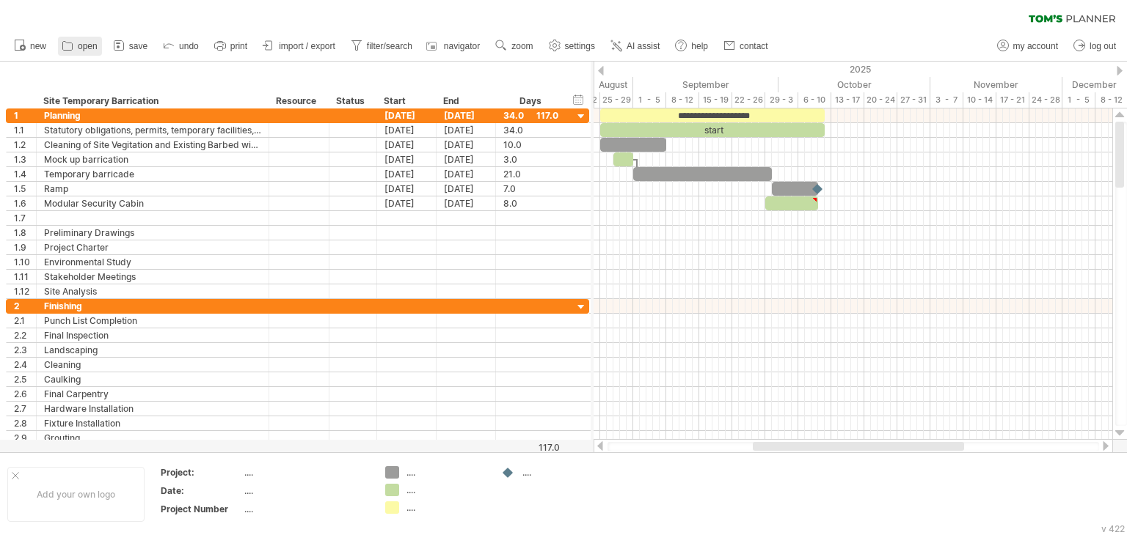
click at [72, 45] on icon at bounding box center [68, 46] width 10 height 9
click at [70, 45] on icon at bounding box center [67, 45] width 15 height 15
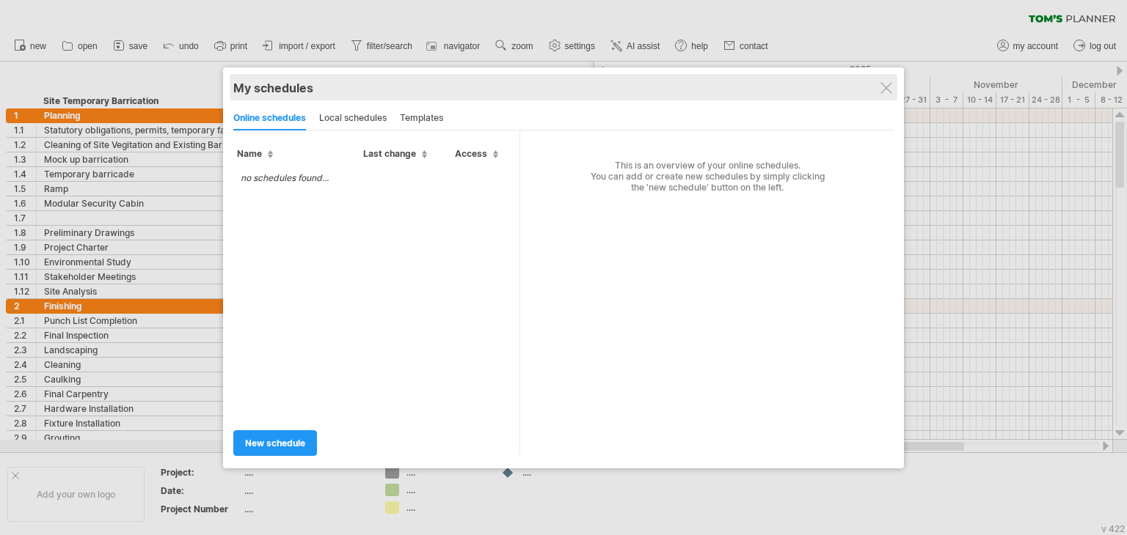
click at [879, 83] on div "My schedules" at bounding box center [563, 88] width 660 height 15
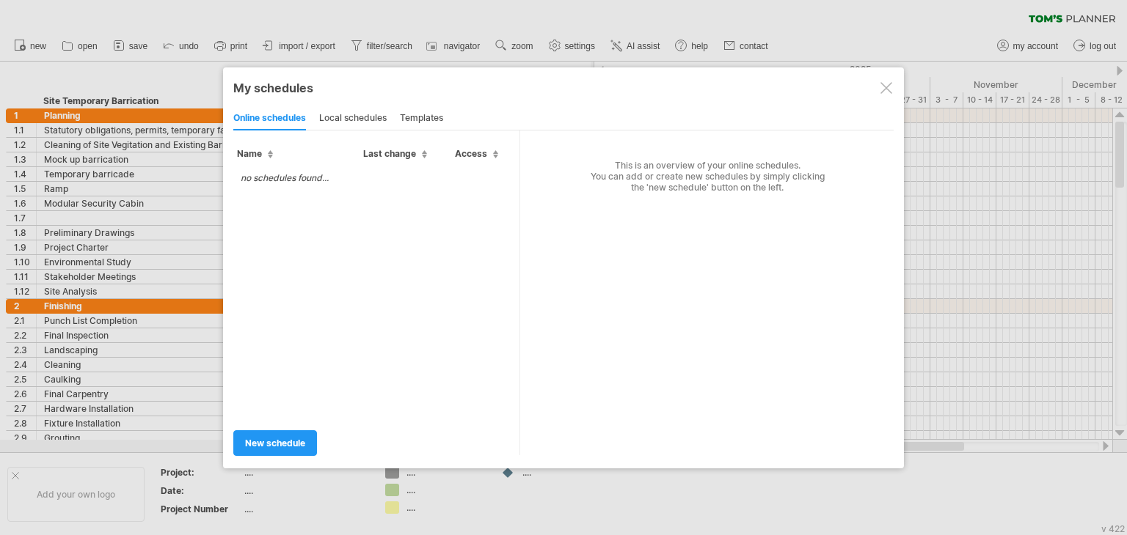
click at [890, 89] on div at bounding box center [886, 88] width 12 height 12
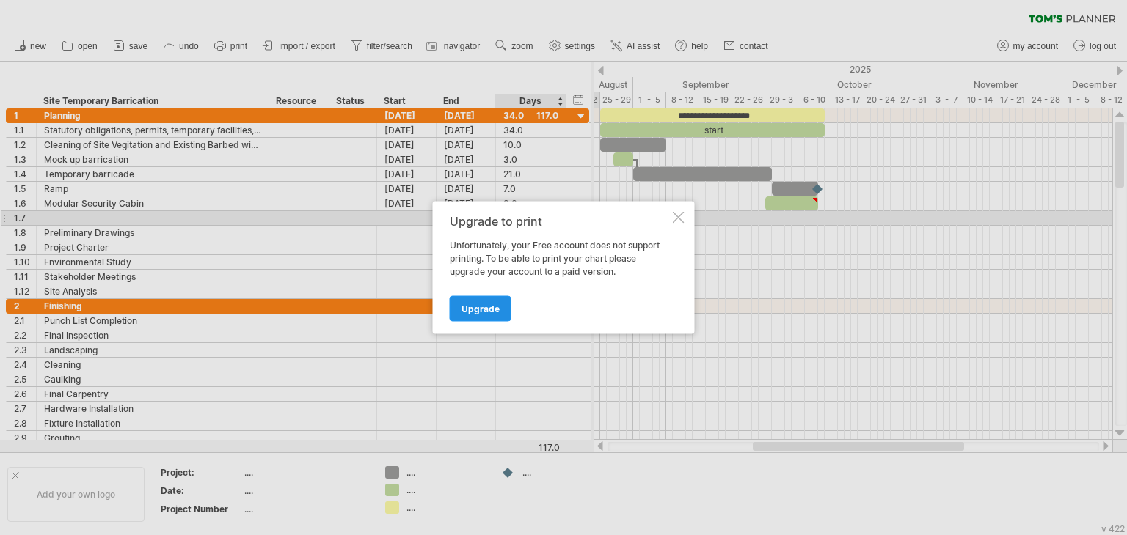
click at [495, 301] on link "Upgrade" at bounding box center [481, 309] width 62 height 26
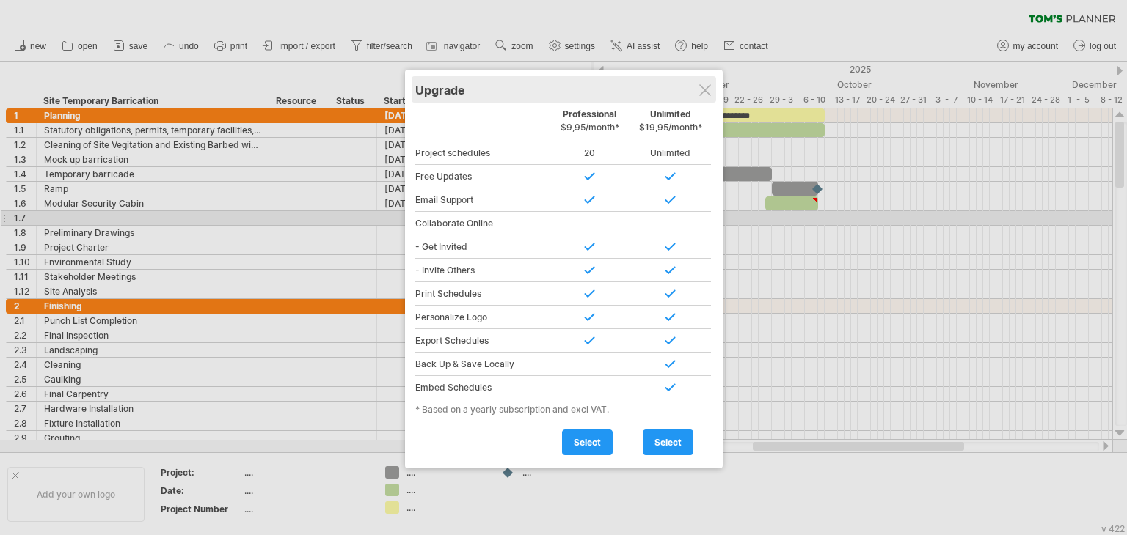
click at [698, 80] on div "Upgrade" at bounding box center [563, 89] width 297 height 26
click at [699, 87] on div at bounding box center [705, 90] width 12 height 12
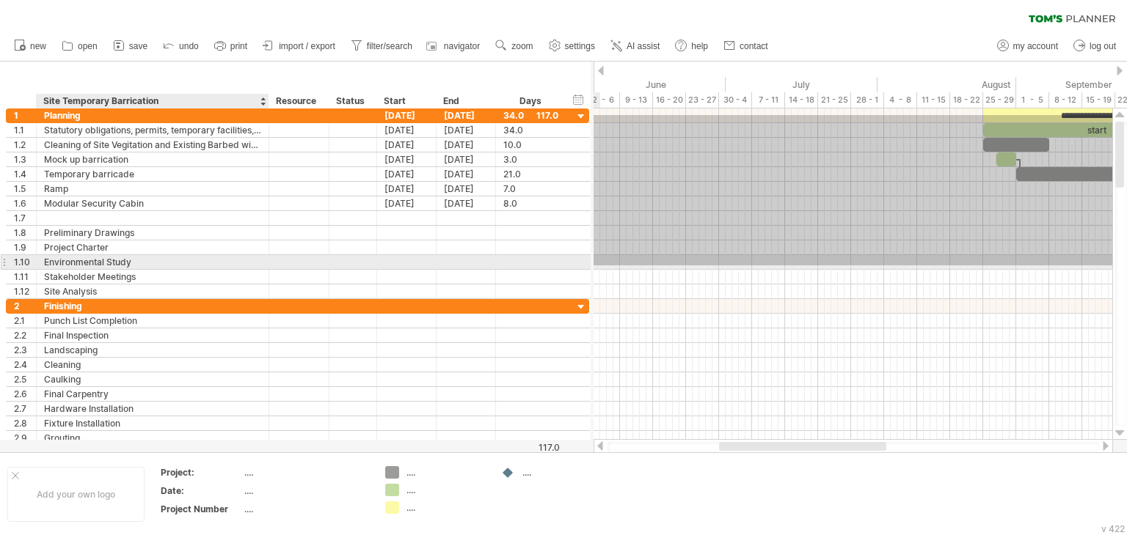
drag, startPoint x: 930, startPoint y: 115, endPoint x: 264, endPoint y: 256, distance: 680.7
click at [183, 261] on div "Trying to reach [DOMAIN_NAME] Connected again... 0% clear filter new 1" at bounding box center [563, 267] width 1127 height 535
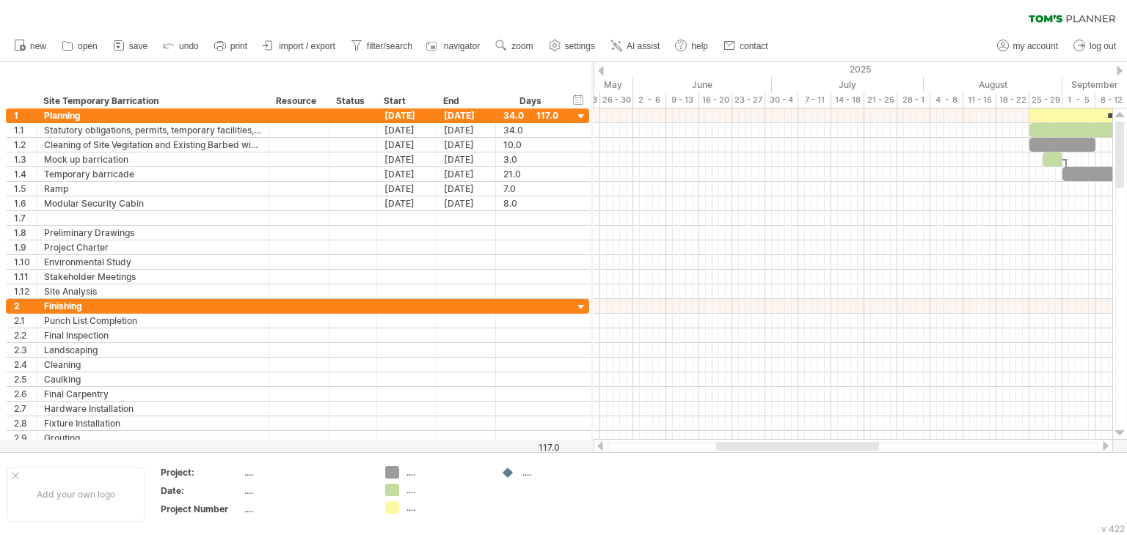
drag, startPoint x: 774, startPoint y: 453, endPoint x: 852, endPoint y: 443, distance: 78.4
click at [852, 443] on div "Trying to reach [DOMAIN_NAME] Connected again... 0% clear filter new 1" at bounding box center [563, 267] width 1127 height 535
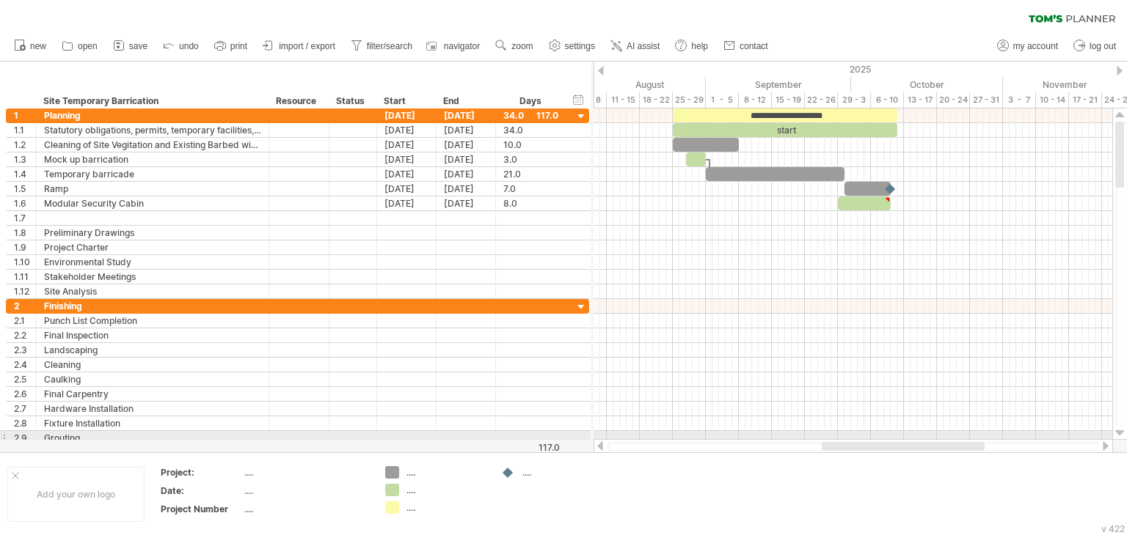
drag, startPoint x: 845, startPoint y: 443, endPoint x: 951, endPoint y: 440, distance: 105.7
click at [951, 440] on div at bounding box center [852, 446] width 519 height 15
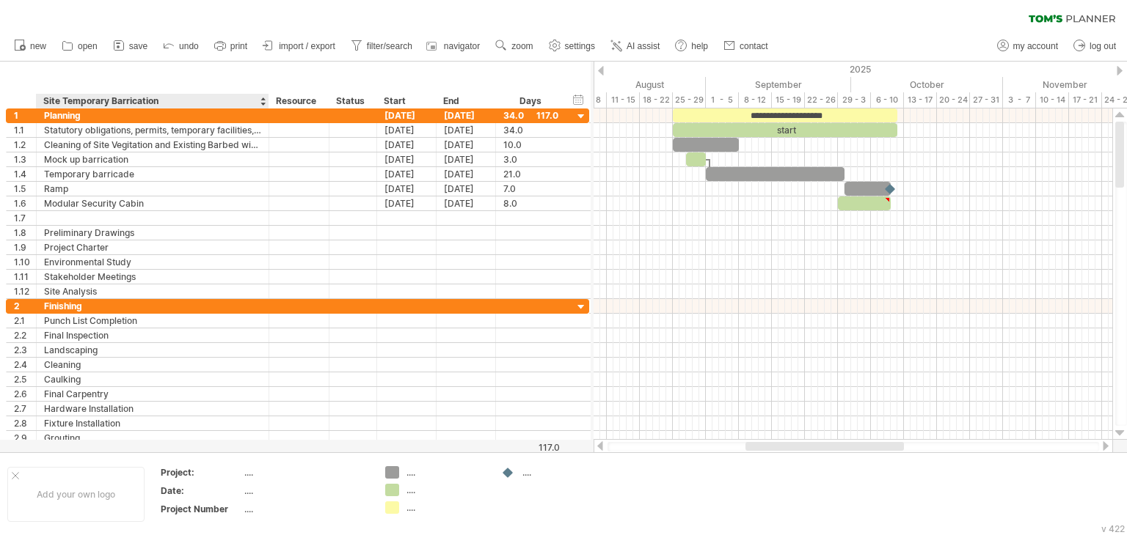
drag, startPoint x: 27, startPoint y: 65, endPoint x: 85, endPoint y: 73, distance: 58.5
click at [85, 73] on div "**********" at bounding box center [295, 85] width 590 height 47
click at [840, 51] on div "new" at bounding box center [563, 46] width 1127 height 31
click at [791, 18] on div "clear filter reapply filter" at bounding box center [563, 15] width 1127 height 31
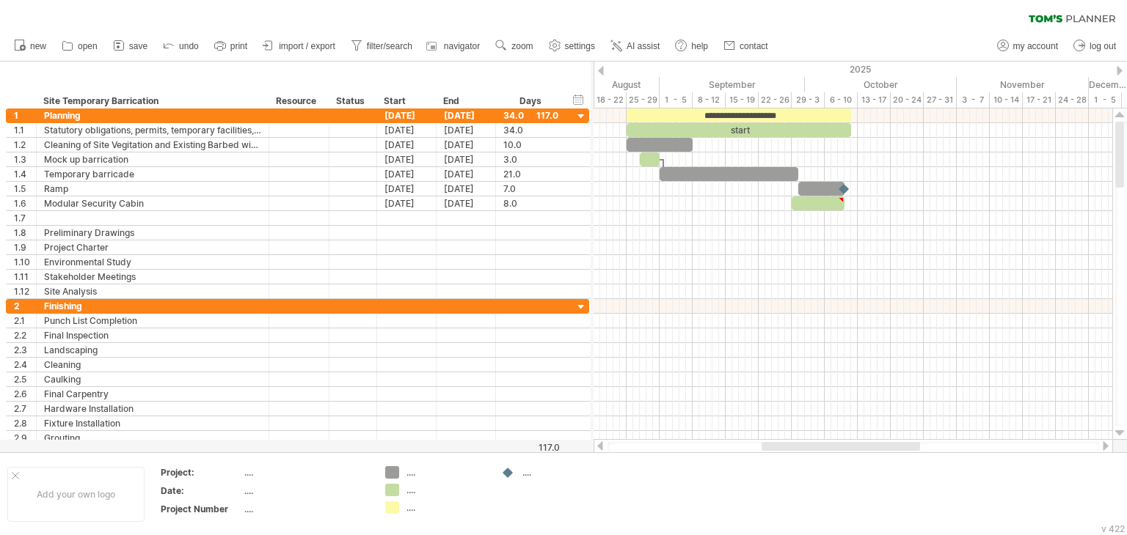
drag, startPoint x: 808, startPoint y: 449, endPoint x: 827, endPoint y: 435, distance: 23.6
click at [825, 444] on div at bounding box center [840, 446] width 158 height 9
click at [1087, 449] on div at bounding box center [1081, 448] width 24 height 11
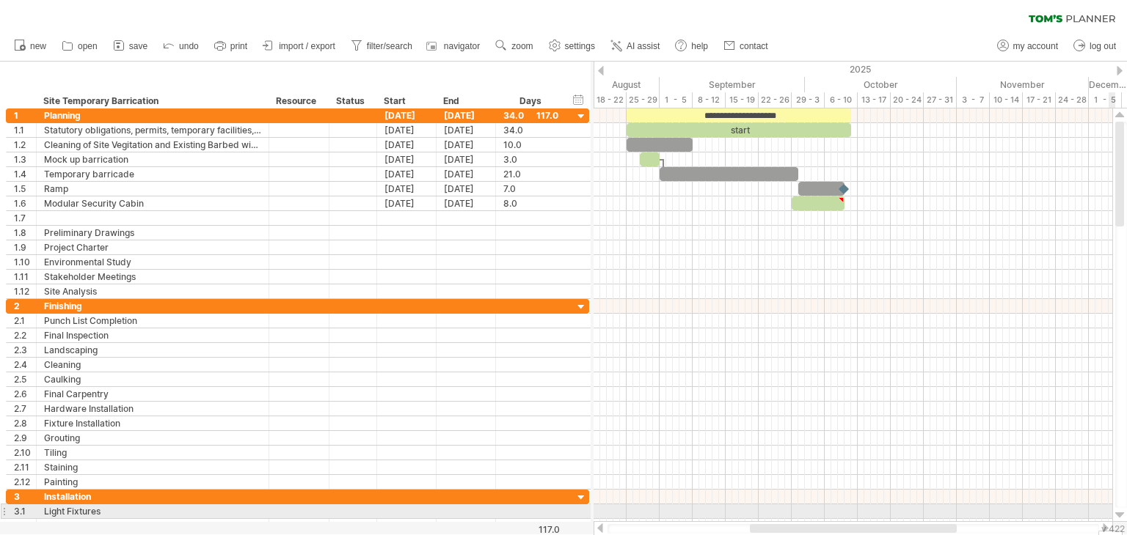
click at [1117, 514] on div at bounding box center [1120, 516] width 10 height 12
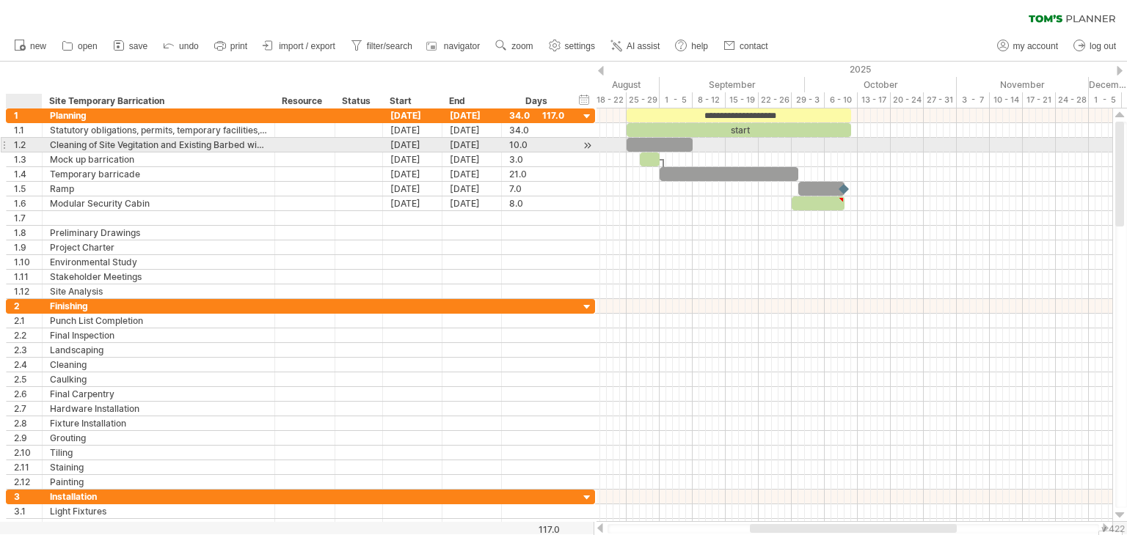
click at [38, 139] on div at bounding box center [40, 145] width 7 height 15
